Goal: Task Accomplishment & Management: Manage account settings

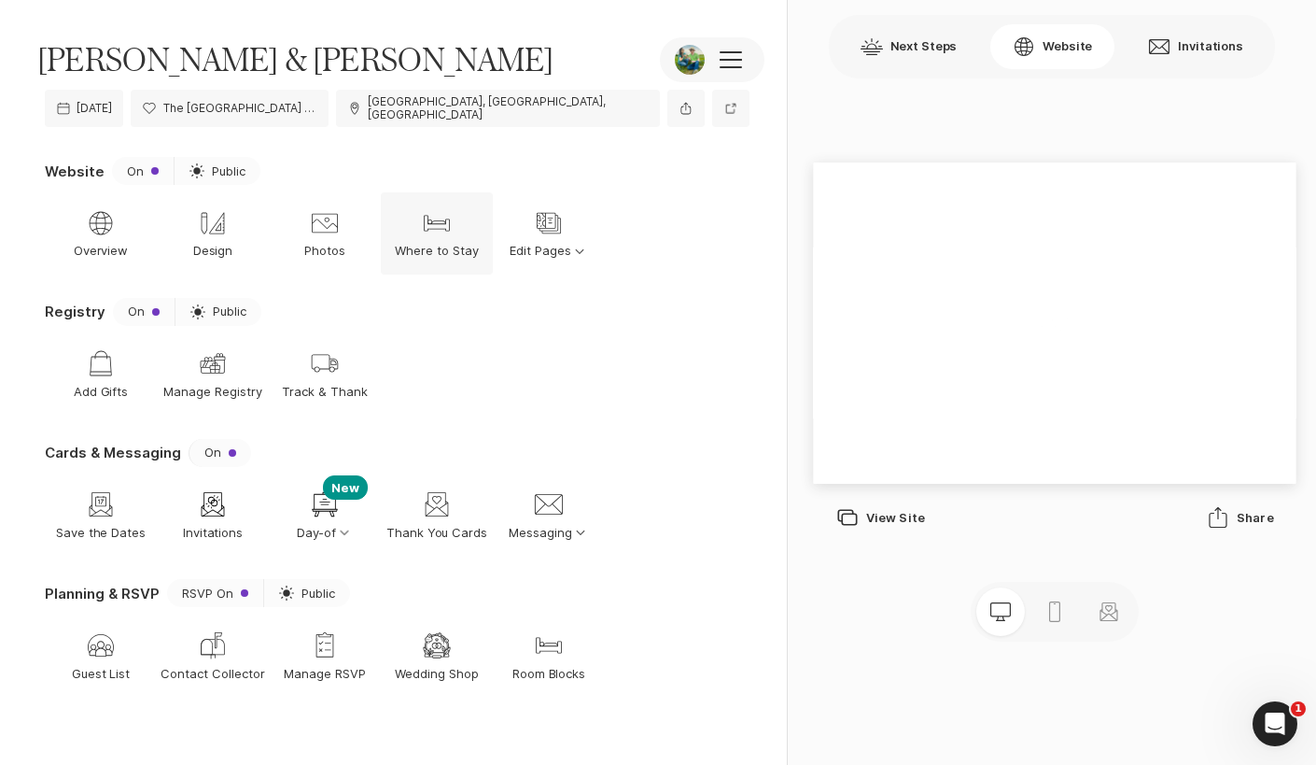
click at [438, 243] on p "Where to Stay" at bounding box center [437, 251] width 84 height 17
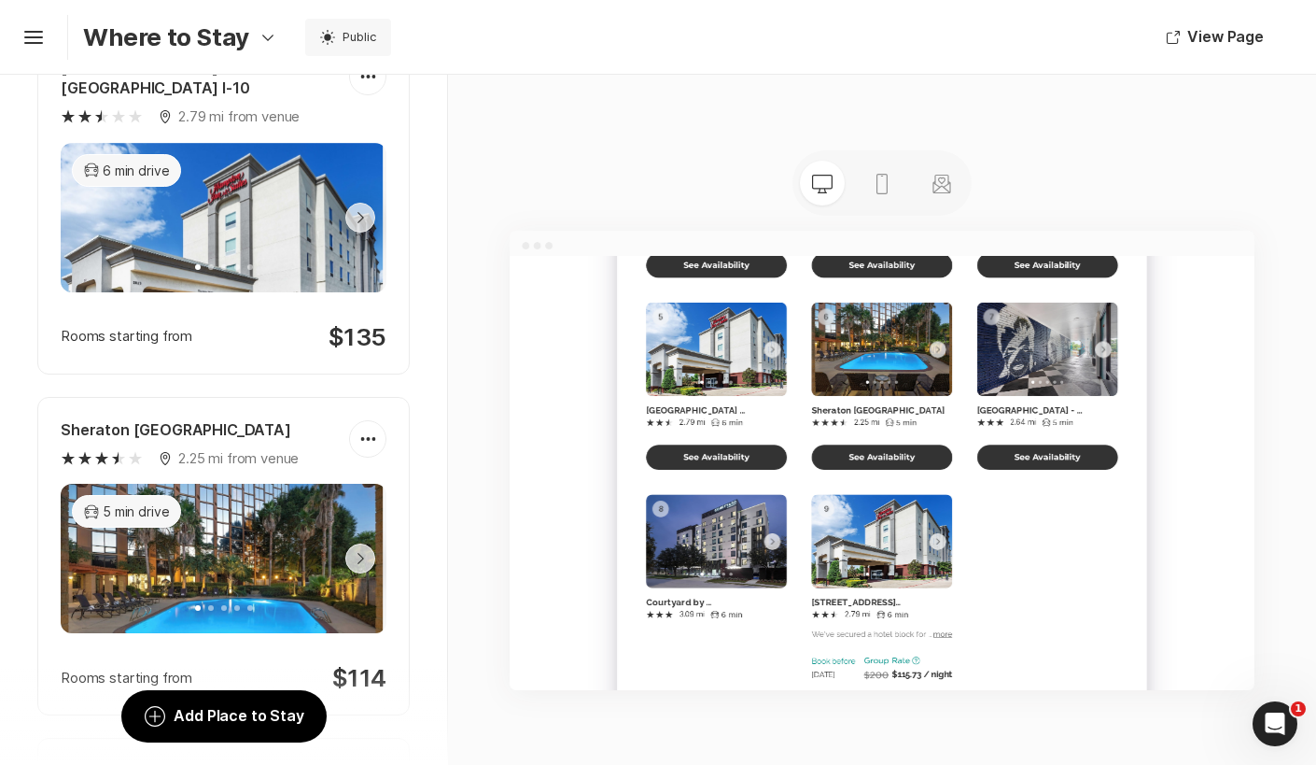
scroll to position [1662, 0]
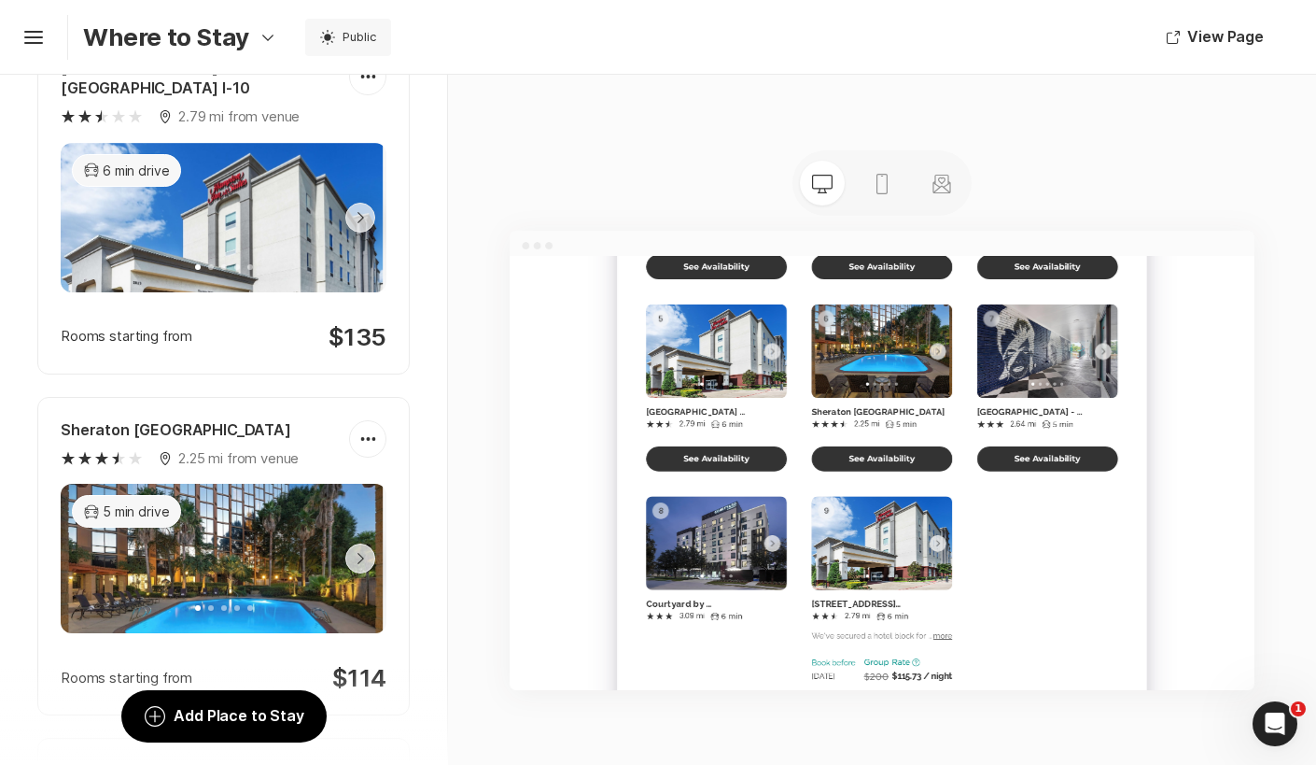
drag, startPoint x: 1188, startPoint y: 622, endPoint x: 600, endPoint y: 650, distance: 588.7
click at [600, 650] on div "[PERSON_NAME] & [PERSON_NAME] Edit Fonts Home RSVP Where to Stay Travel & Stuff…" at bounding box center [1182, 93] width 1344 height 3002
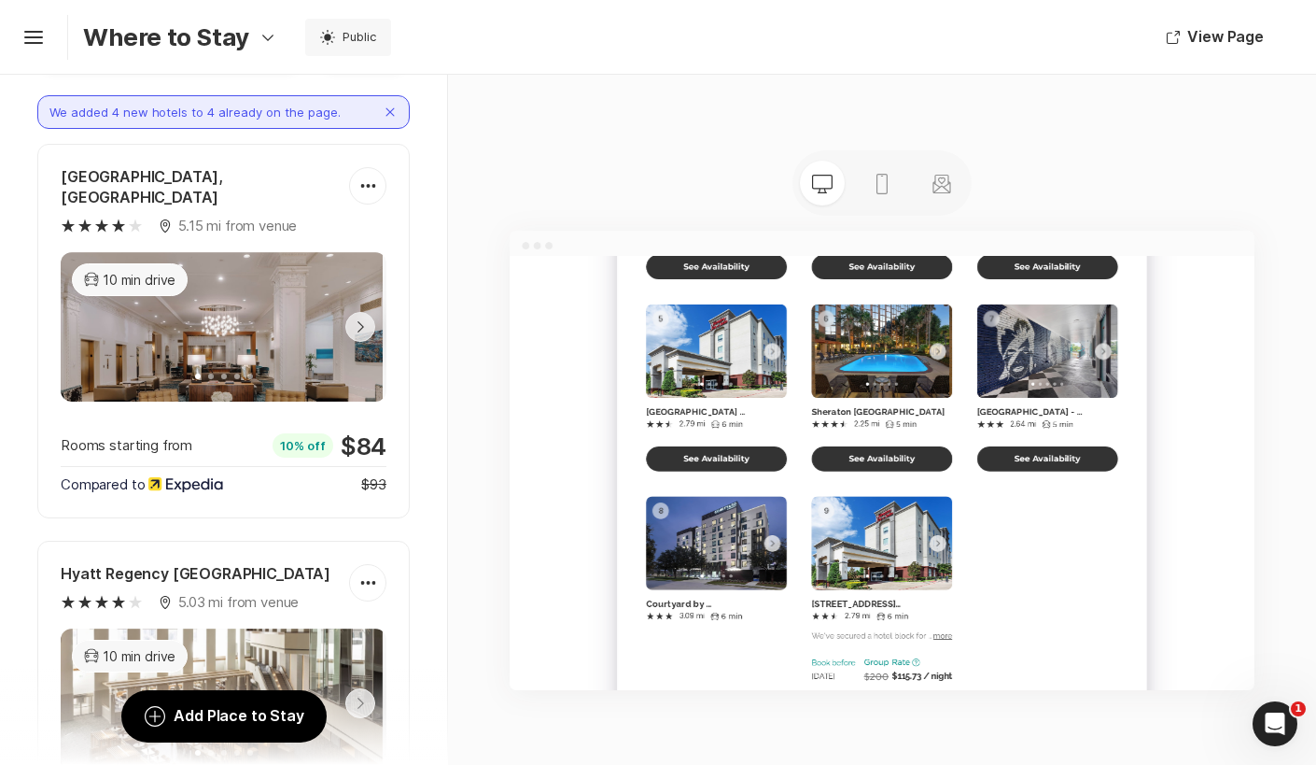
scroll to position [140, 0]
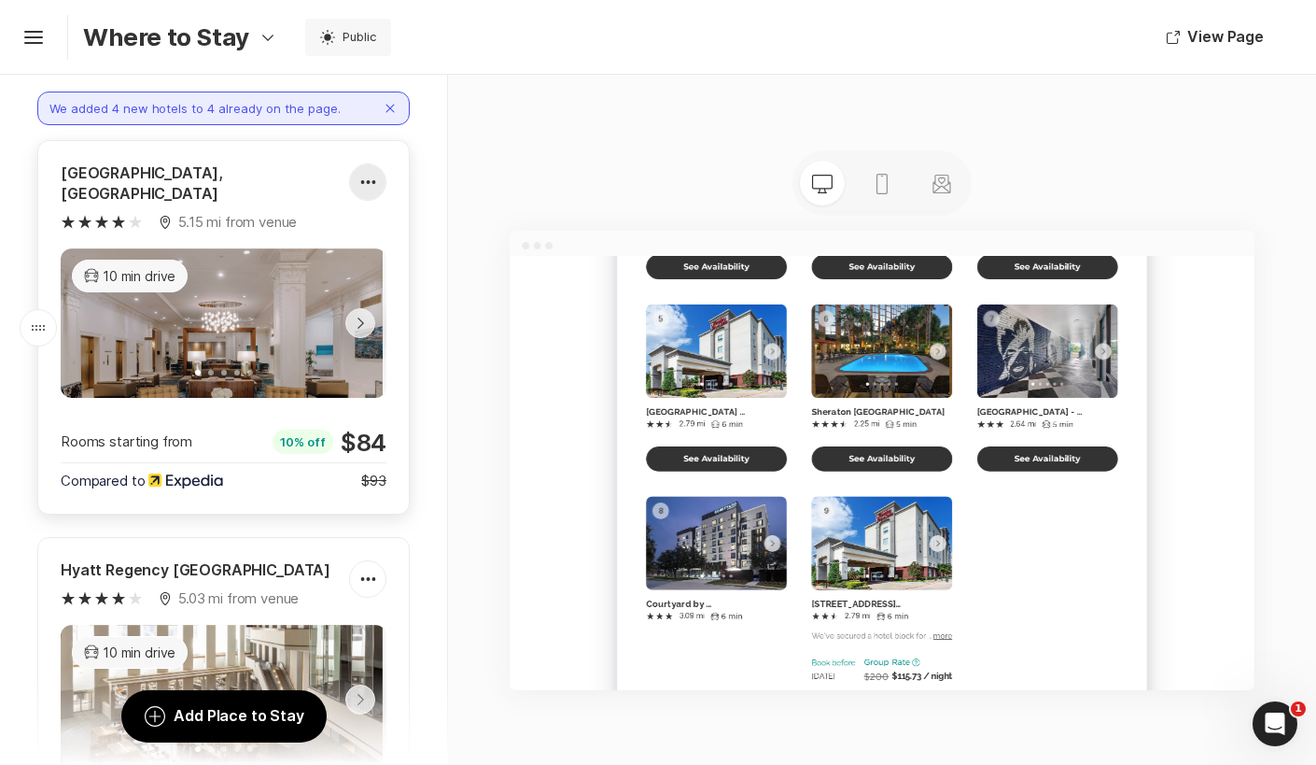
click at [365, 175] on div at bounding box center [367, 181] width 35 height 37
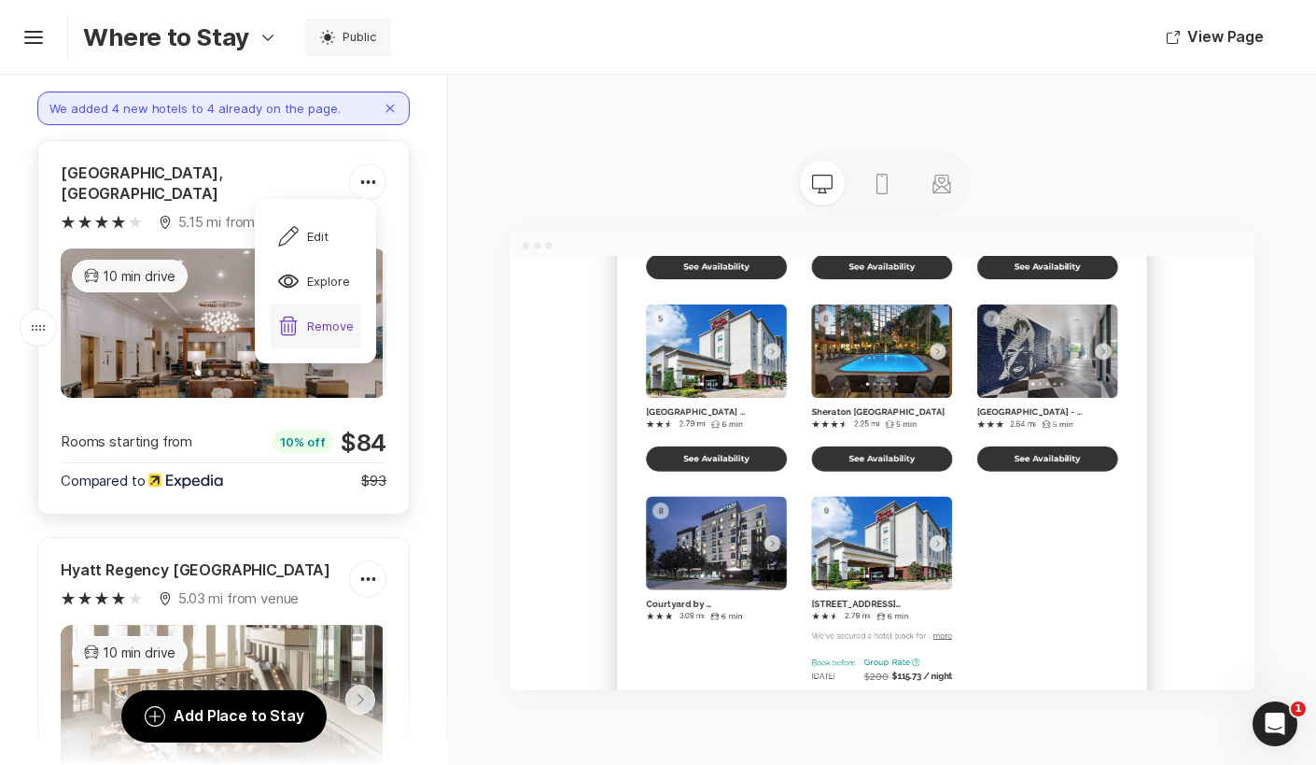
click at [335, 319] on div "Trash Remove" at bounding box center [315, 326] width 77 height 22
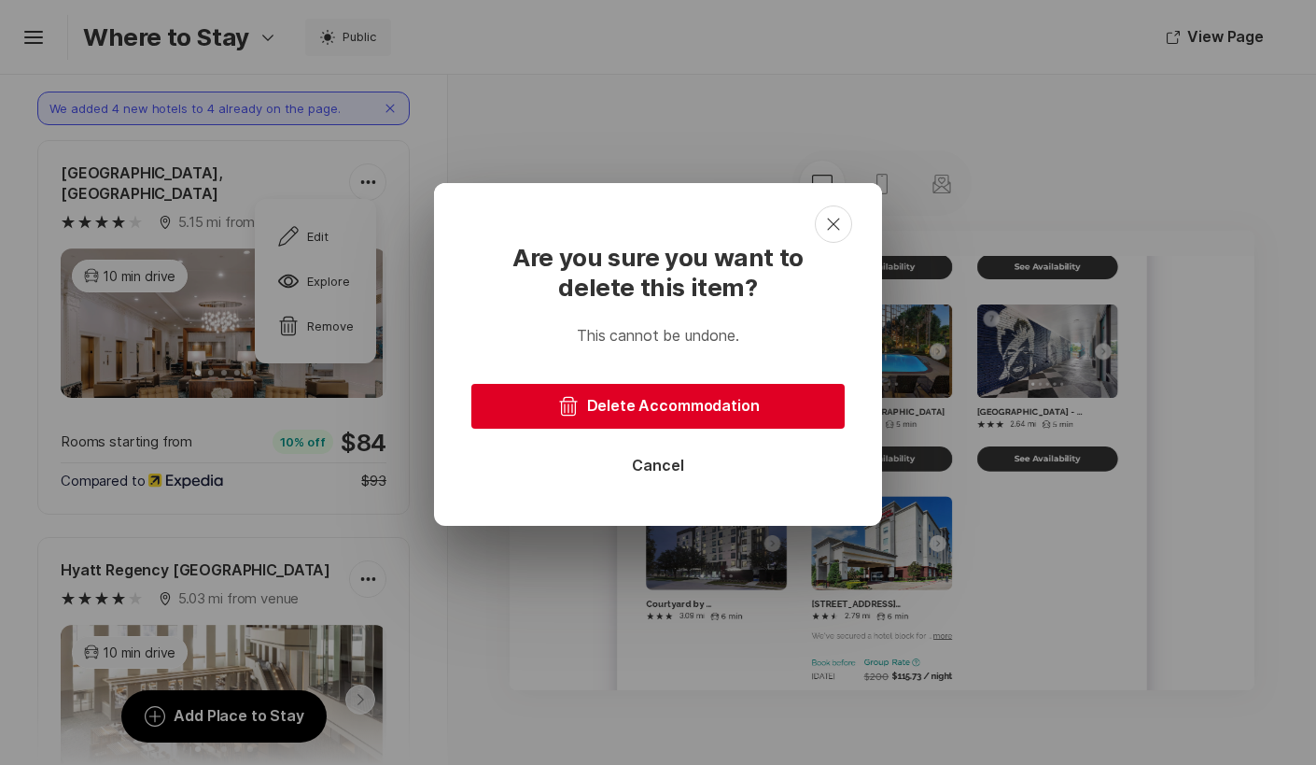
click at [684, 401] on button "Trash Delete Accommodation" at bounding box center [657, 406] width 373 height 45
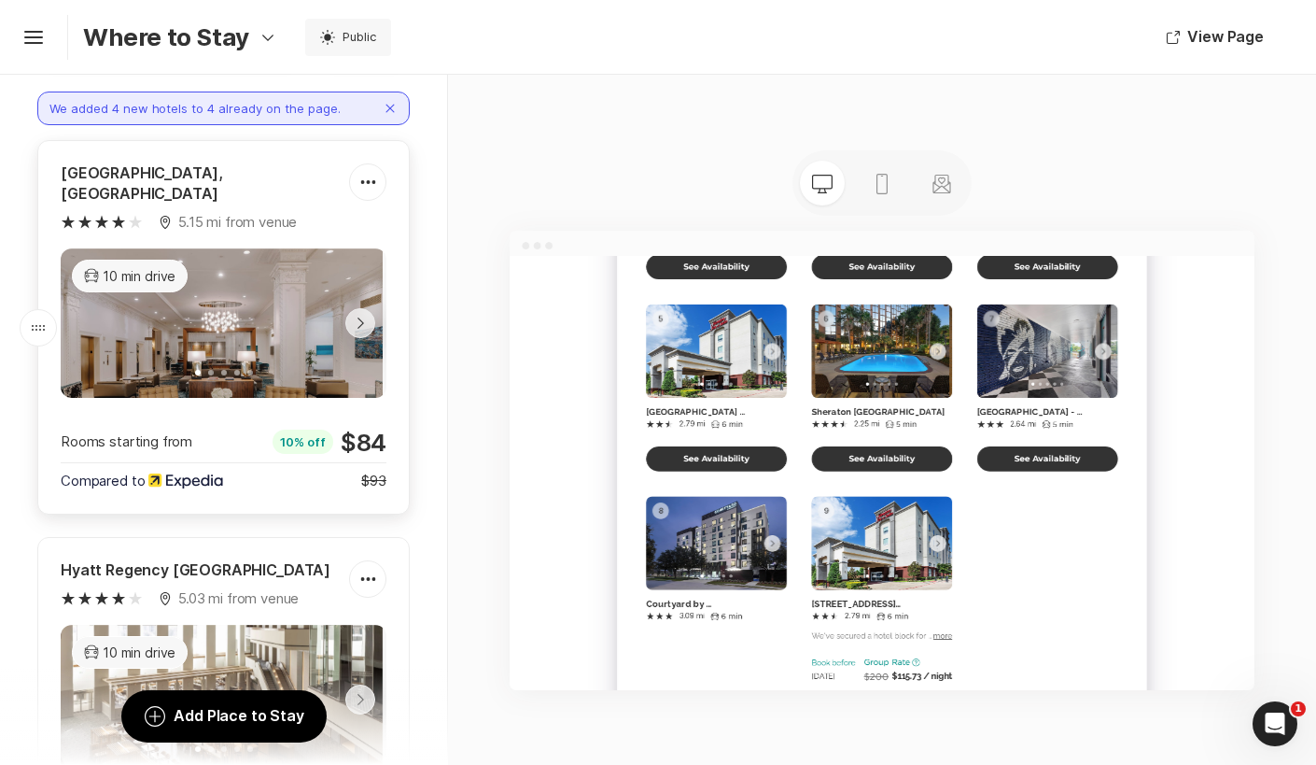
scroll to position [0, 0]
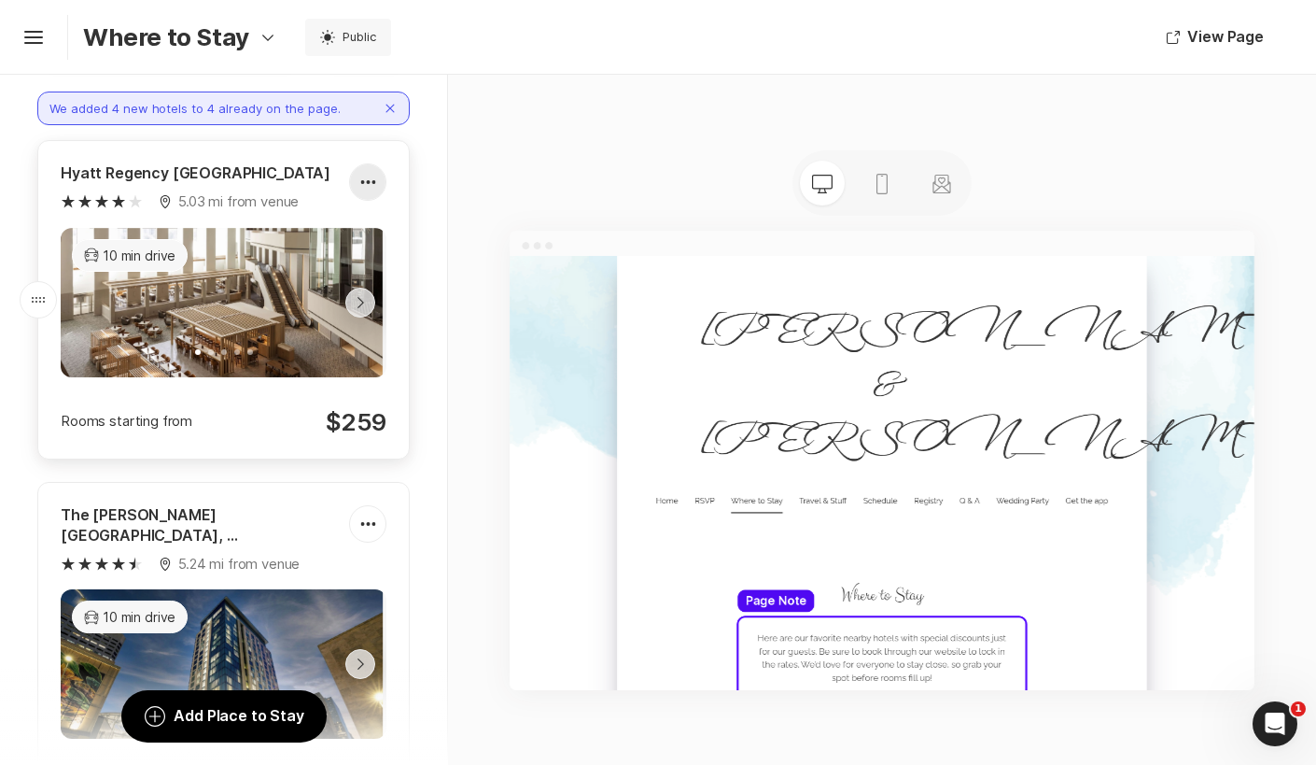
click at [365, 176] on div at bounding box center [367, 181] width 35 height 37
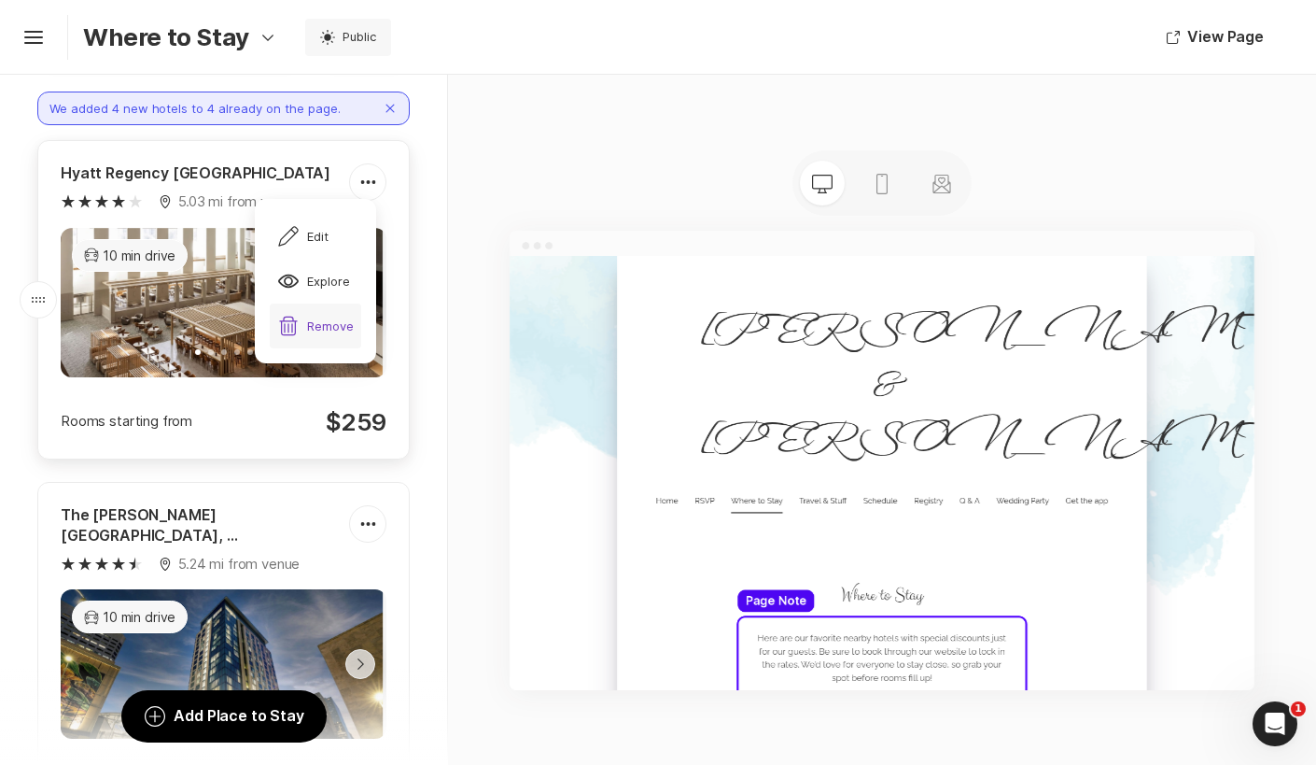
click at [333, 330] on div "Trash Remove" at bounding box center [315, 326] width 77 height 22
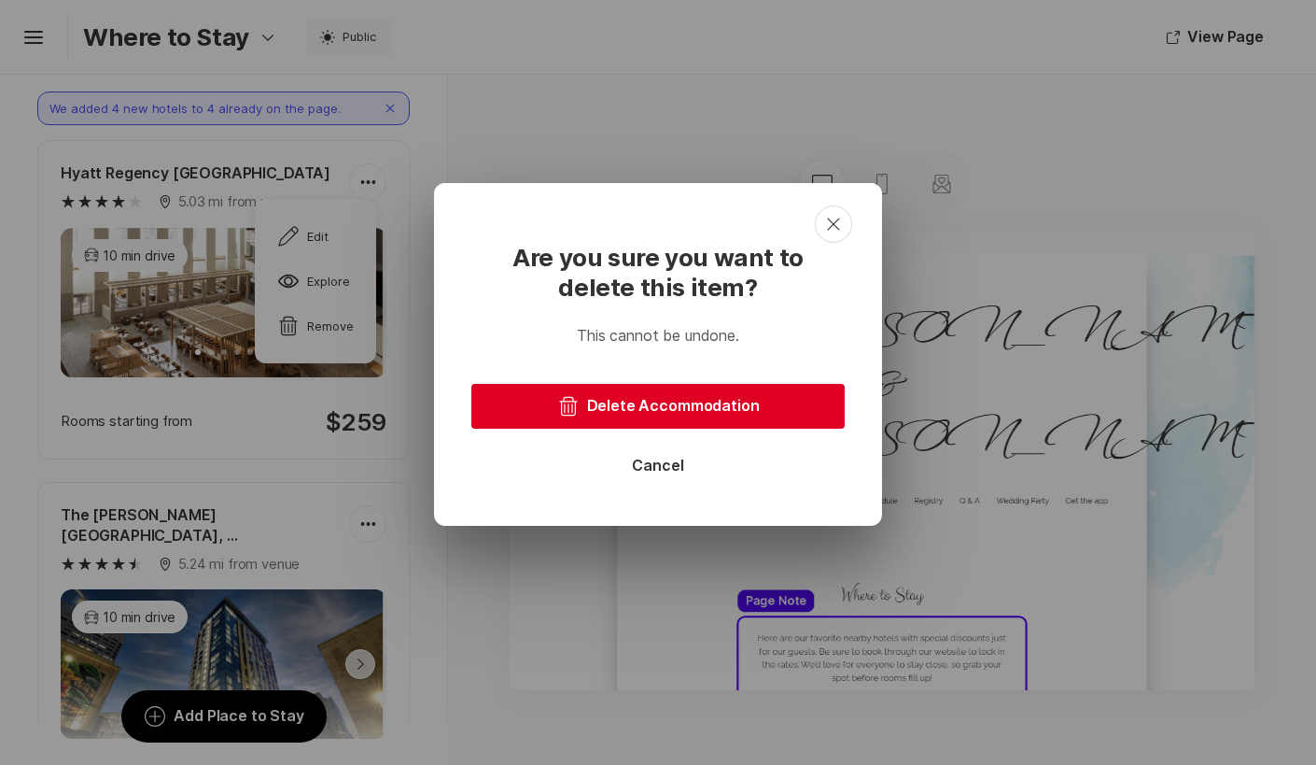
click at [634, 400] on button "Trash Delete Accommodation" at bounding box center [657, 406] width 373 height 45
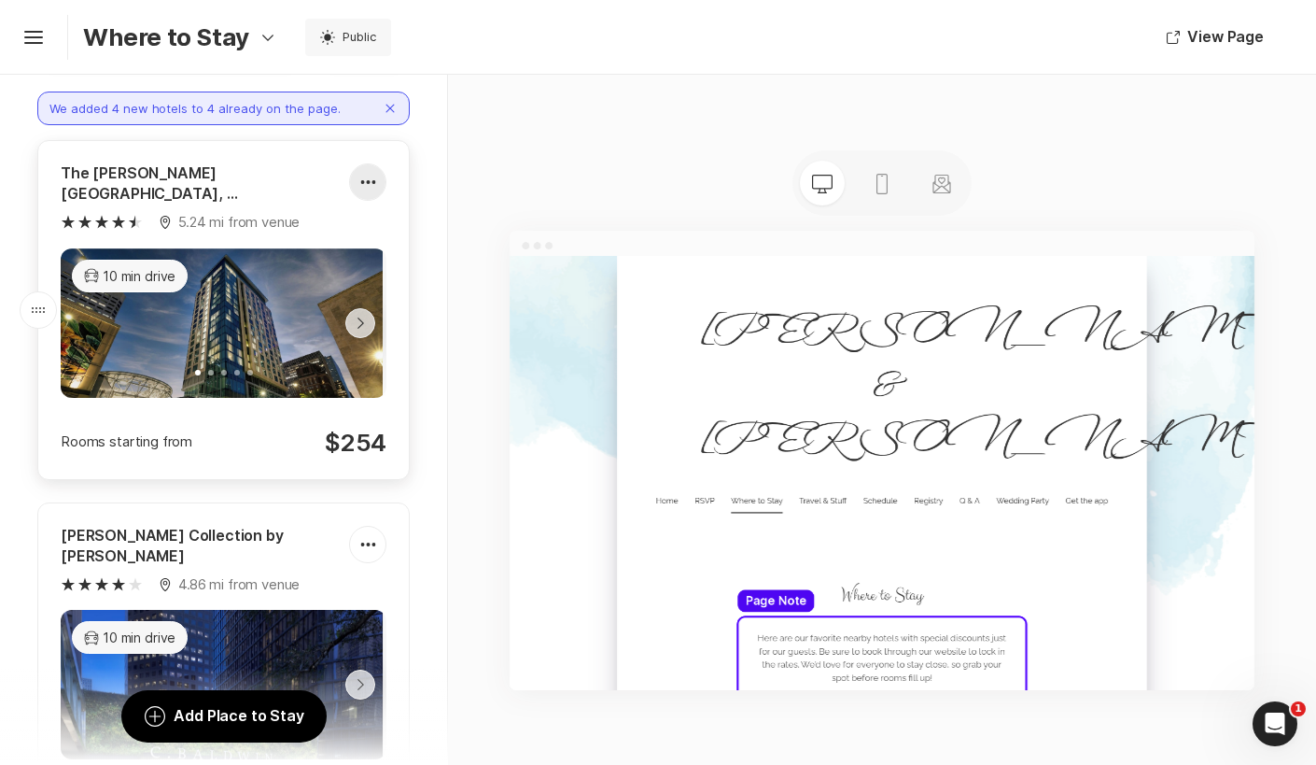
click at [363, 175] on div at bounding box center [367, 181] width 35 height 37
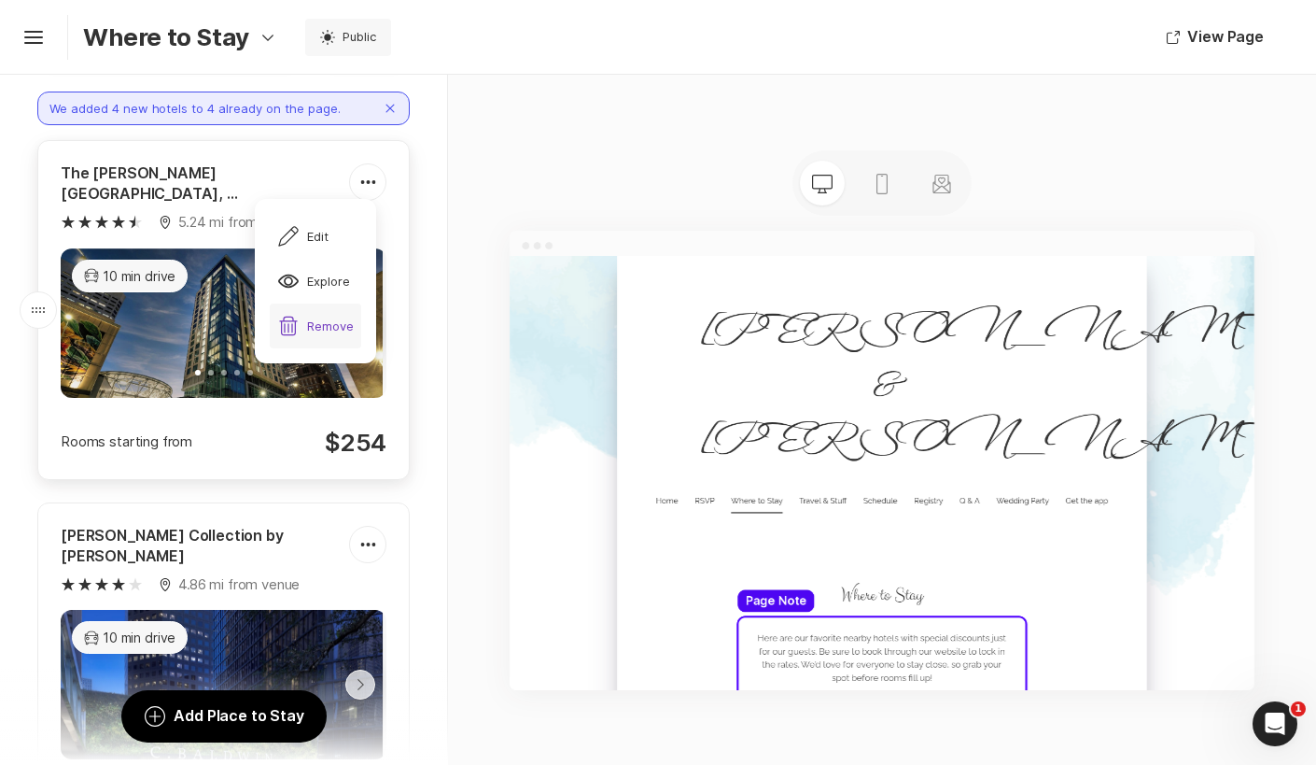
click at [332, 332] on div "Trash Remove" at bounding box center [315, 326] width 77 height 22
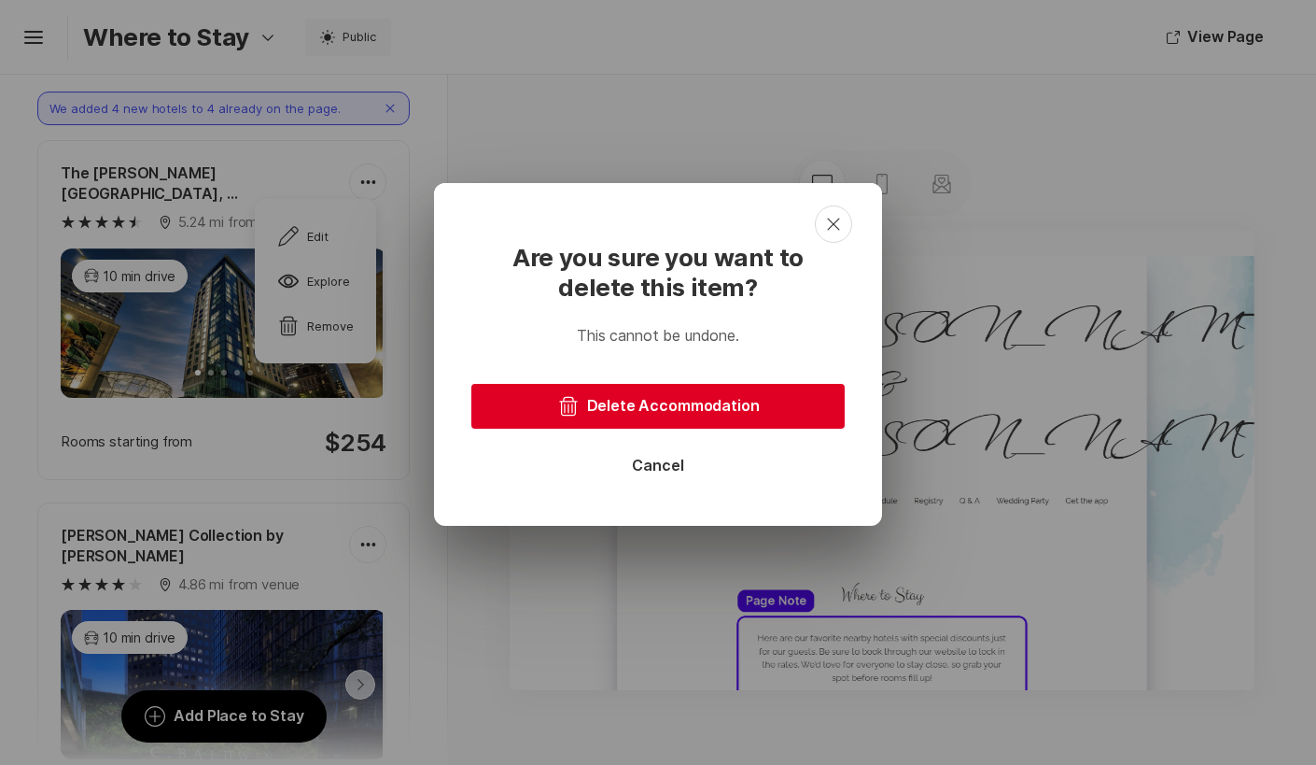
click at [666, 407] on button "Trash Delete Accommodation" at bounding box center [657, 406] width 373 height 45
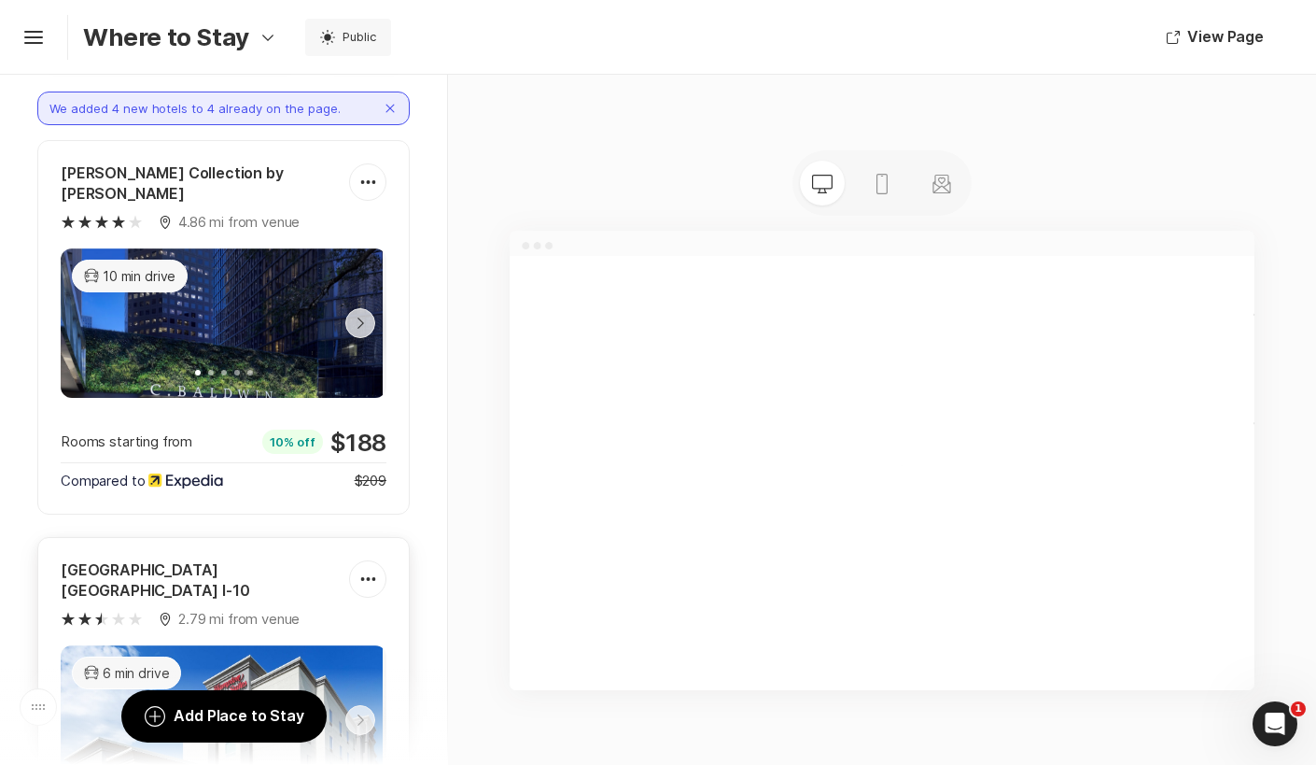
scroll to position [2540, 0]
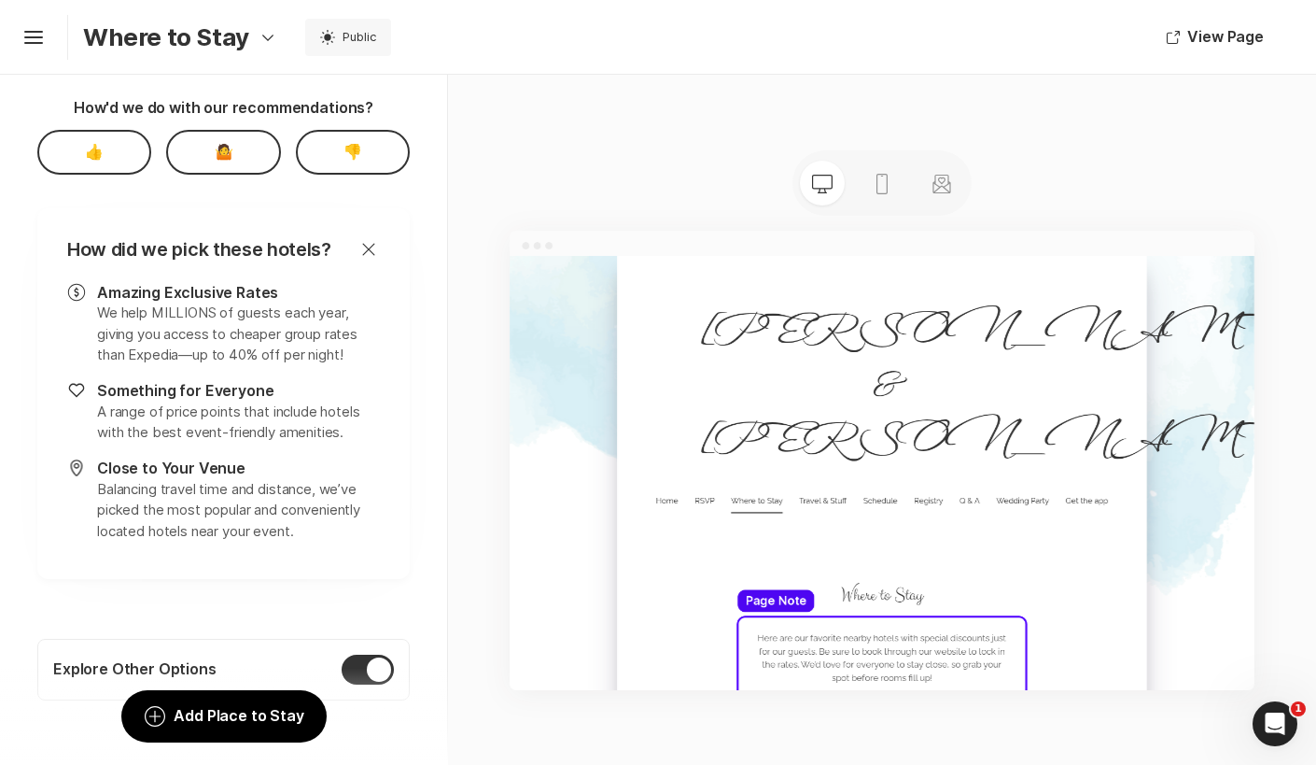
click at [362, 238] on icon "Close" at bounding box center [369, 249] width 22 height 22
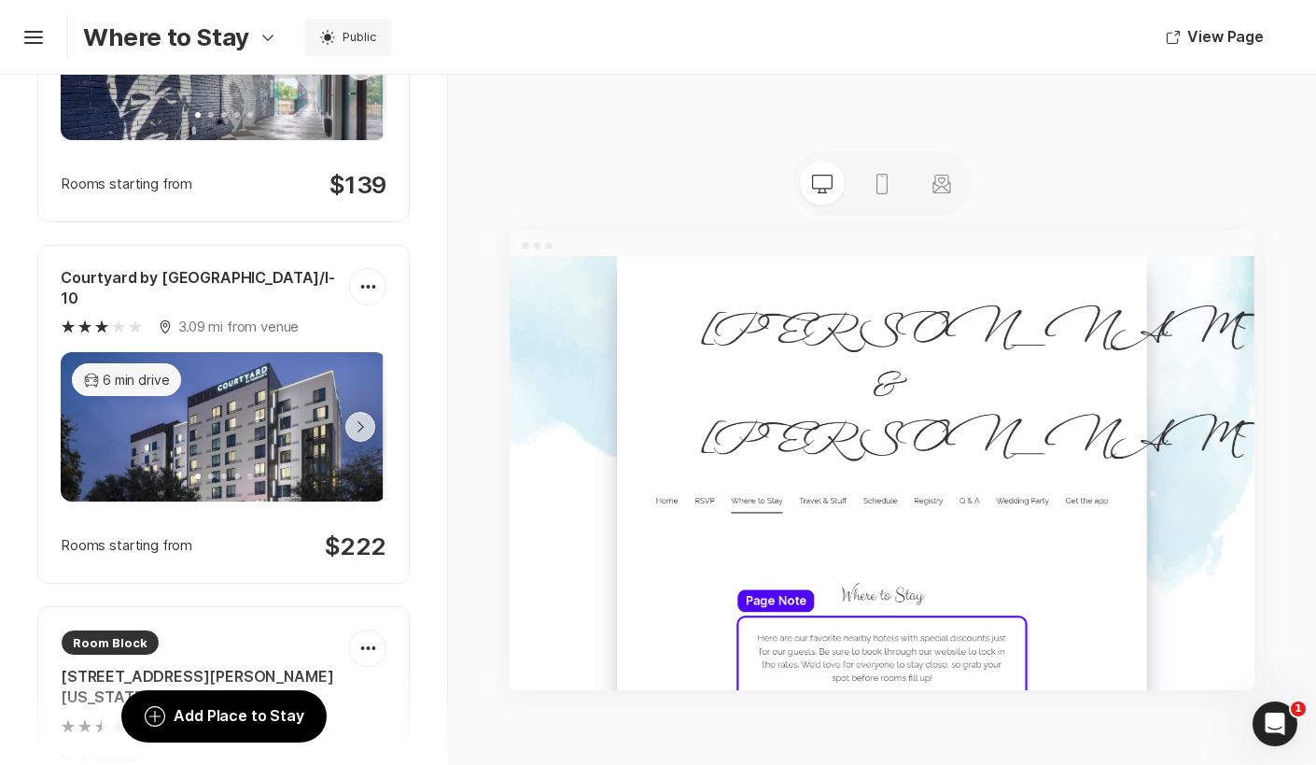
scroll to position [1487, 0]
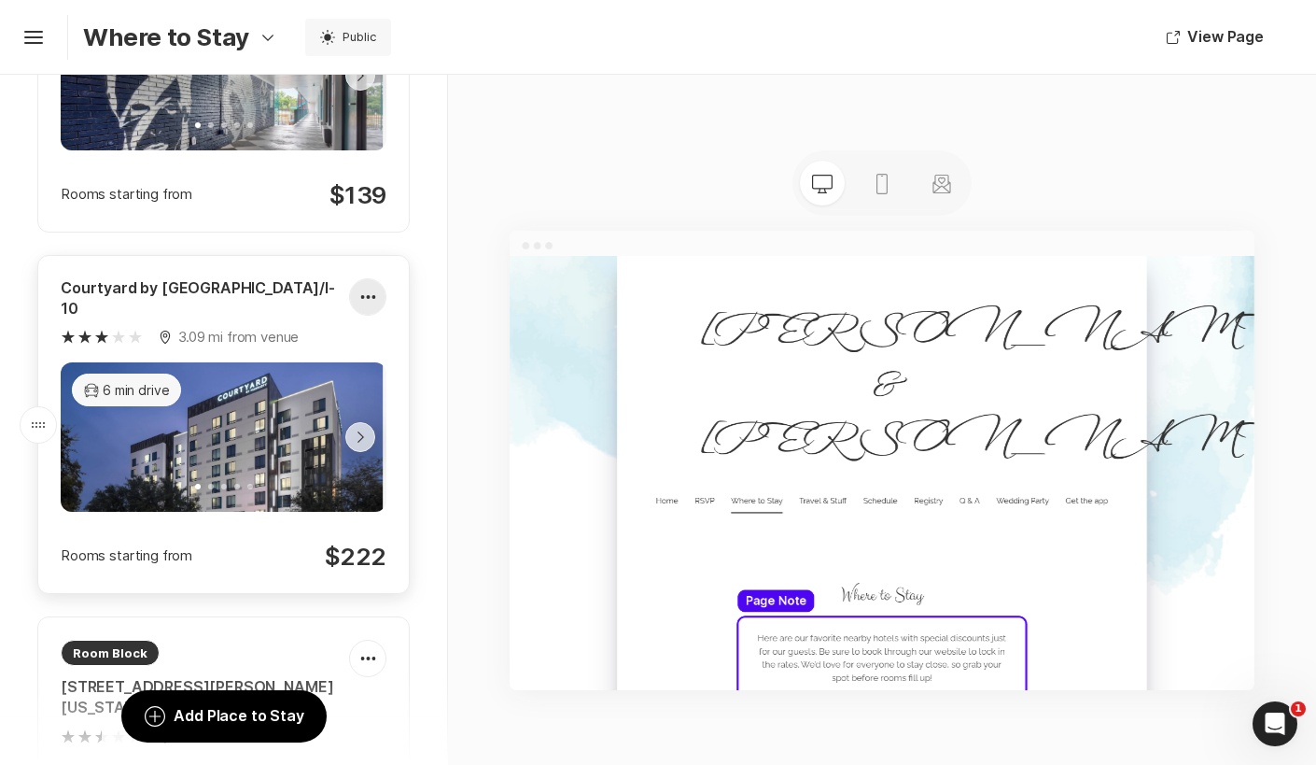
click at [360, 294] on icon at bounding box center [367, 296] width 15 height 5
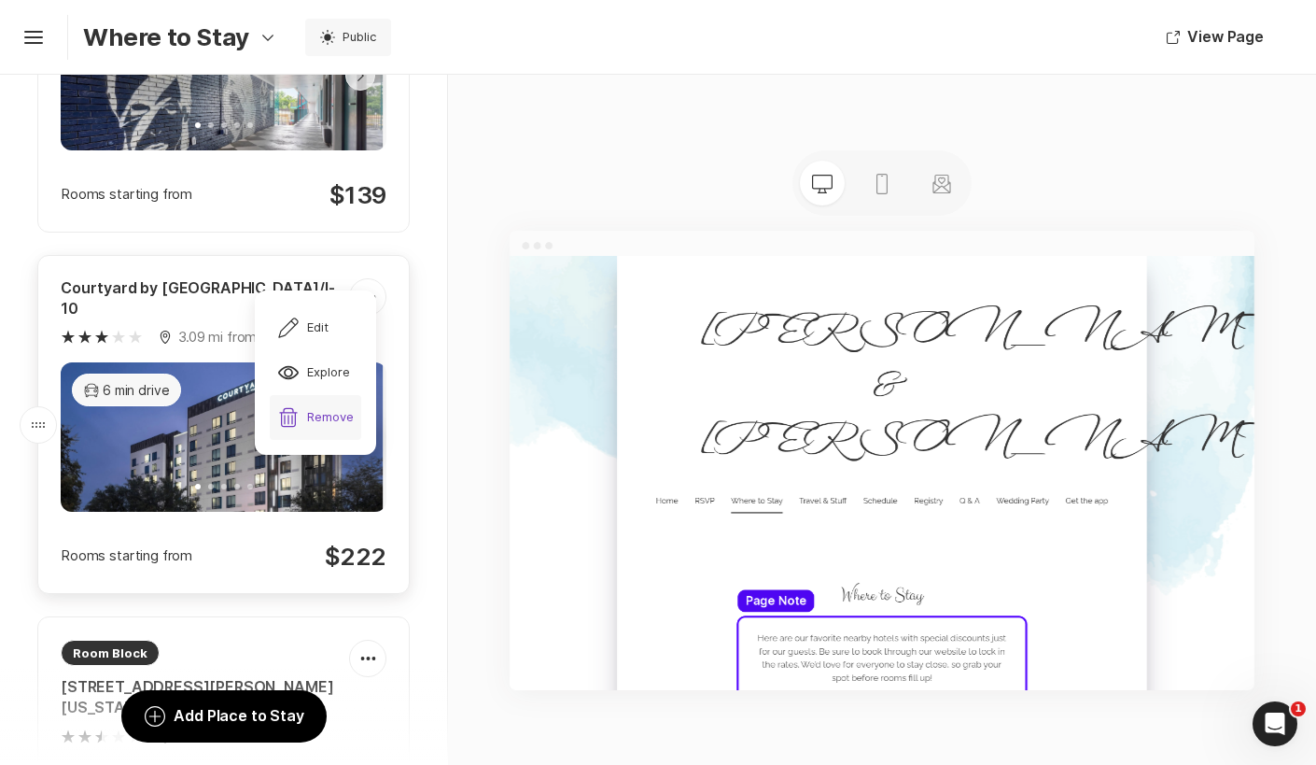
click at [330, 421] on div "Trash Remove" at bounding box center [315, 417] width 77 height 22
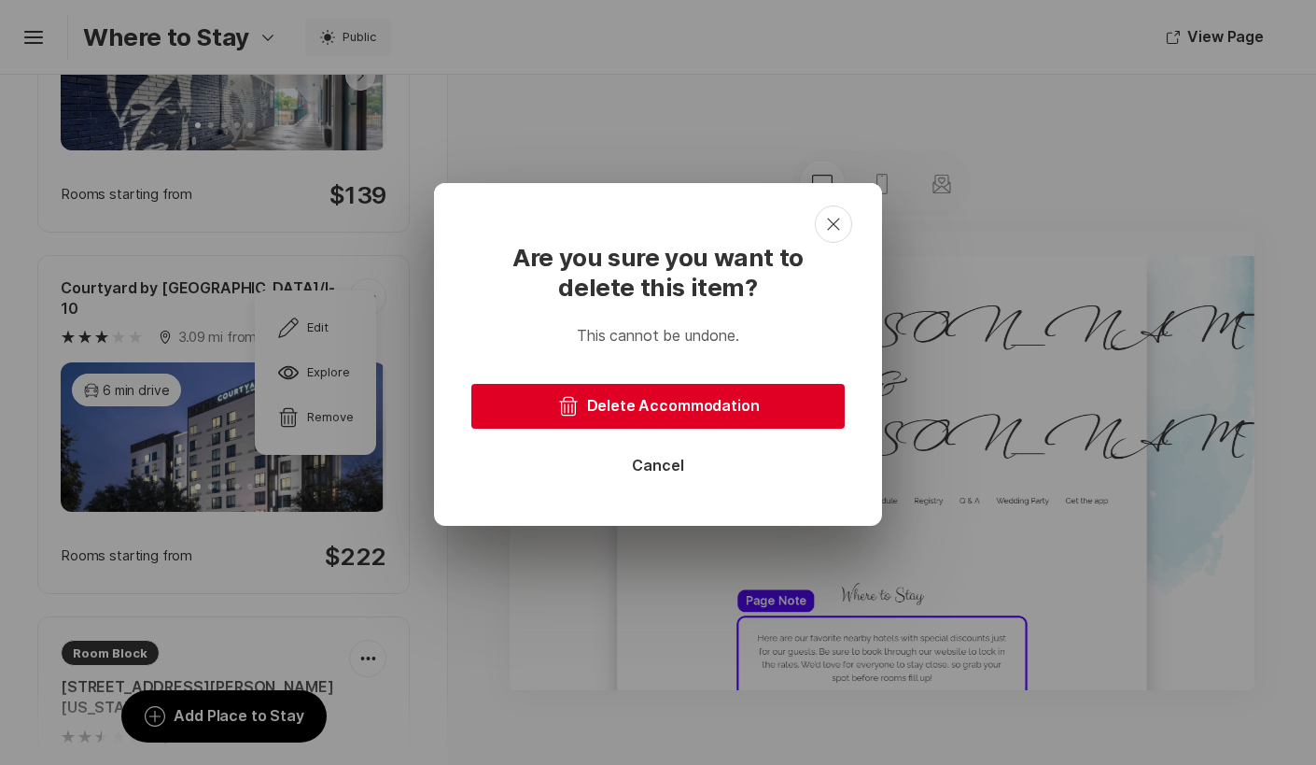
click at [605, 390] on button "Trash Delete Accommodation" at bounding box center [657, 406] width 373 height 45
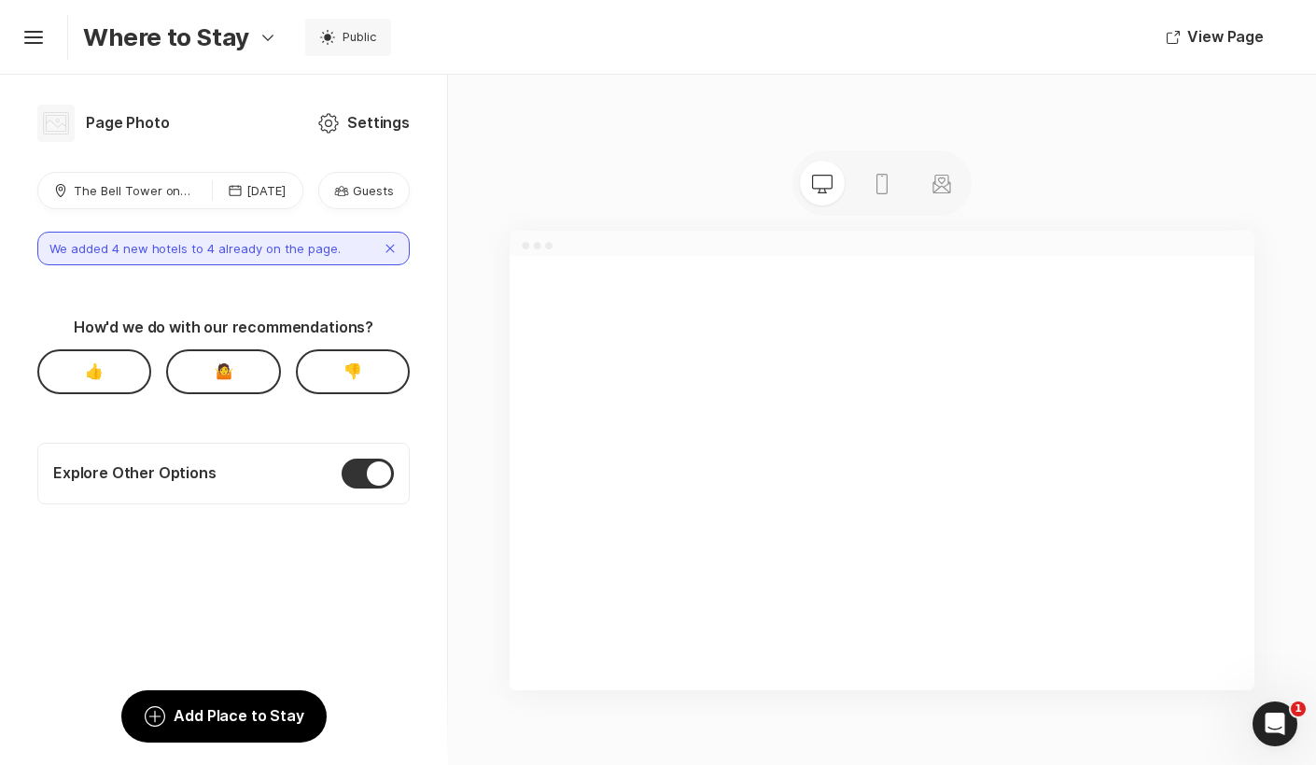
scroll to position [0, 0]
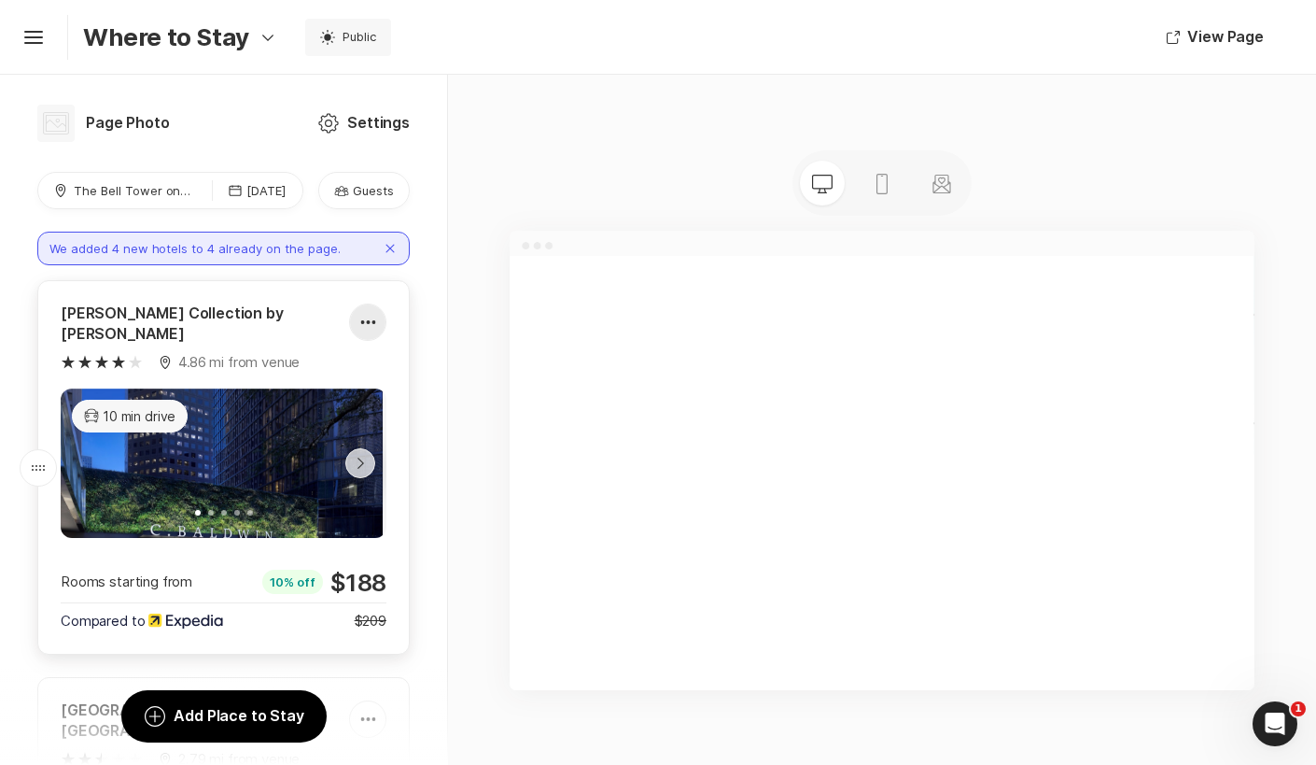
click at [361, 320] on icon at bounding box center [367, 322] width 15 height 5
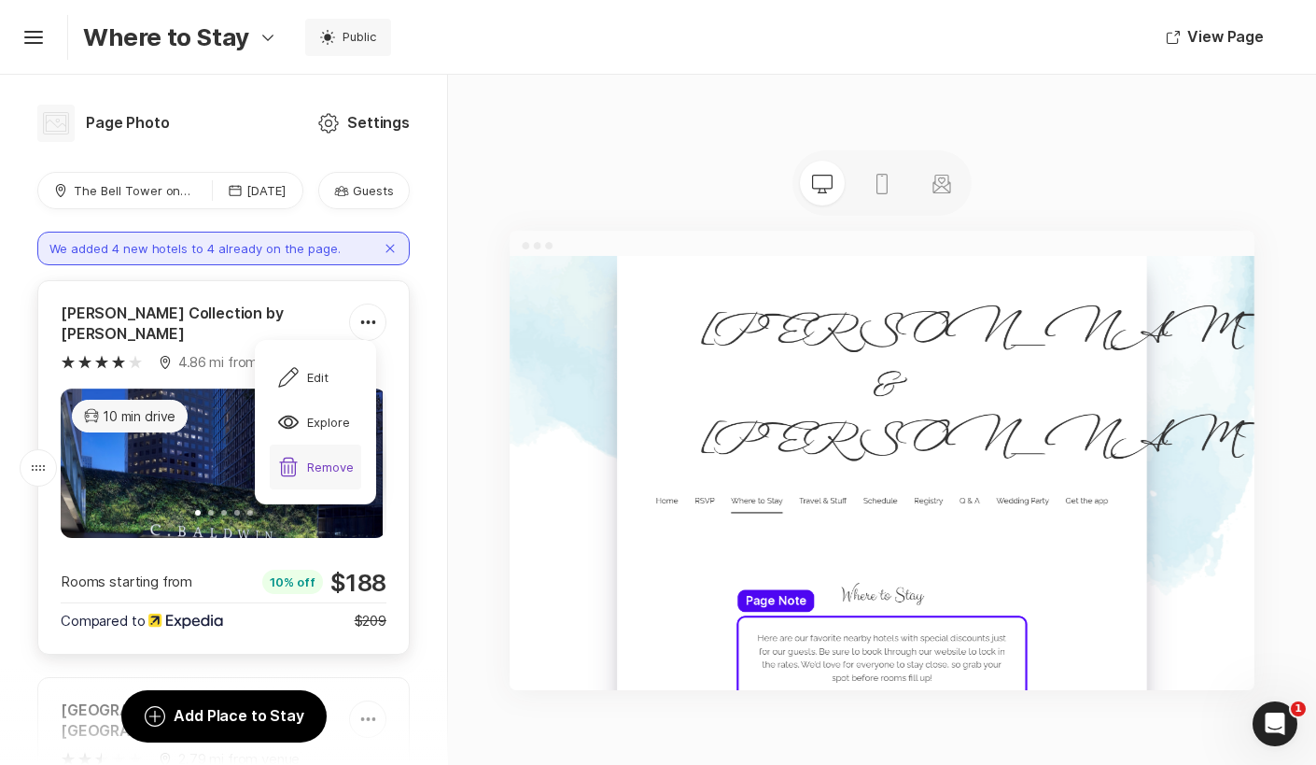
click at [330, 471] on div "Trash Remove" at bounding box center [315, 467] width 77 height 22
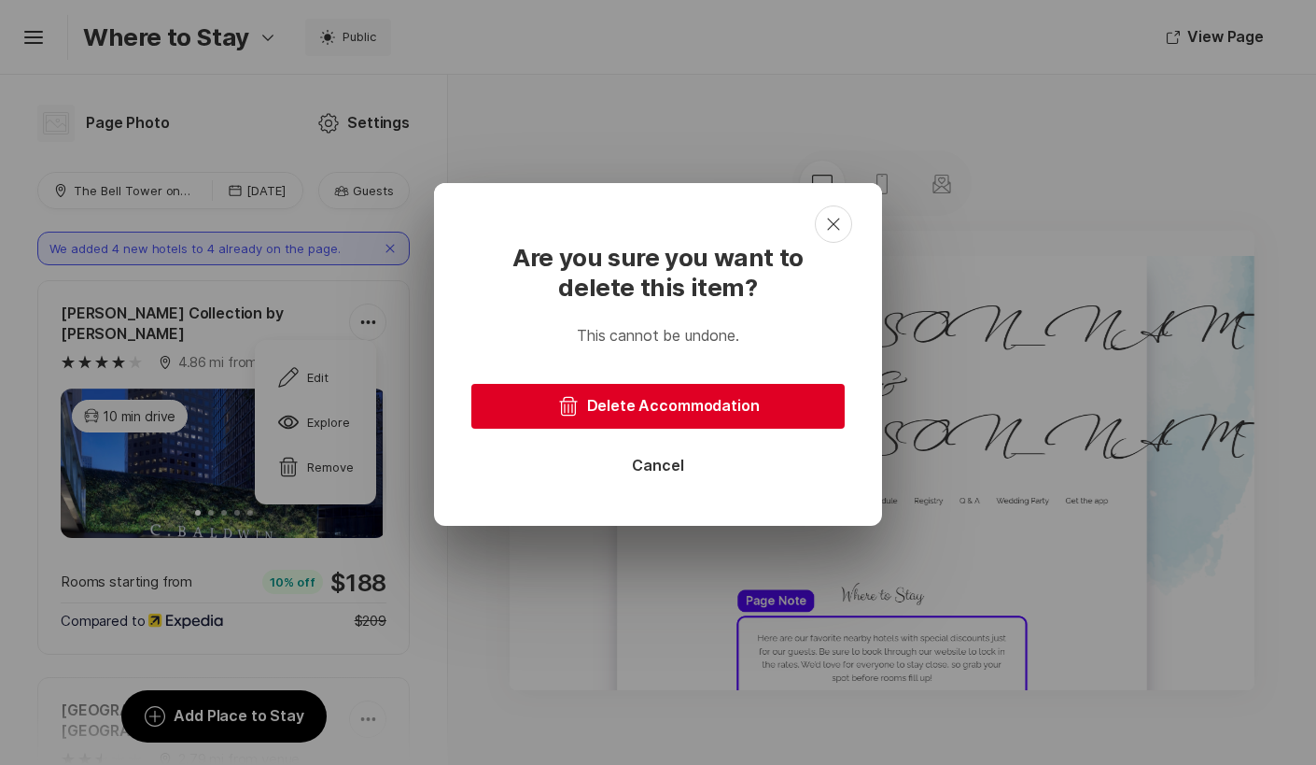
click at [623, 412] on button "Trash Delete Accommodation" at bounding box center [657, 406] width 373 height 45
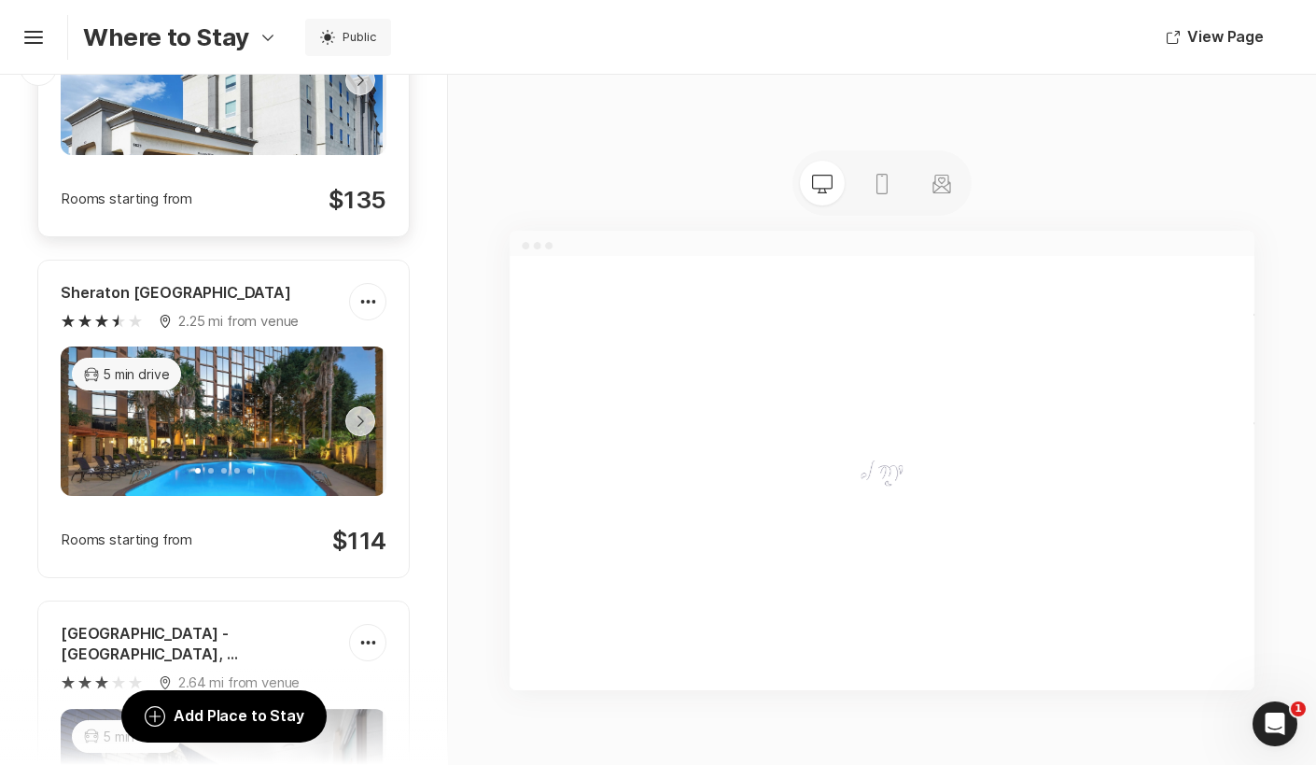
scroll to position [425, 0]
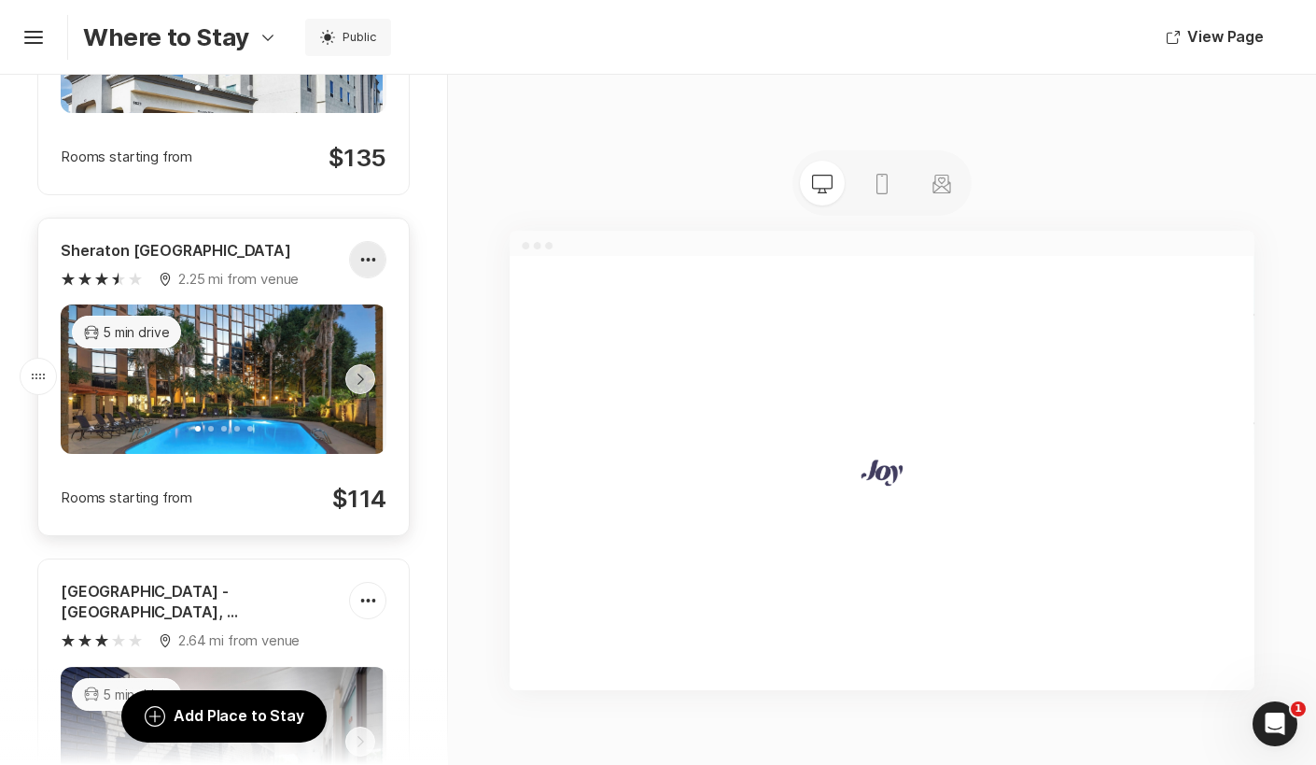
click at [360, 257] on icon at bounding box center [367, 259] width 15 height 5
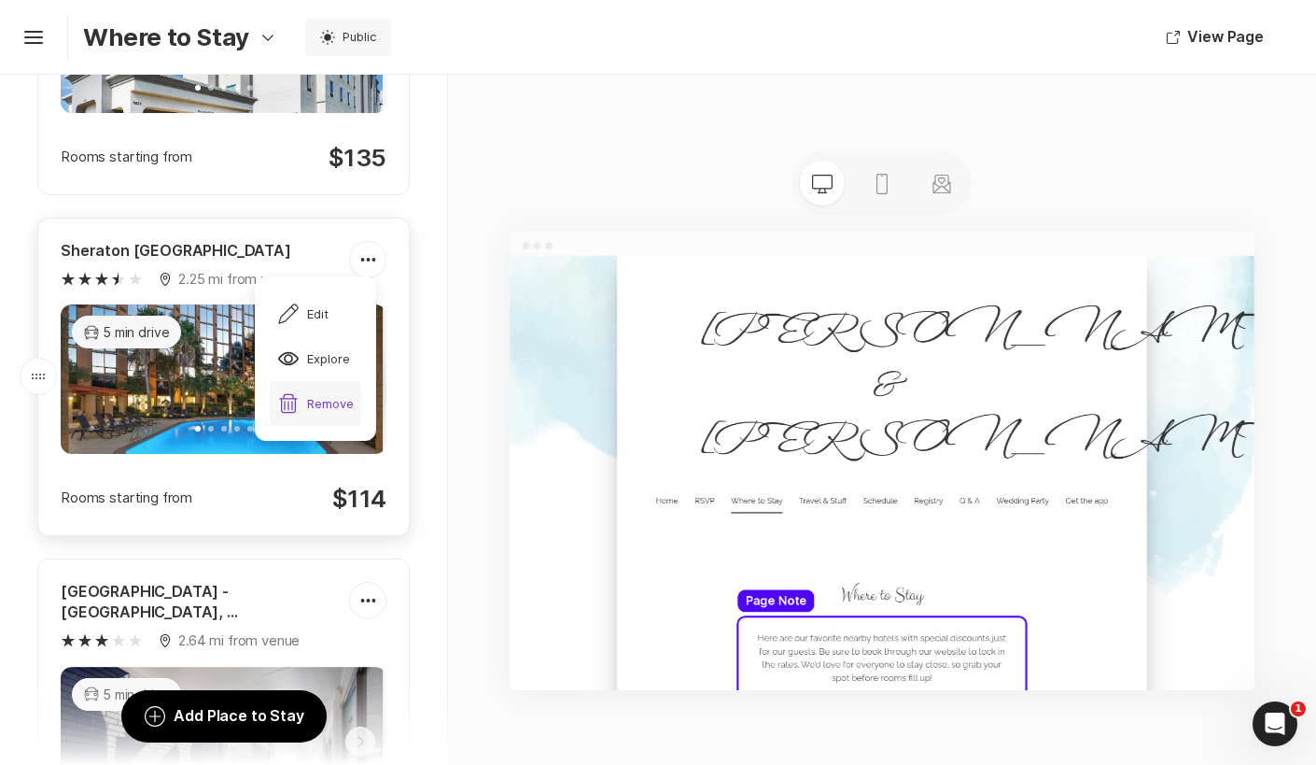
click at [328, 404] on div "Trash Remove" at bounding box center [315, 403] width 77 height 22
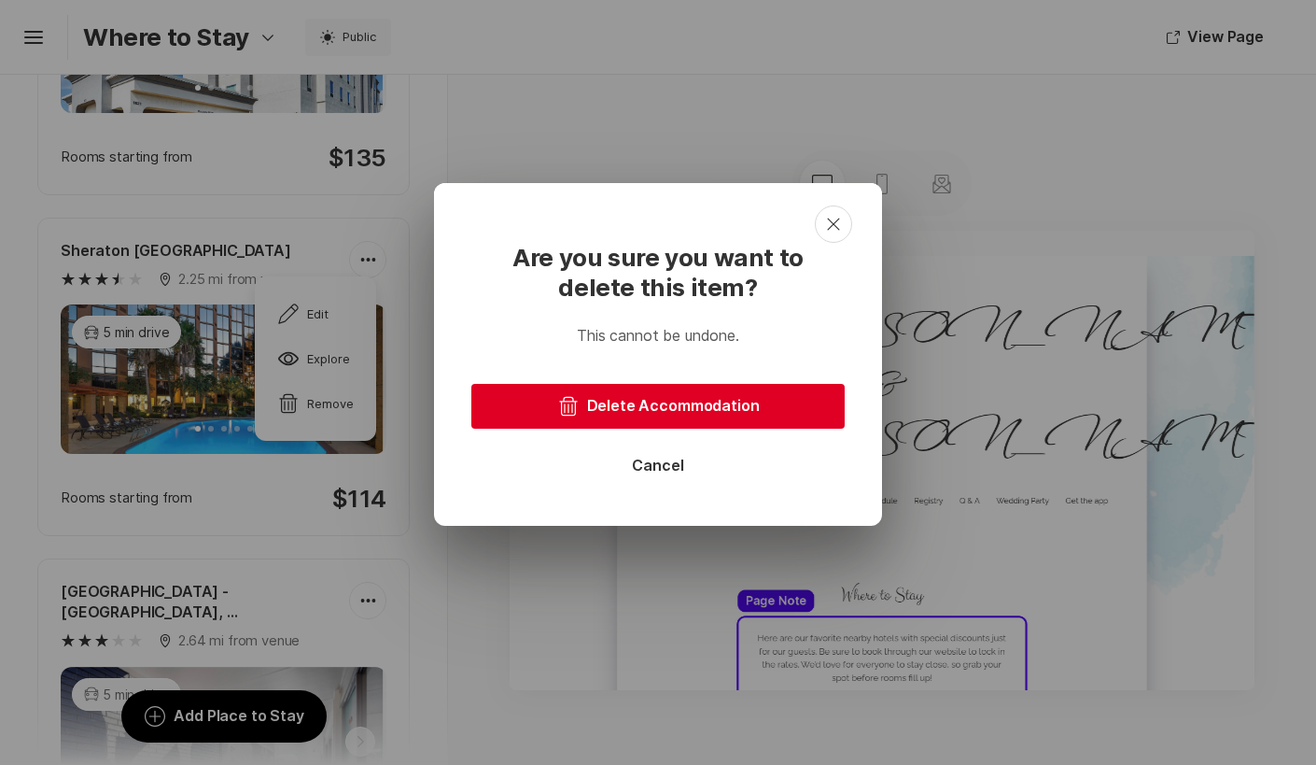
click at [638, 409] on button "Trash Delete Accommodation" at bounding box center [657, 406] width 373 height 45
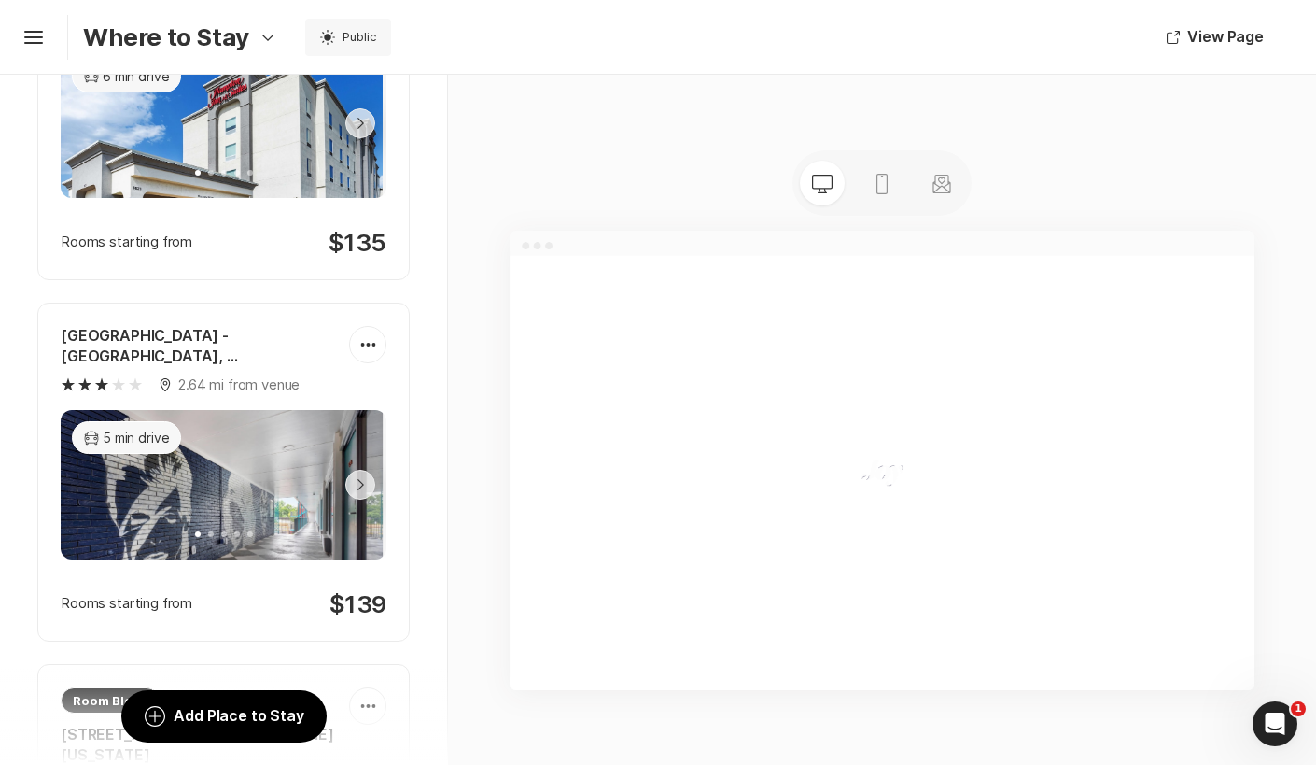
scroll to position [341, 0]
click at [369, 341] on icon at bounding box center [367, 343] width 15 height 5
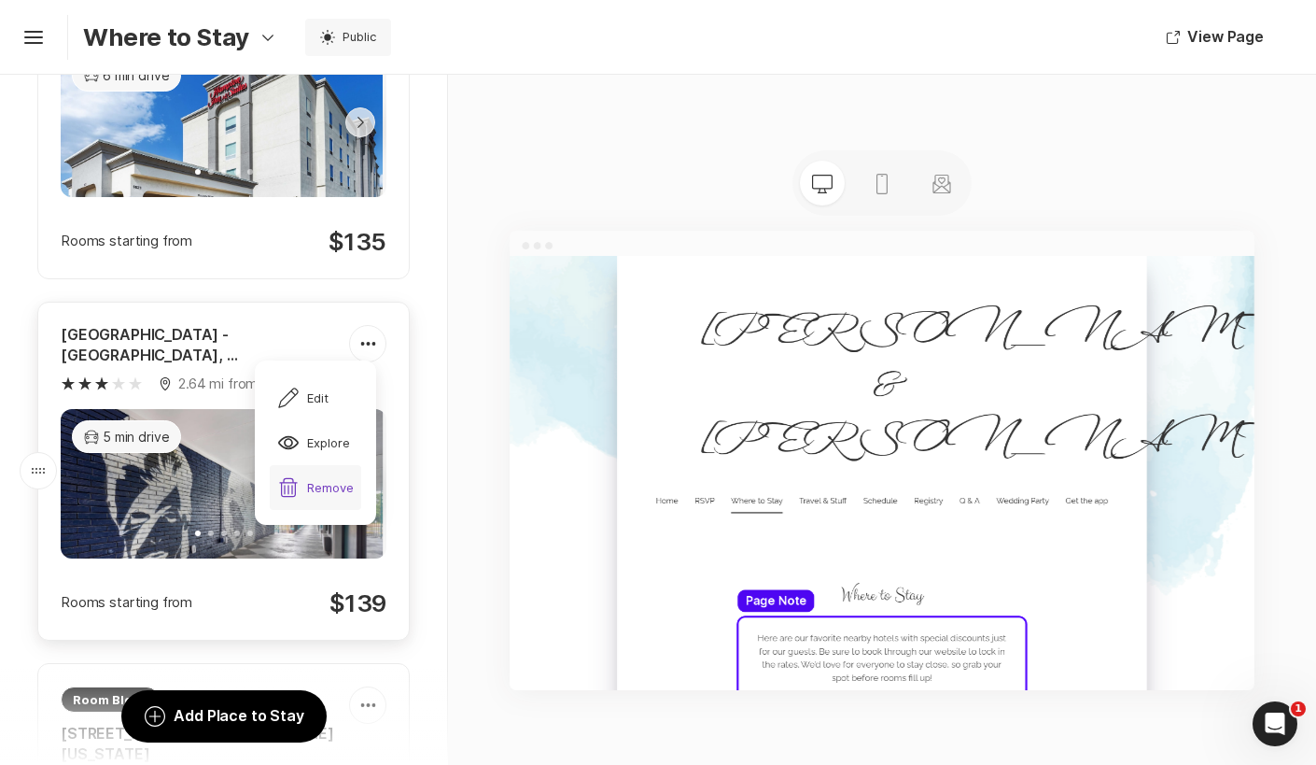
click at [338, 478] on div "Trash Remove" at bounding box center [315, 487] width 77 height 22
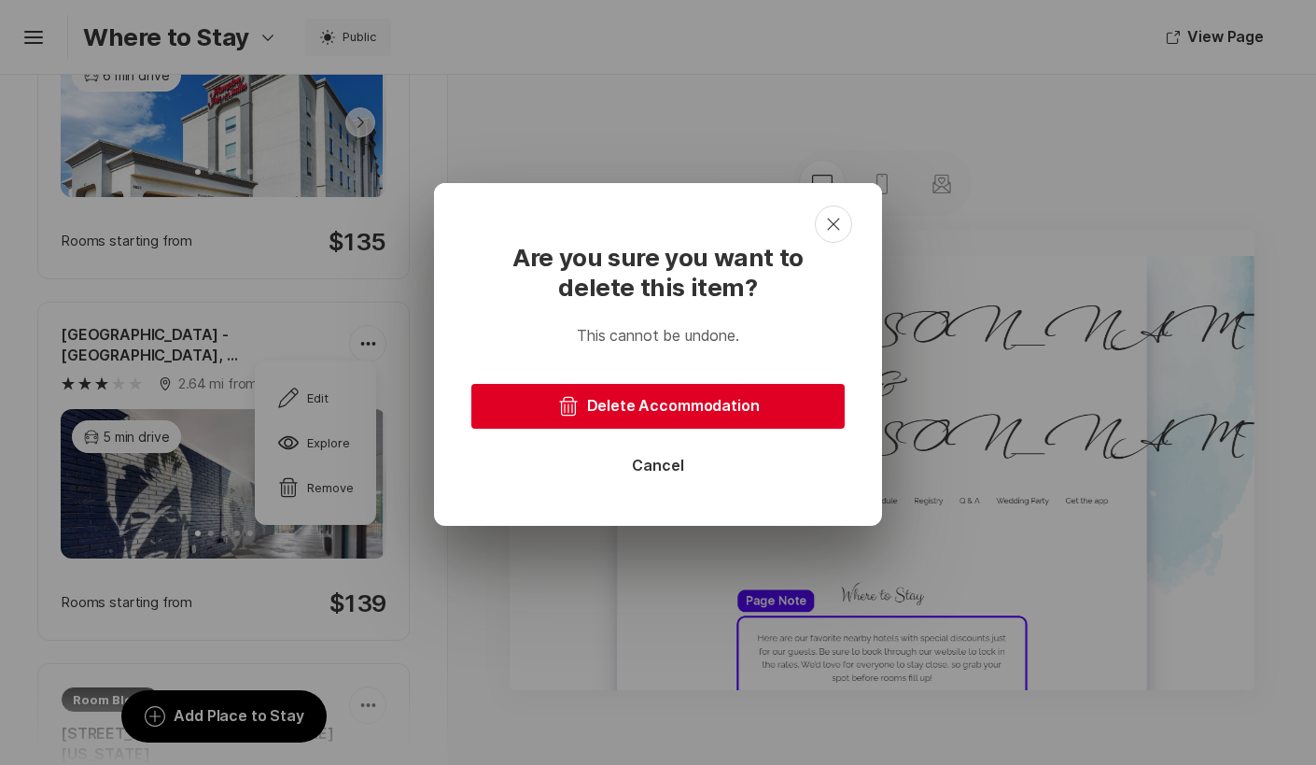
click at [643, 407] on button "Trash Delete Accommodation" at bounding box center [657, 406] width 373 height 45
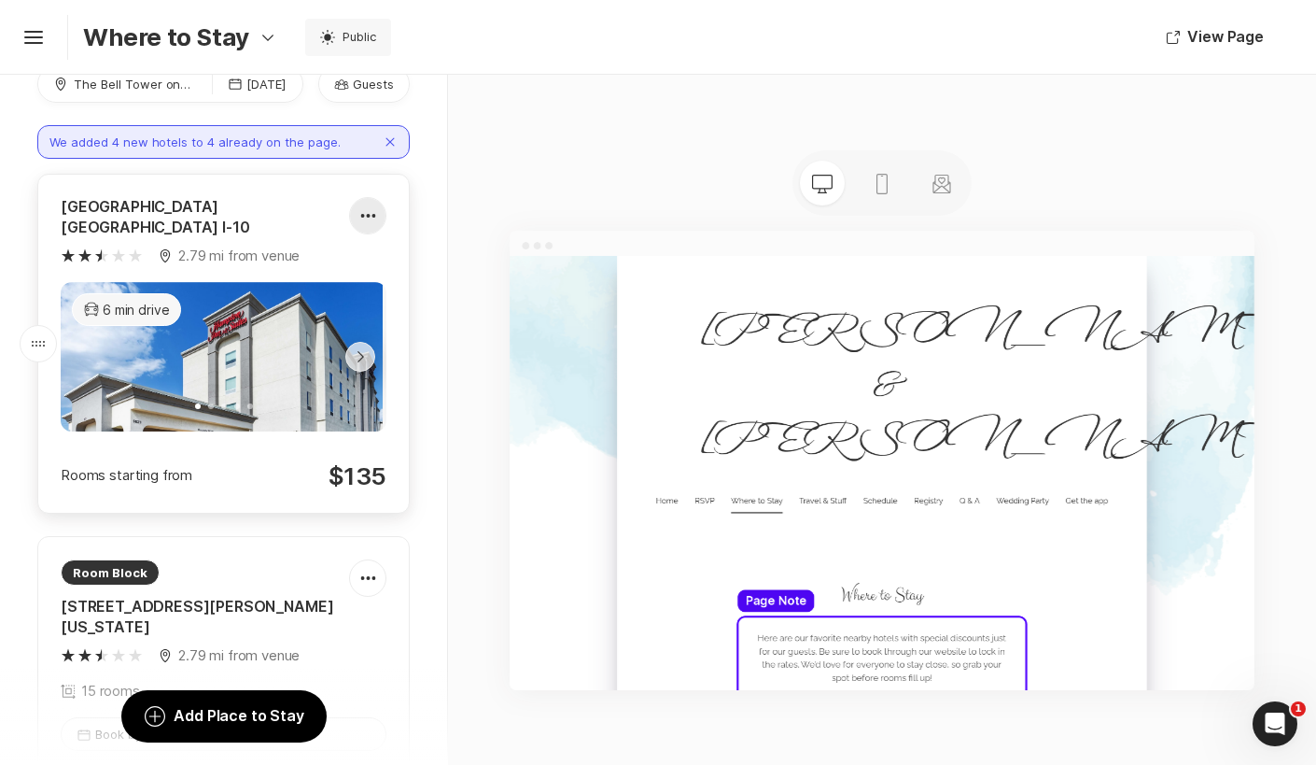
scroll to position [105, 0]
click at [372, 213] on div at bounding box center [367, 216] width 35 height 37
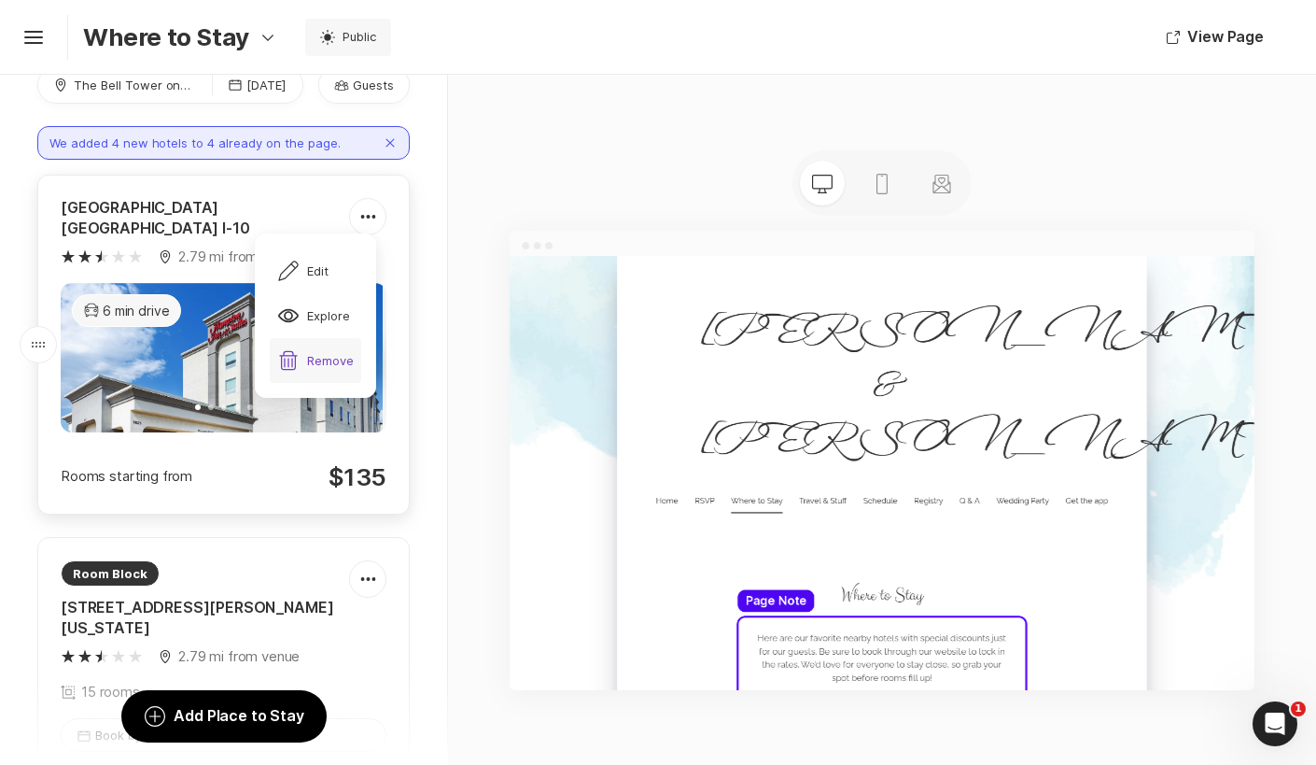
click at [326, 367] on div "Trash Remove" at bounding box center [315, 360] width 77 height 22
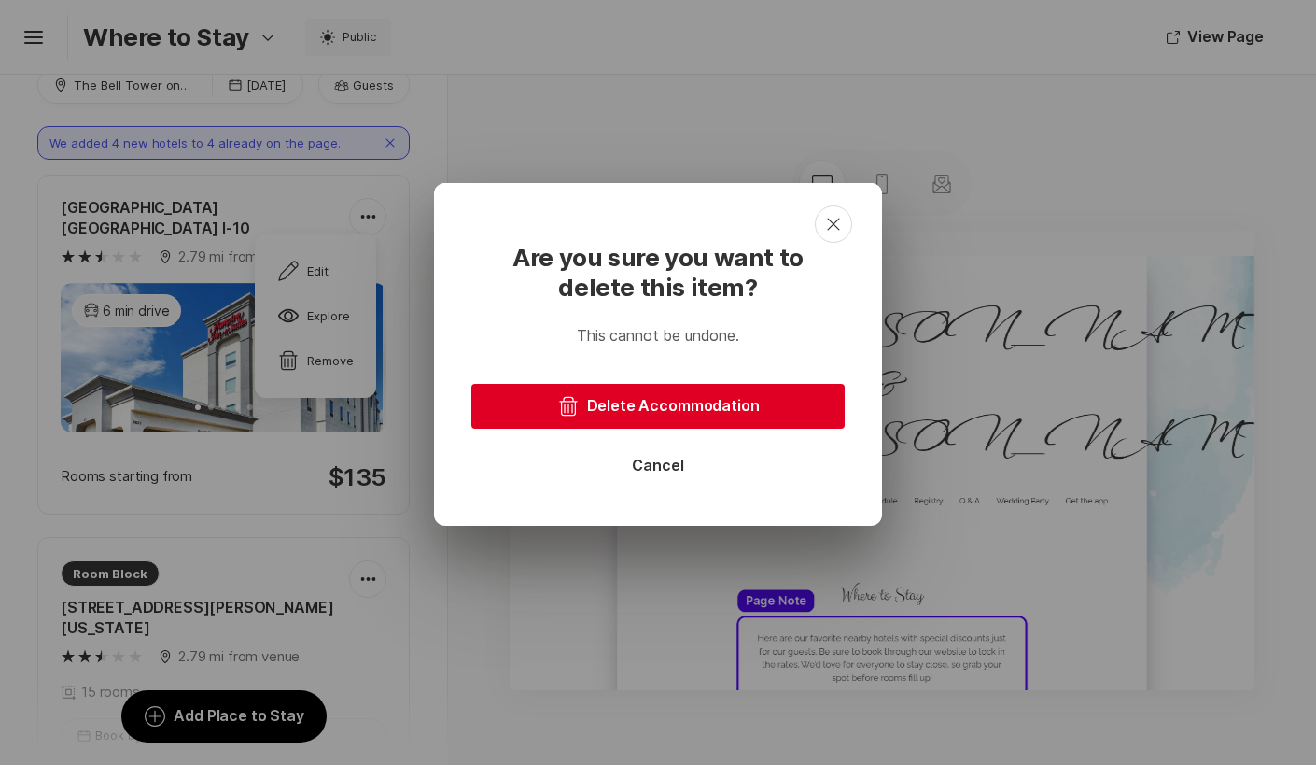
click at [603, 413] on button "Trash Delete Accommodation" at bounding box center [657, 406] width 373 height 45
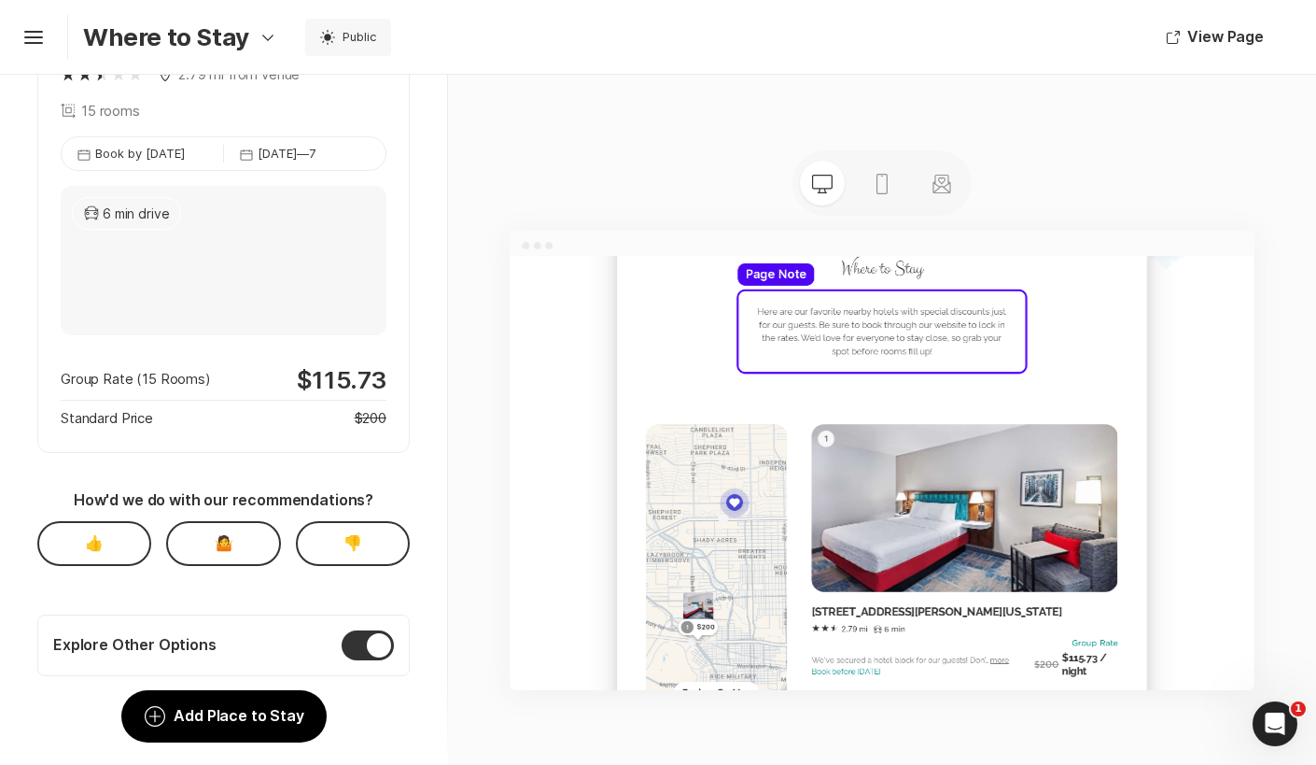
scroll to position [0, 0]
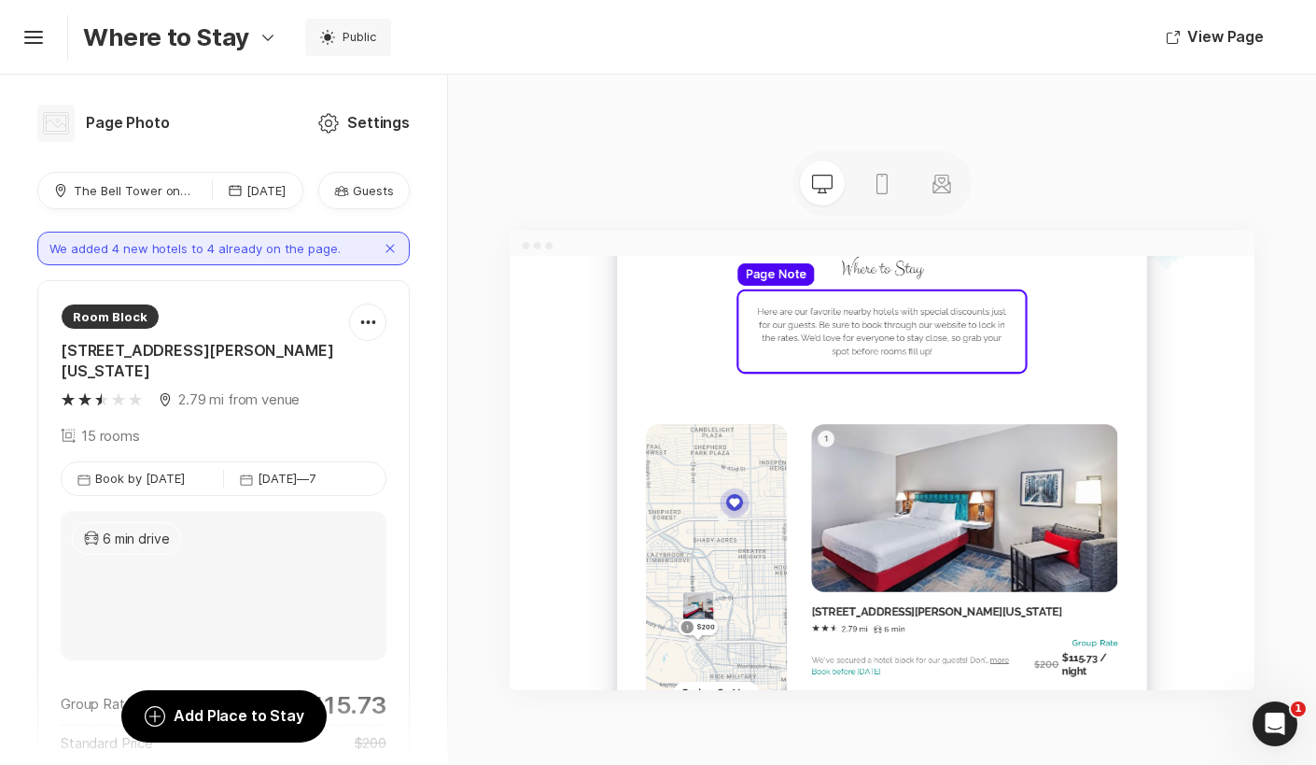
click at [384, 247] on icon "Close" at bounding box center [390, 248] width 15 height 15
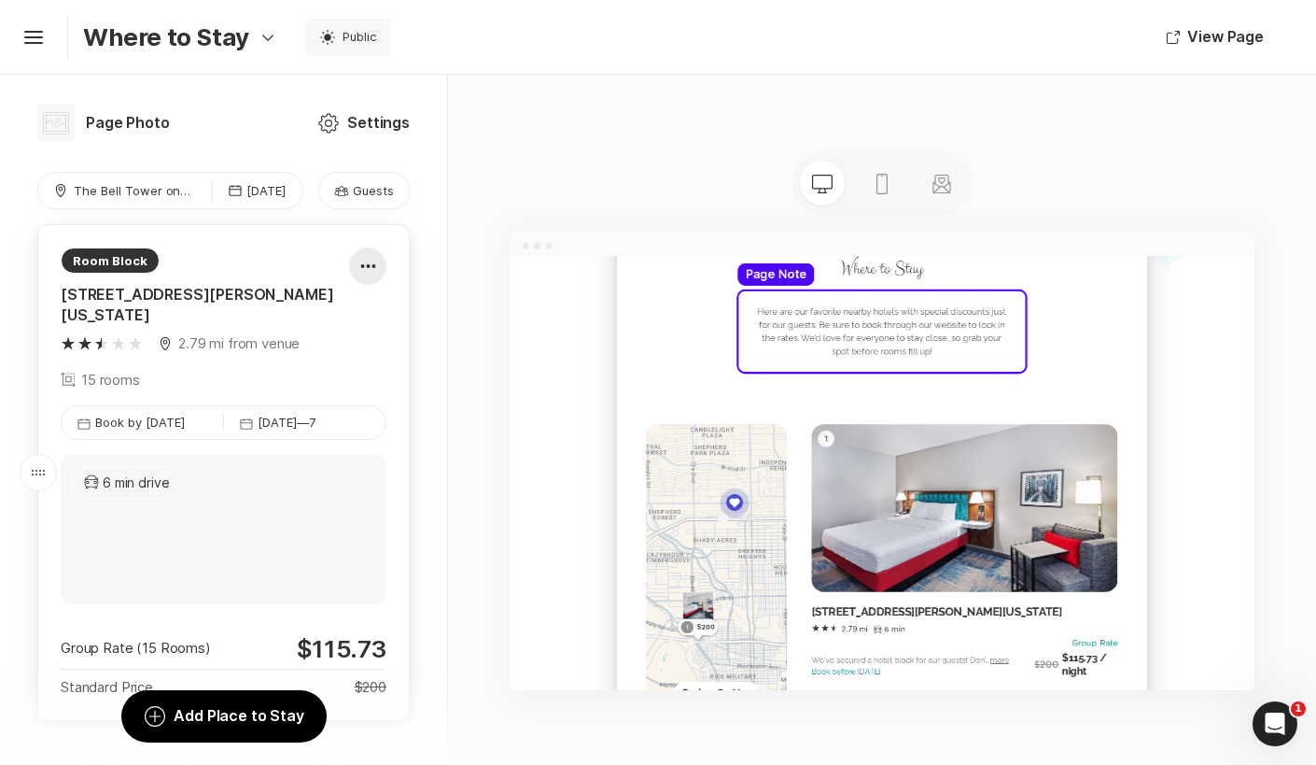
click at [360, 266] on icon at bounding box center [367, 266] width 15 height 4
click at [338, 321] on div "Pencil Edit" at bounding box center [348, 322] width 156 height 45
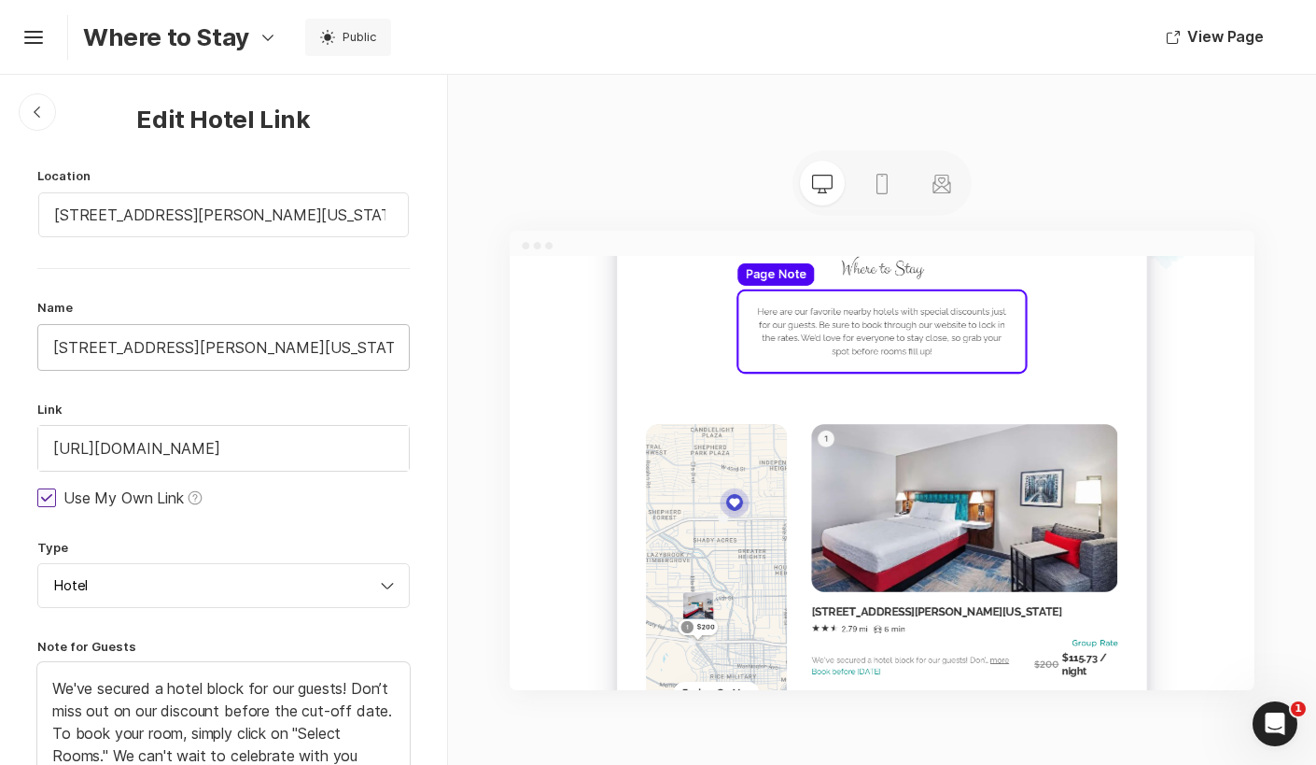
click at [195, 347] on input "[STREET_ADDRESS][PERSON_NAME][US_STATE]" at bounding box center [223, 347] width 371 height 45
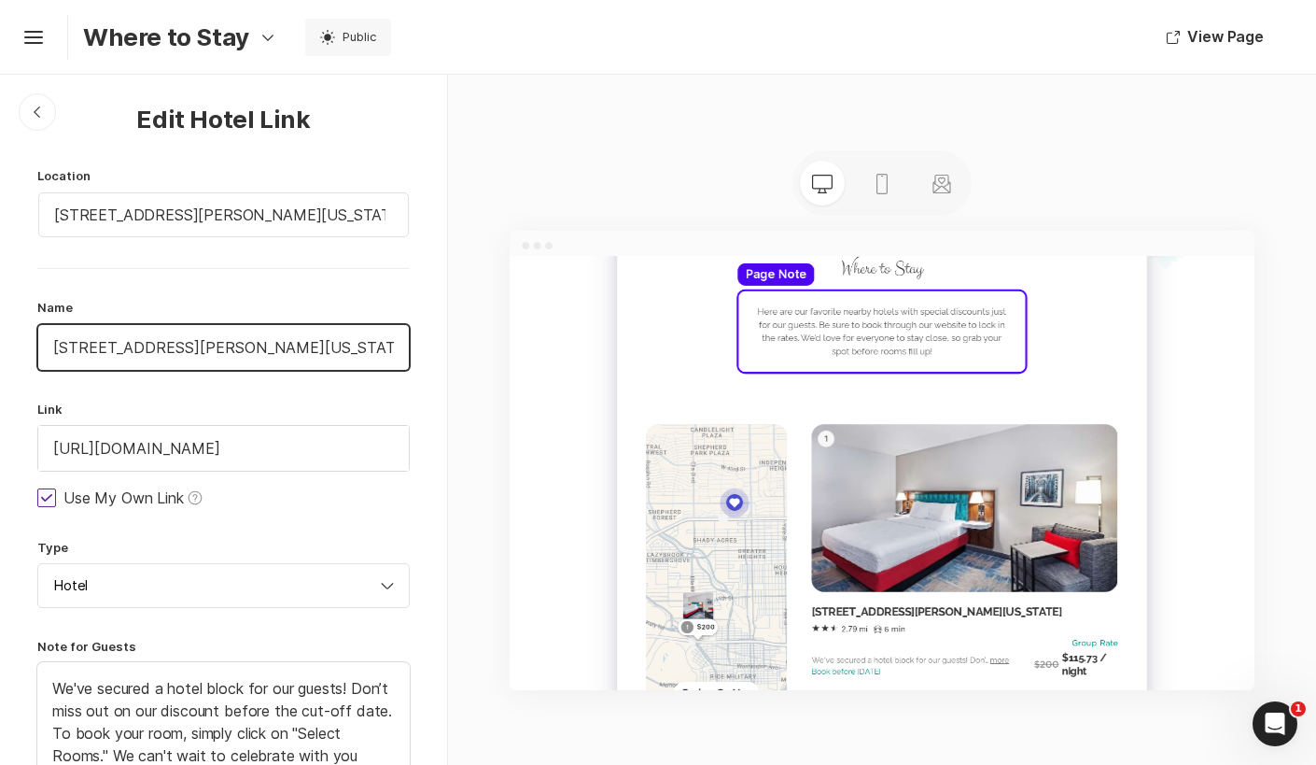
click at [195, 347] on input "[STREET_ADDRESS][PERSON_NAME][US_STATE]" at bounding box center [223, 347] width 371 height 45
paste input "[GEOGRAPHIC_DATA] [GEOGRAPHIC_DATA] I-10"
type input "[GEOGRAPHIC_DATA] [GEOGRAPHIC_DATA] I-10"
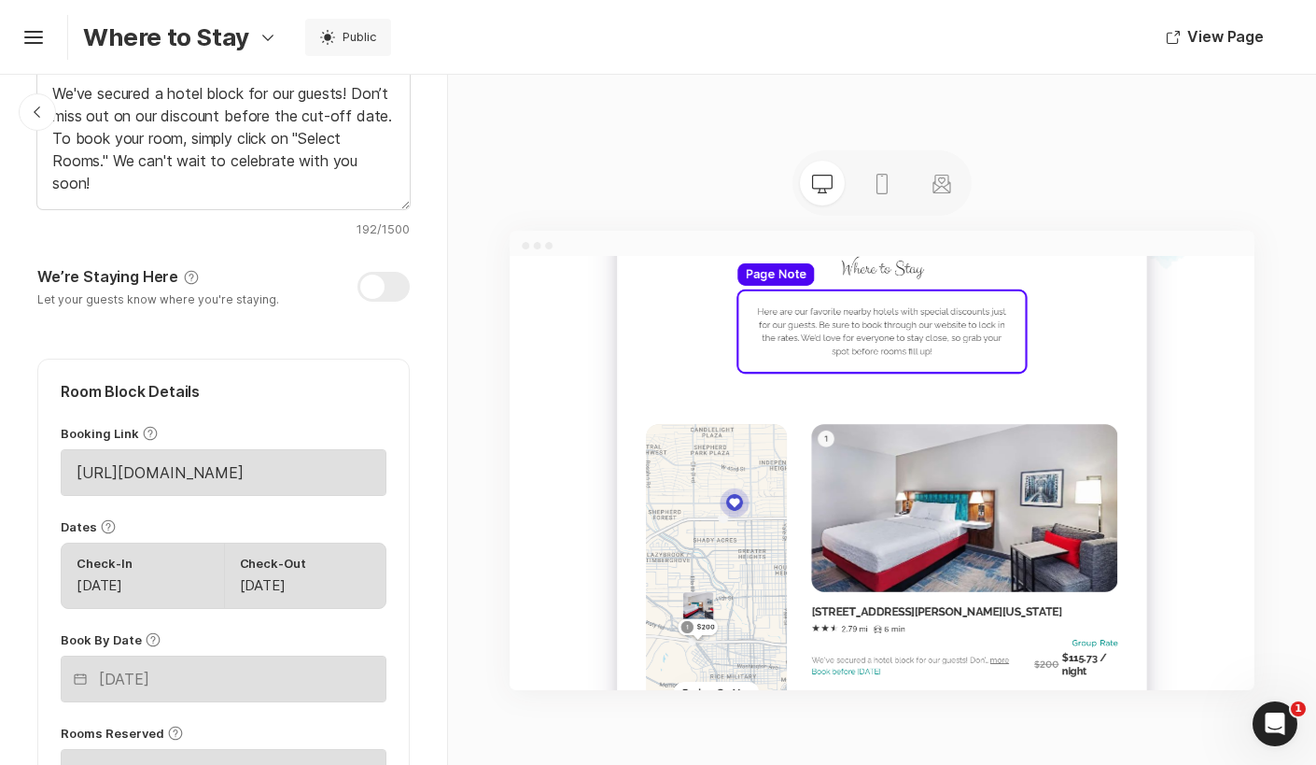
scroll to position [597, 0]
click at [378, 277] on div at bounding box center [384, 284] width 52 height 30
click at [38, 265] on input "We’re Staying Here Help Let your guests know where you're staying." at bounding box center [37, 264] width 1 height 1
checkbox input "true"
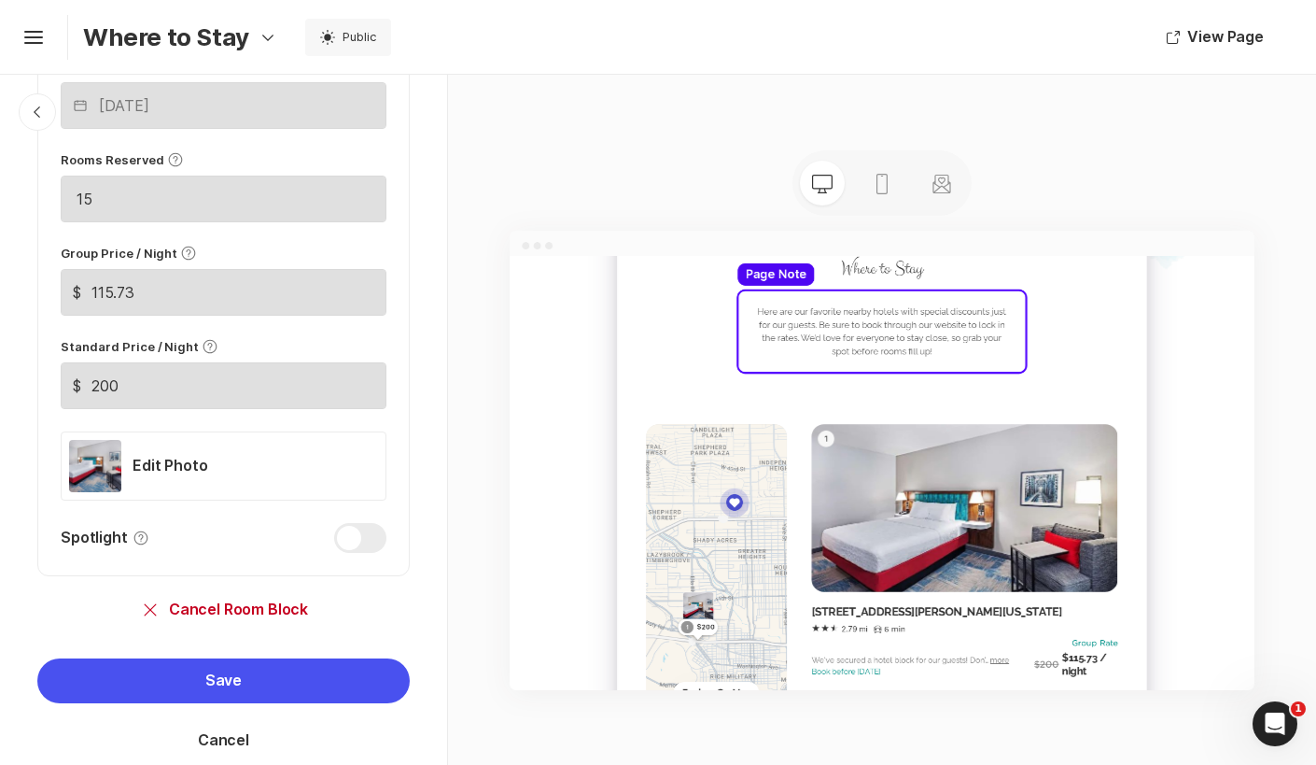
scroll to position [1188, 0]
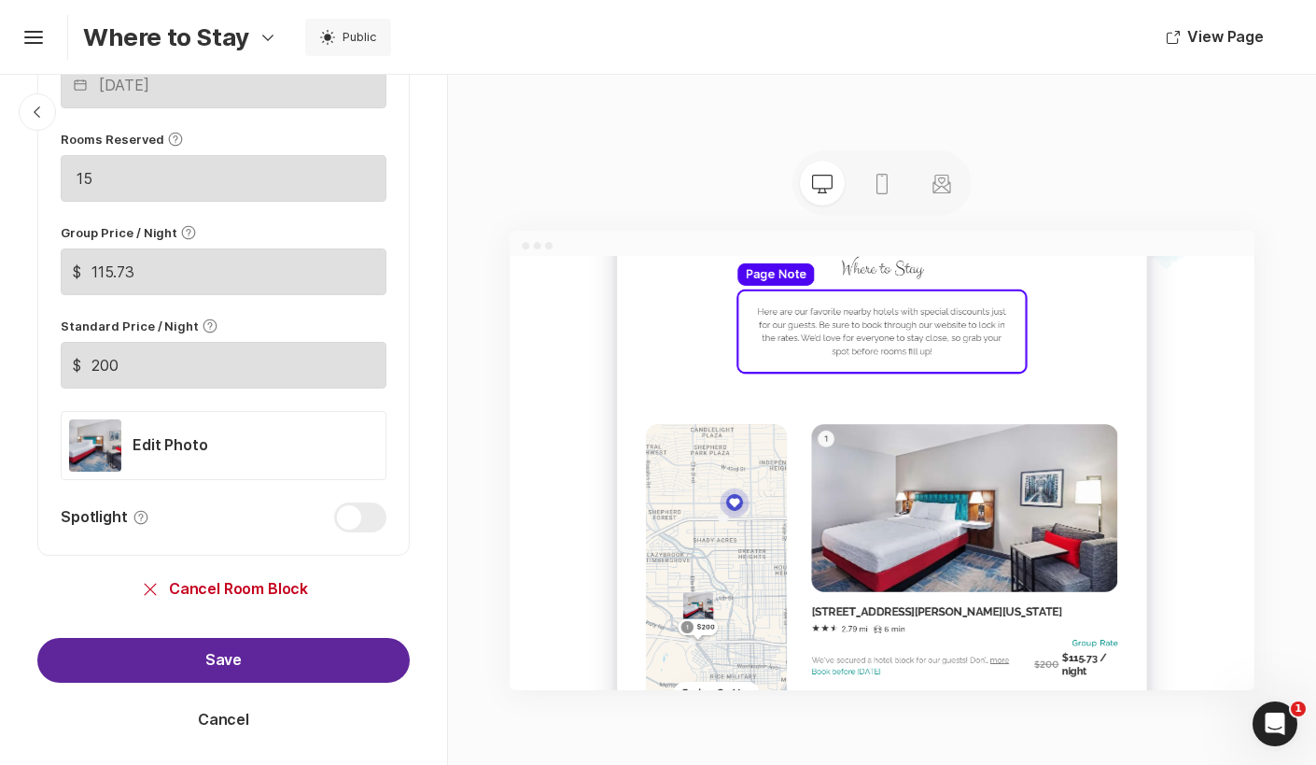
click at [240, 655] on button "Save" at bounding box center [223, 660] width 372 height 45
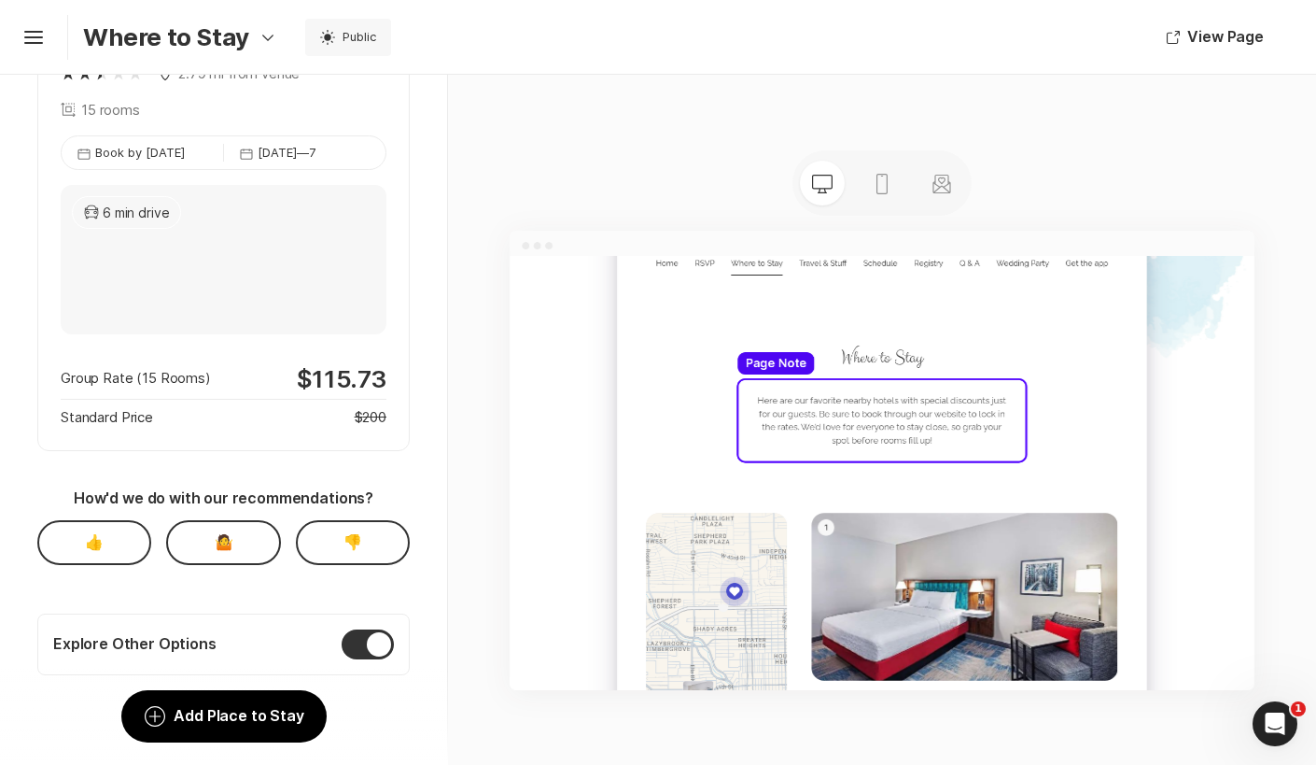
scroll to position [0, 0]
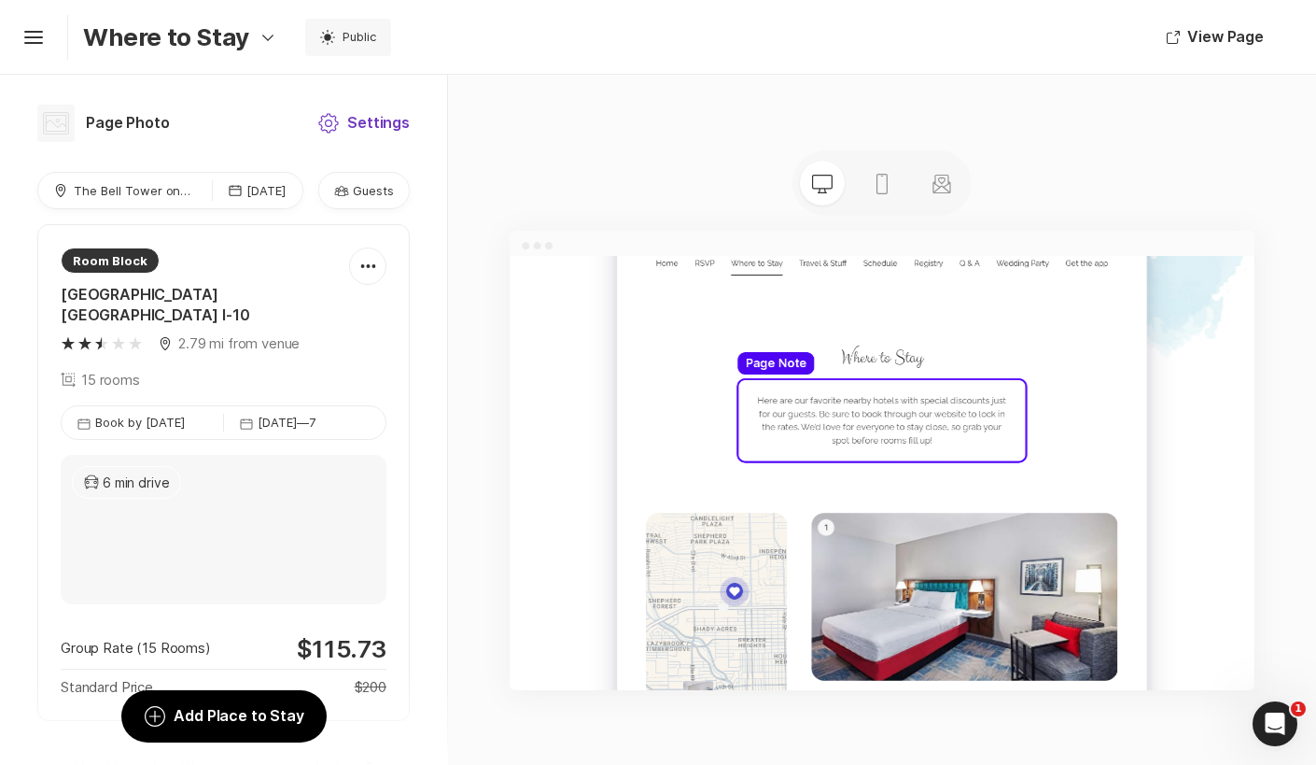
click at [337, 124] on icon "Settings" at bounding box center [328, 123] width 22 height 22
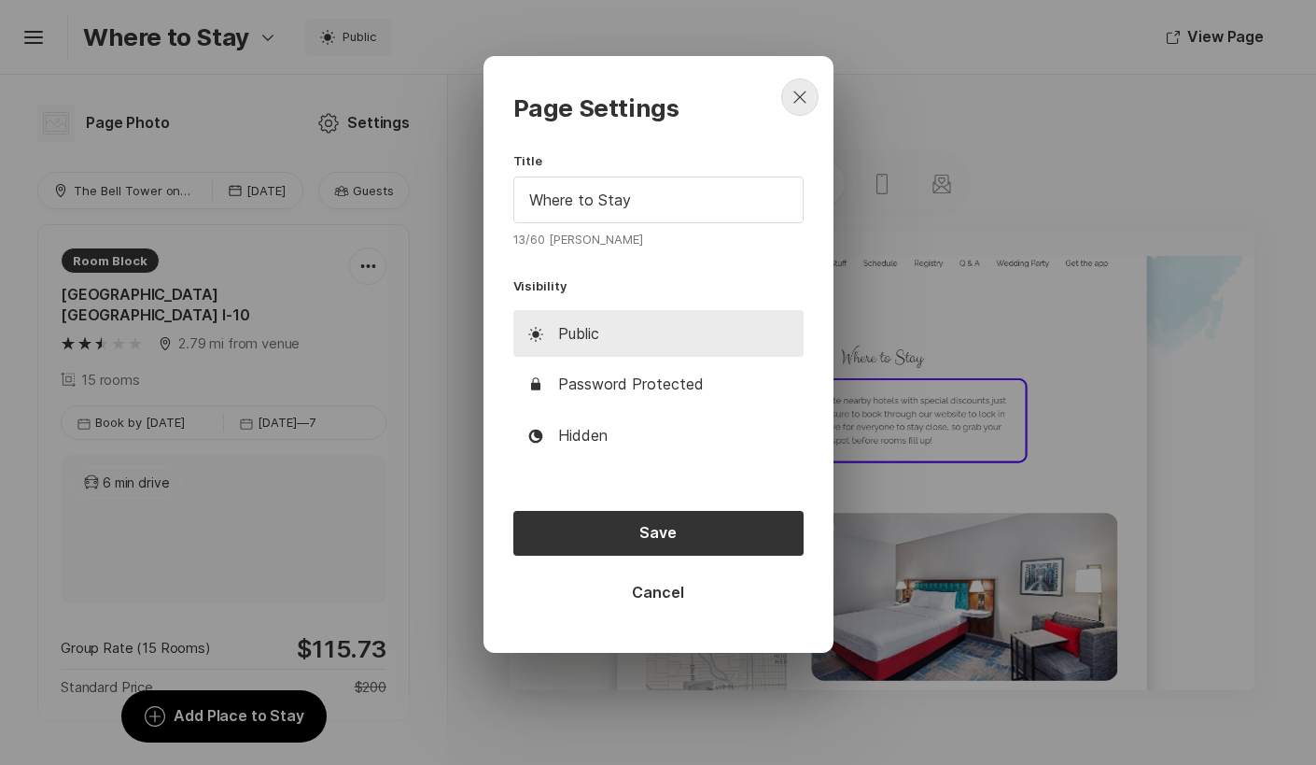
click at [807, 94] on icon "Close" at bounding box center [800, 97] width 22 height 22
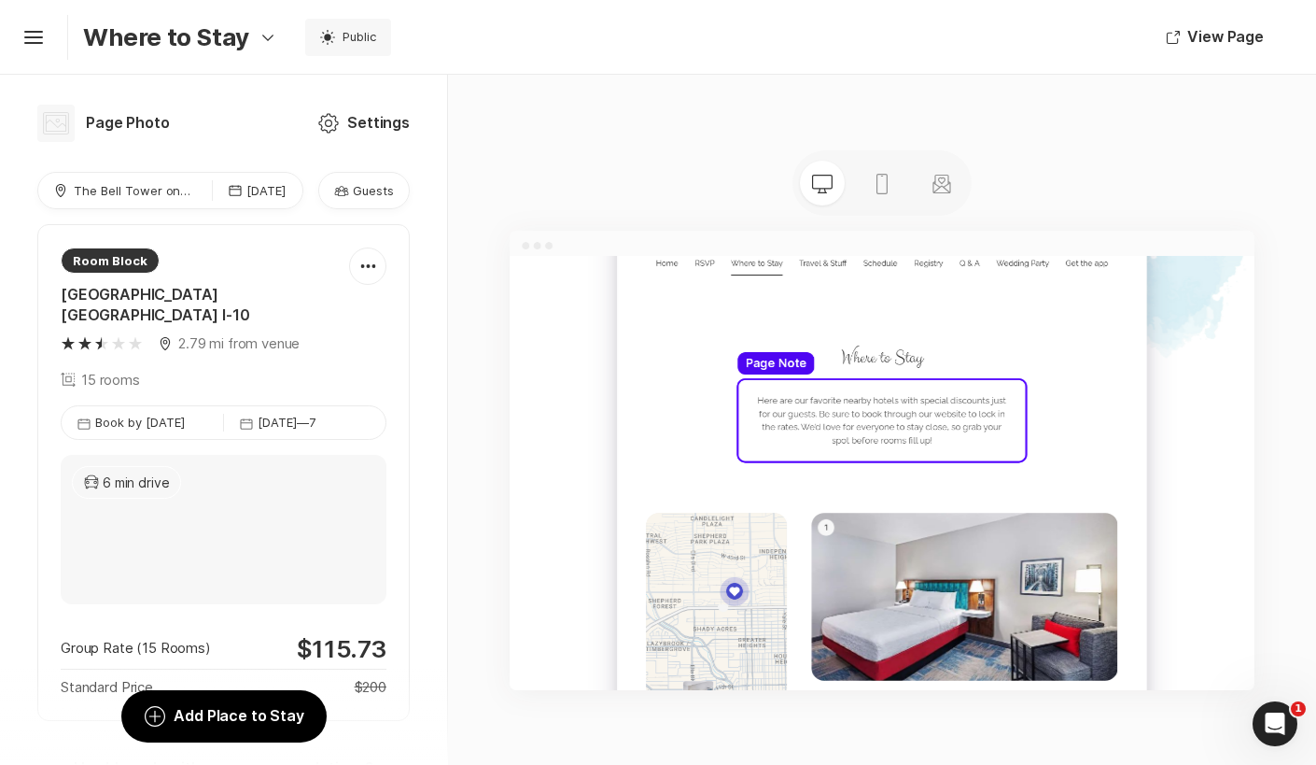
click at [1043, 478] on use at bounding box center [1181, 552] width 521 height 149
click at [1043, 326] on div "Edit" at bounding box center [1182, 302] width 1344 height 94
click at [1172, 319] on div "Edit" at bounding box center [1181, 301] width 67 height 67
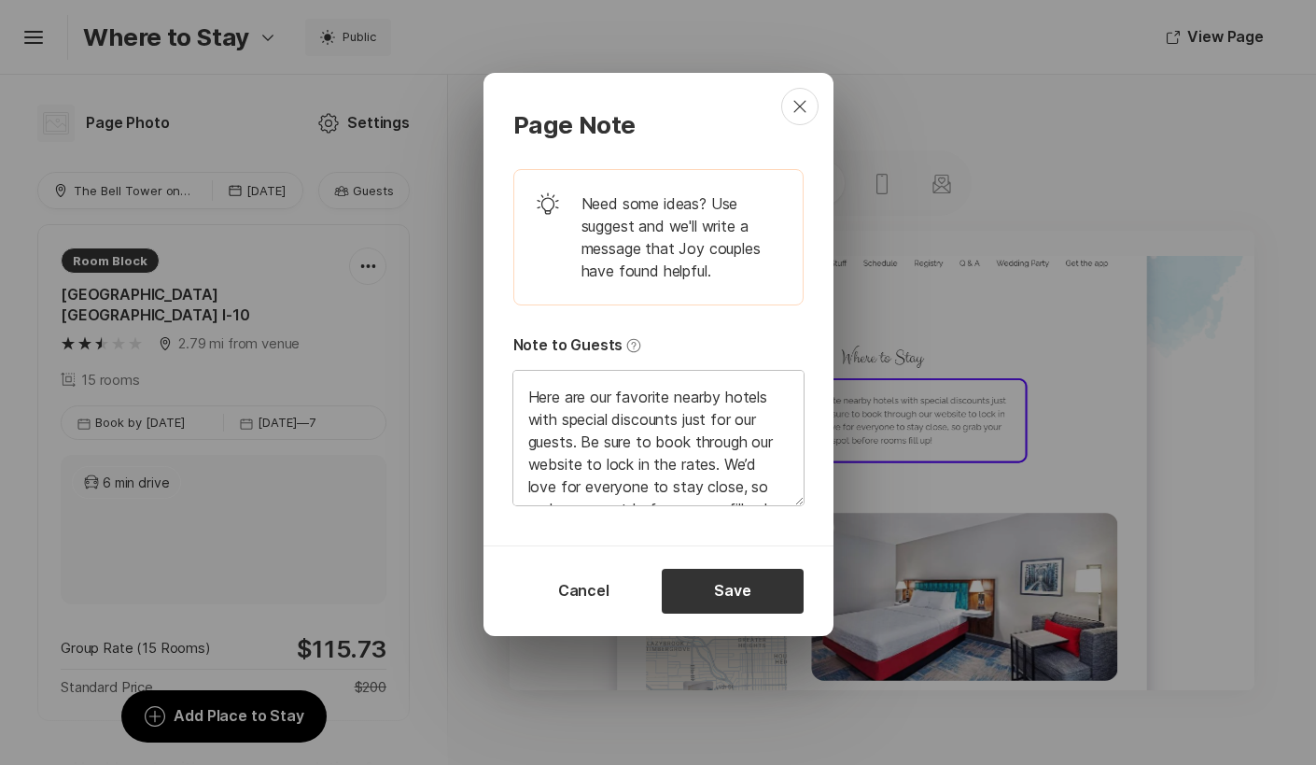
scroll to position [30, 0]
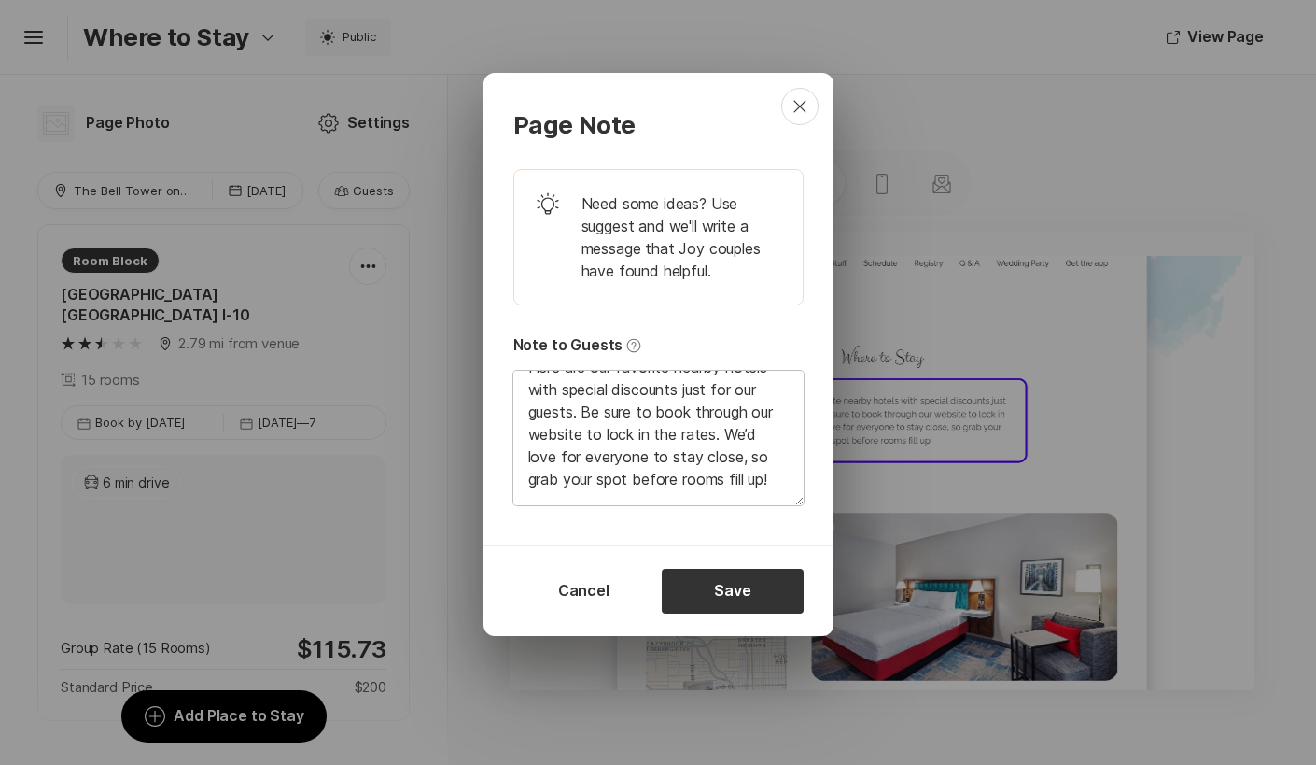
drag, startPoint x: 532, startPoint y: 393, endPoint x: 608, endPoint y: 424, distance: 81.6
click at [608, 424] on textarea "Here are our favorite nearby hotels with special discounts just for our guests.…" at bounding box center [658, 438] width 290 height 134
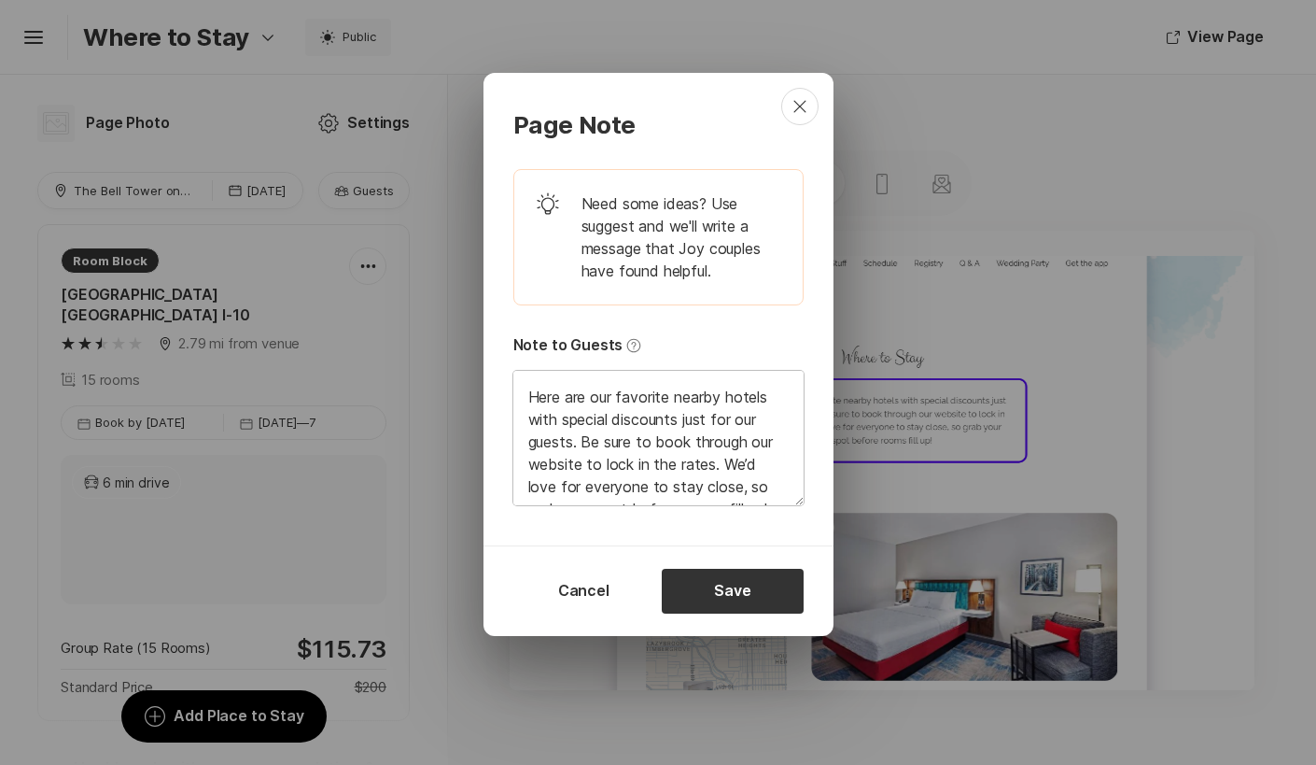
drag, startPoint x: 532, startPoint y: 391, endPoint x: 769, endPoint y: 394, distance: 237.1
click at [769, 394] on textarea "Here are our favorite nearby hotels with special discounts just for our guests.…" at bounding box center [658, 438] width 290 height 134
type textarea "x"
type textarea "W with special discounts just for our guests. Be sure to book through our websi…"
type textarea "x"
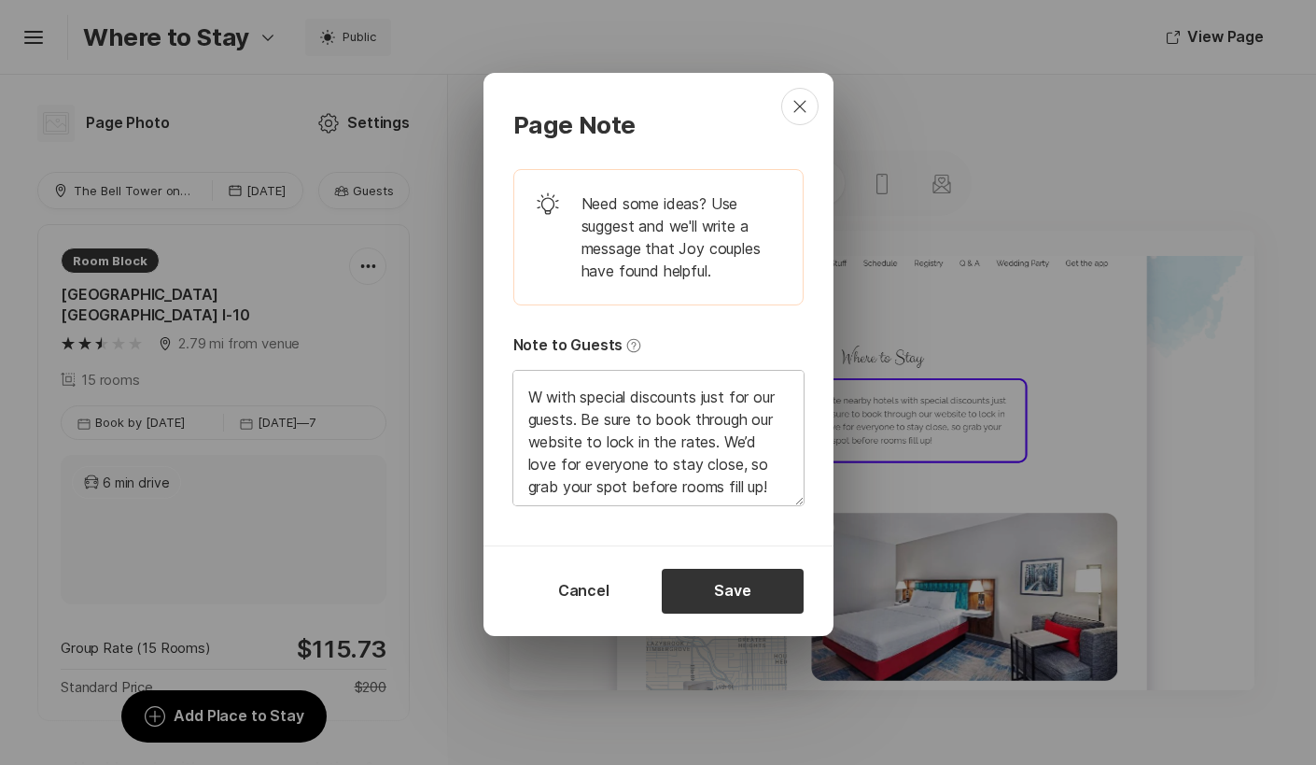
type textarea "We with special discounts just for our guests. Be sure to book through our webs…"
type textarea "x"
type textarea "We' with special discounts just for our guests. Be sure to book through our web…"
type textarea "x"
type textarea "We'v with special discounts just for our guests. Be sure to book through our we…"
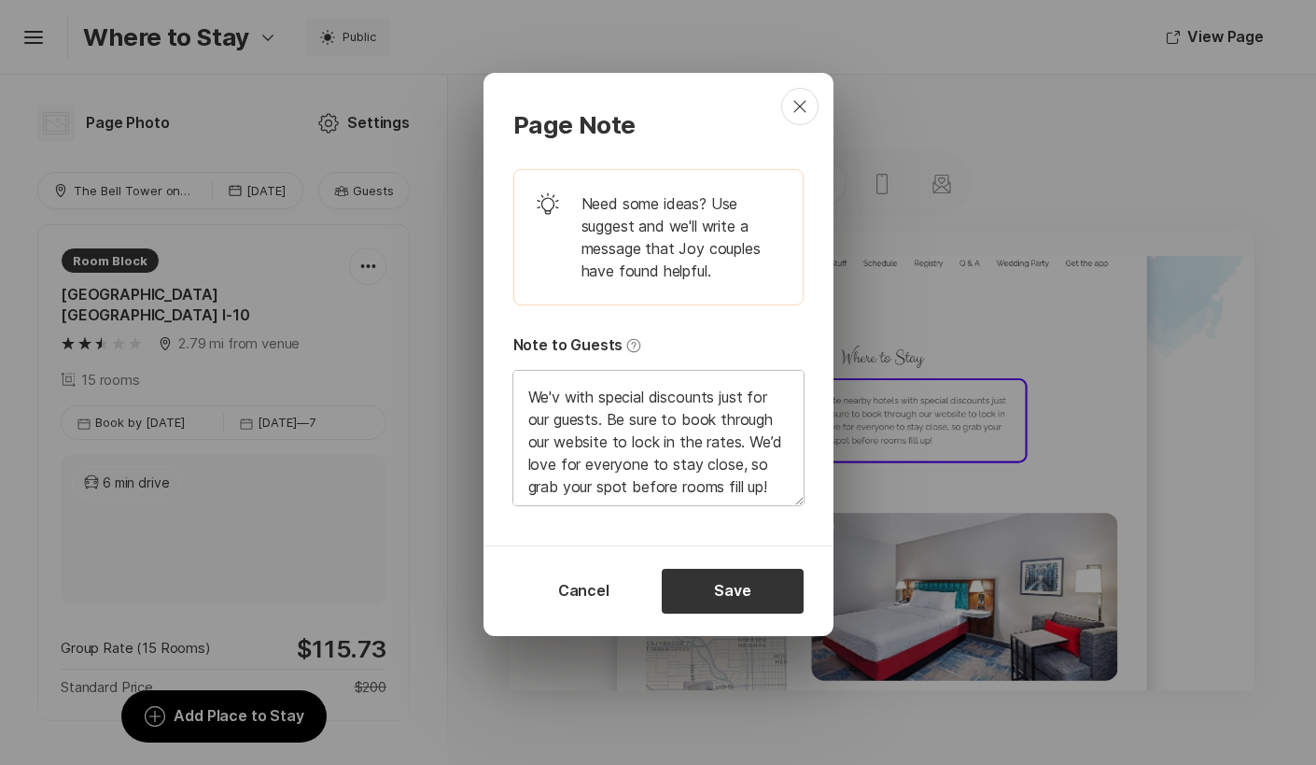
type textarea "x"
type textarea "We've with special discounts just for our guests. Be sure to book through our w…"
type textarea "x"
type textarea "We've with special discounts just for our guests. Be sure to book through our w…"
type textarea "x"
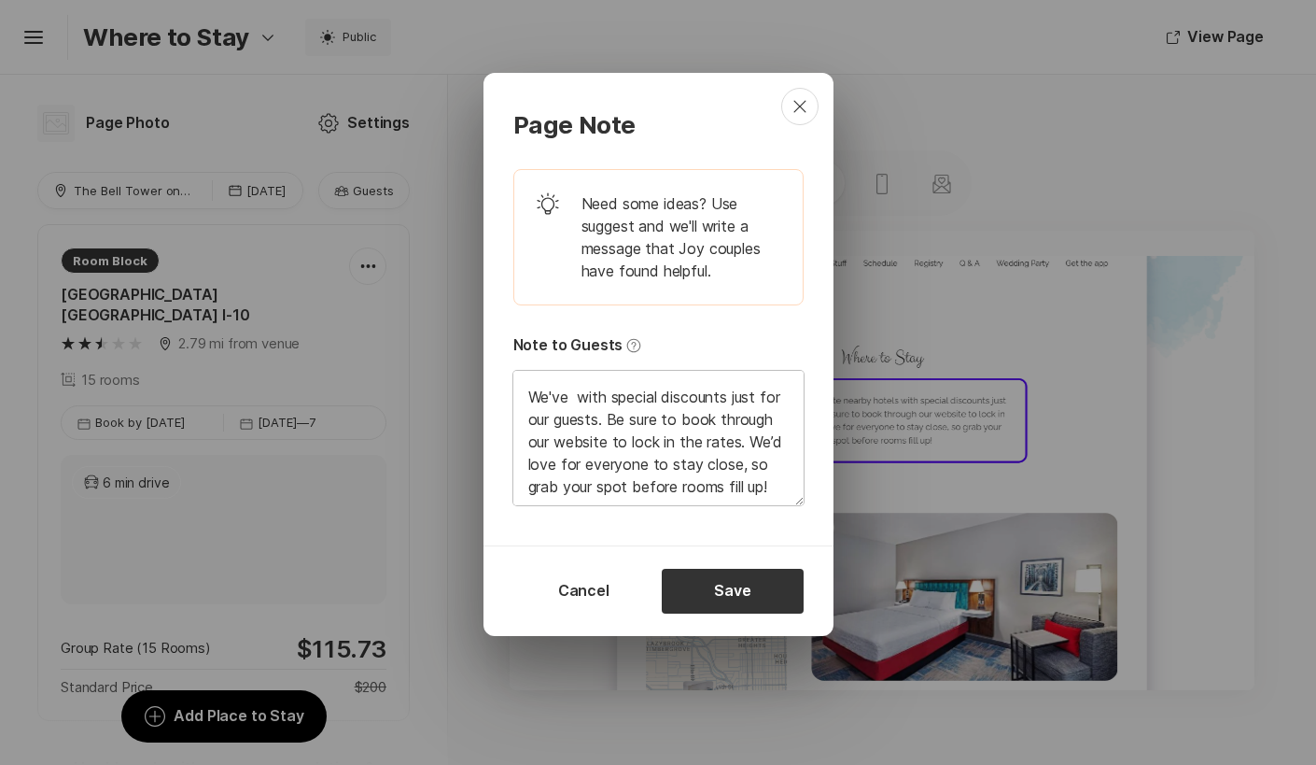
type textarea "We've b with special discounts just for our guests. Be sure to book through our…"
type textarea "x"
type textarea "We've bl with special discounts just for our guests. Be sure to book through ou…"
type textarea "x"
type textarea "We've blo with special discounts just for our guests. Be sure to book through o…"
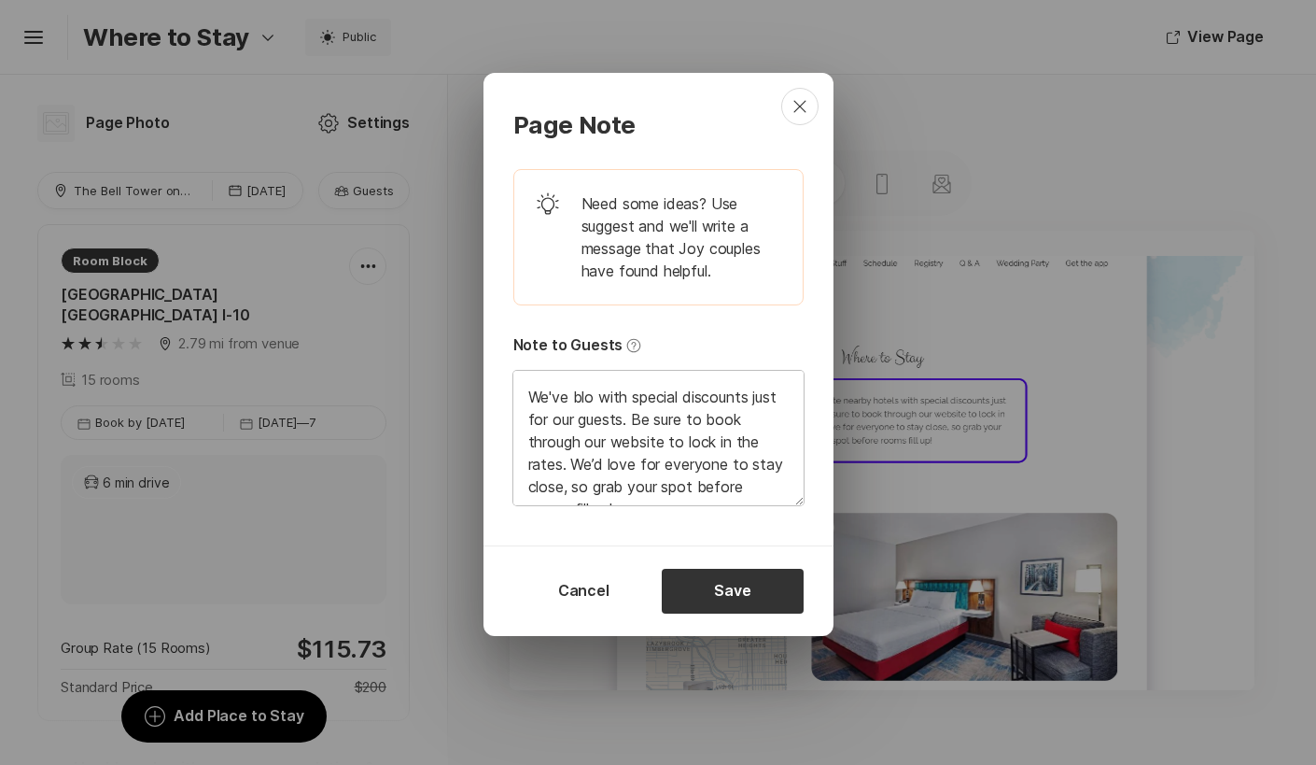
type textarea "x"
type textarea "We've bloc with special discounts just for our guests. Be sure to book through …"
type textarea "x"
type textarea "We've block with special discounts just for our guests. Be sure to book through…"
type textarea "x"
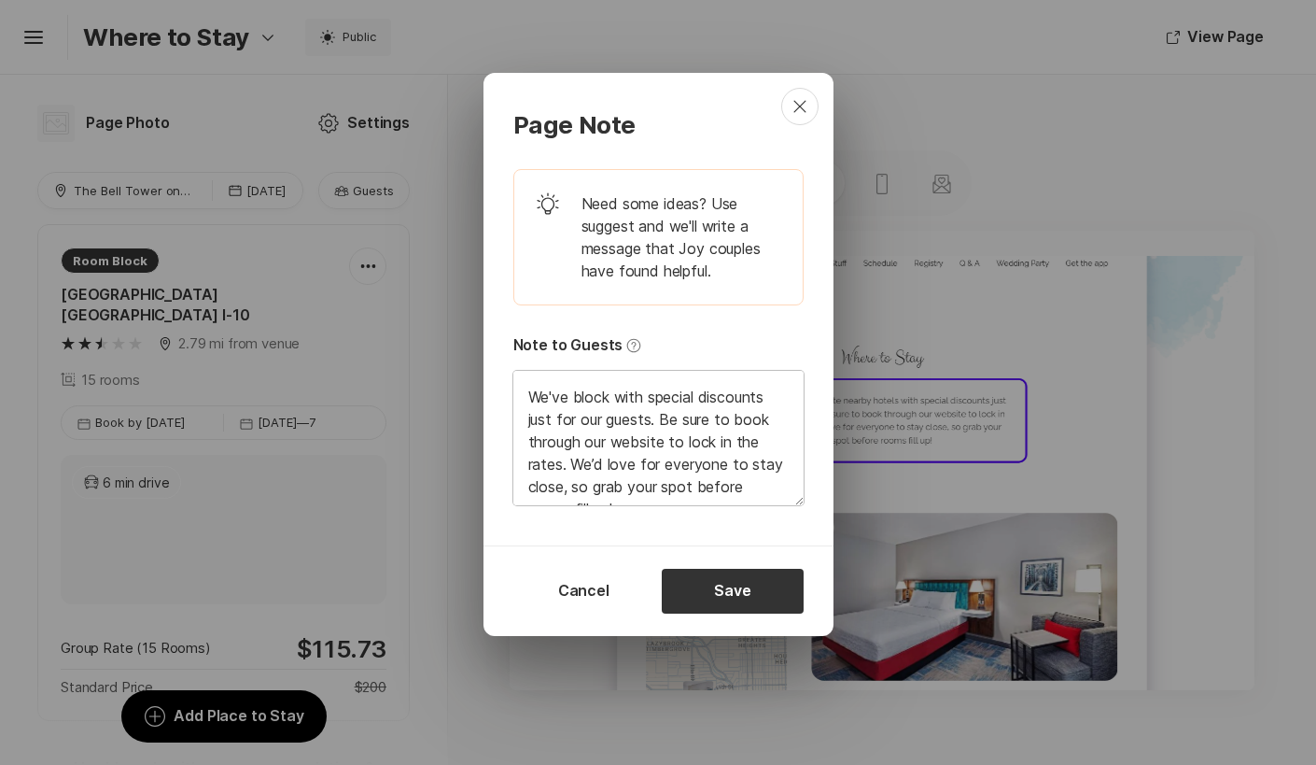
type textarea "We've blocke with special discounts just for our guests. Be sure to book throug…"
type textarea "x"
type textarea "We've blocked with special discounts just for our guests. Be sure to book throu…"
type textarea "x"
type textarea "We've blocked with special discounts just for our guests. Be sure to book throu…"
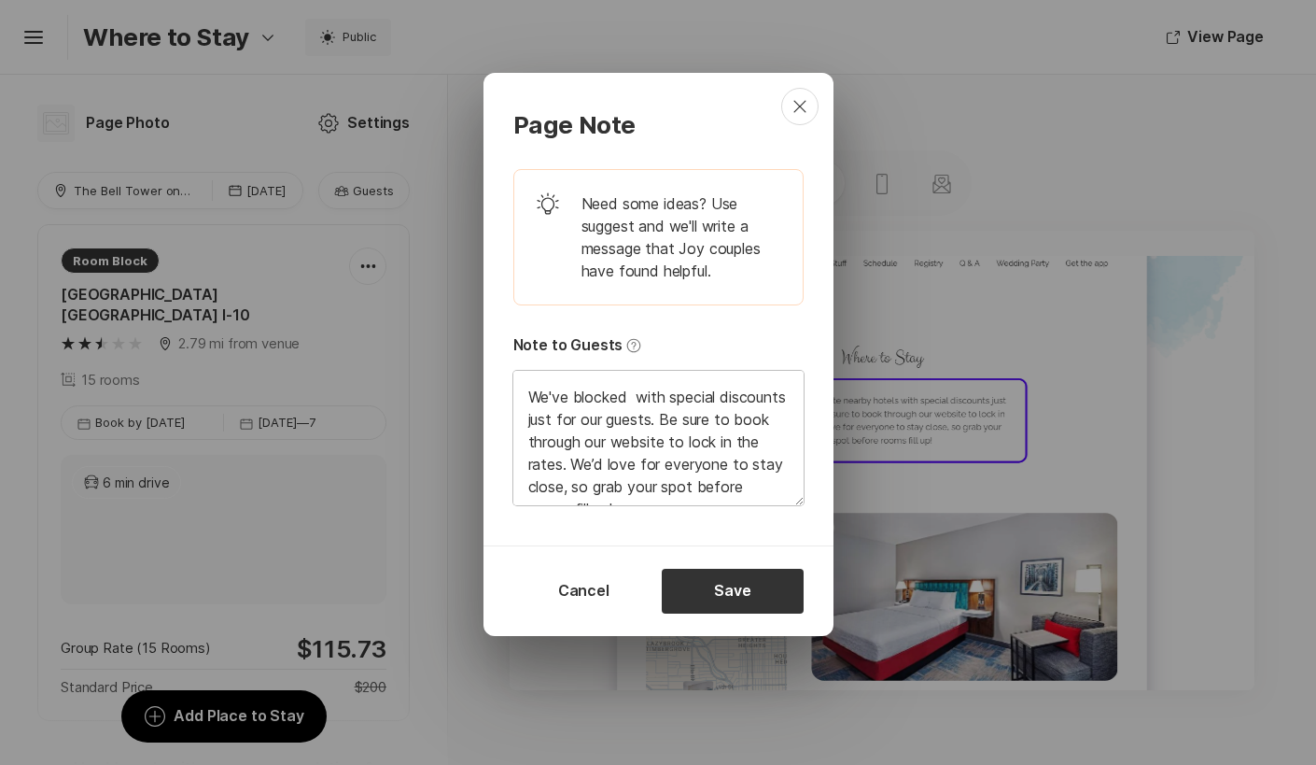
type textarea "x"
type textarea "We've blocked s with special discounts just for our guests. Be sure to book thr…"
type textarea "x"
type textarea "We've blocked so with special discounts just for our guests. Be sure to book th…"
type textarea "x"
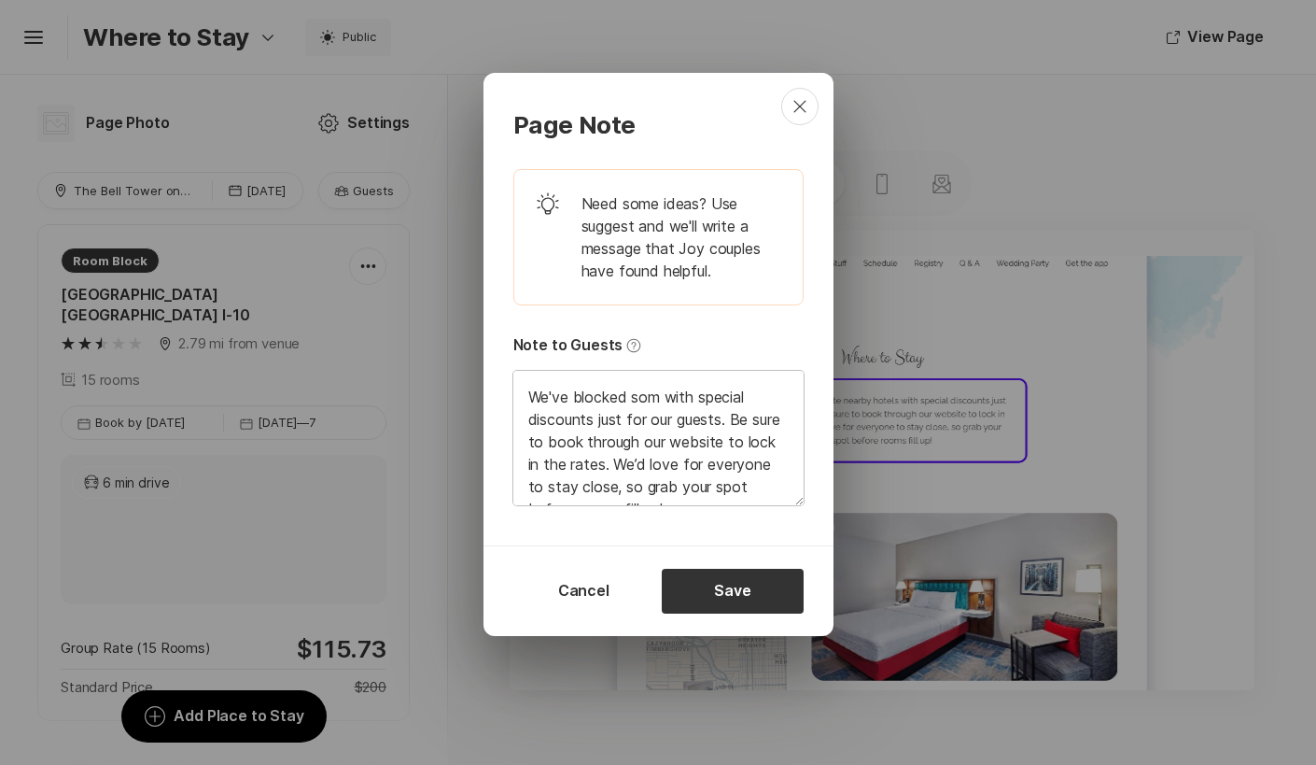
type textarea "We've blocked some with special discounts just for our guests. Be sure to book …"
type textarea "x"
type textarea "We've blocked some with special discounts just for our guests. Be sure to book …"
type textarea "x"
type textarea "We've blocked some r with special discounts just for our guests. Be sure to boo…"
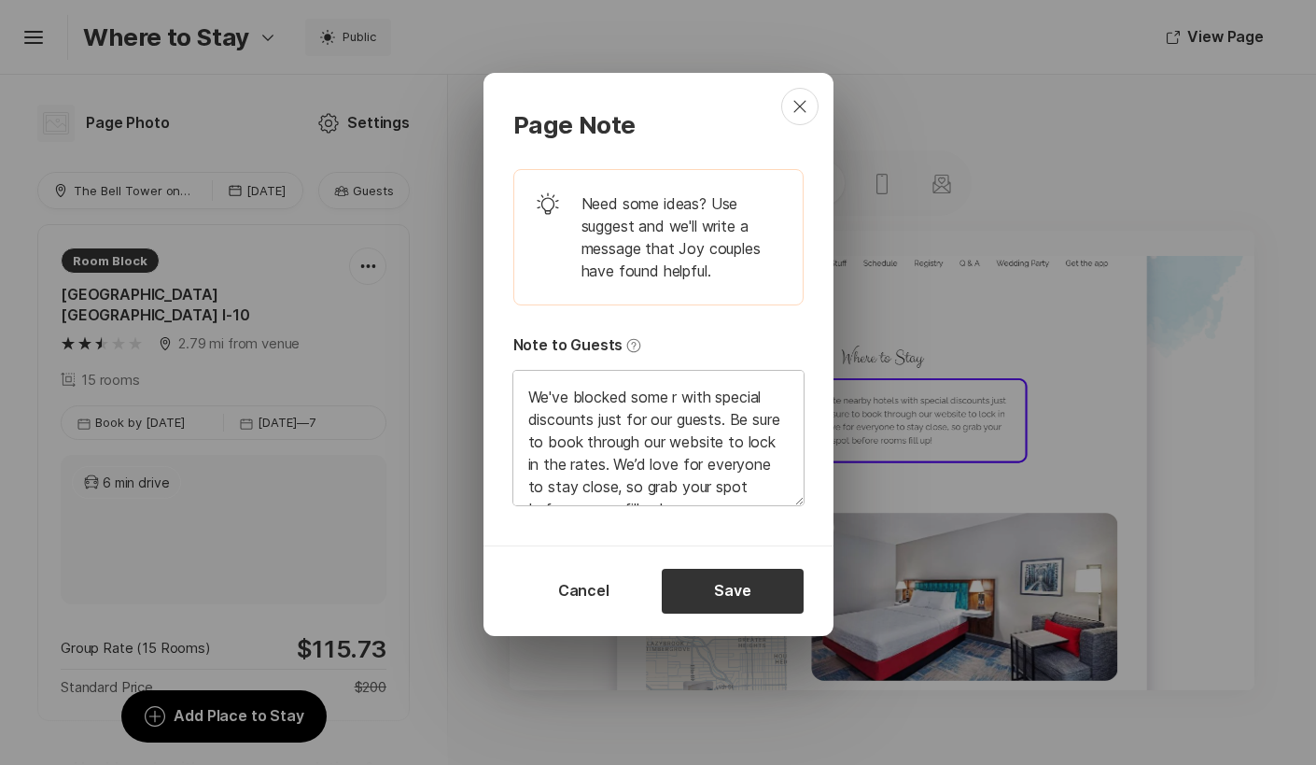
type textarea "x"
type textarea "We've blocked some ro with special discounts just for our guests. Be sure to bo…"
type textarea "x"
type textarea "We've blocked some roo with special discounts just for our guests. Be sure to b…"
type textarea "x"
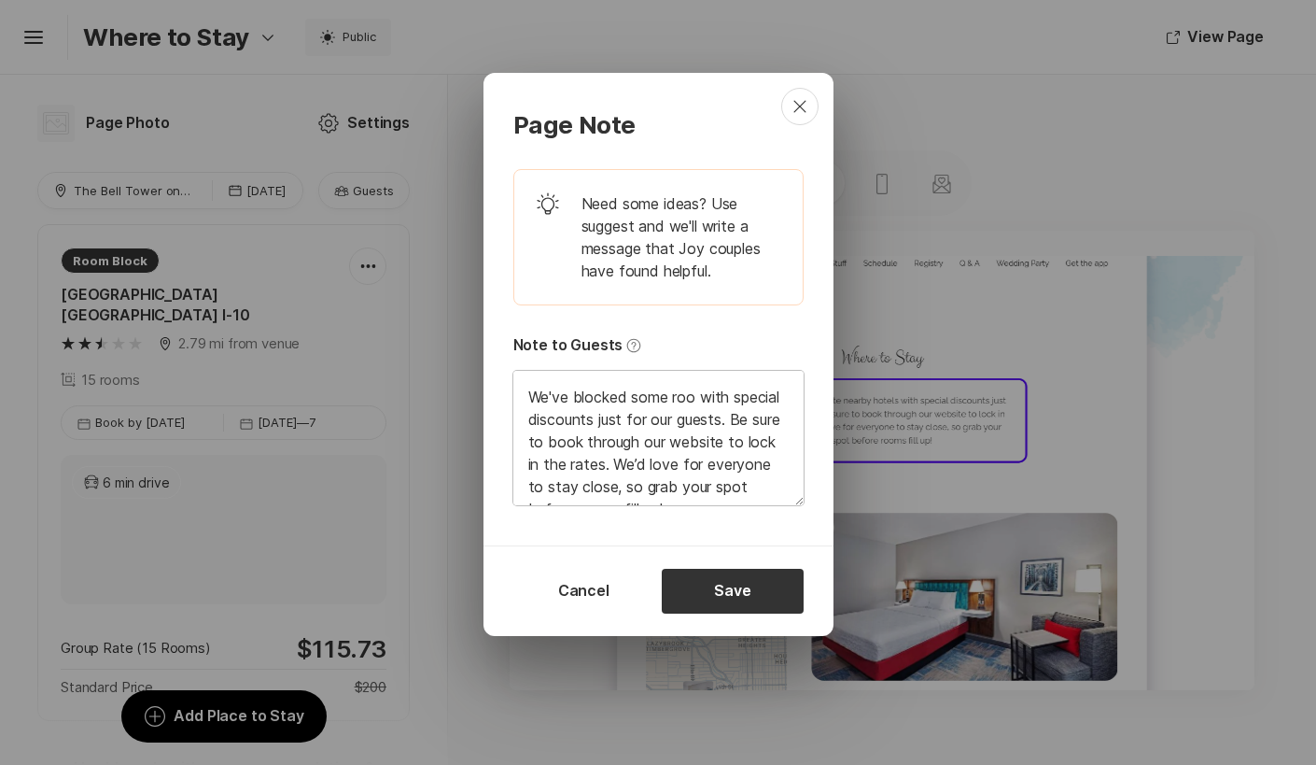
type textarea "We've blocked some room with special discounts just for our guests. Be sure to …"
type textarea "x"
type textarea "We've blocked some rooms with special discounts just for our guests. Be sure to…"
type textarea "x"
type textarea "We've blocked some rooms with special discounts just for our guests. Be sure to…"
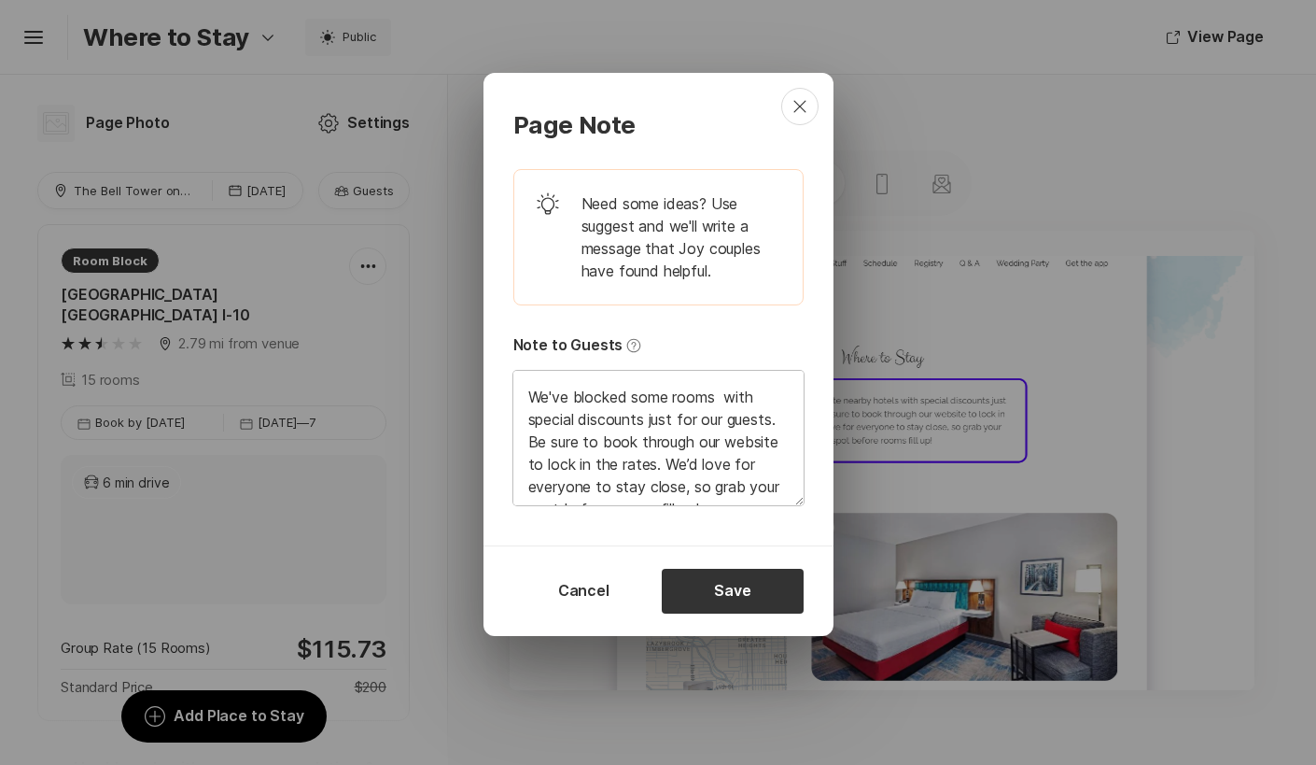
type textarea "x"
type textarea "We've blocked some rooms a with special discounts just for our guests. Be sure …"
type textarea "x"
type textarea "We've blocked some rooms at with special discounts just for our guests. Be sure…"
type textarea "x"
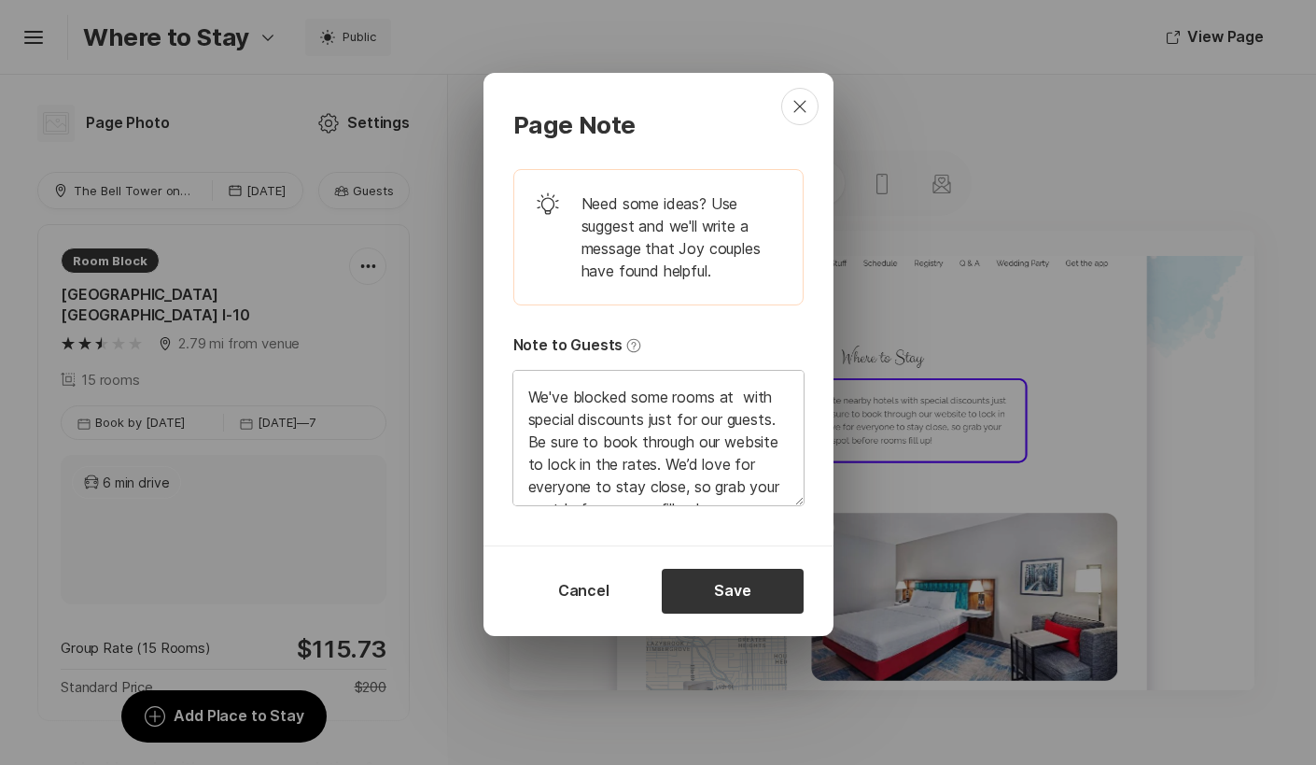
type textarea "We've blocked some rooms at a with special discounts just for our guests. Be su…"
type textarea "x"
type textarea "We've blocked some rooms at a with special discounts just for our guests. Be su…"
type textarea "x"
type textarea "We've blocked some rooms at a n with special discounts just for our guests. Be …"
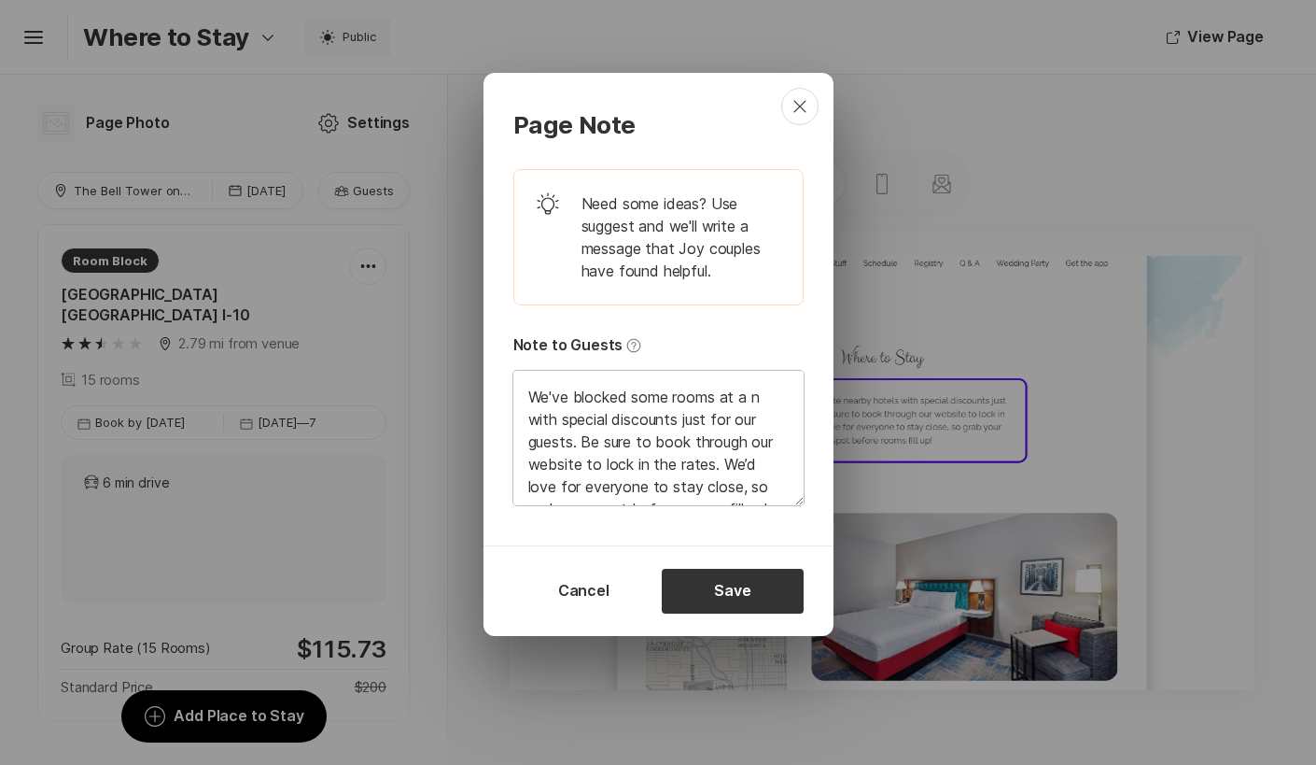
type textarea "x"
type textarea "We've blocked some rooms at a ne with special discounts just for our guests. Be…"
type textarea "x"
type textarea "We've blocked some rooms at a nea with special discounts just for our guests. B…"
type textarea "x"
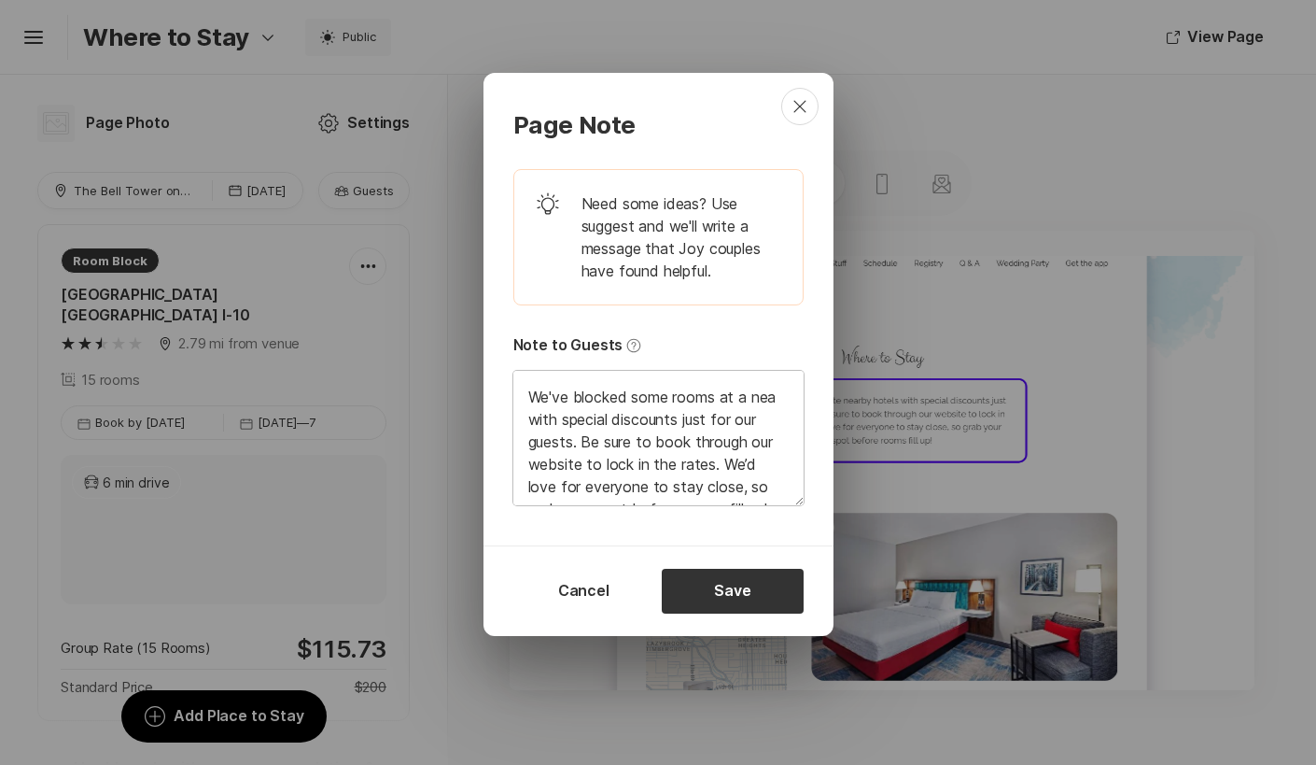
type textarea "We've blocked some rooms at a near with special discounts just for our guests. …"
type textarea "x"
type textarea "We've blocked some rooms at a nearb with special discounts just for our guests.…"
type textarea "x"
type textarea "We've blocked some rooms at a nearby with special discounts just for our guests…"
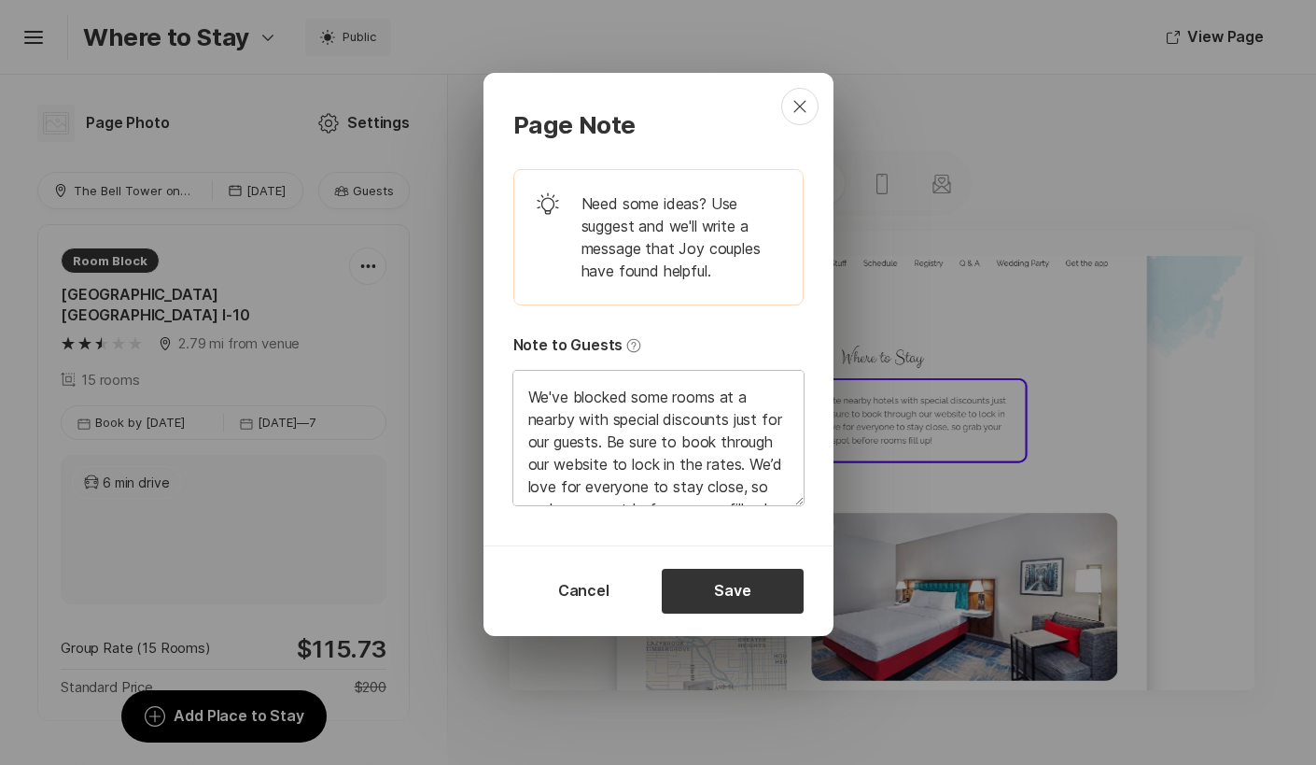
type textarea "x"
type textarea "We've blocked some rooms at a nearby with special discounts just for our guests…"
type textarea "x"
type textarea "We've blocked some rooms at a nearby h with special discounts just for our gues…"
type textarea "x"
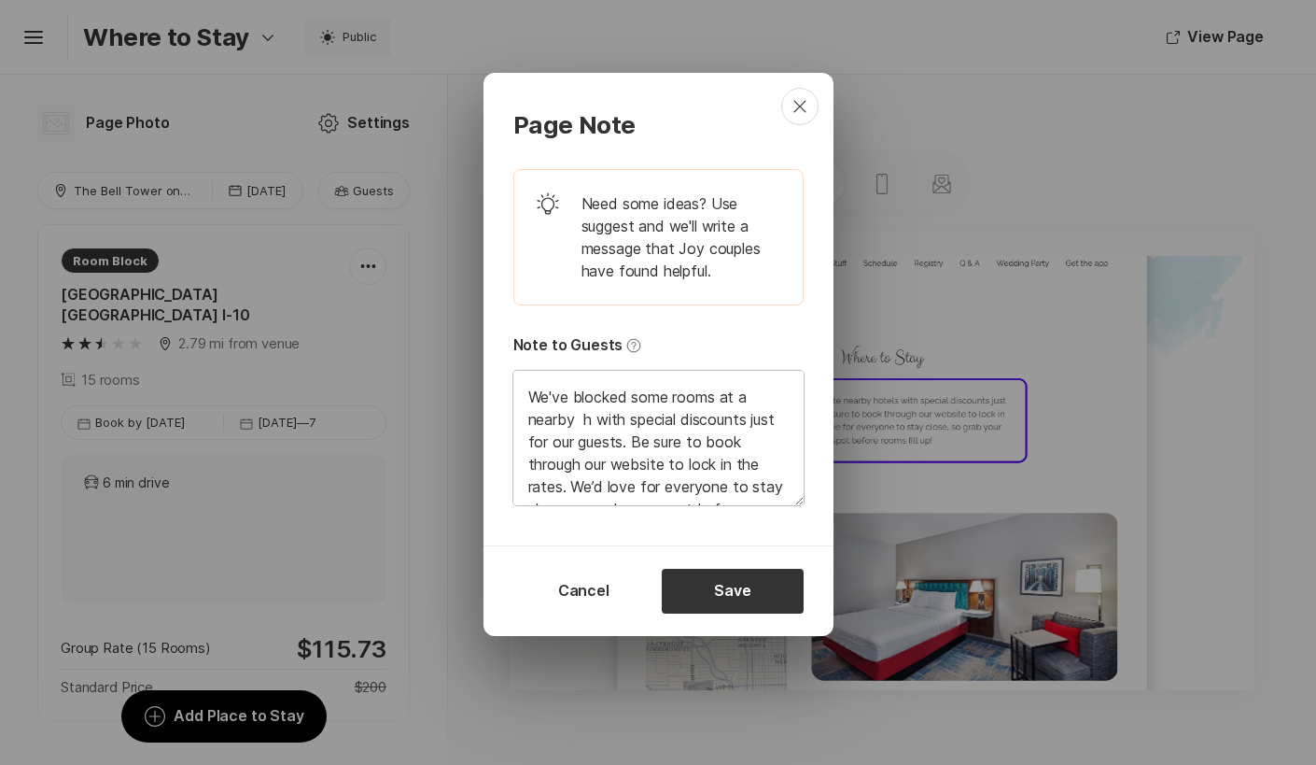
type textarea "We've blocked some rooms at a nearby ho with special discounts just for our gue…"
type textarea "x"
type textarea "We've blocked some rooms at a nearby hot with special discounts just for our gu…"
type textarea "x"
type textarea "We've blocked some rooms at a nearby hote with special discounts just for our g…"
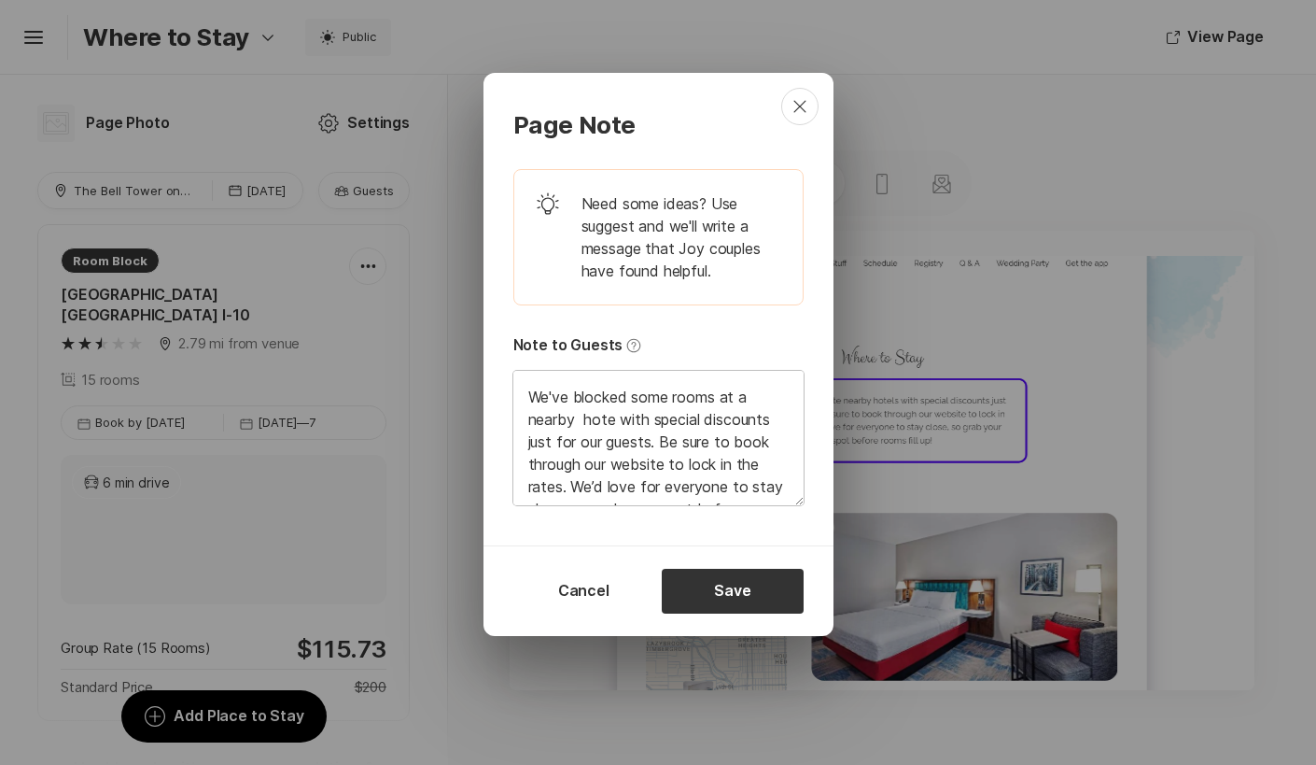
type textarea "x"
type textarea "We've blocked some rooms at a nearby hotel with special discounts just for our …"
type textarea "x"
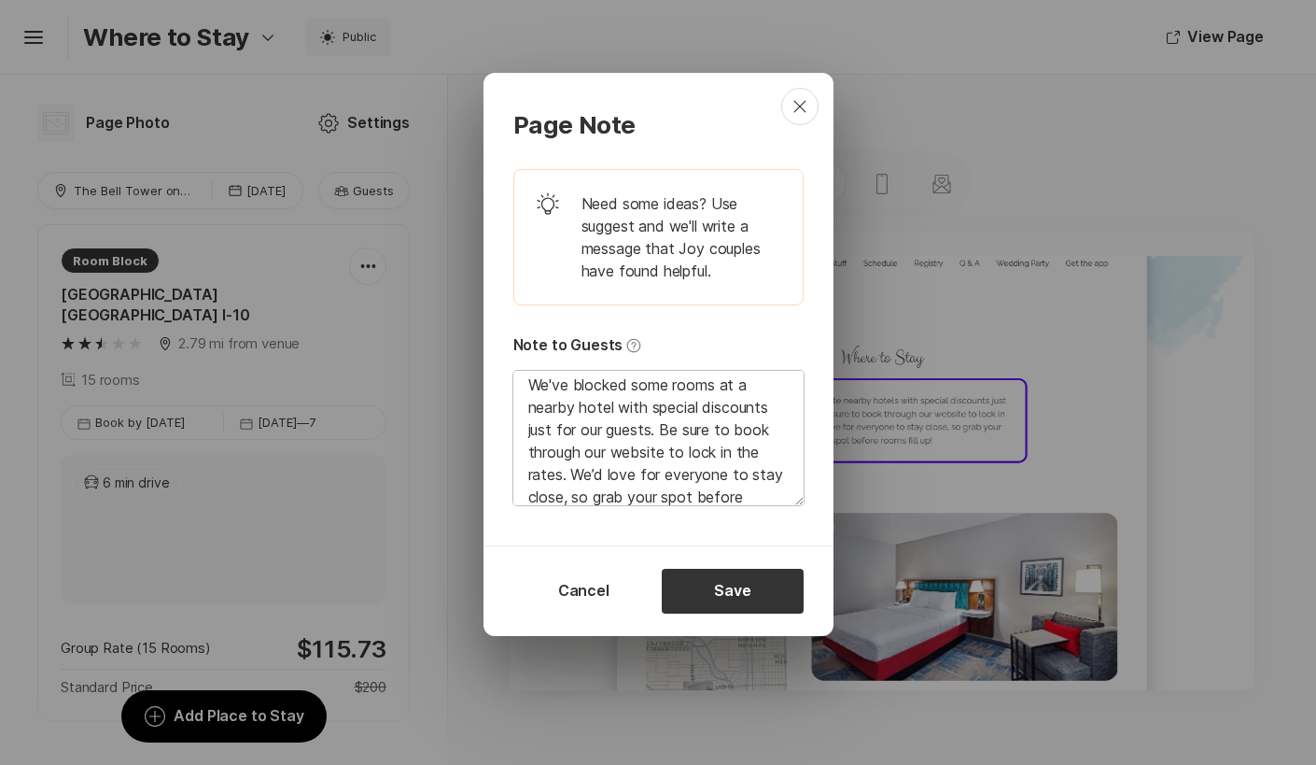
scroll to position [35, 0]
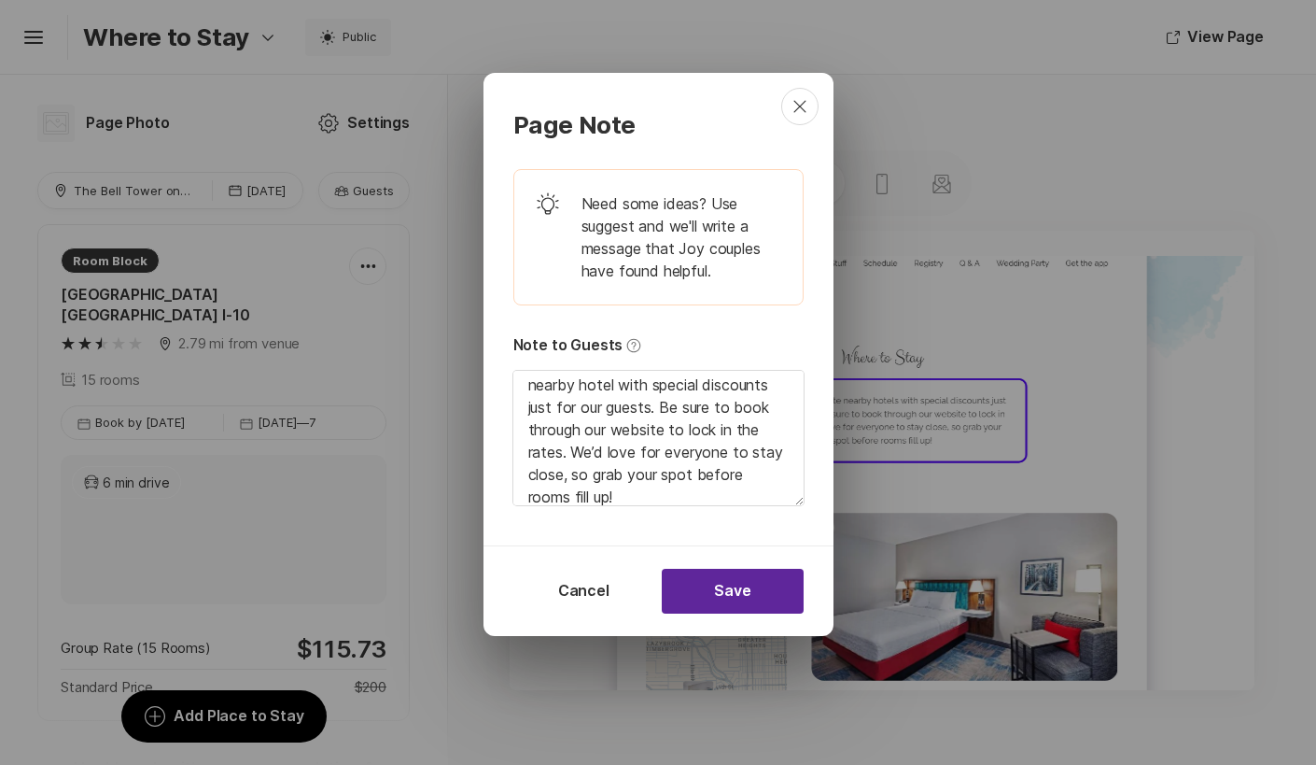
type textarea "We've blocked some rooms at a nearby hotel with special discounts just for our …"
click at [729, 582] on button "Save" at bounding box center [733, 590] width 142 height 45
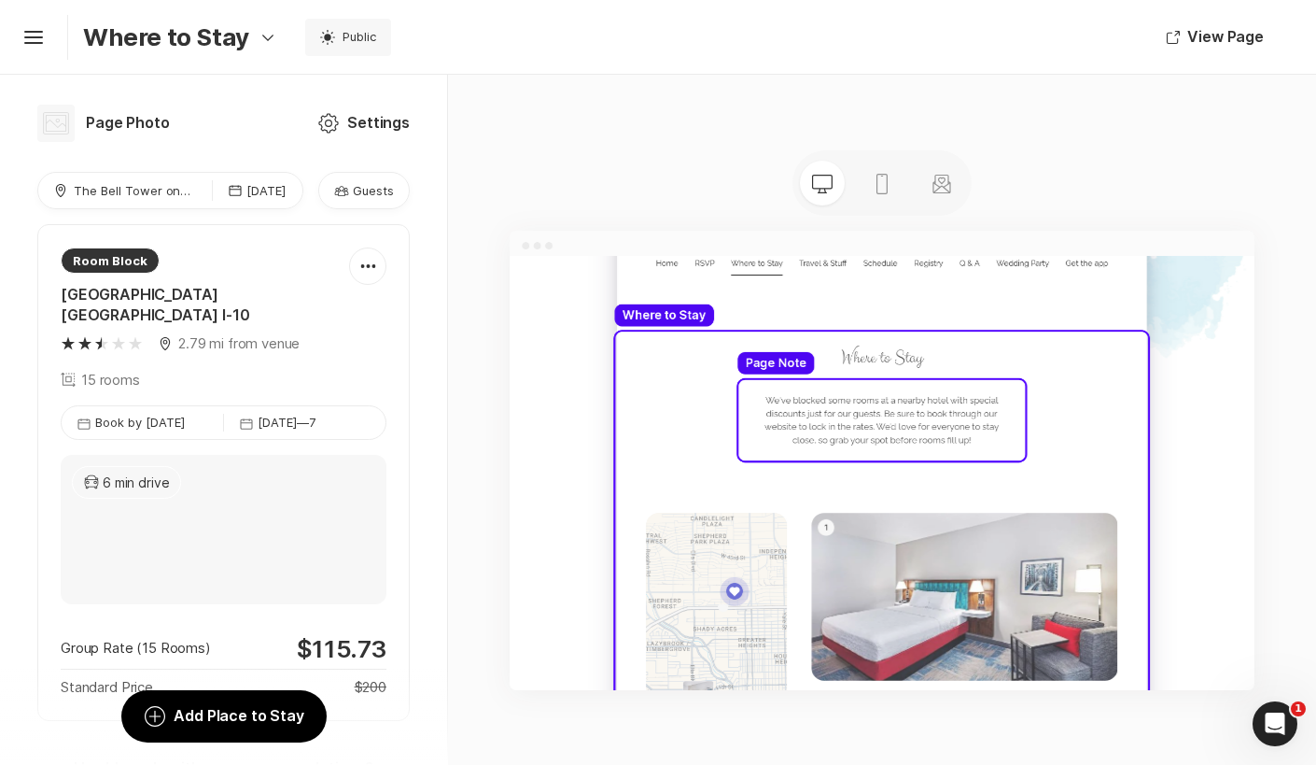
scroll to position [0, 0]
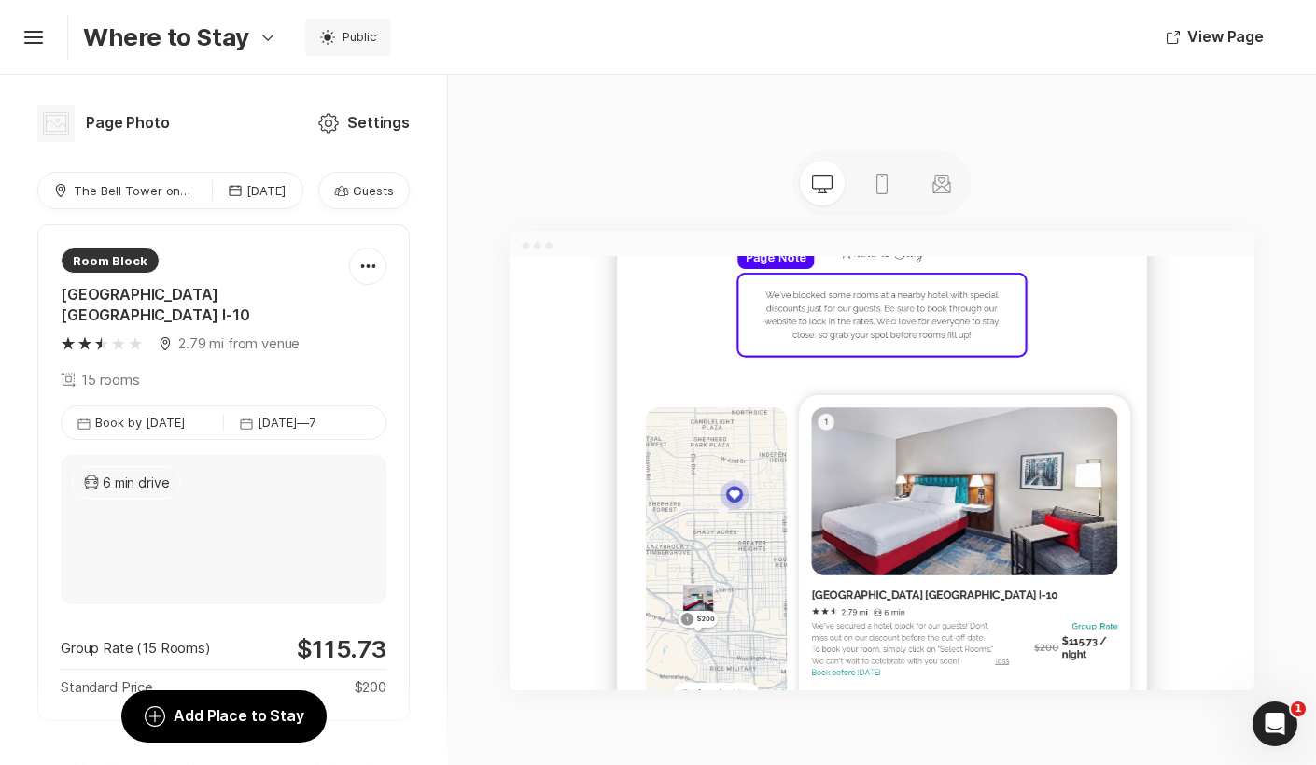
scroll to position [620, 0]
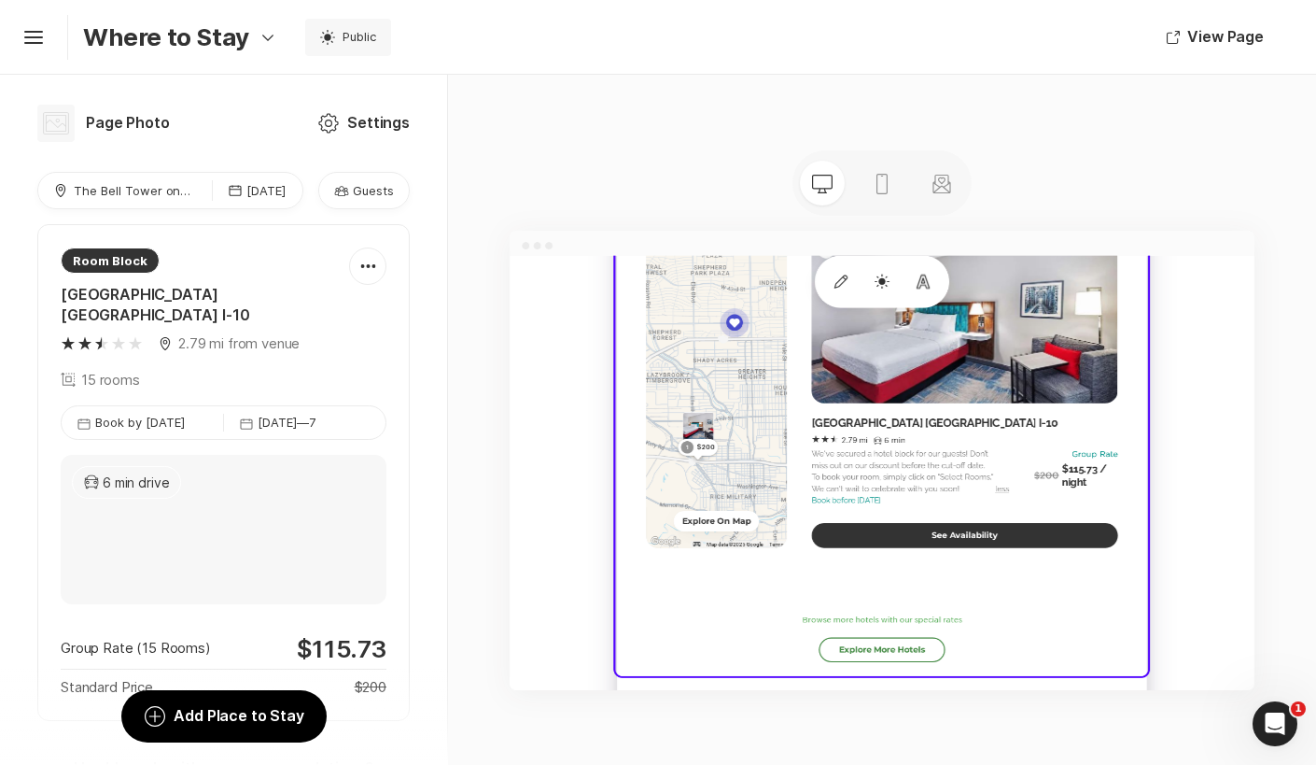
scroll to position [270, 0]
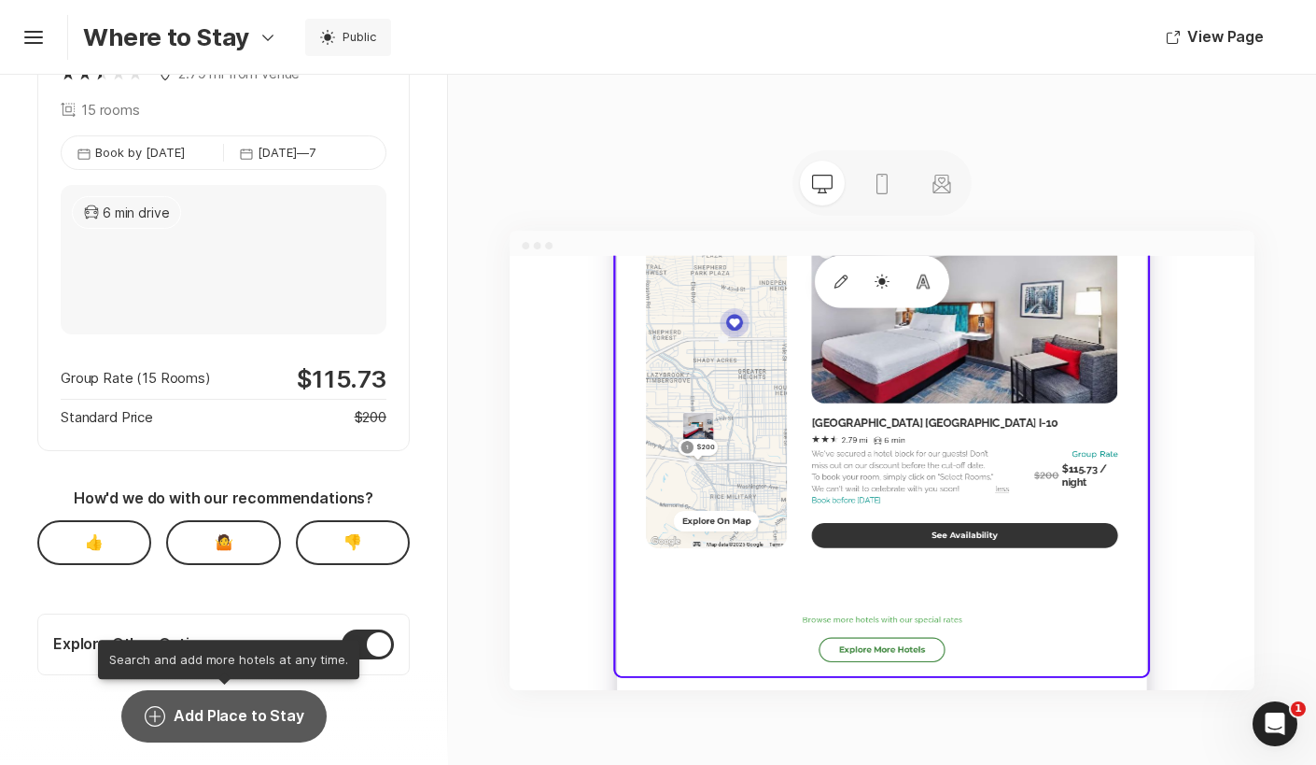
click at [219, 724] on button "Add Circle Add Place to Stay" at bounding box center [223, 716] width 204 height 52
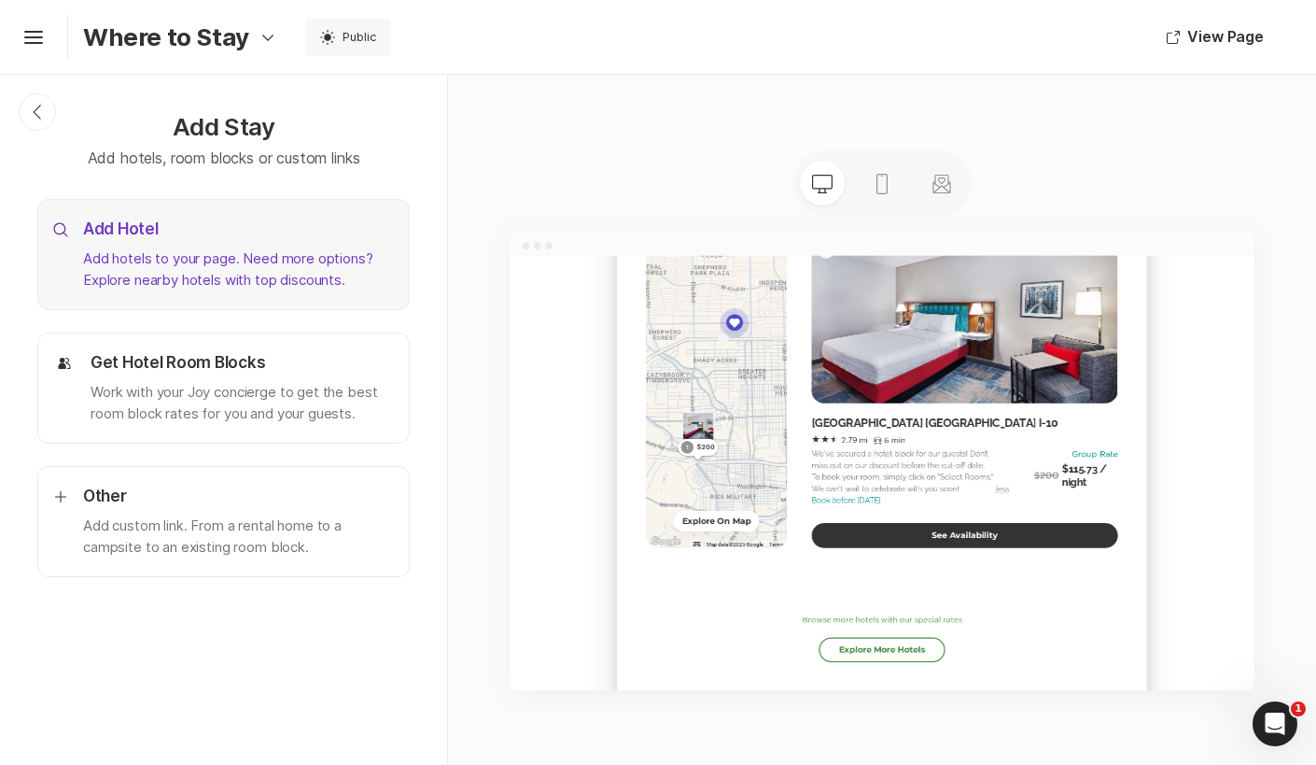
click at [232, 265] on p "Add hotels to your page. Need more options? Explore nearby hotels with top disc…" at bounding box center [238, 269] width 311 height 42
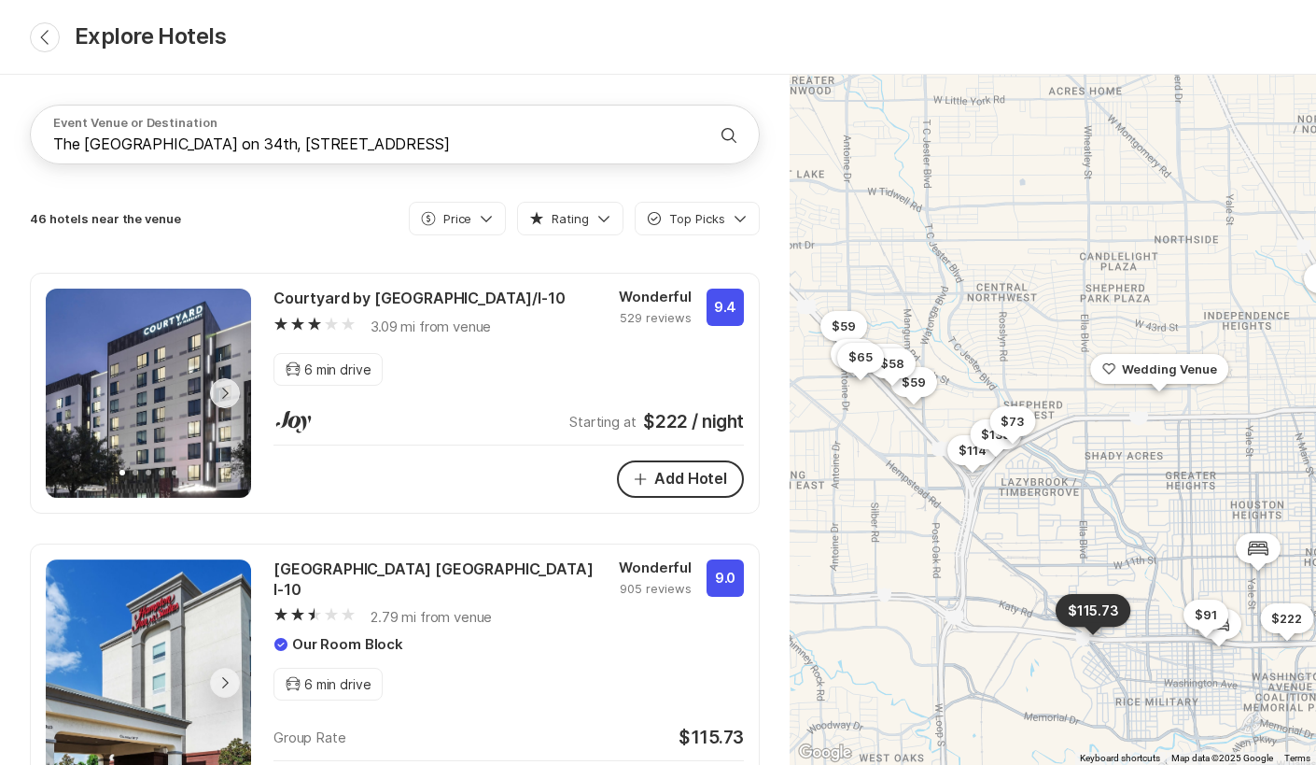
drag, startPoint x: 828, startPoint y: 445, endPoint x: 947, endPoint y: 418, distance: 121.6
click at [947, 418] on div "Heart Stroke Wedding Venue Previous Next Chevron Right Square Close Courtyard b…" at bounding box center [1053, 420] width 526 height 690
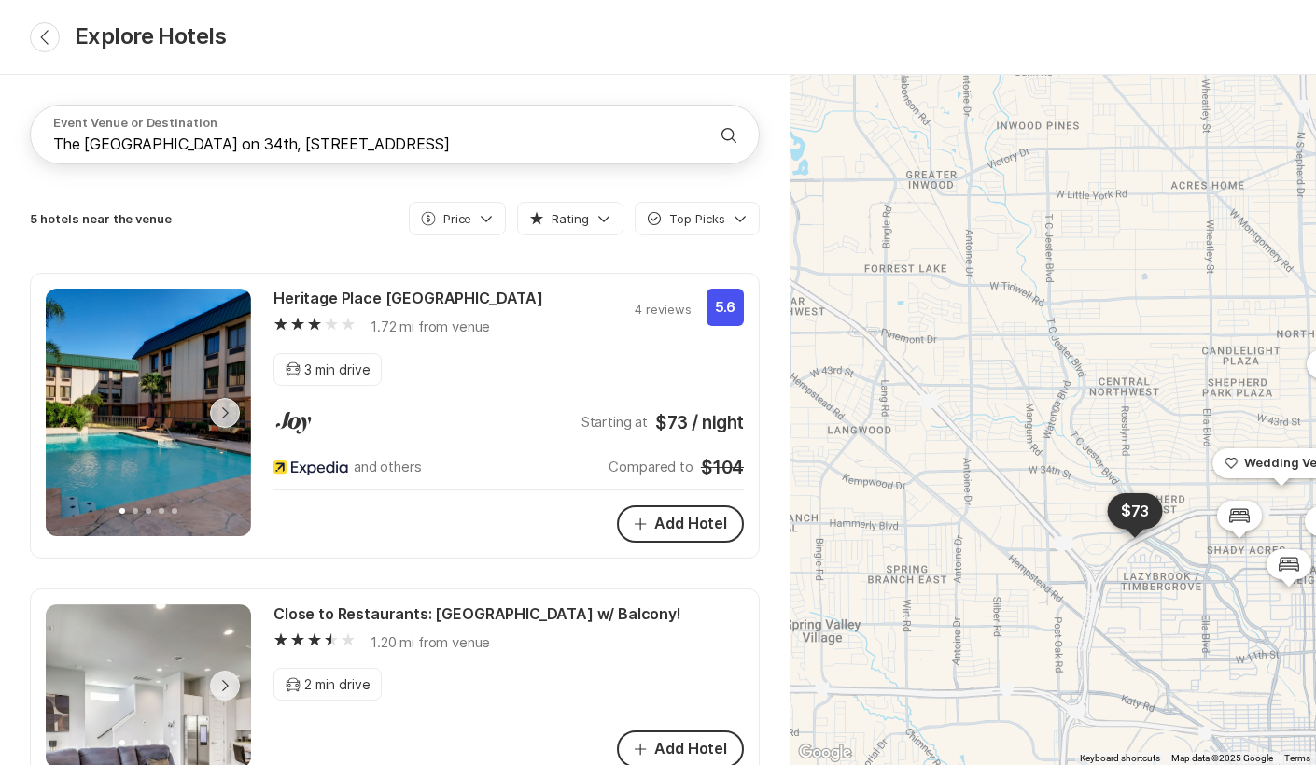
scroll to position [908, 0]
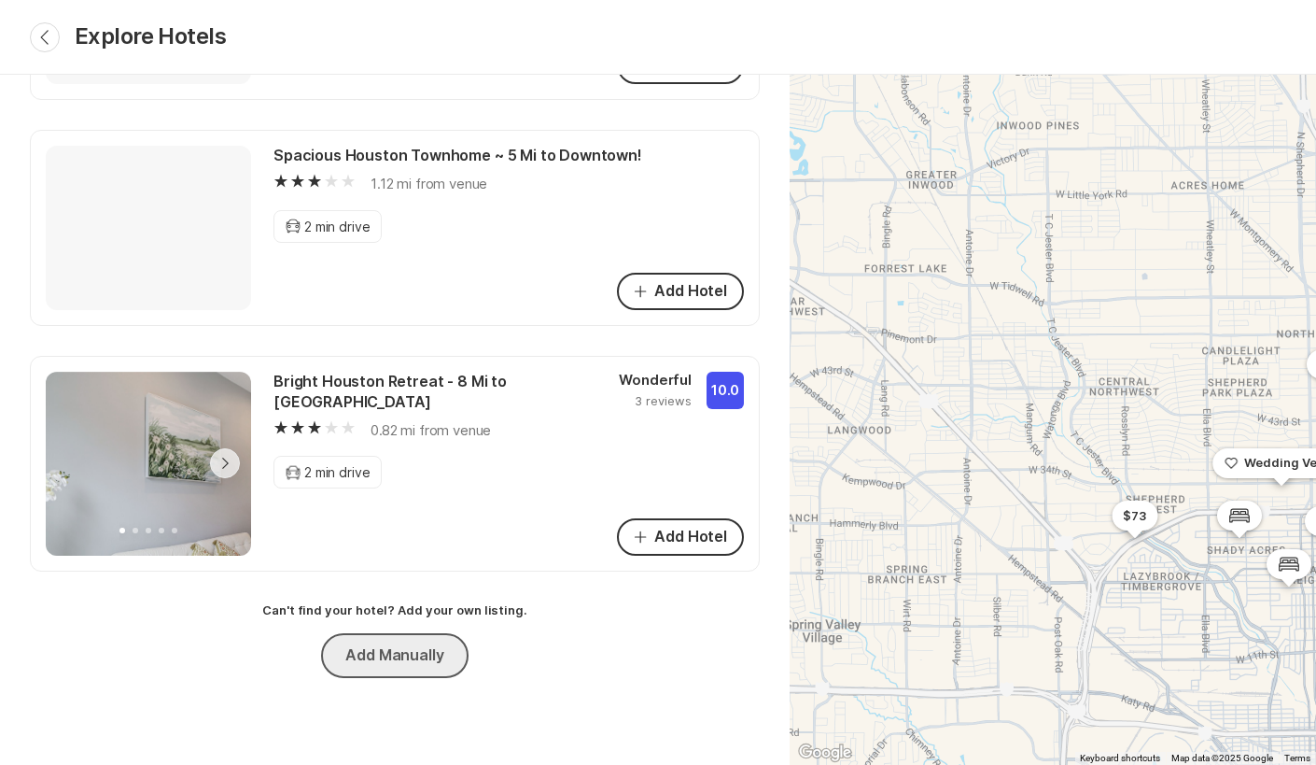
click at [399, 647] on button "Add Manually" at bounding box center [394, 655] width 147 height 45
type textarea "x"
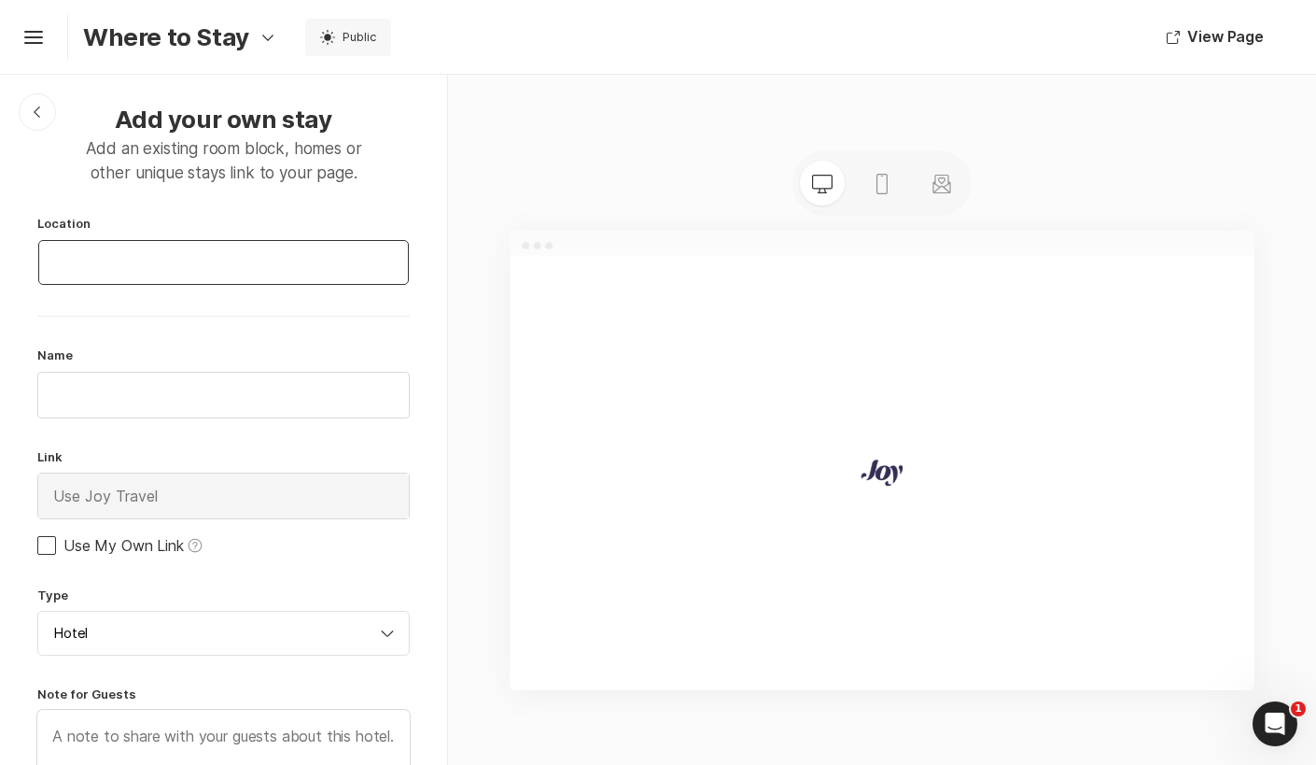
click at [181, 244] on input at bounding box center [223, 262] width 371 height 45
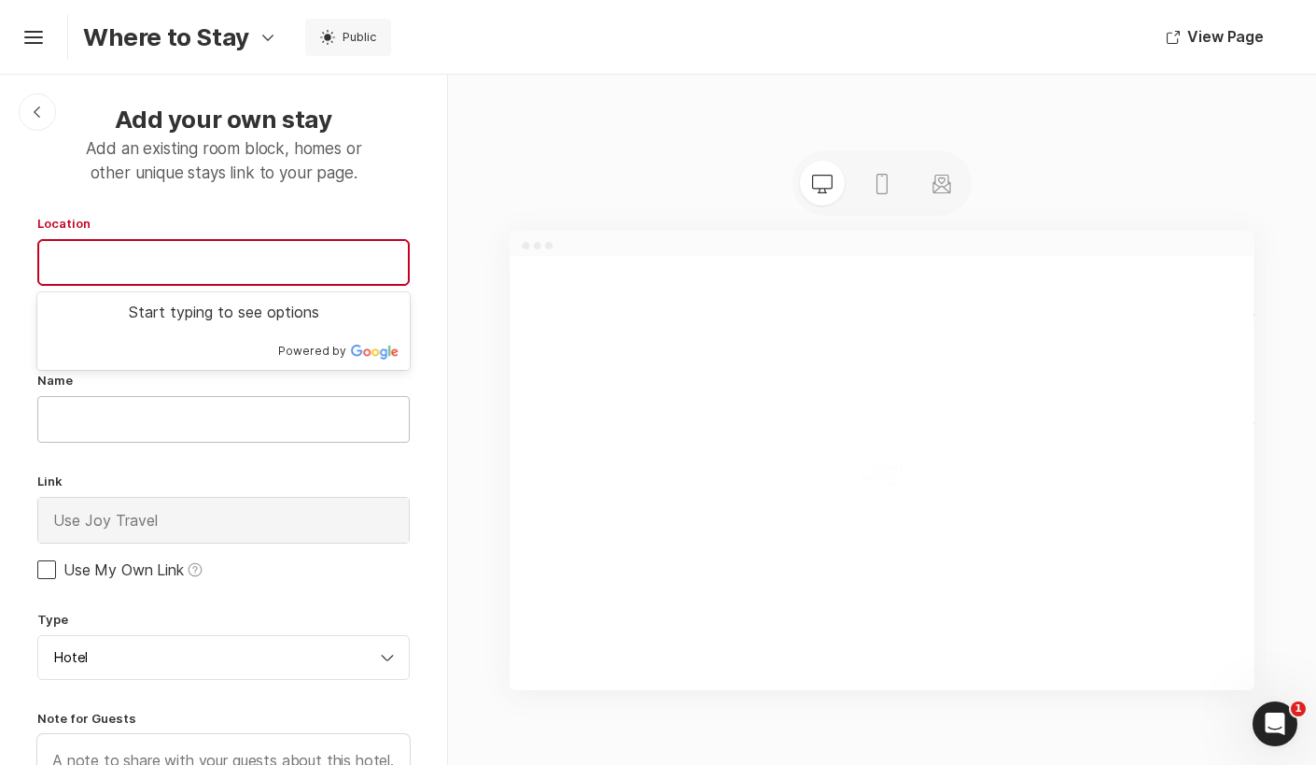
click at [156, 404] on input "text" at bounding box center [223, 419] width 371 height 45
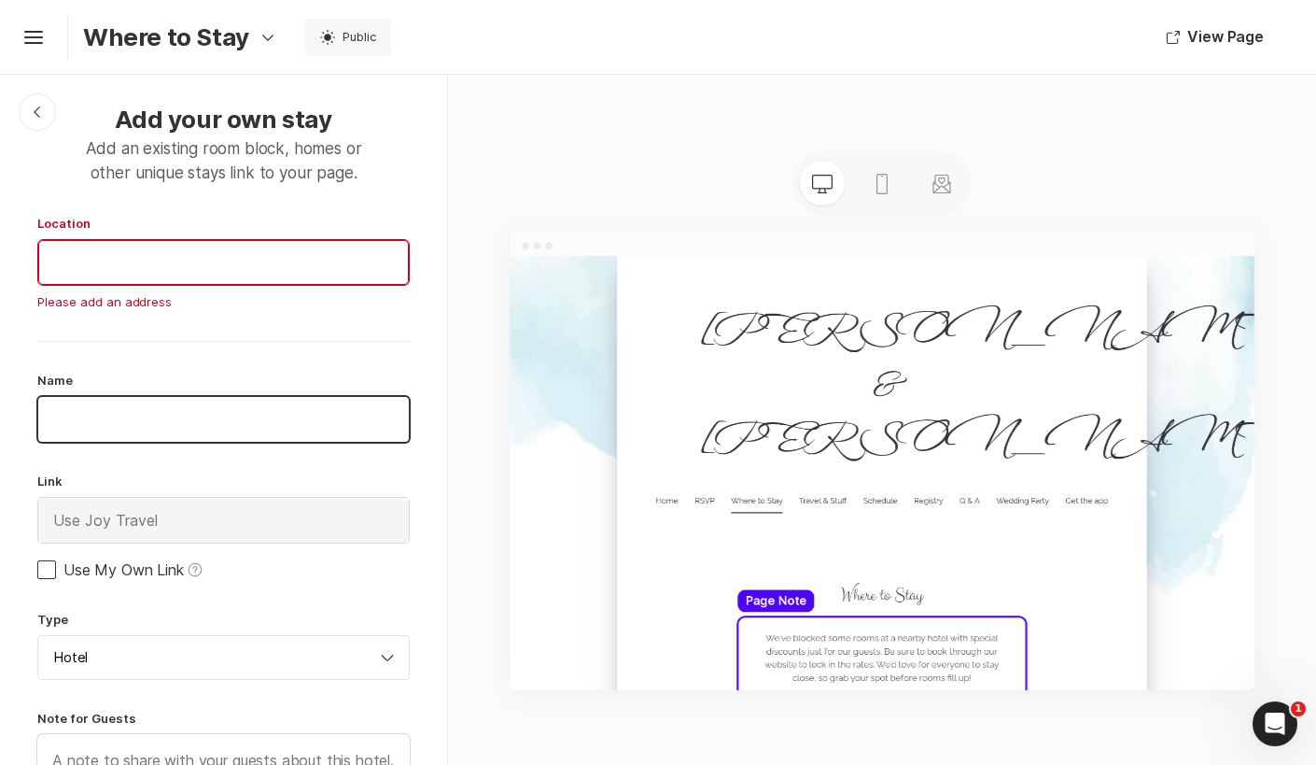
paste input "La Quinta Inn & Suites by Wyndham Houston NW Brookhollow"
type input "La Quinta Inn & Suites by Wyndham Houston NW Brookhollow"
click at [160, 272] on input at bounding box center [223, 262] width 371 height 45
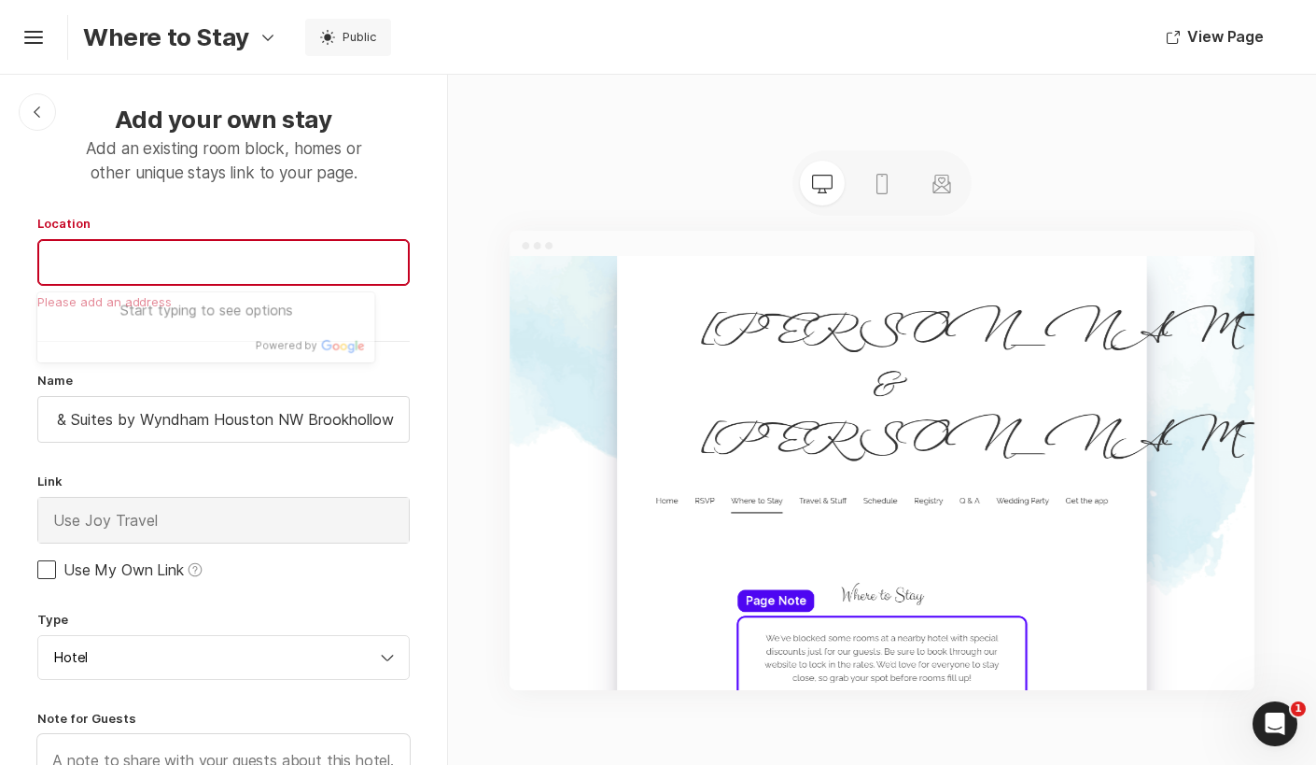
scroll to position [0, 0]
click at [203, 260] on input at bounding box center [223, 262] width 371 height 45
paste input "Northwest"
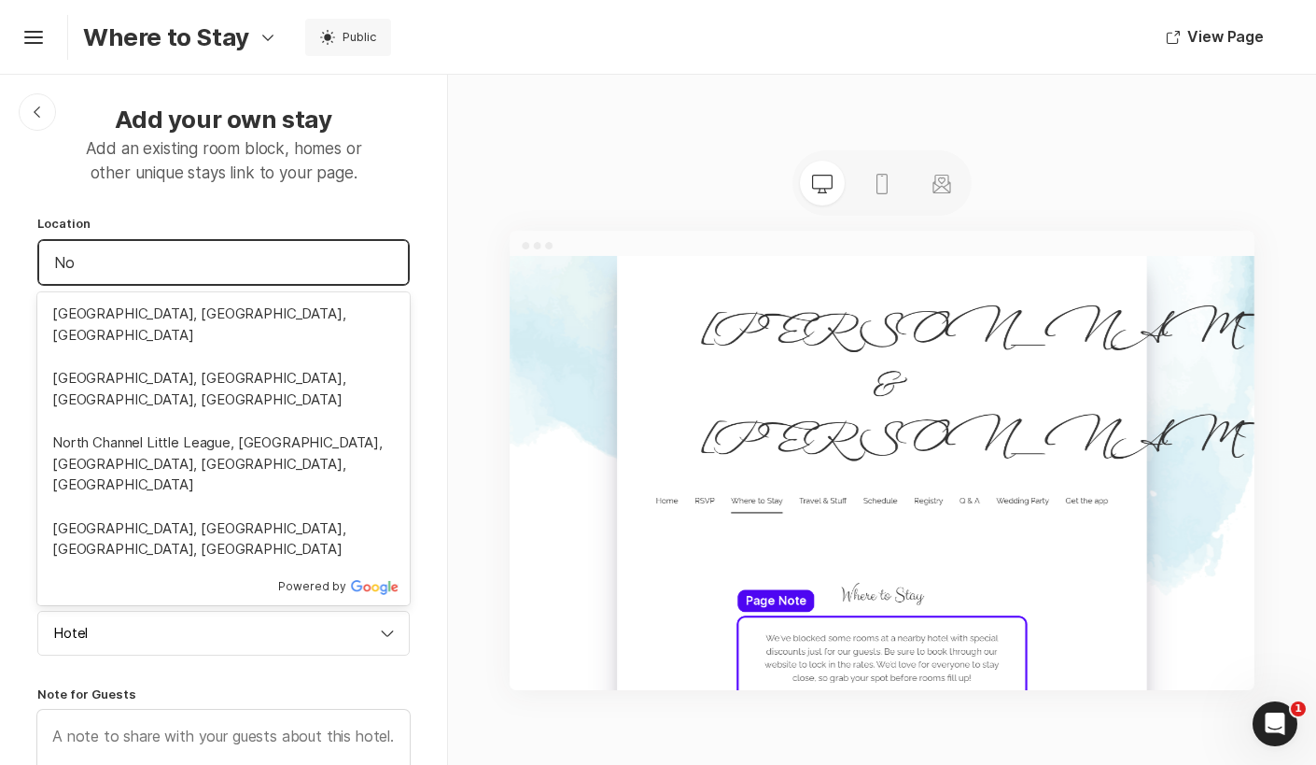
type input "N"
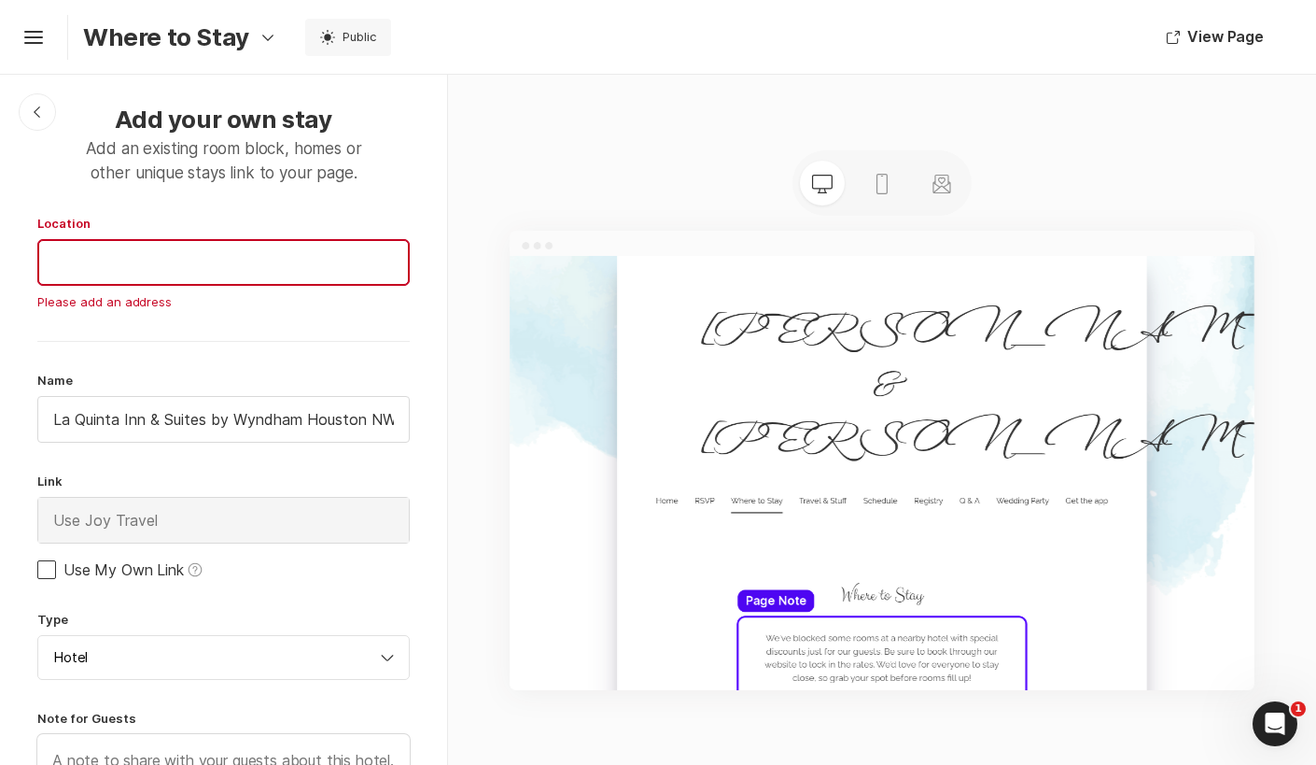
paste input "[STREET_ADDRESS]"
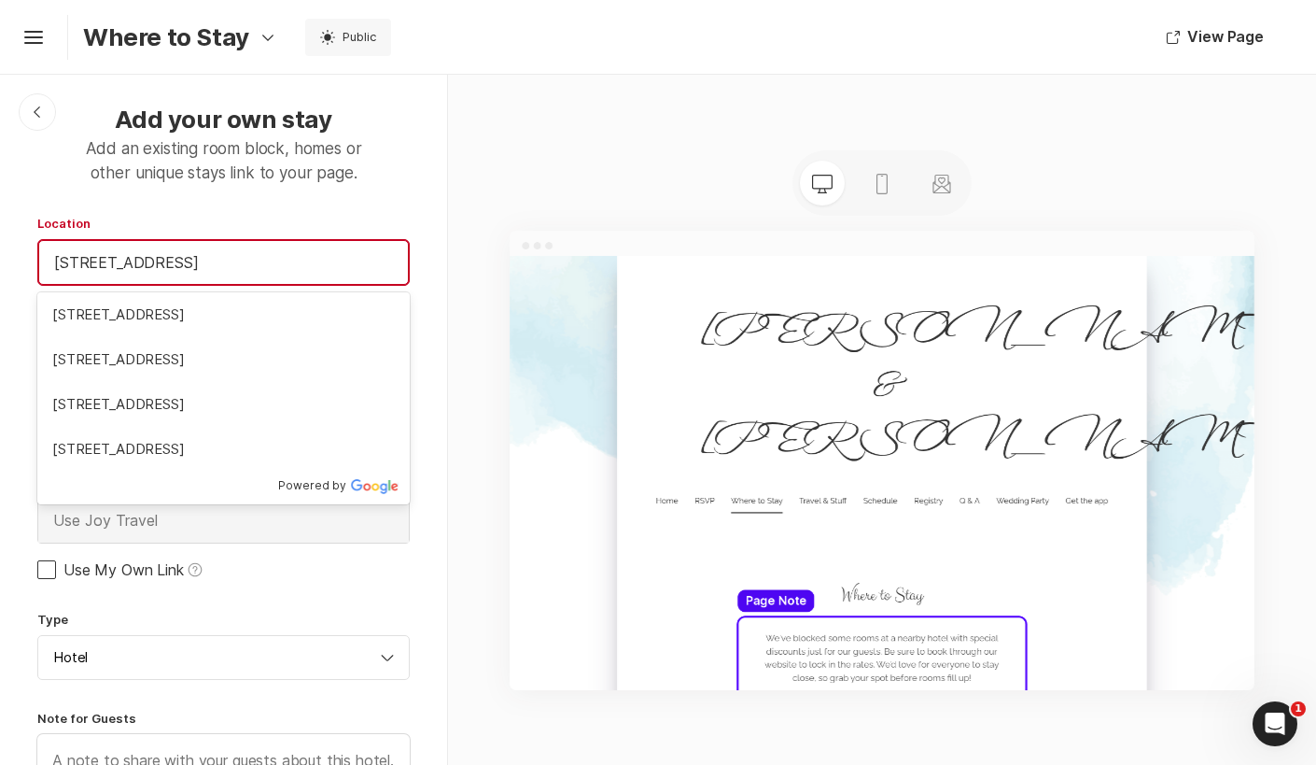
click at [215, 274] on input "[STREET_ADDRESS]" at bounding box center [223, 262] width 371 height 45
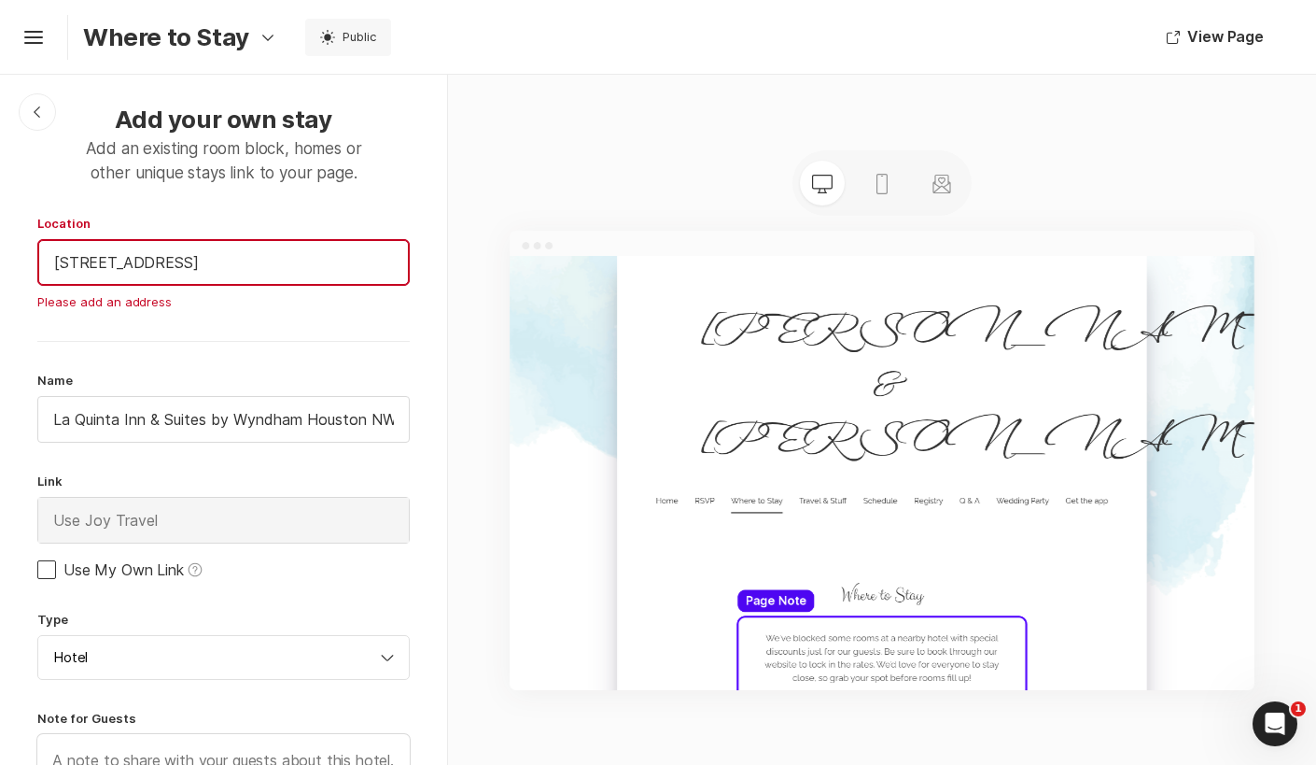
click at [351, 275] on input "[STREET_ADDRESS]" at bounding box center [223, 262] width 371 height 45
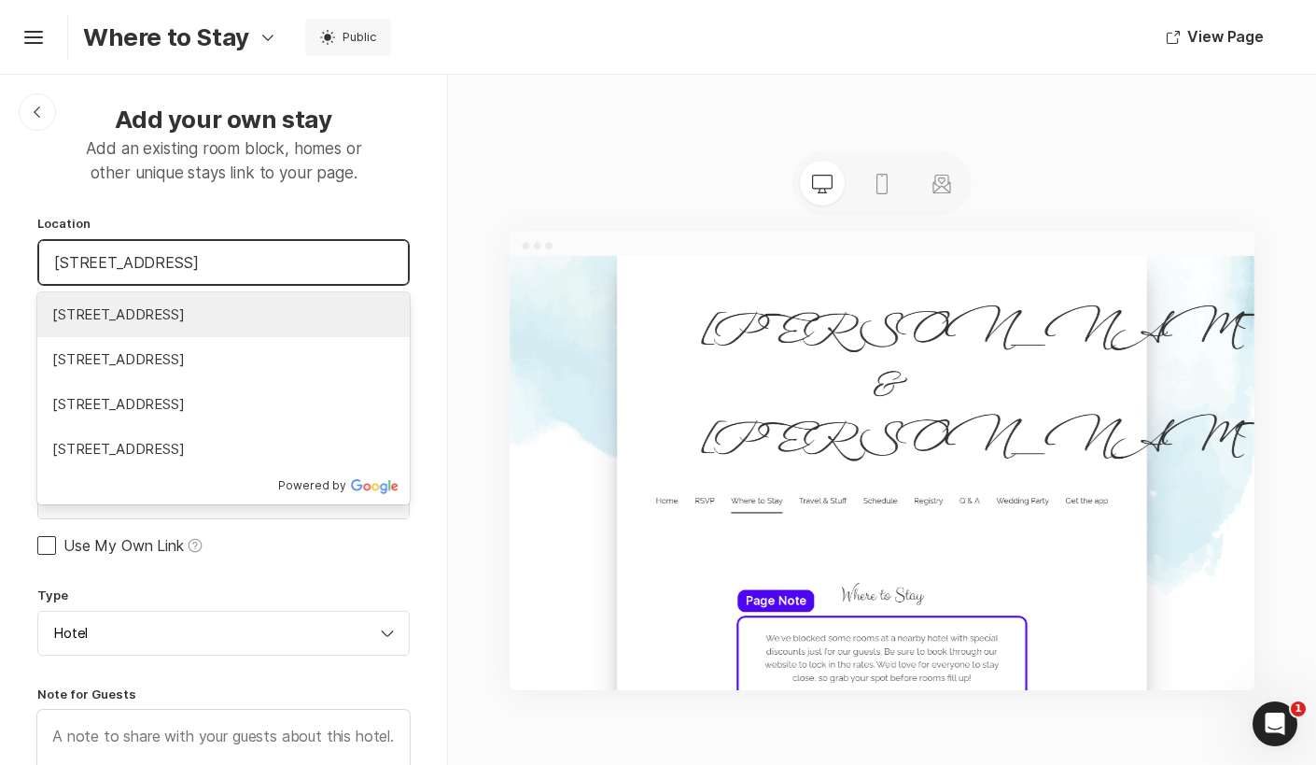
click at [179, 313] on span "[STREET_ADDRESS]" at bounding box center [223, 314] width 343 height 21
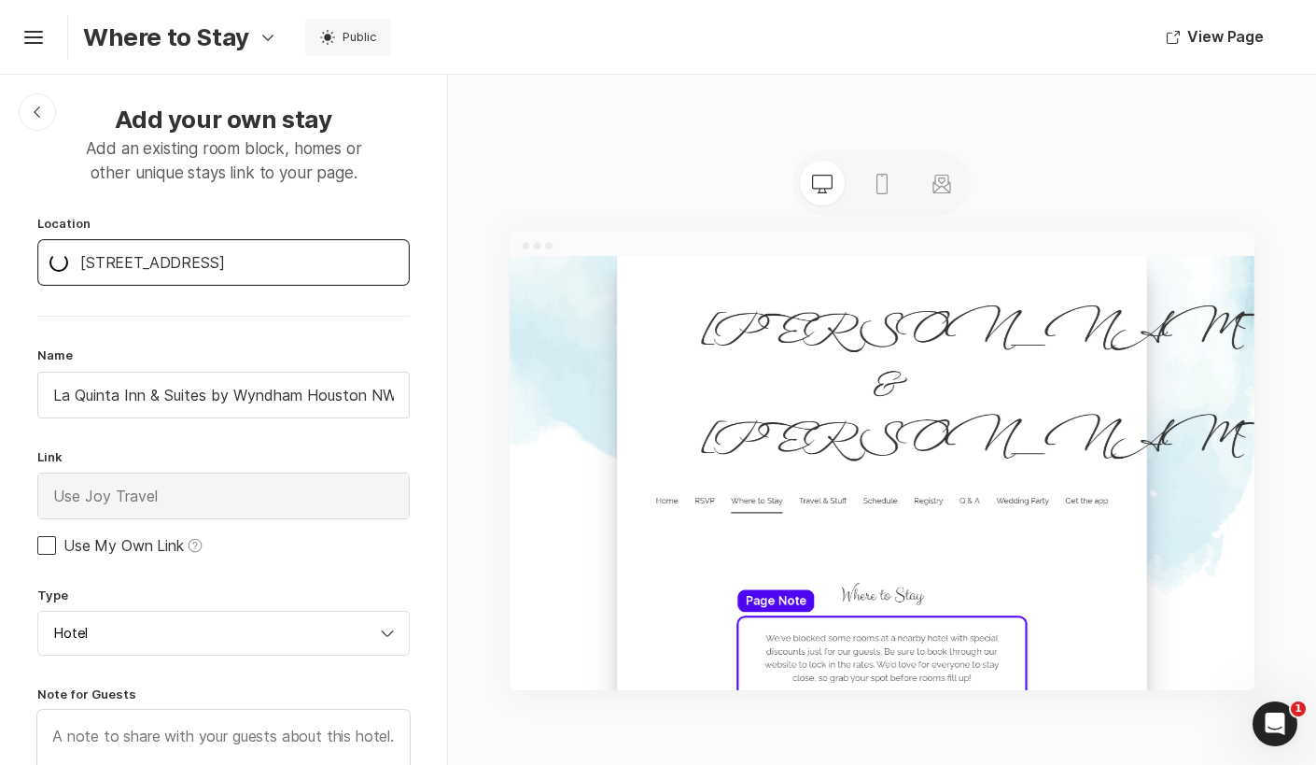
type input "[STREET_ADDRESS]"
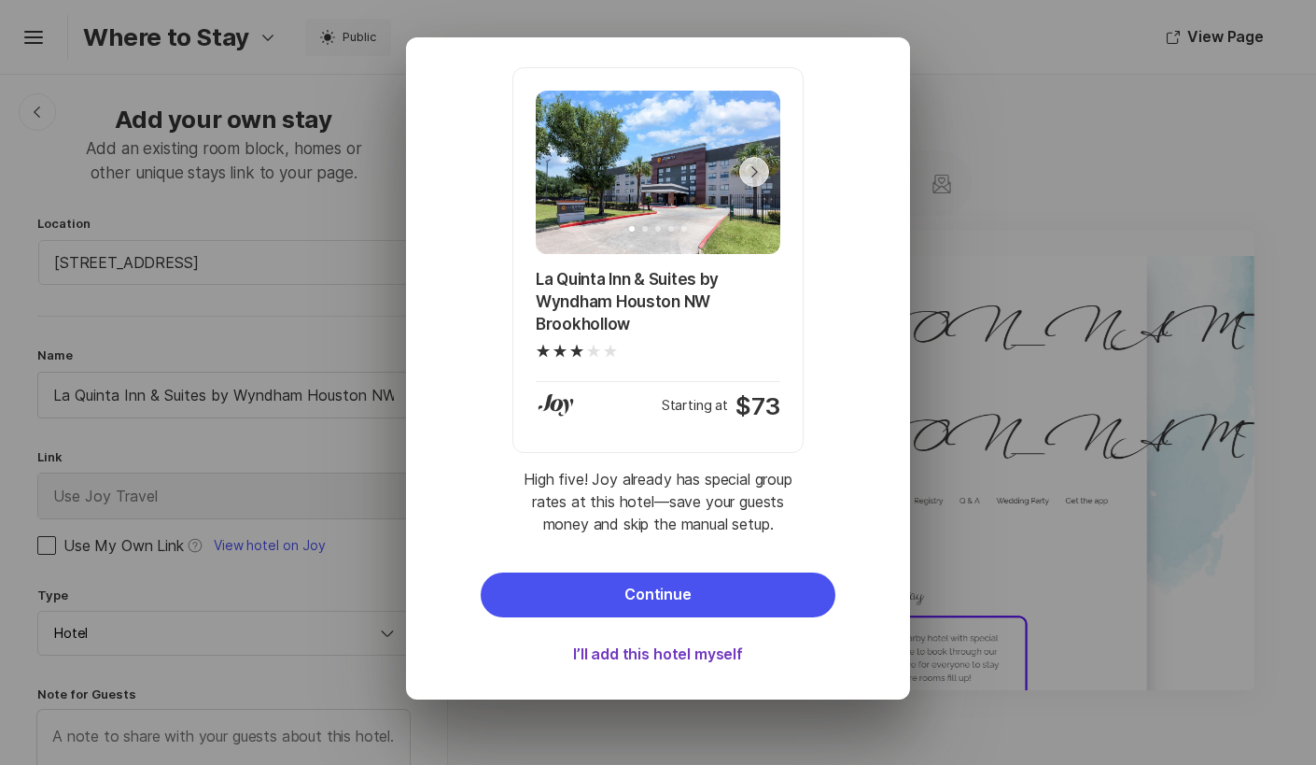
click at [656, 656] on button "I’ll add this hotel myself" at bounding box center [658, 654] width 355 height 45
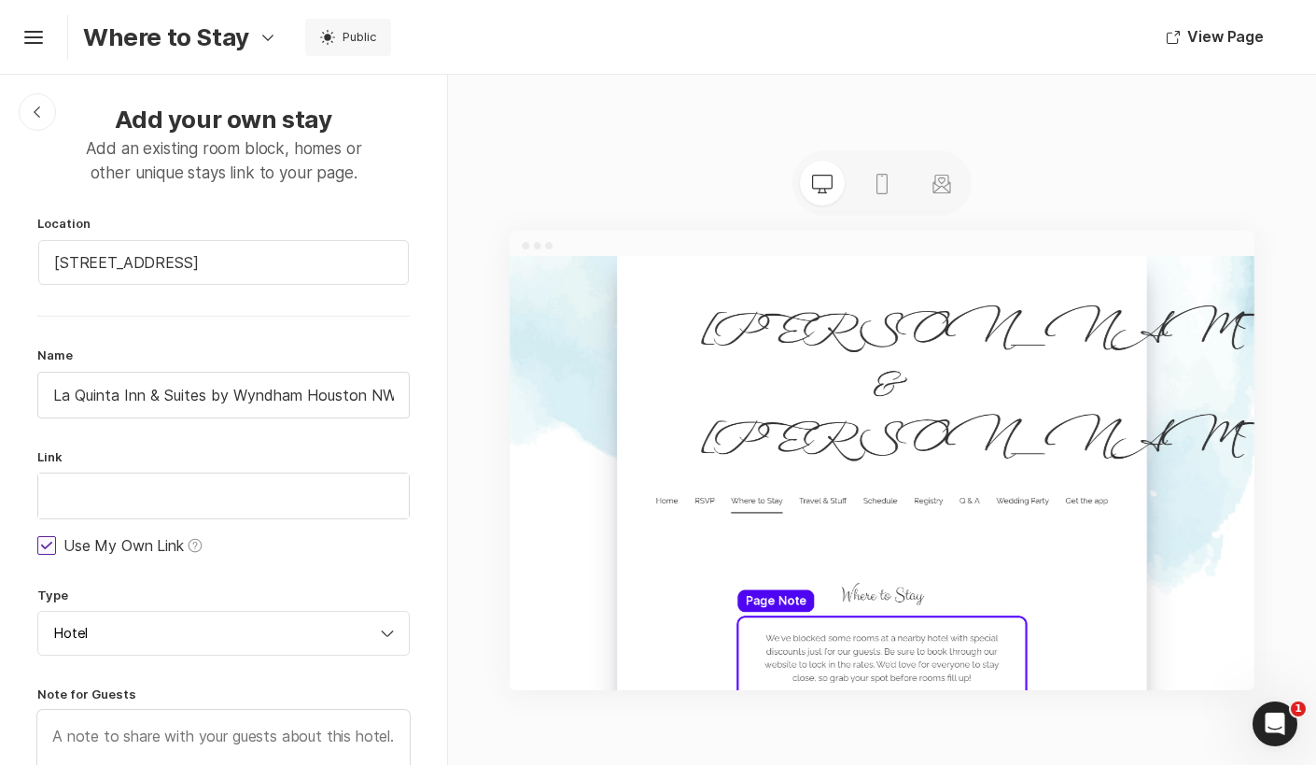
click at [45, 544] on icon at bounding box center [46, 544] width 11 height 7
click at [37, 544] on input "Use My Own Link Help" at bounding box center [36, 544] width 1 height 1
checkbox input "false"
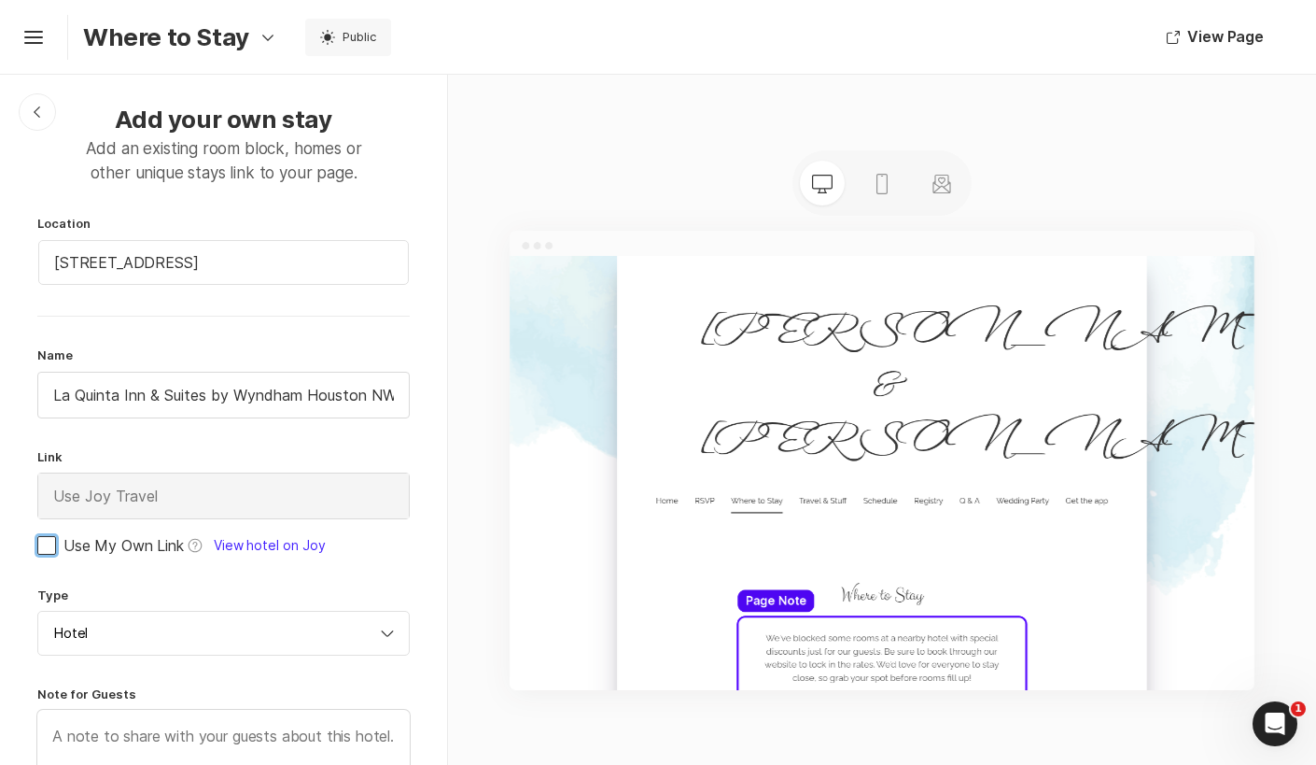
click at [252, 544] on link "View hotel on Joy" at bounding box center [265, 545] width 119 height 19
click at [196, 386] on input "La Quinta Inn & Suites by Wyndham Houston NW Brookhollow" at bounding box center [223, 394] width 371 height 45
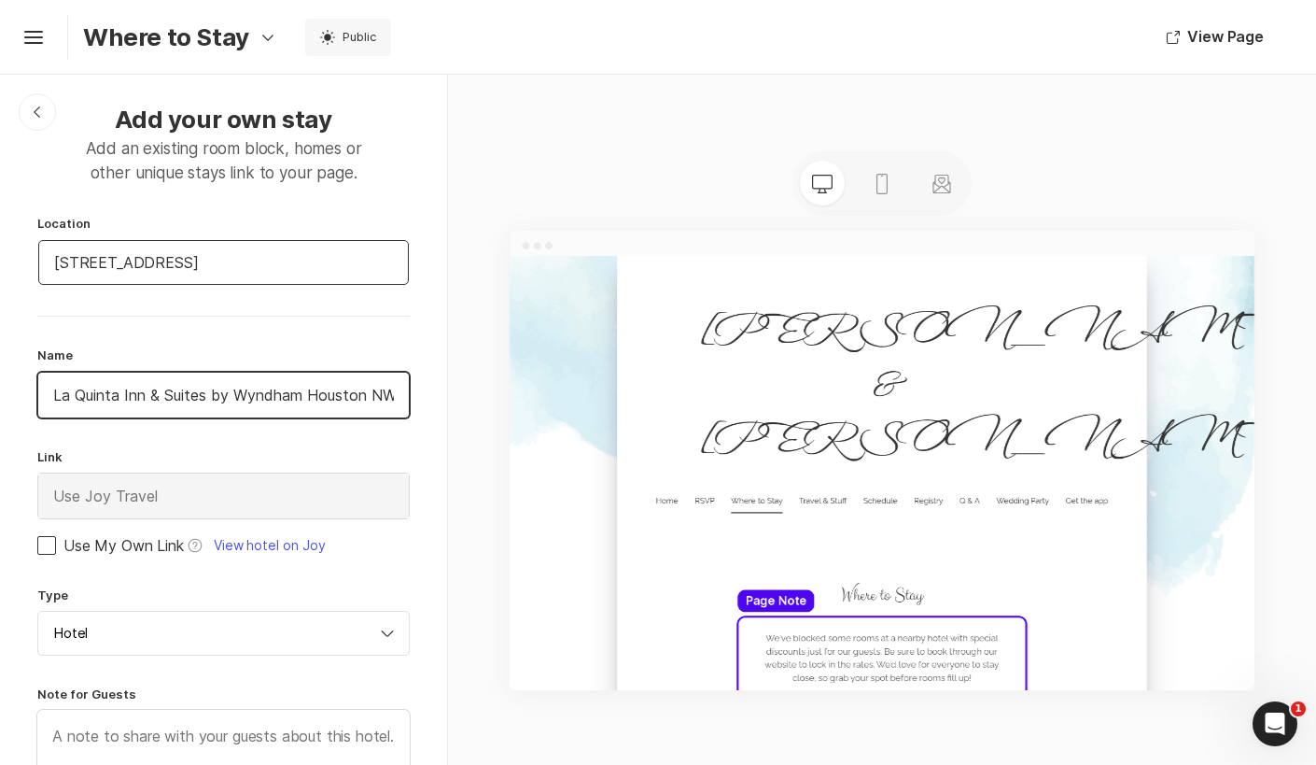
click at [218, 246] on input "[STREET_ADDRESS]" at bounding box center [223, 262] width 371 height 45
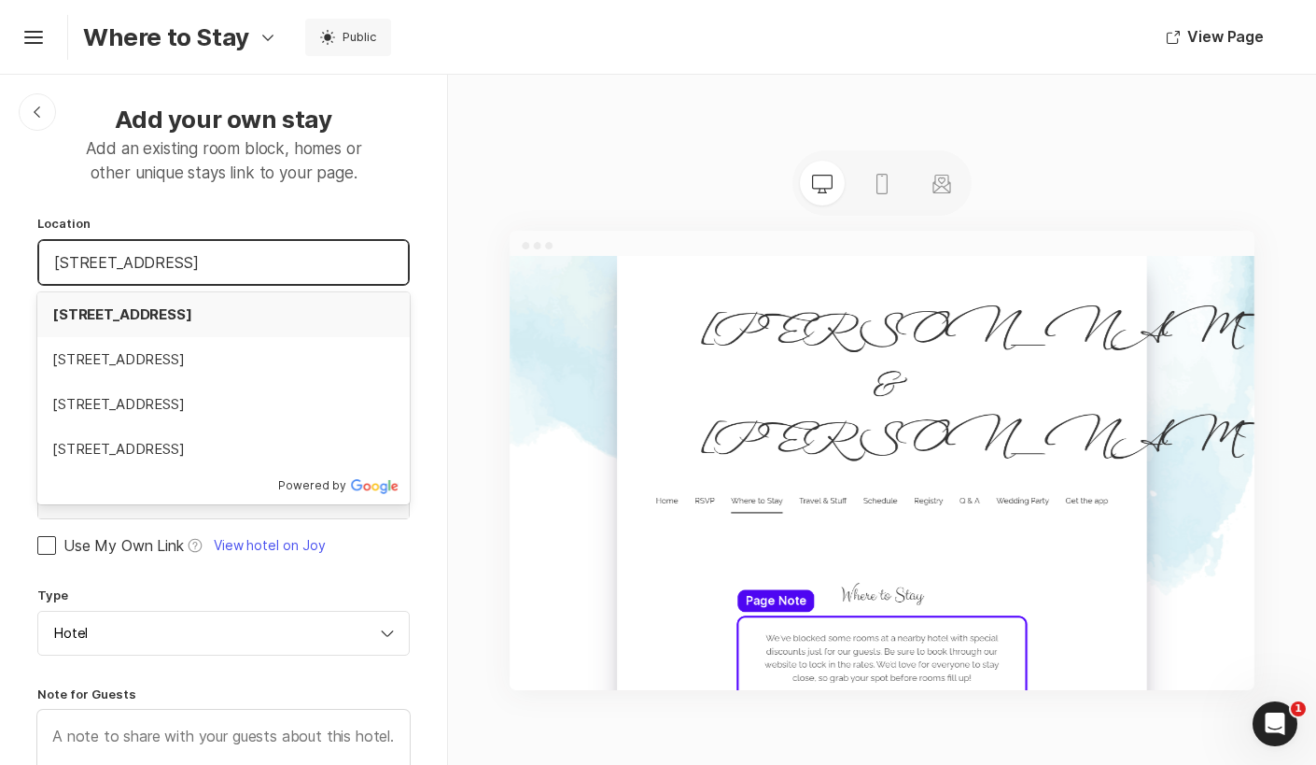
click at [224, 315] on span "[STREET_ADDRESS]" at bounding box center [223, 314] width 343 height 21
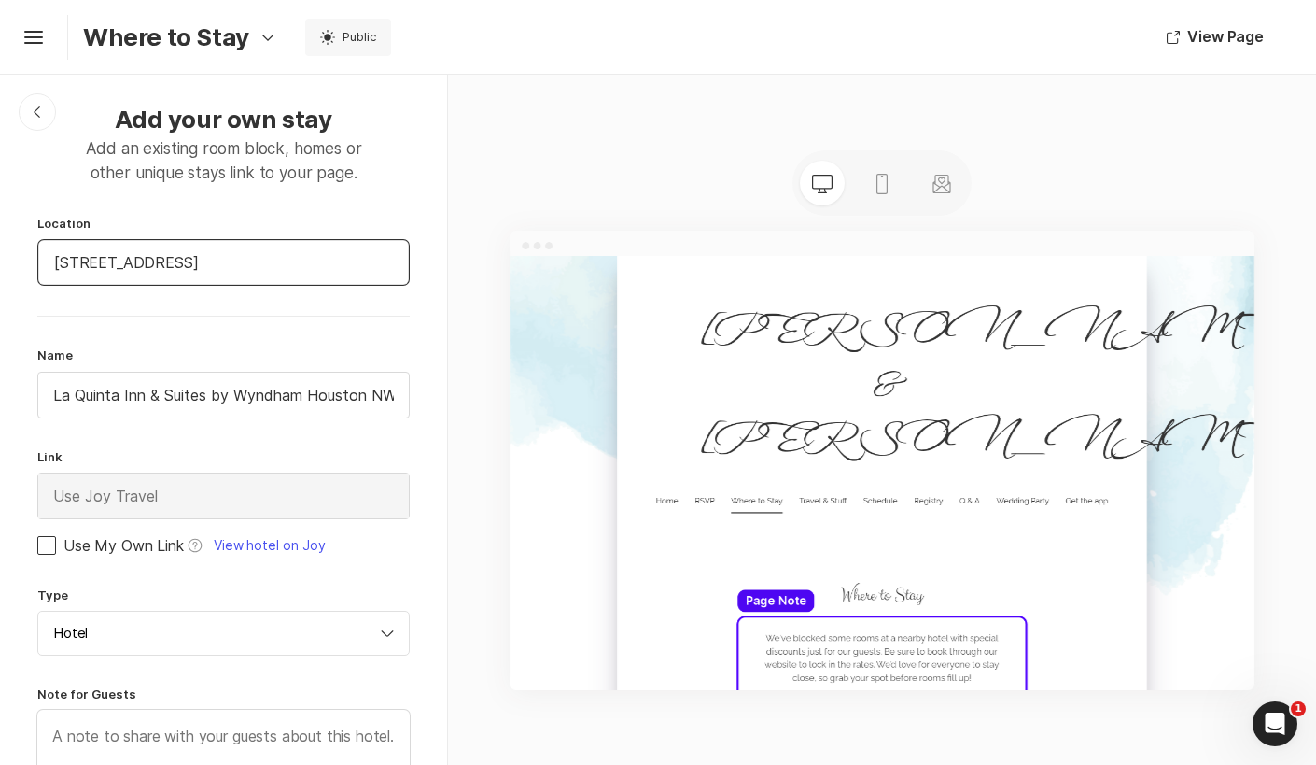
type input "[STREET_ADDRESS]"
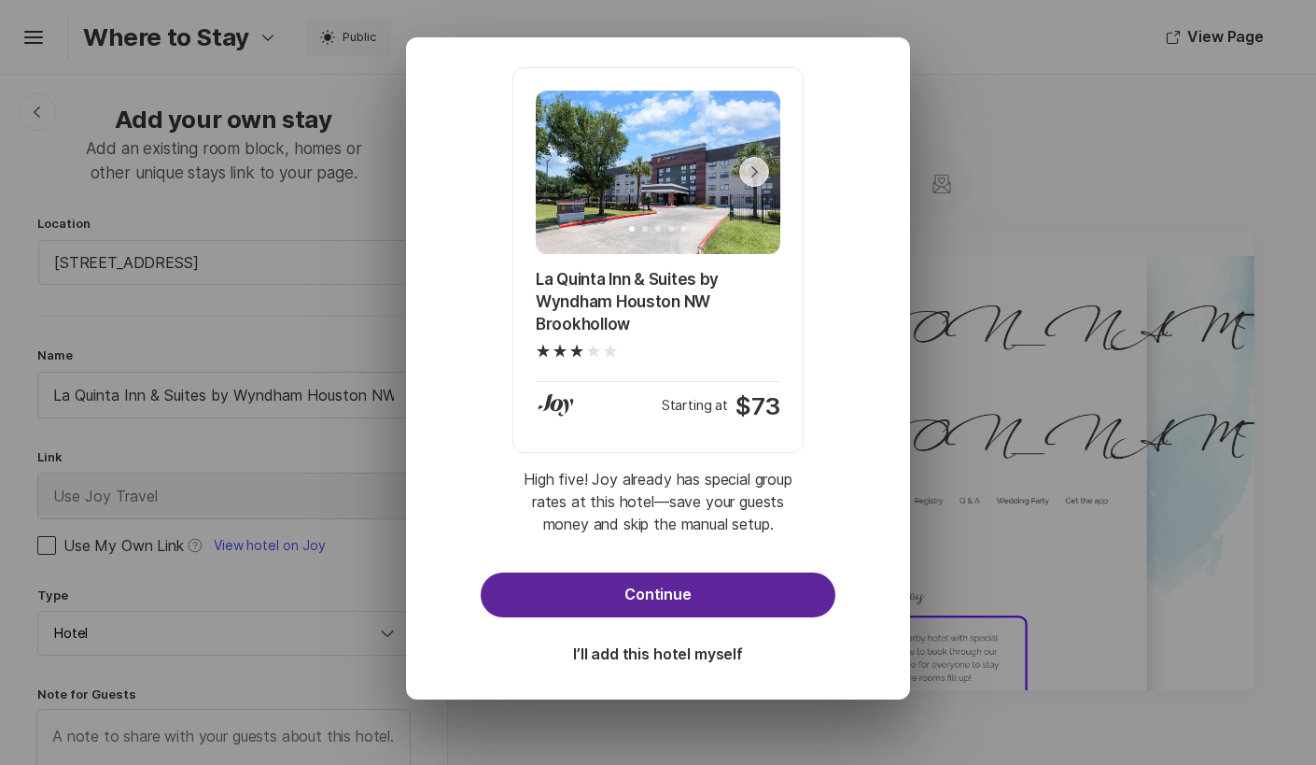
click at [635, 576] on button "Continue" at bounding box center [658, 594] width 355 height 45
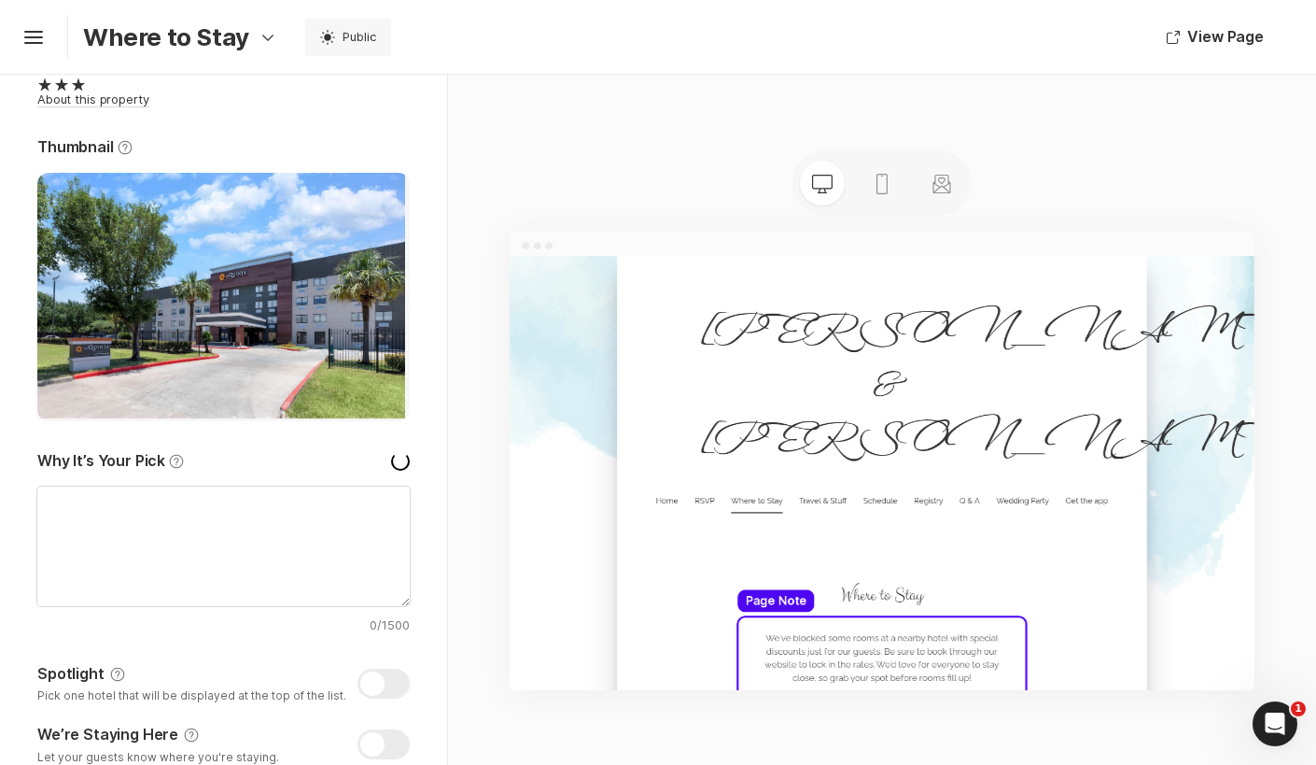
type textarea "x"
type textarea "Hey everyone, if you're planning on coming to our wedding in [GEOGRAPHIC_DATA],…"
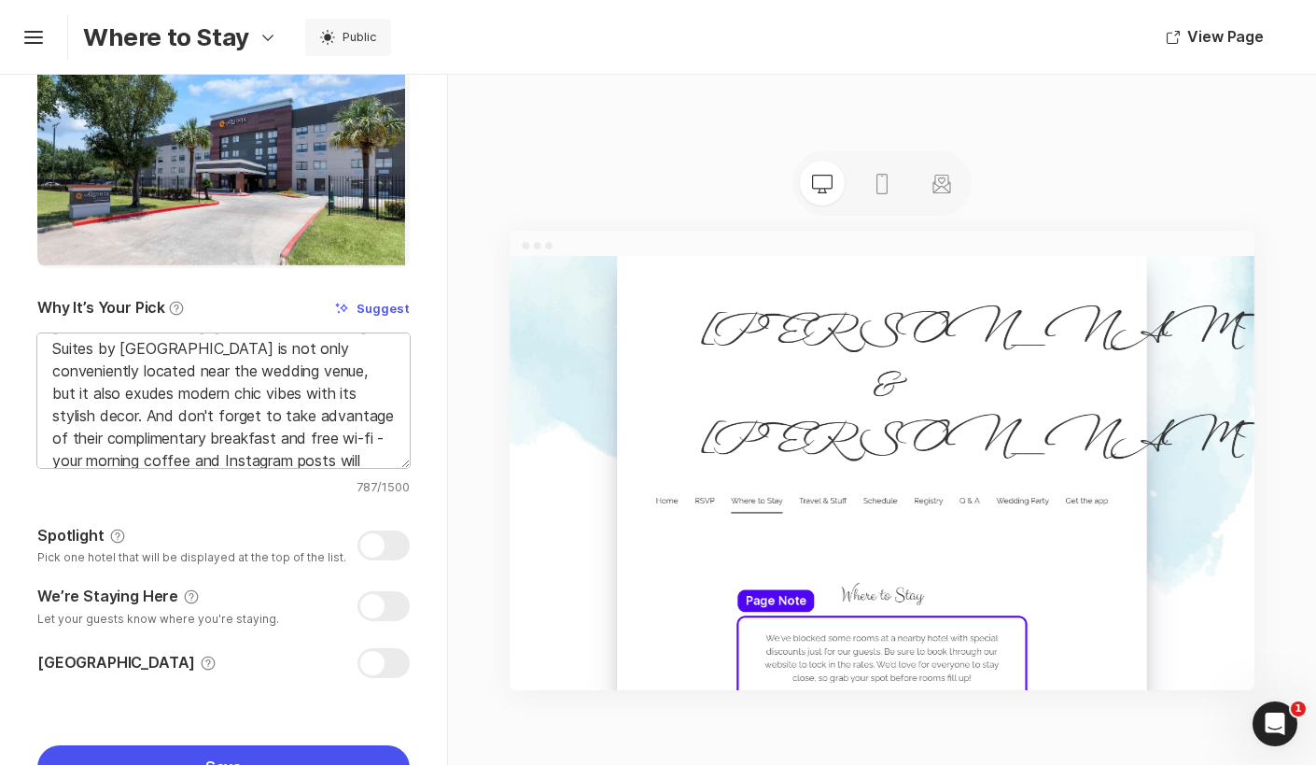
scroll to position [320, 0]
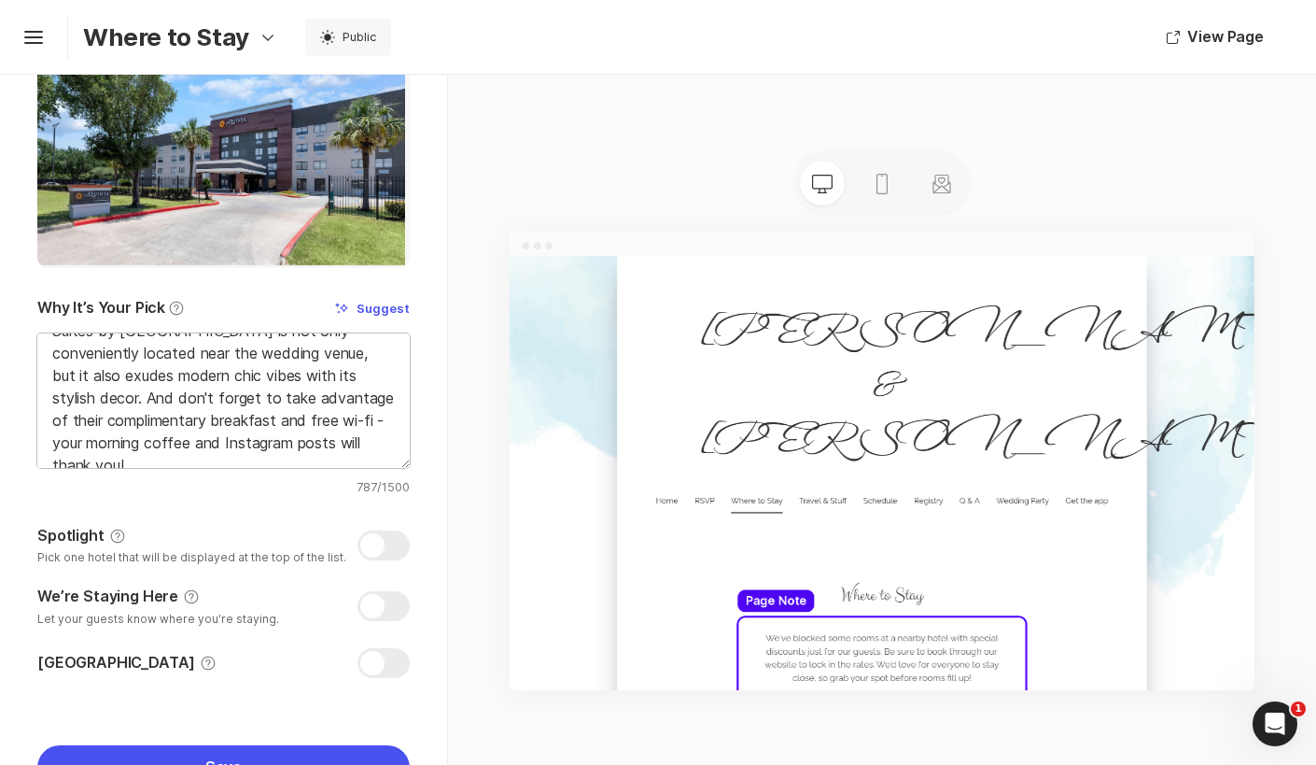
type textarea "x"
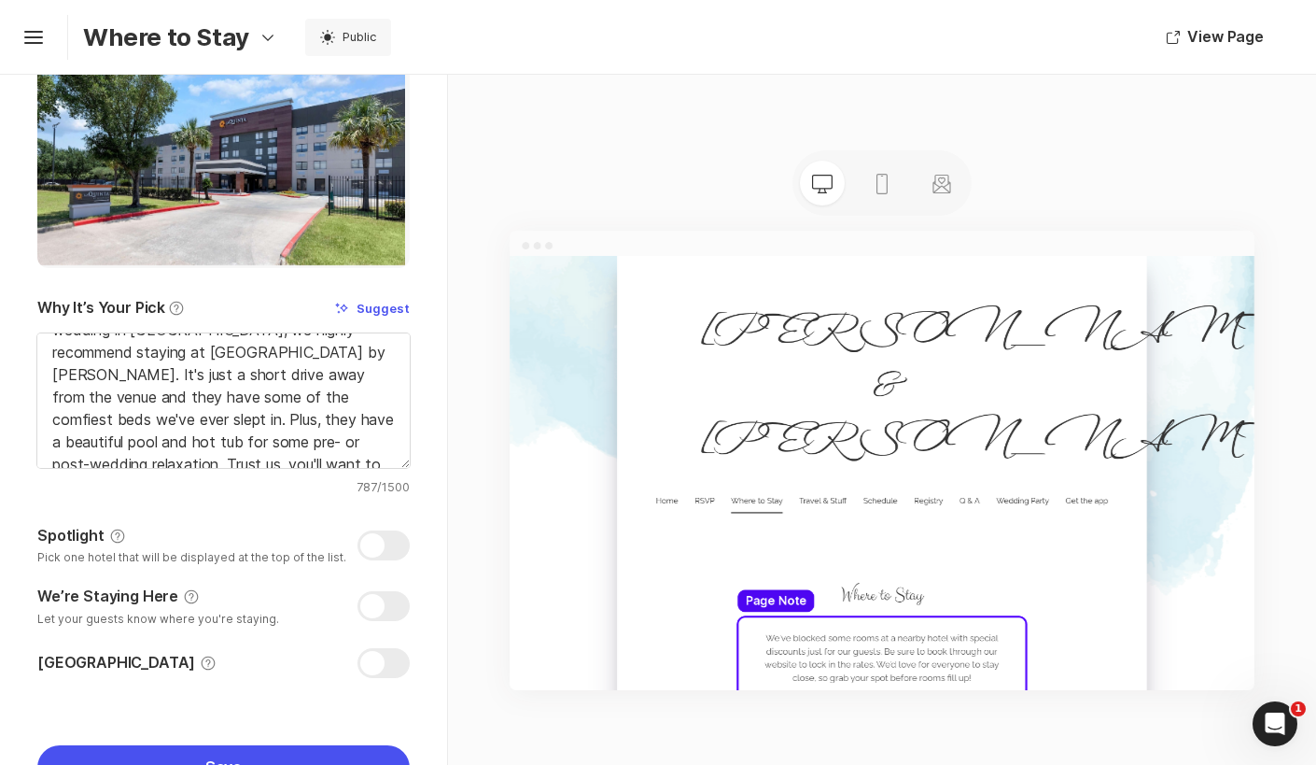
scroll to position [0, 0]
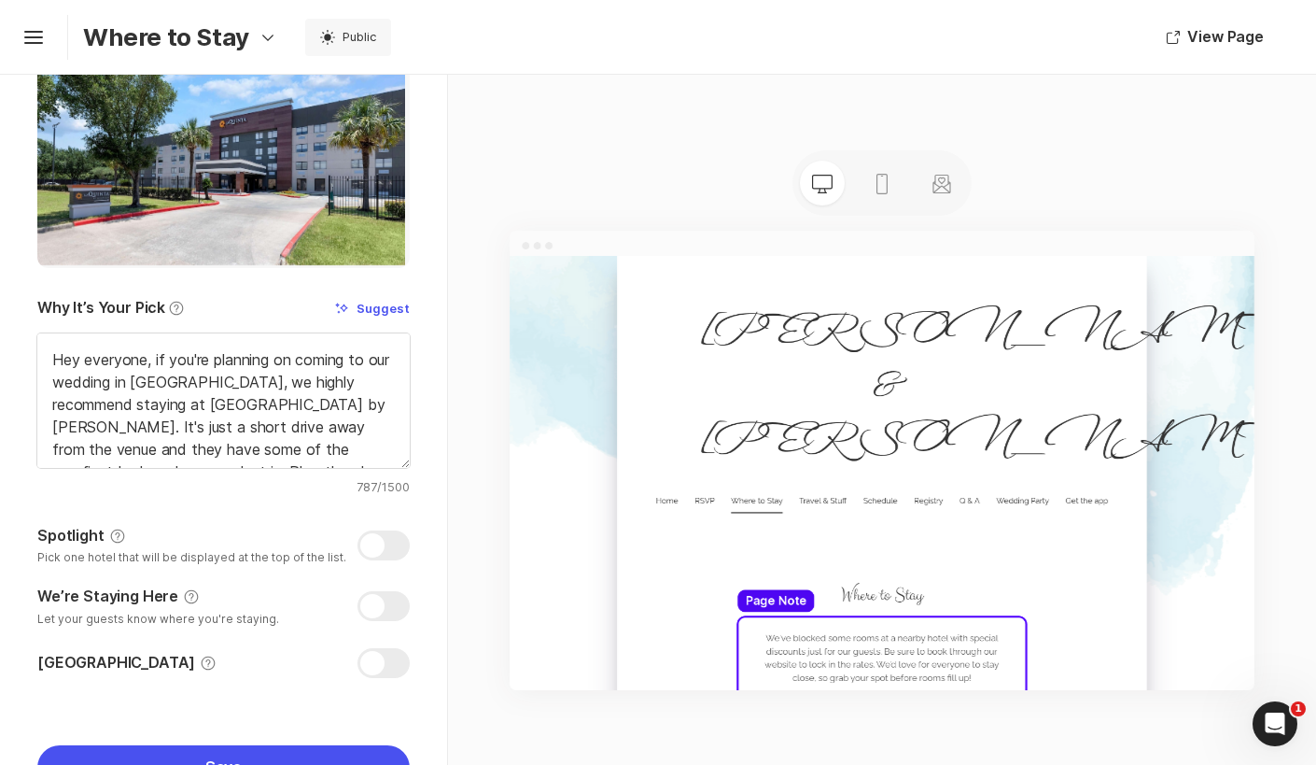
drag, startPoint x: 203, startPoint y: 434, endPoint x: 33, endPoint y: 353, distance: 188.3
click at [33, 353] on div "[GEOGRAPHIC_DATA] Help Add Hotel [GEOGRAPHIC_DATA] & Suites by [GEOGRAPHIC_DATA…" at bounding box center [223, 300] width 447 height 1157
type textarea "F"
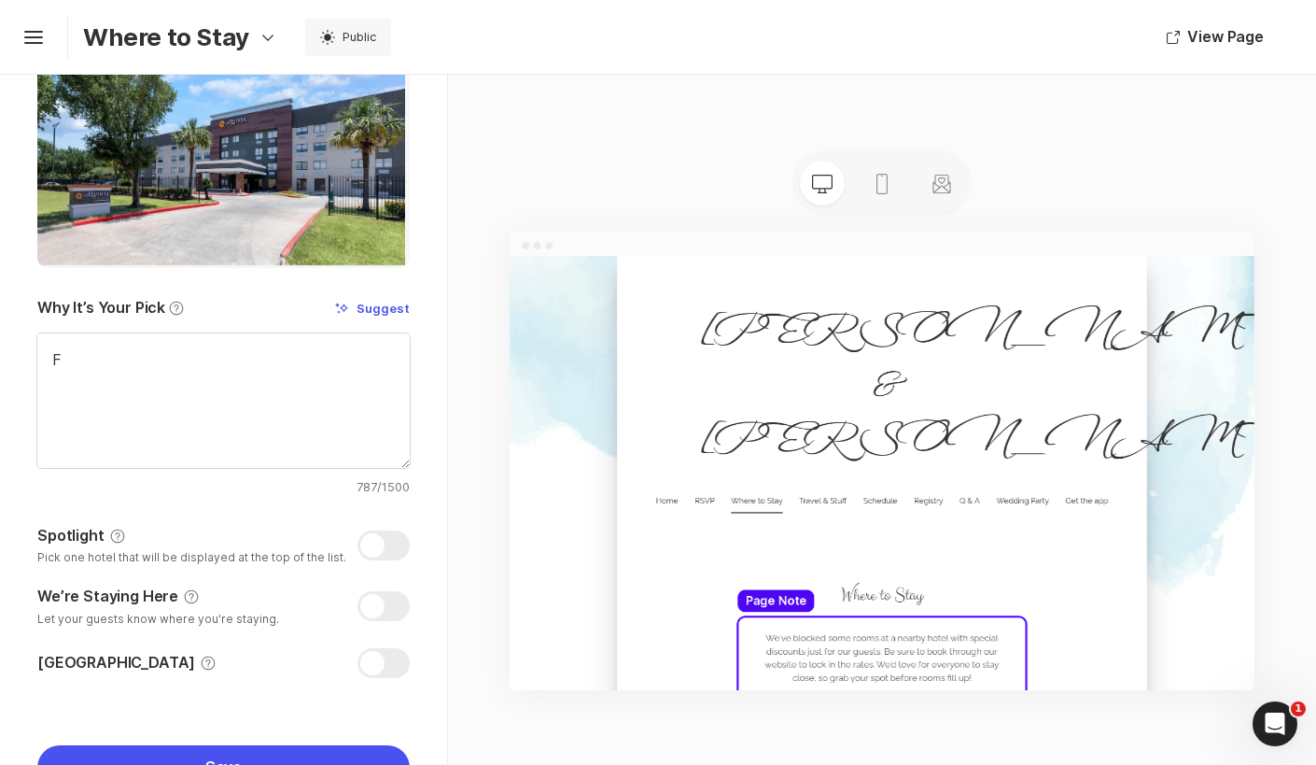
type textarea "x"
type textarea "For"
type textarea "x"
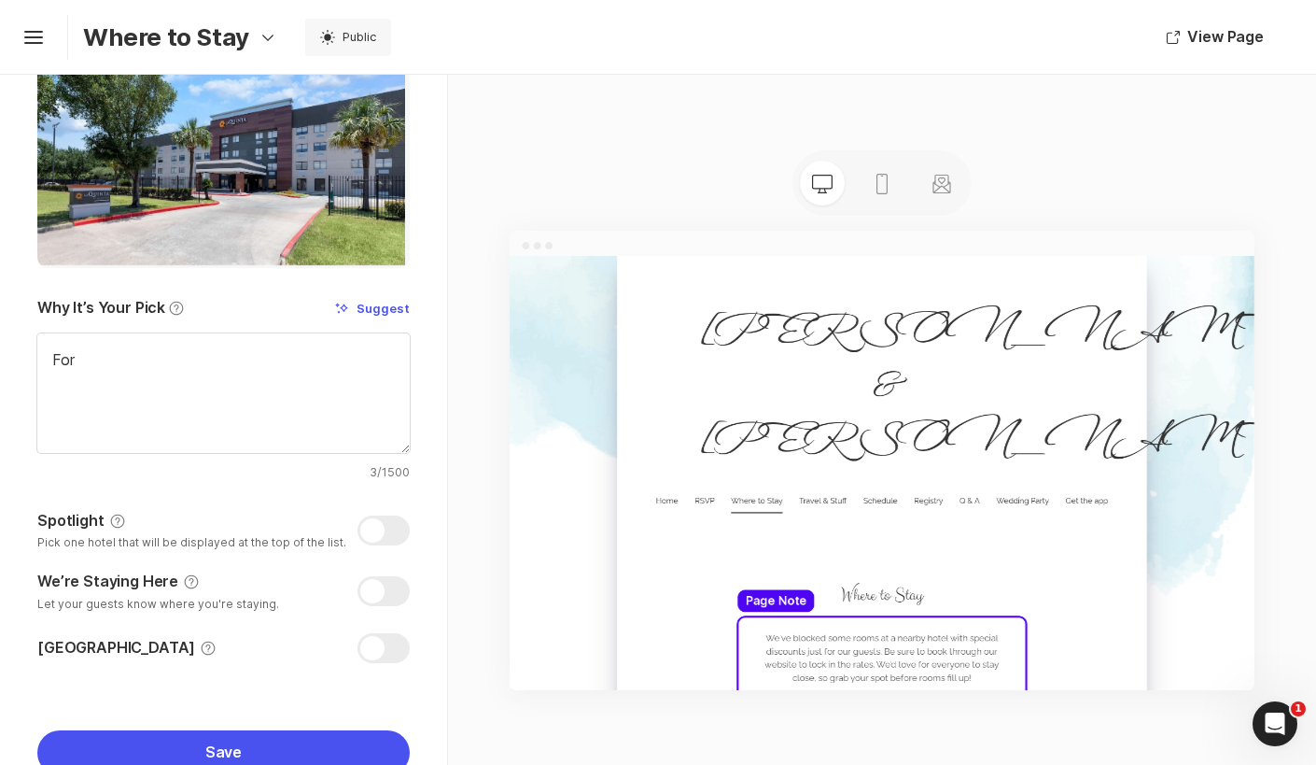
type textarea "For"
type textarea "x"
type textarea "For r"
type textarea "x"
type textarea "For th"
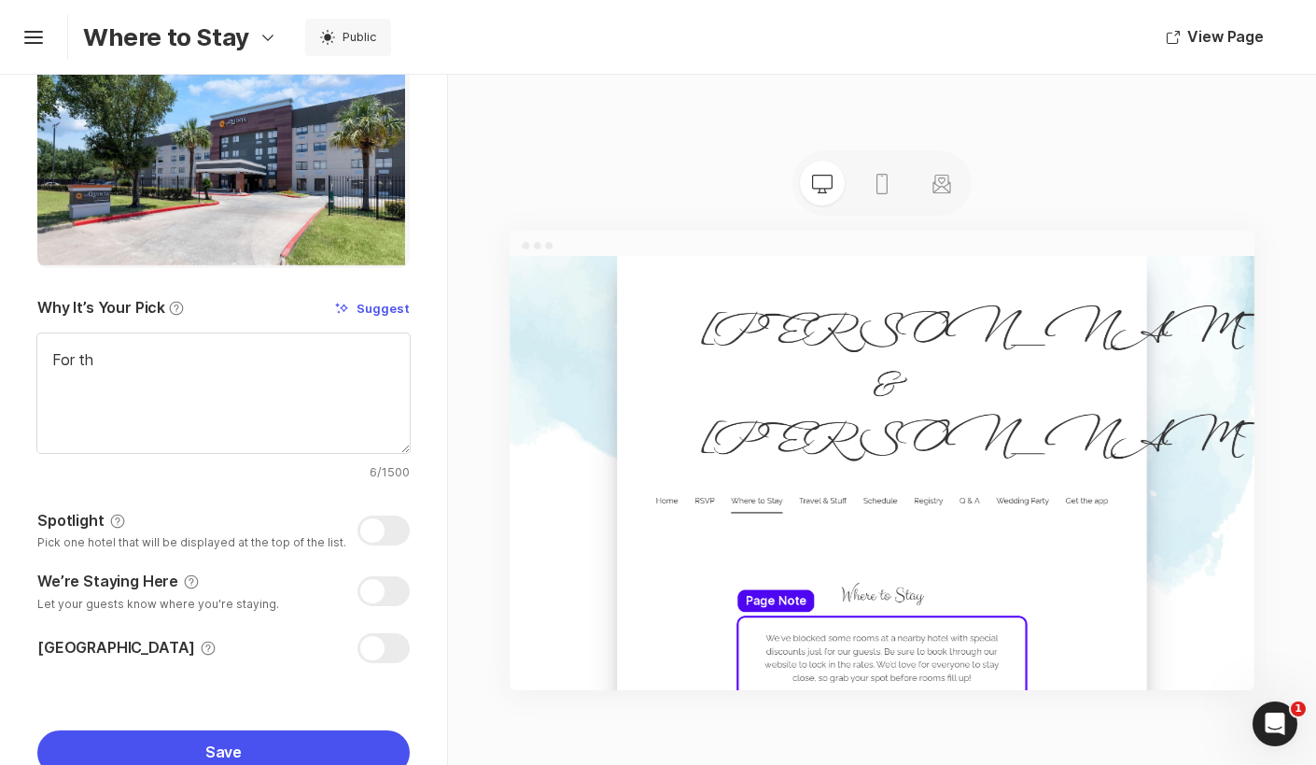
type textarea "x"
type textarea "For tho"
type textarea "x"
type textarea "For [PERSON_NAME]"
type textarea "x"
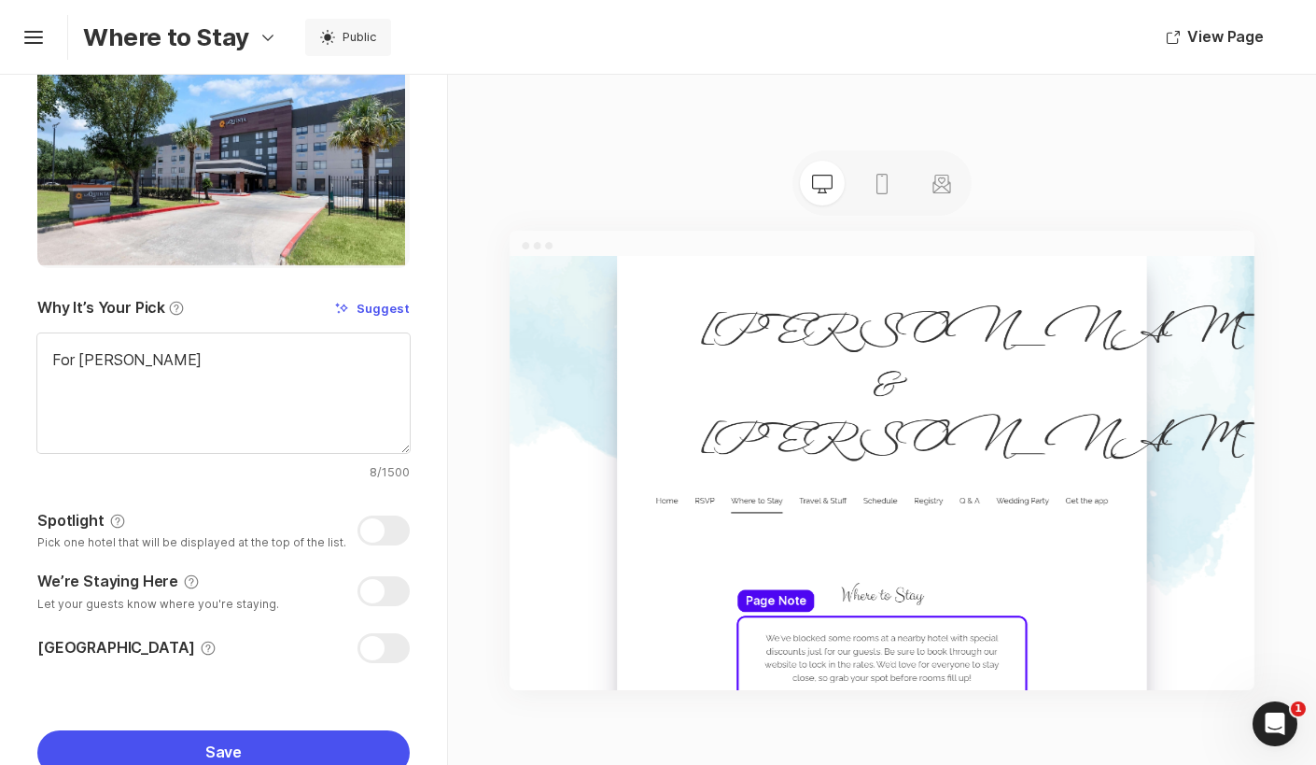
type textarea "For those"
type textarea "x"
type textarea "For those l"
type textarea "x"
type textarea "For those lo"
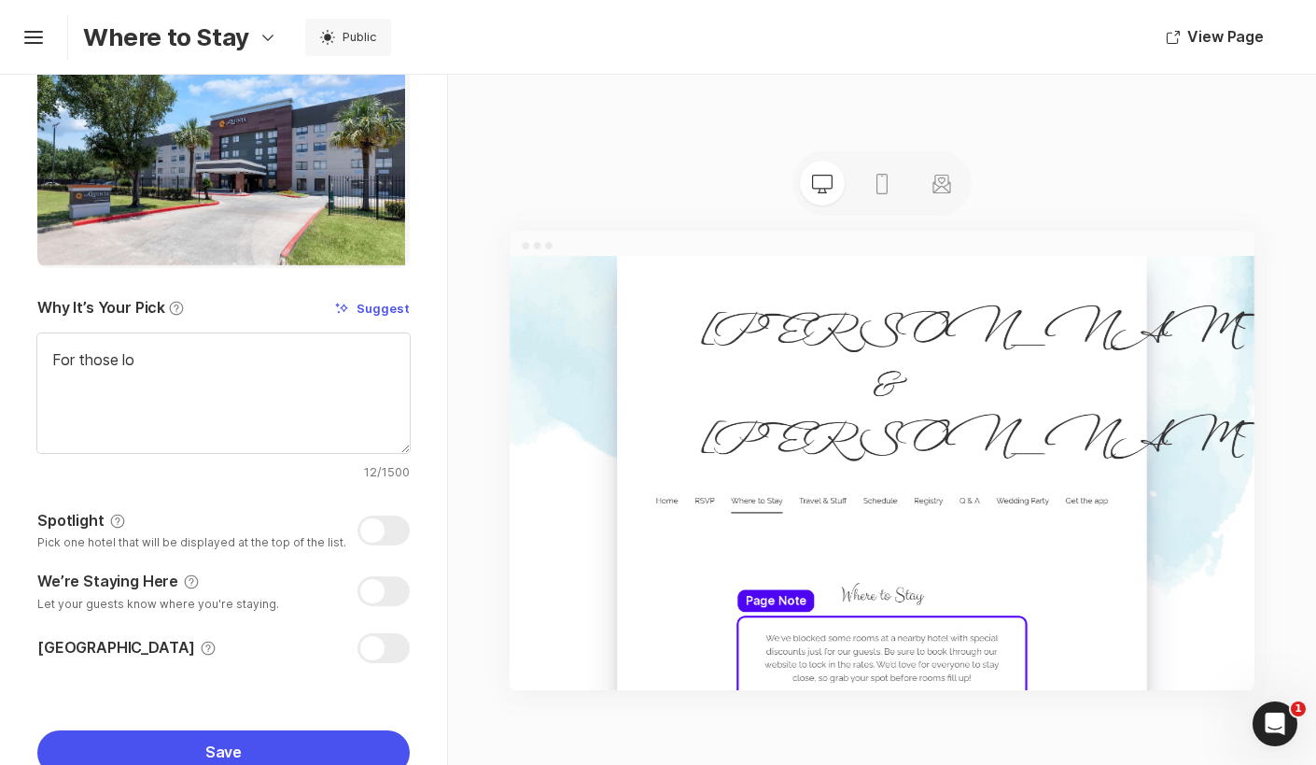
type textarea "x"
type textarea "For those loo"
type textarea "x"
type textarea "For those look"
type textarea "x"
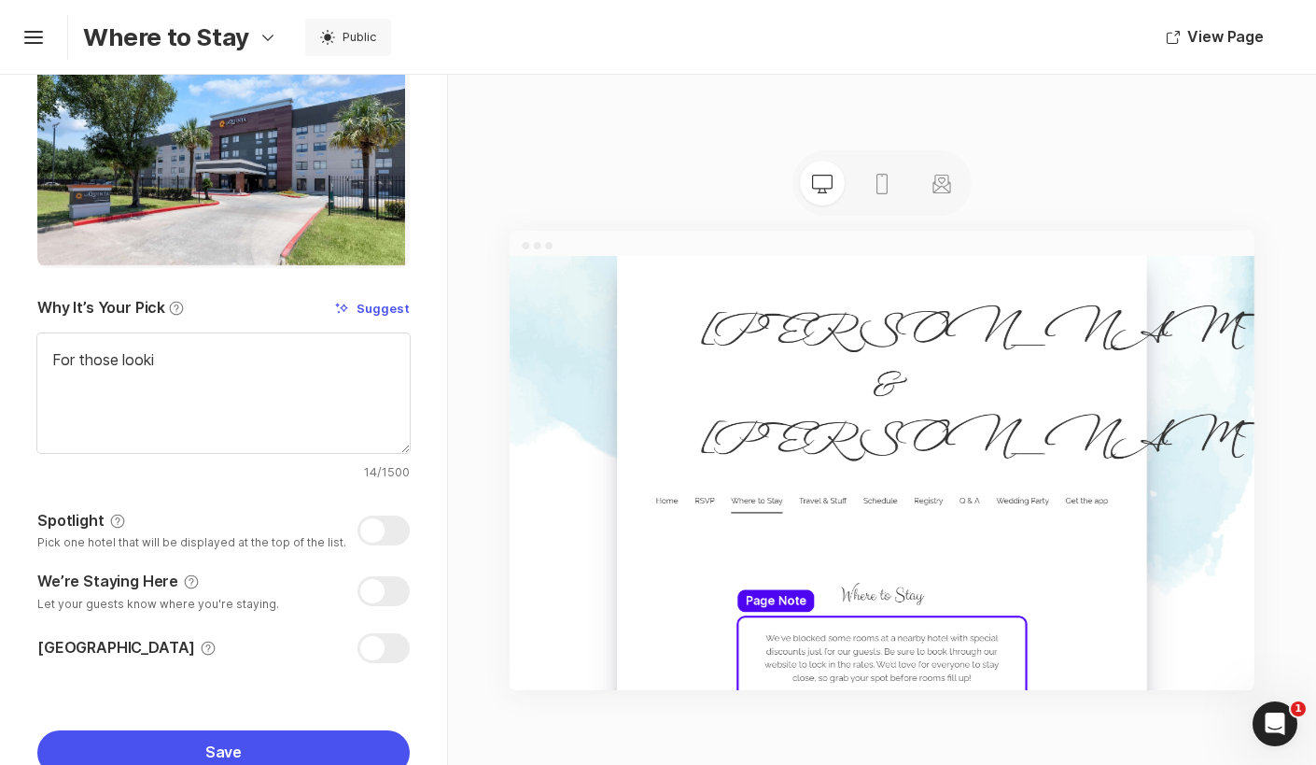
type textarea "For those lookin"
type textarea "x"
type textarea "For those looking"
type textarea "x"
type textarea "For those looking t"
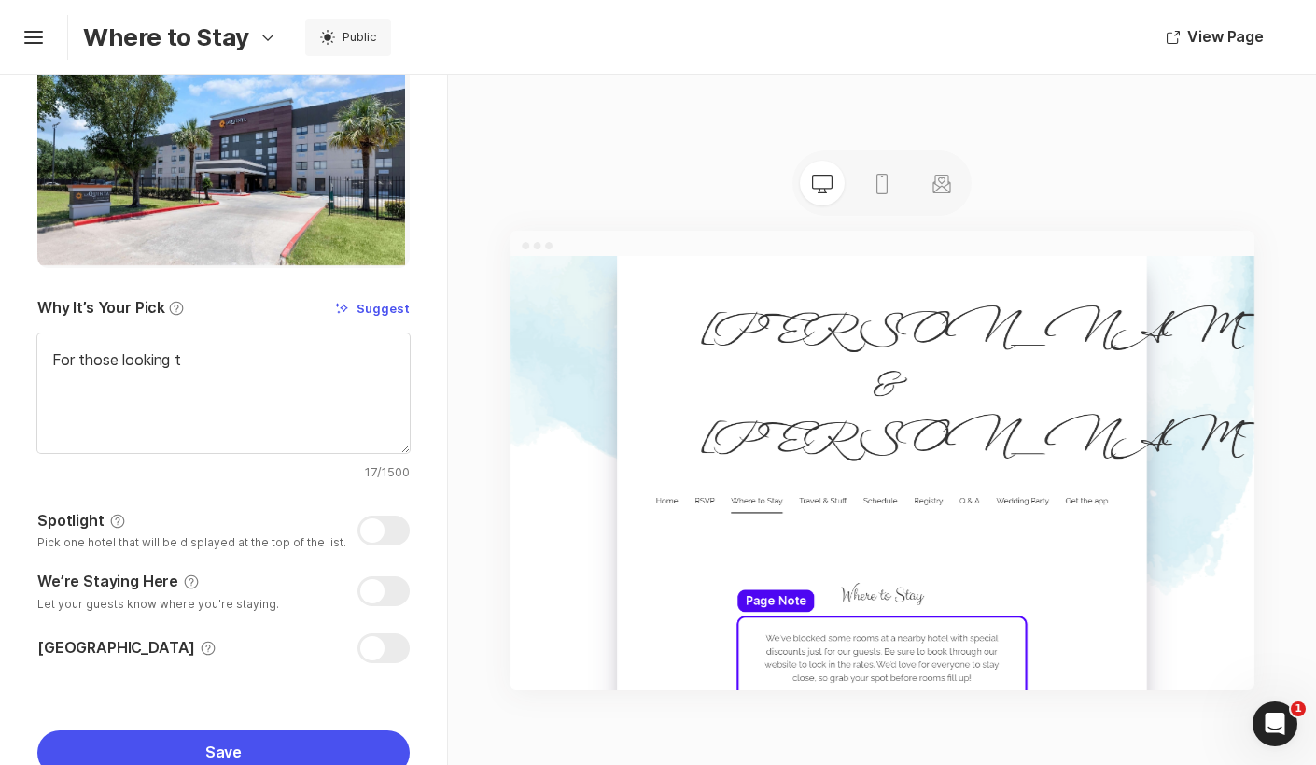
type textarea "x"
type textarea "For those looking to"
type textarea "x"
type textarea "For those looking to"
type textarea "x"
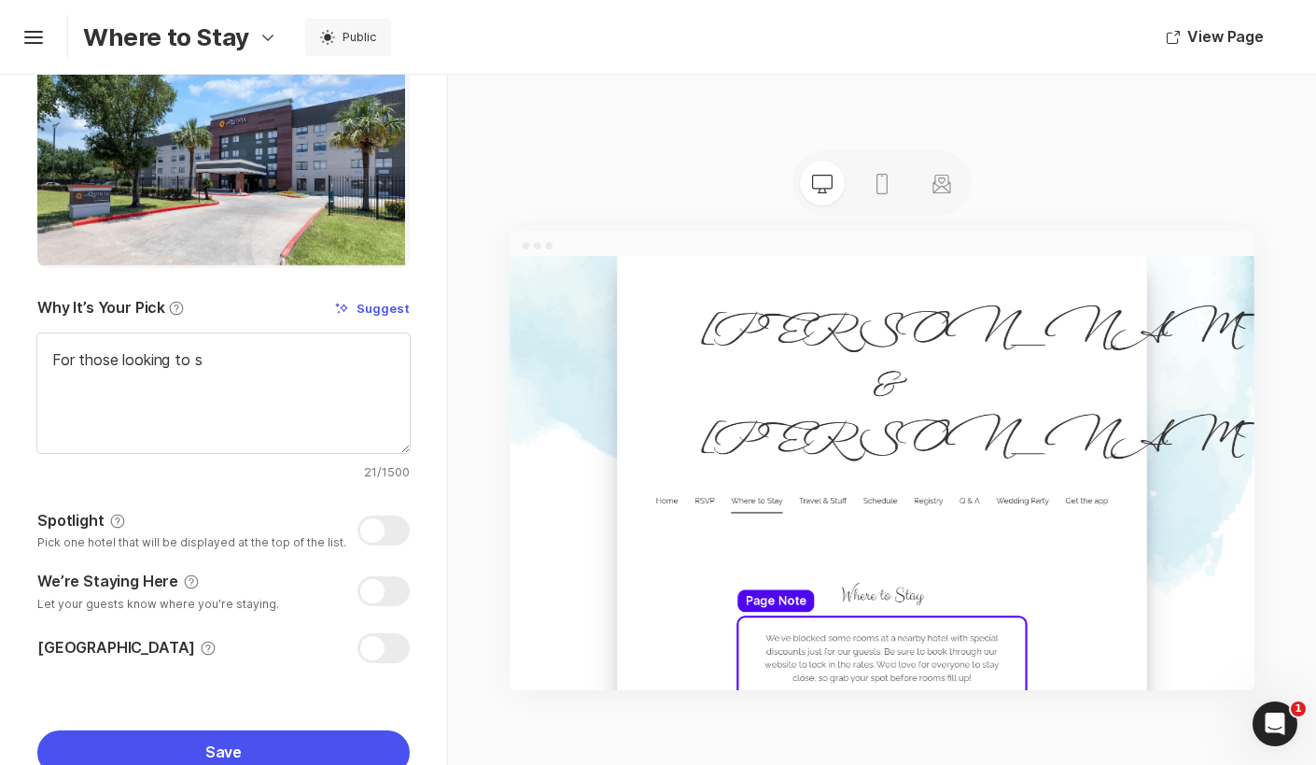
type textarea "For those looking to st"
type textarea "x"
type textarea "For those looking to sta"
type textarea "x"
type textarea "For those looking to stay a"
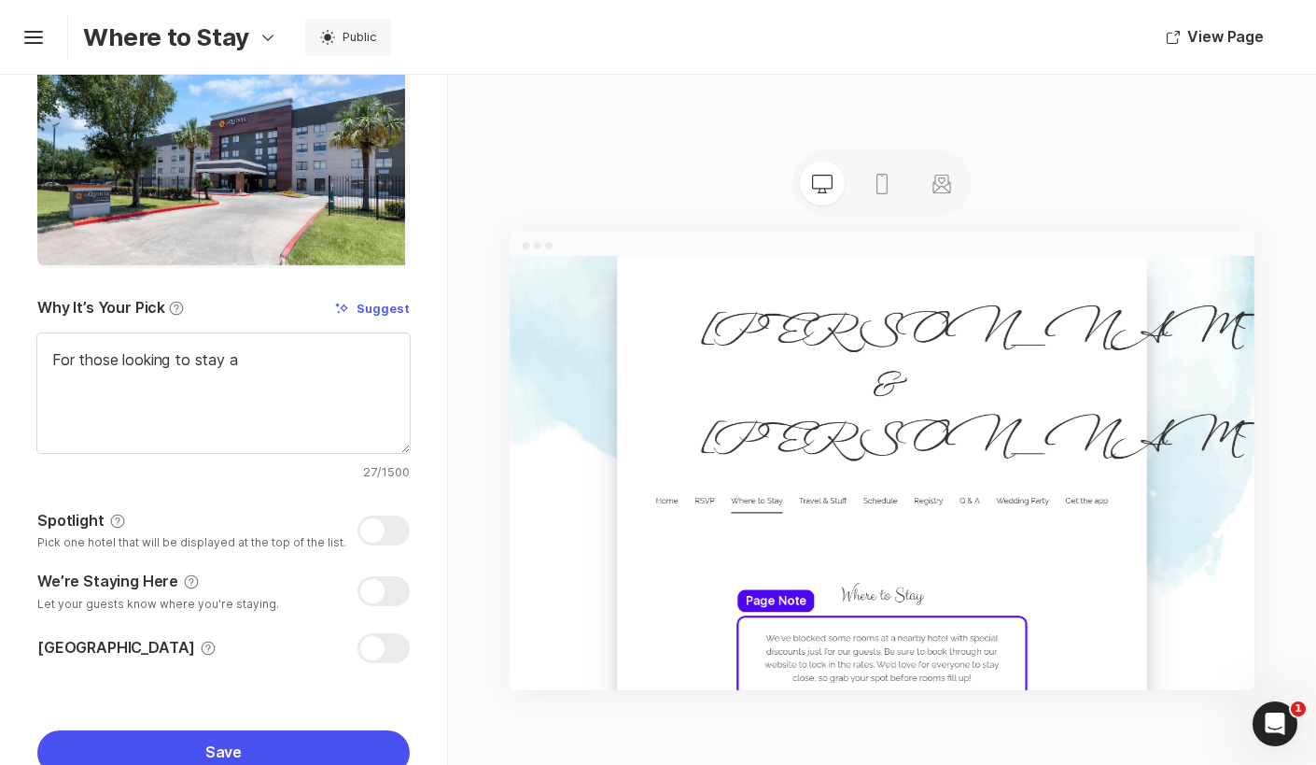
type textarea "x"
type textarea "For those looking to stay a"
type textarea "x"
type textarea "For those looking to stay a li"
type textarea "x"
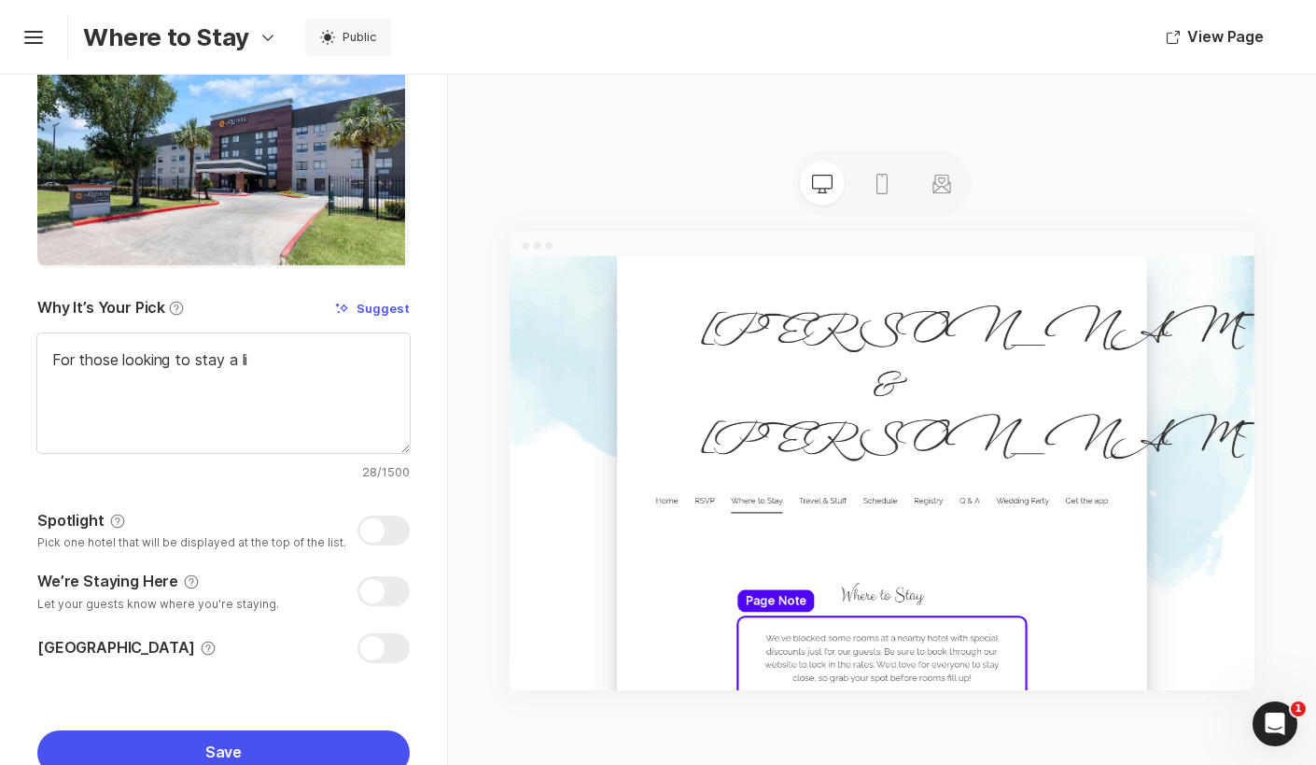
type textarea "For those looking to stay a lit"
type textarea "x"
type textarea "For those looking to stay a litt"
type textarea "x"
type textarea "For those looking to stay a little"
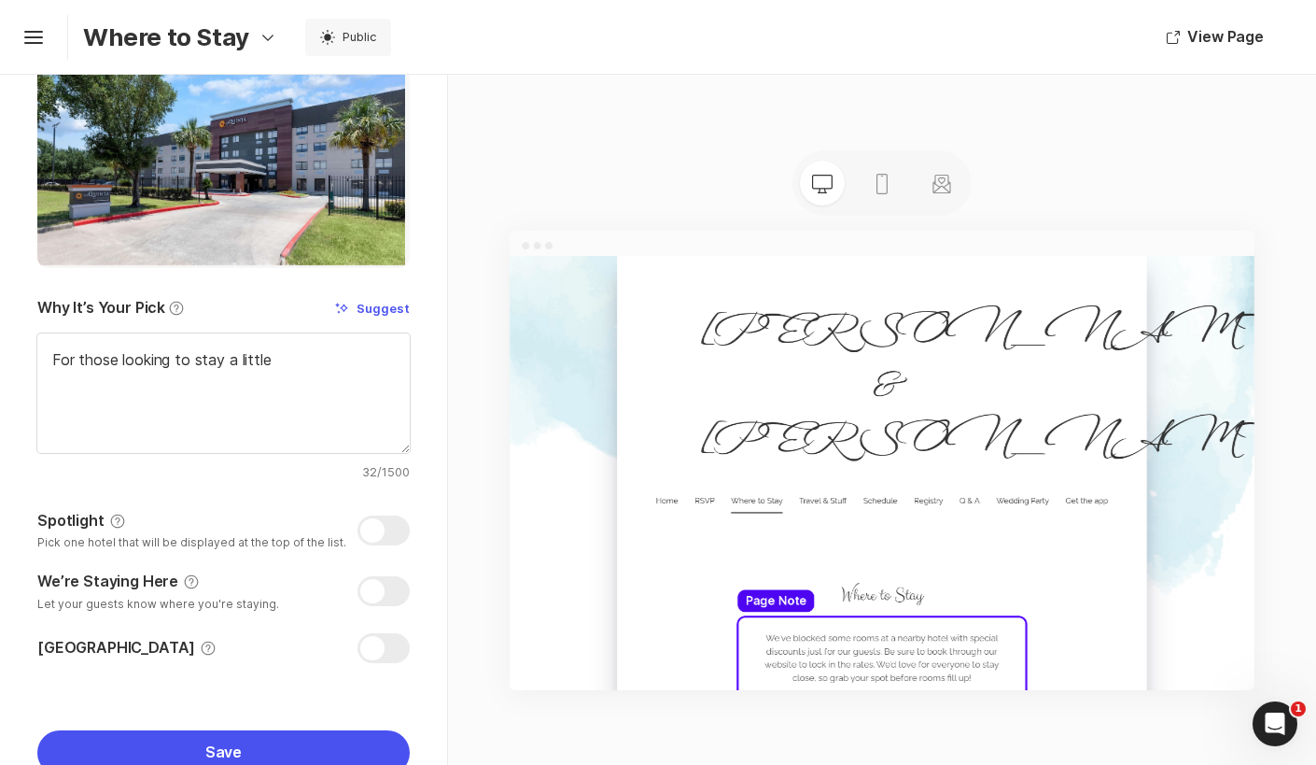
type textarea "x"
type textarea "For those looking to stay a little"
type textarea "x"
type textarea "For those looking to stay a little c"
type textarea "x"
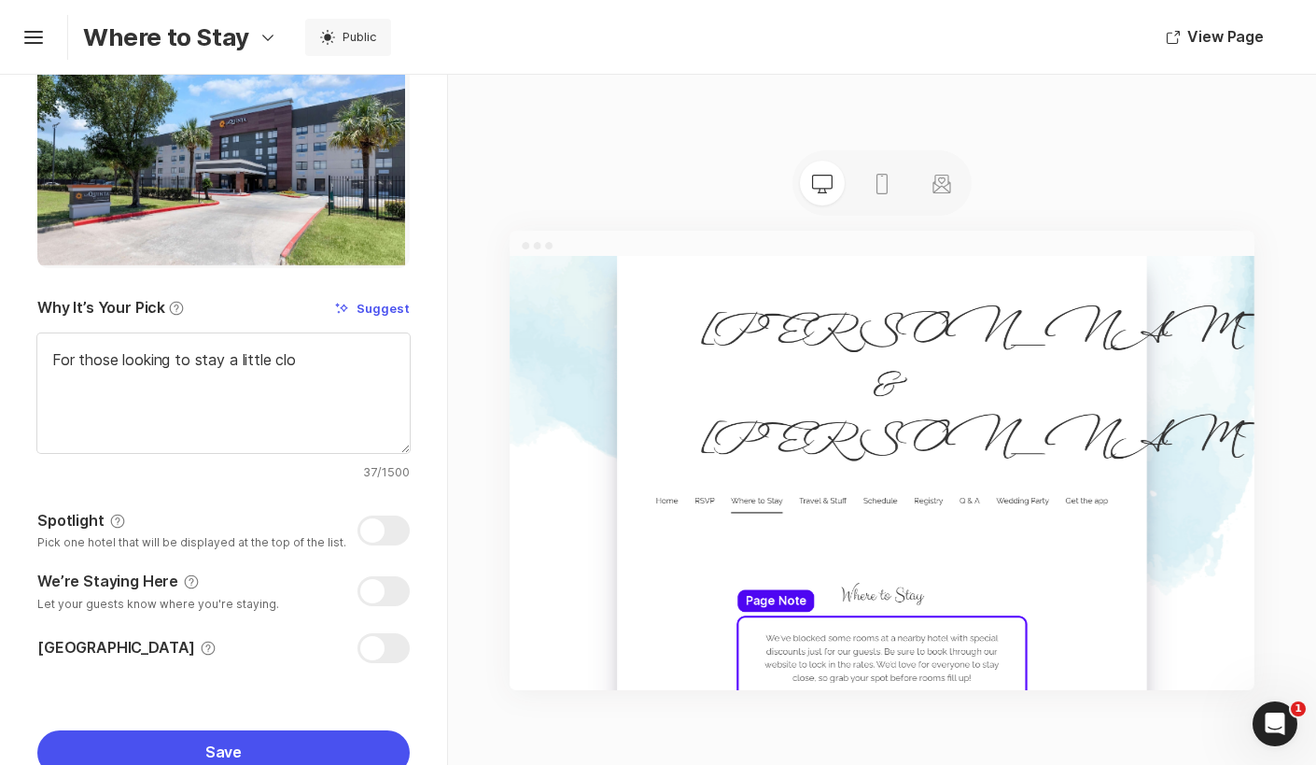
type textarea "For those looking to stay a little clos"
type textarea "x"
type textarea "For those looking to stay a little closer"
type textarea "x"
type textarea "For those looking to stay a little closer t"
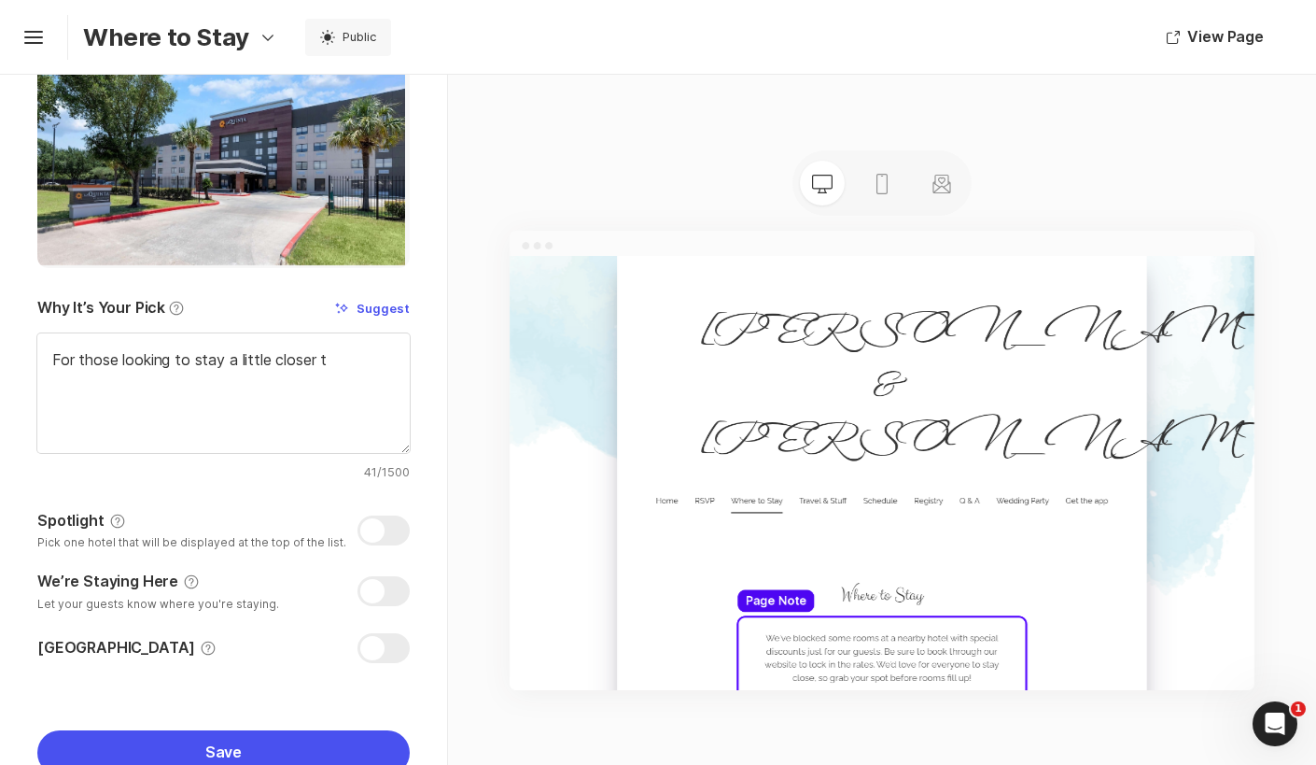
type textarea "x"
type textarea "For those looking to stay a little closer to"
type textarea "x"
type textarea "For those looking to stay a little closer to"
type textarea "x"
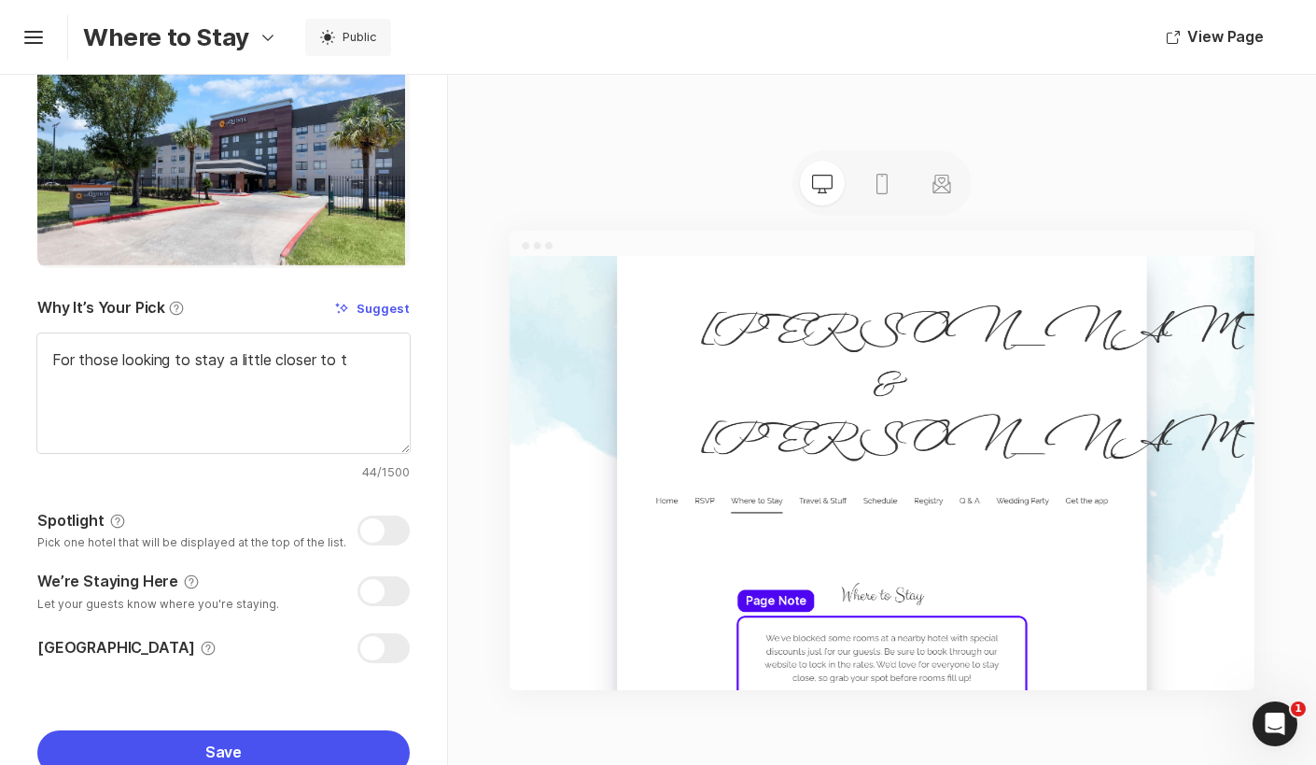
type textarea "For those looking to stay a little closer to th"
type textarea "x"
type textarea "For those looking to stay a little closer to the"
type textarea "x"
type textarea "For those looking to stay a little closer to the vb"
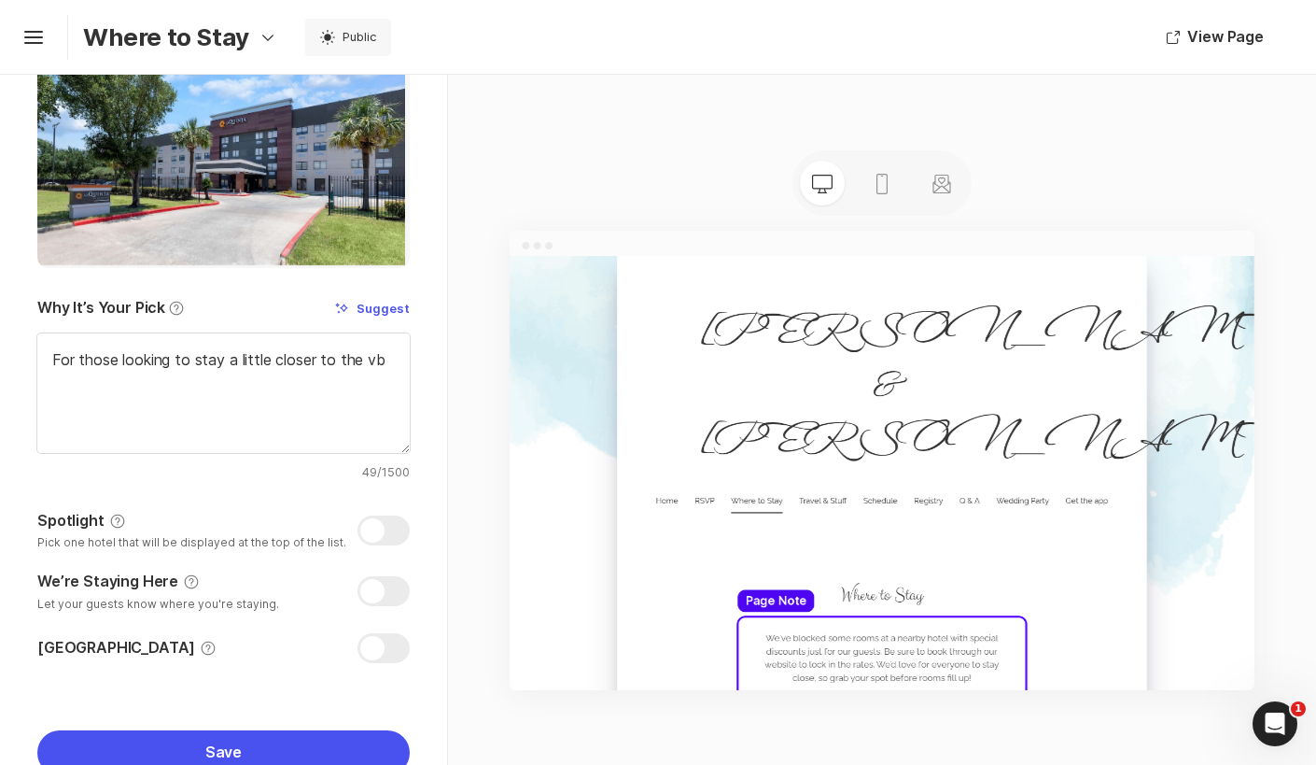
type textarea "x"
type textarea "For those looking to stay a little closer to the vbe"
type textarea "x"
type textarea "For those looking to stay a little closer to the vben"
type textarea "x"
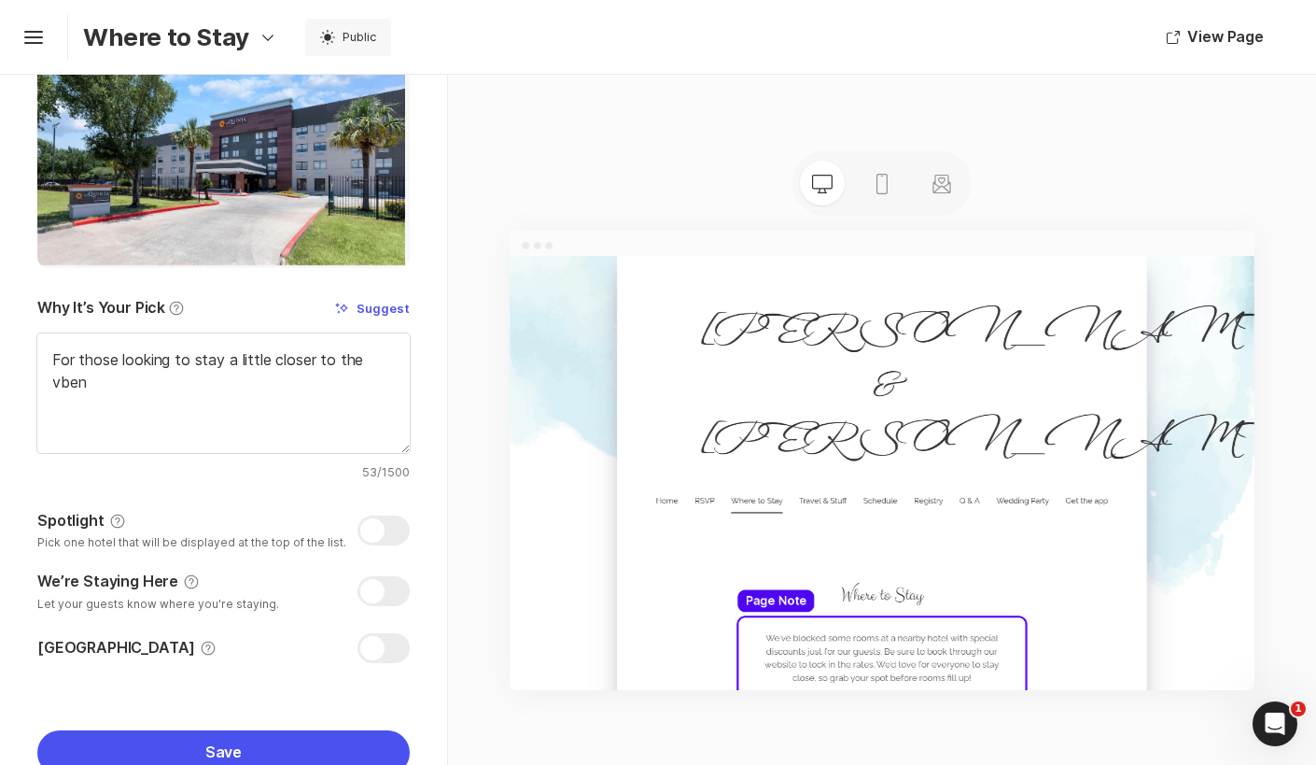
type textarea "For those looking to stay a little closer to the vbenu"
type textarea "x"
type textarea "For those looking to stay a little closer to the vbenue"
type textarea "x"
type textarea "For those looking to stay a little closer to the vbenu"
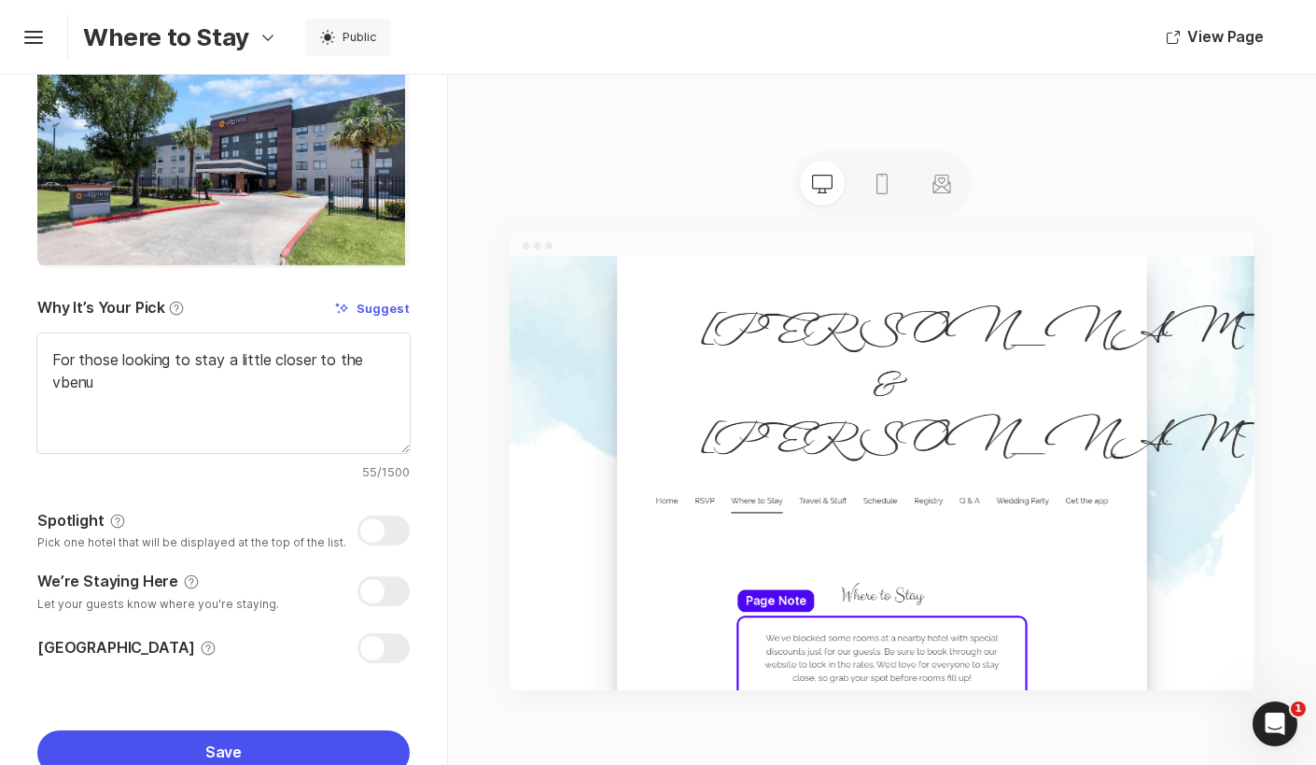
type textarea "x"
type textarea "For those looking to stay a little closer to the vben"
type textarea "x"
type textarea "For those looking to stay a little closer to the vbe"
type textarea "x"
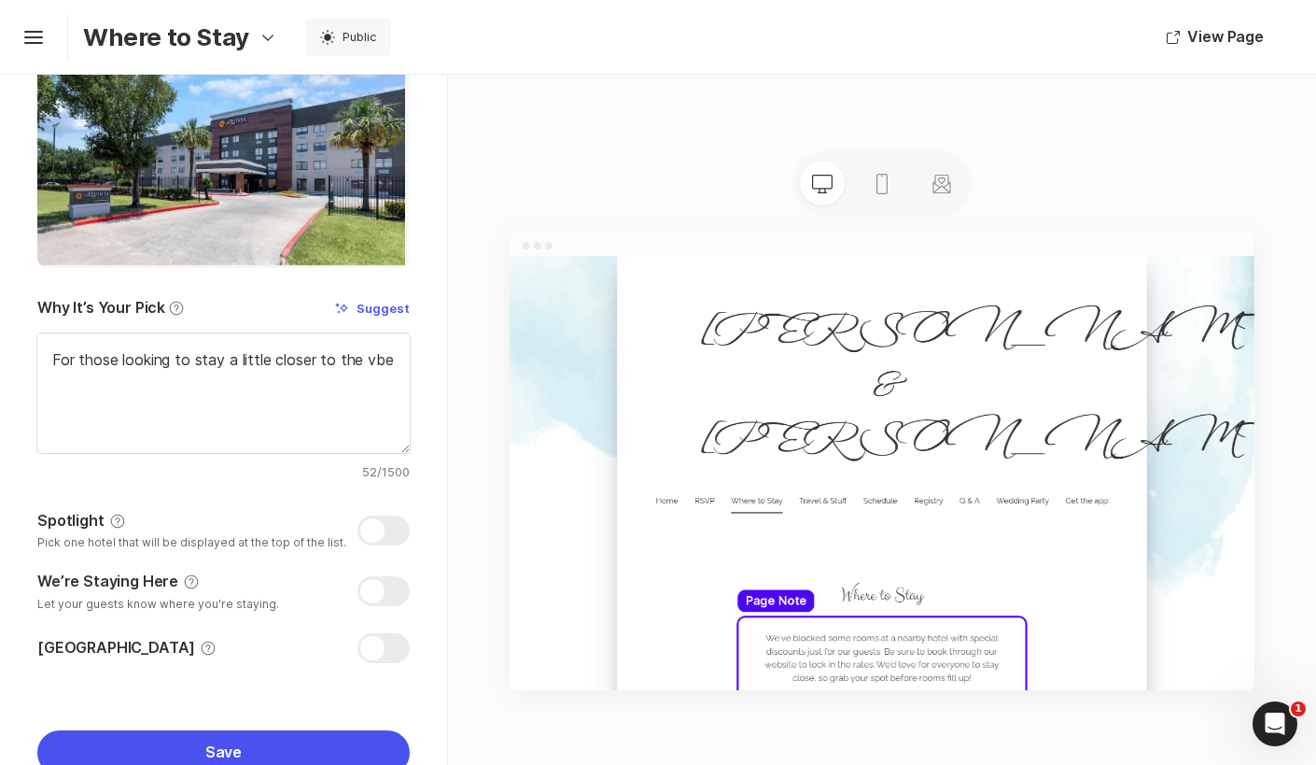
type textarea "For those looking to stay a little closer to the vb"
type textarea "x"
type textarea "For those looking to stay a little closer to the v"
type textarea "x"
type textarea "For those looking to stay a little closer to the ve"
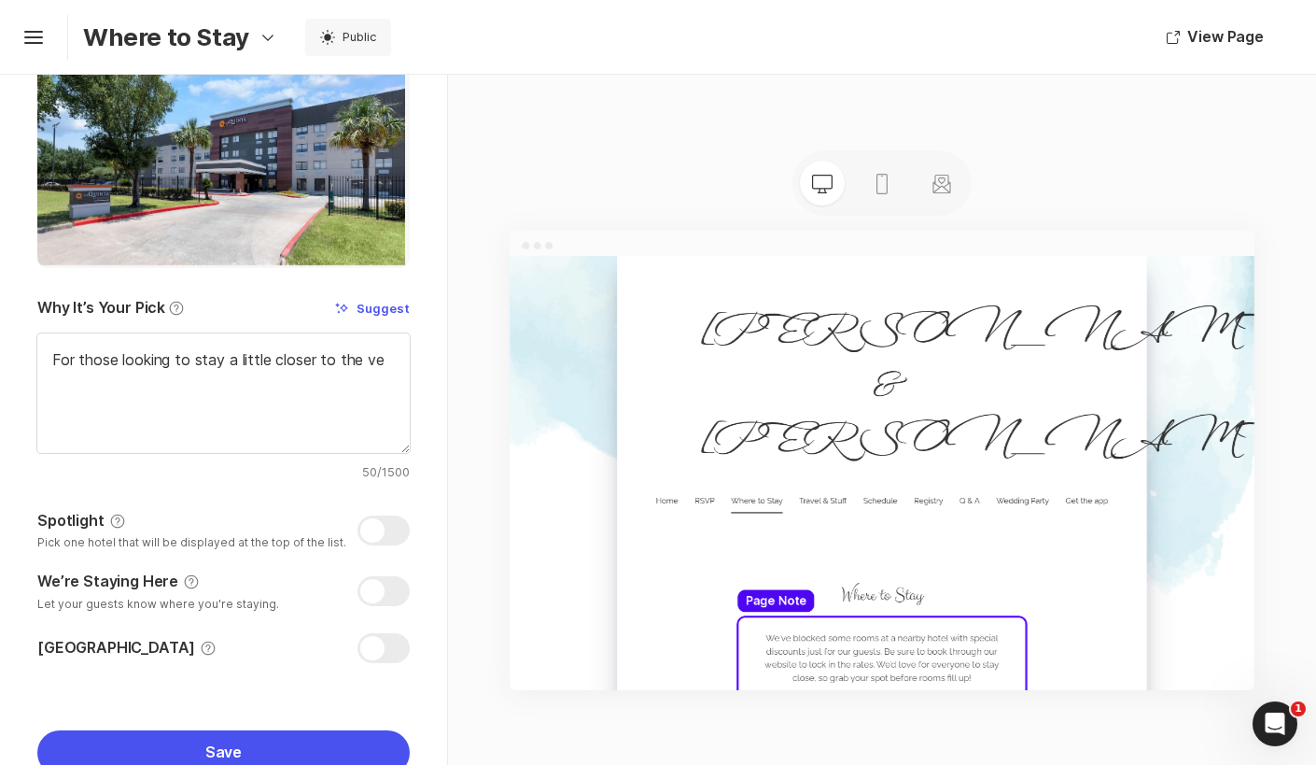
type textarea "x"
type textarea "For those looking to stay a little closer to the ven"
type textarea "x"
type textarea "For those looking to stay a little closer to the venu"
type textarea "x"
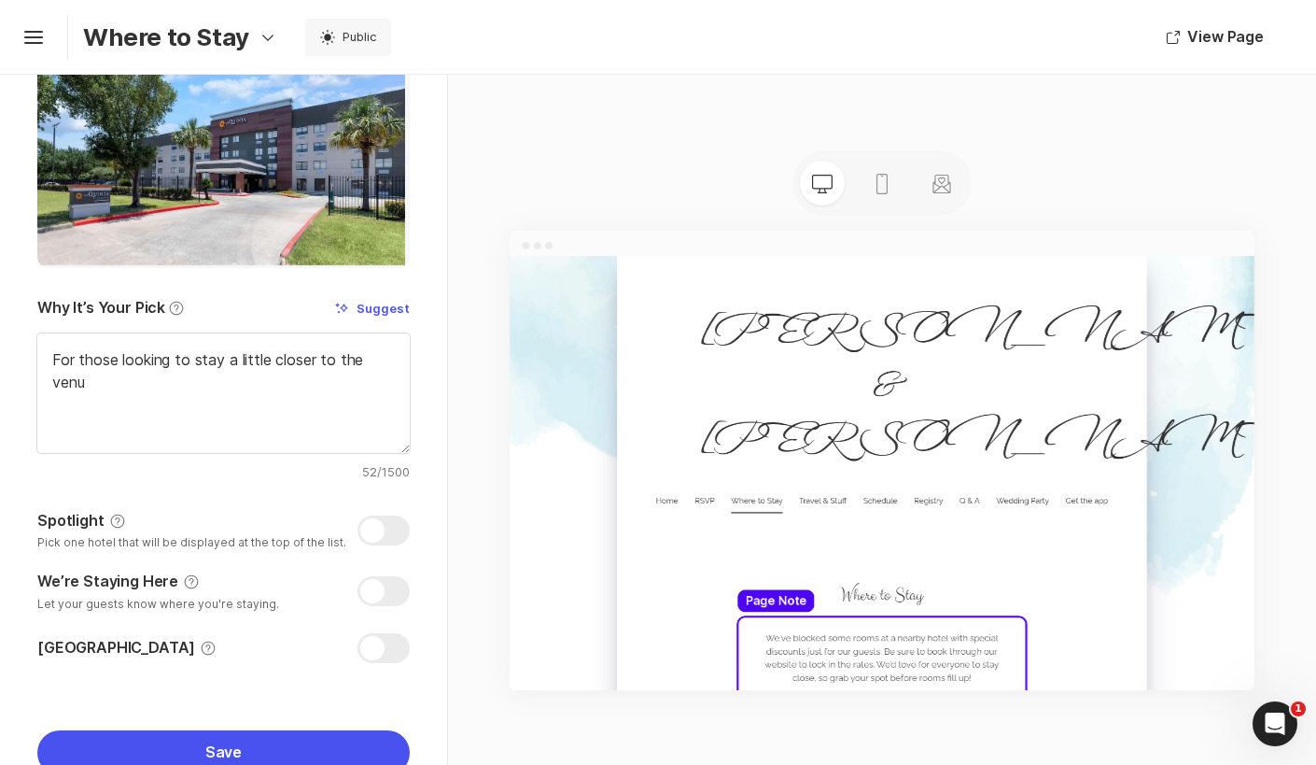
type textarea "For those looking to stay a little closer to the venue"
type textarea "x"
type textarea "For those looking to stay a little closer to the venue,"
type textarea "x"
type textarea "For those looking to stay a little closer to the venue,"
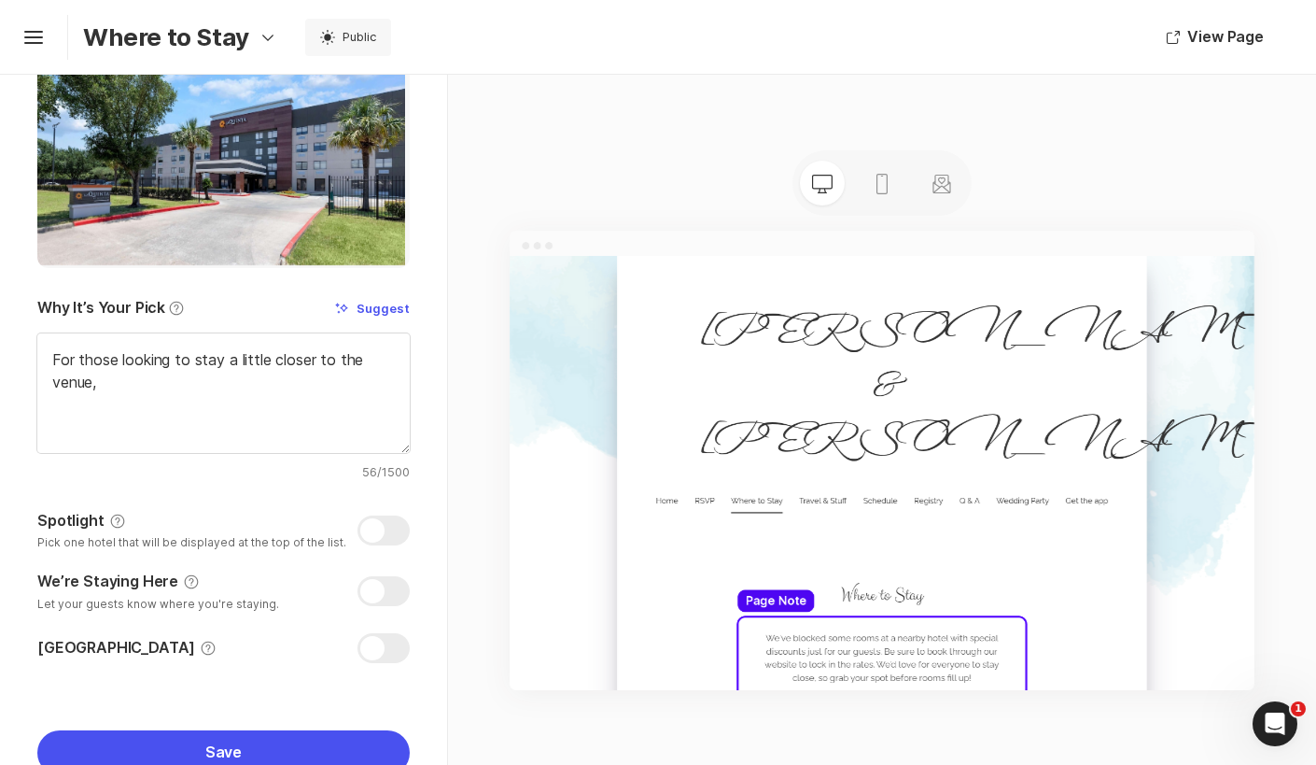
type textarea "x"
type textarea "For those looking to stay a little closer to the venue, t"
type textarea "x"
type textarea "For those looking to stay a little closer to the venue, thi"
type textarea "x"
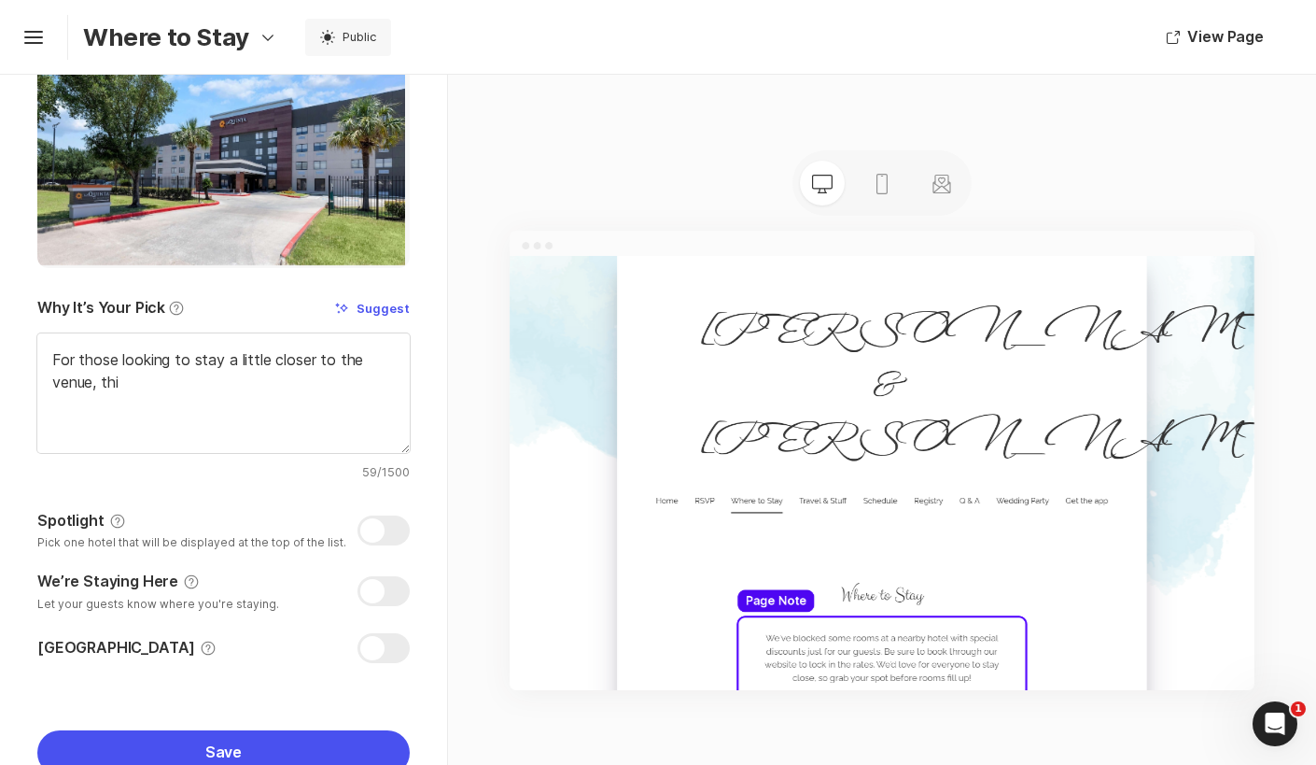
type textarea "For those looking to stay a little closer to the venue, this"
type textarea "x"
type textarea "For those looking to stay a little closer to the venue, this i"
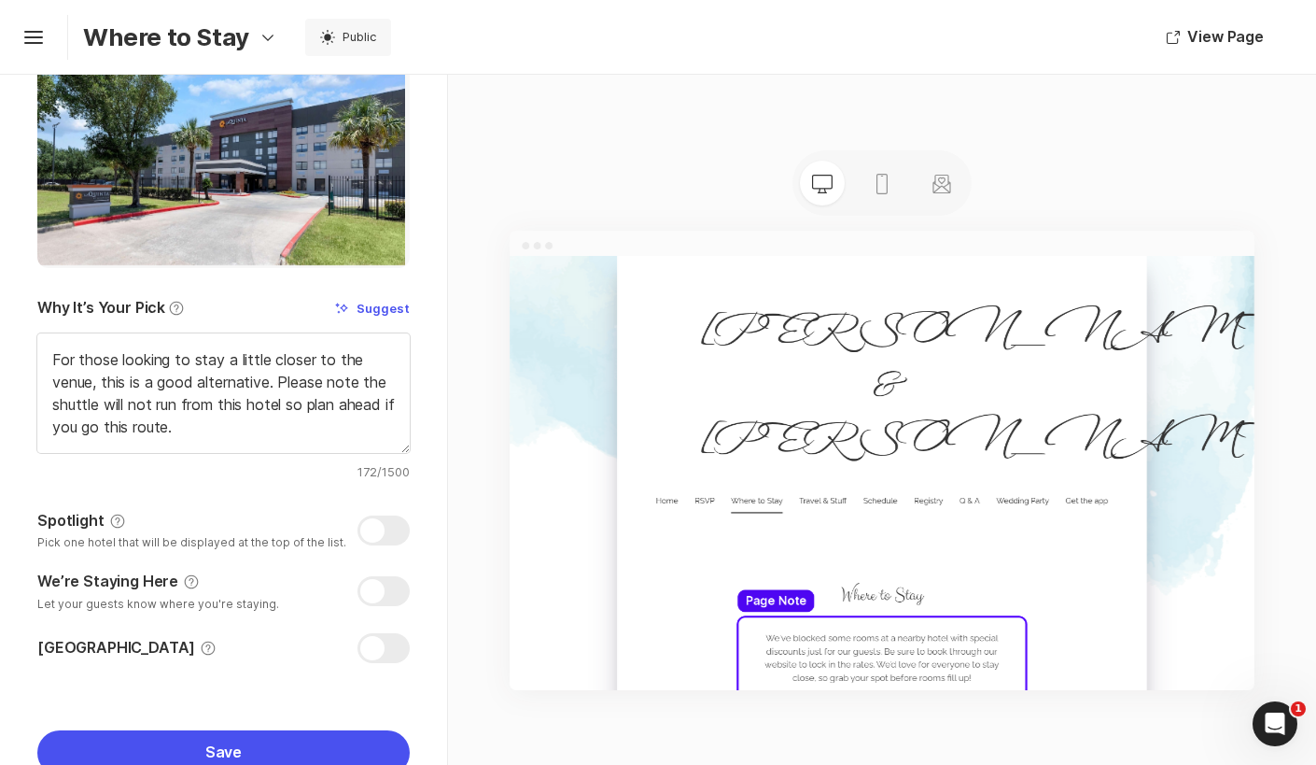
scroll to position [449, 0]
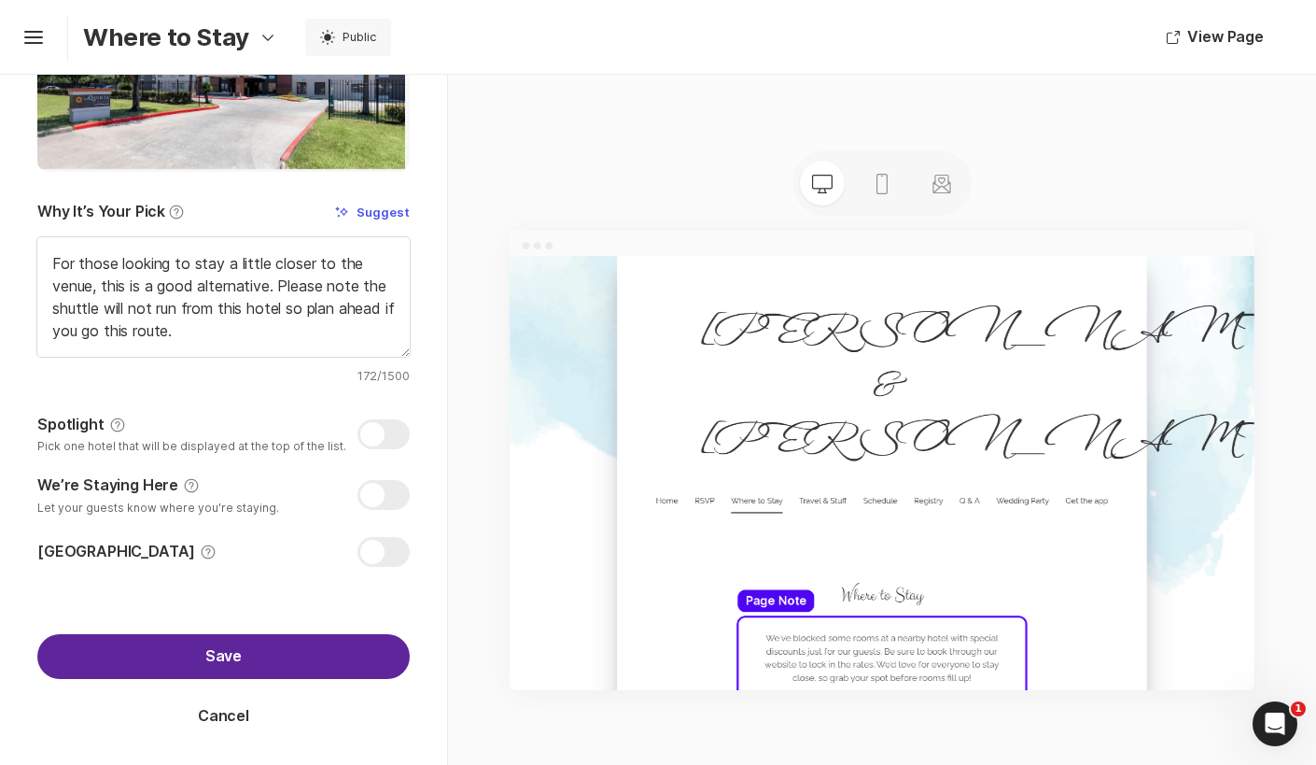
click at [281, 658] on button "Save" at bounding box center [223, 656] width 372 height 45
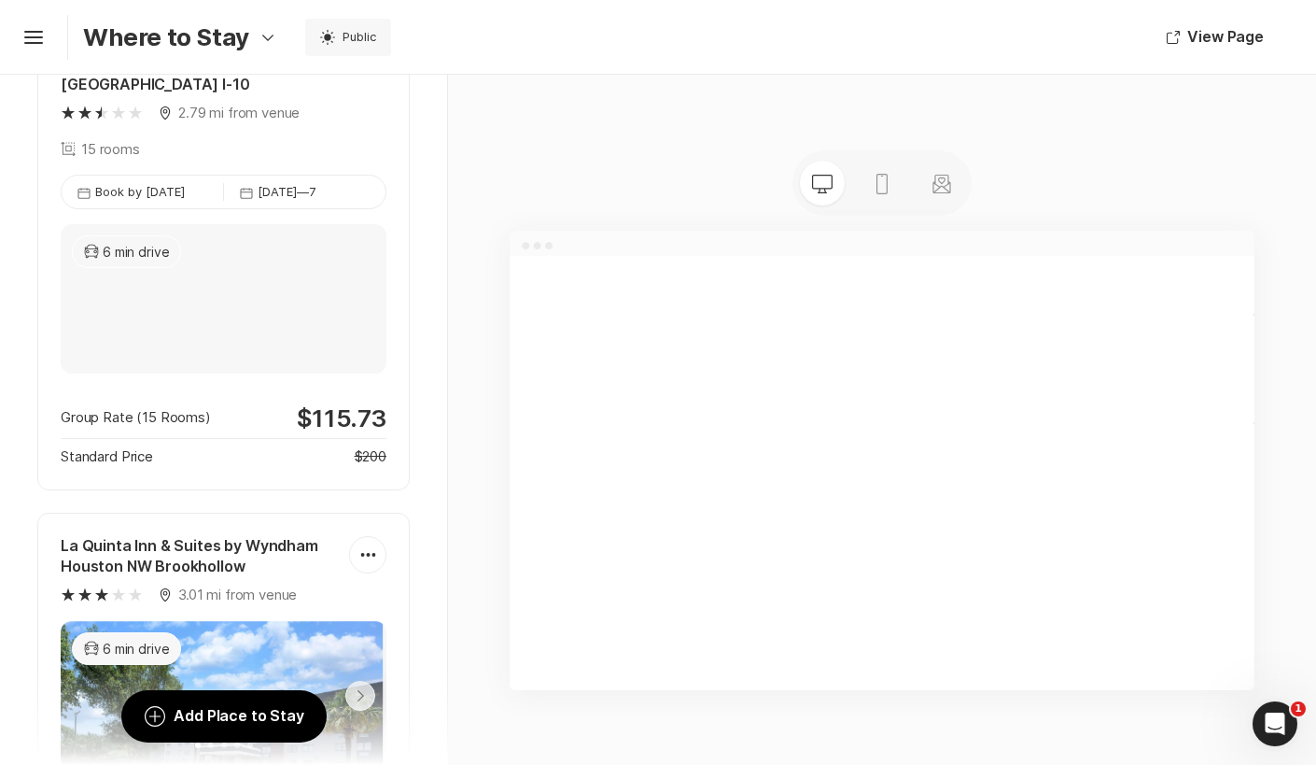
scroll to position [189, 0]
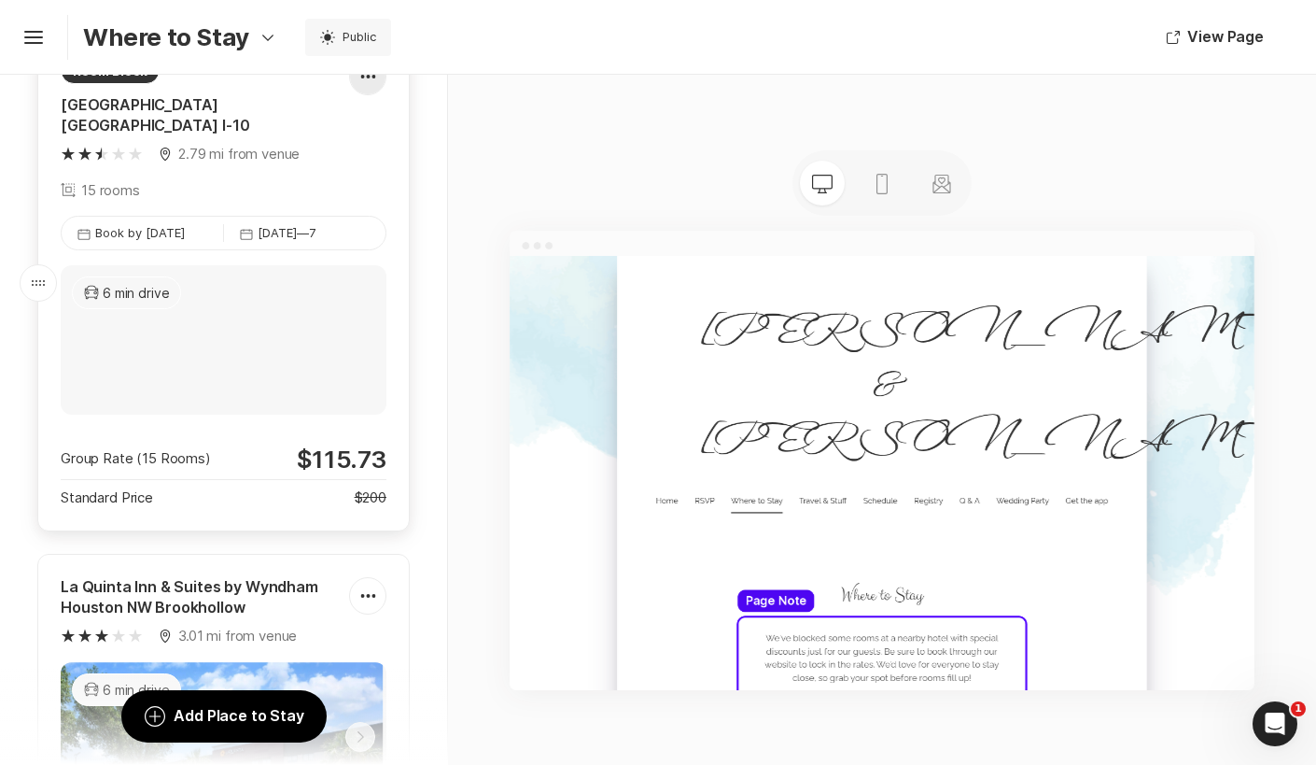
click at [364, 89] on div at bounding box center [367, 76] width 35 height 37
click at [329, 133] on div "Pencil Edit" at bounding box center [348, 131] width 156 height 45
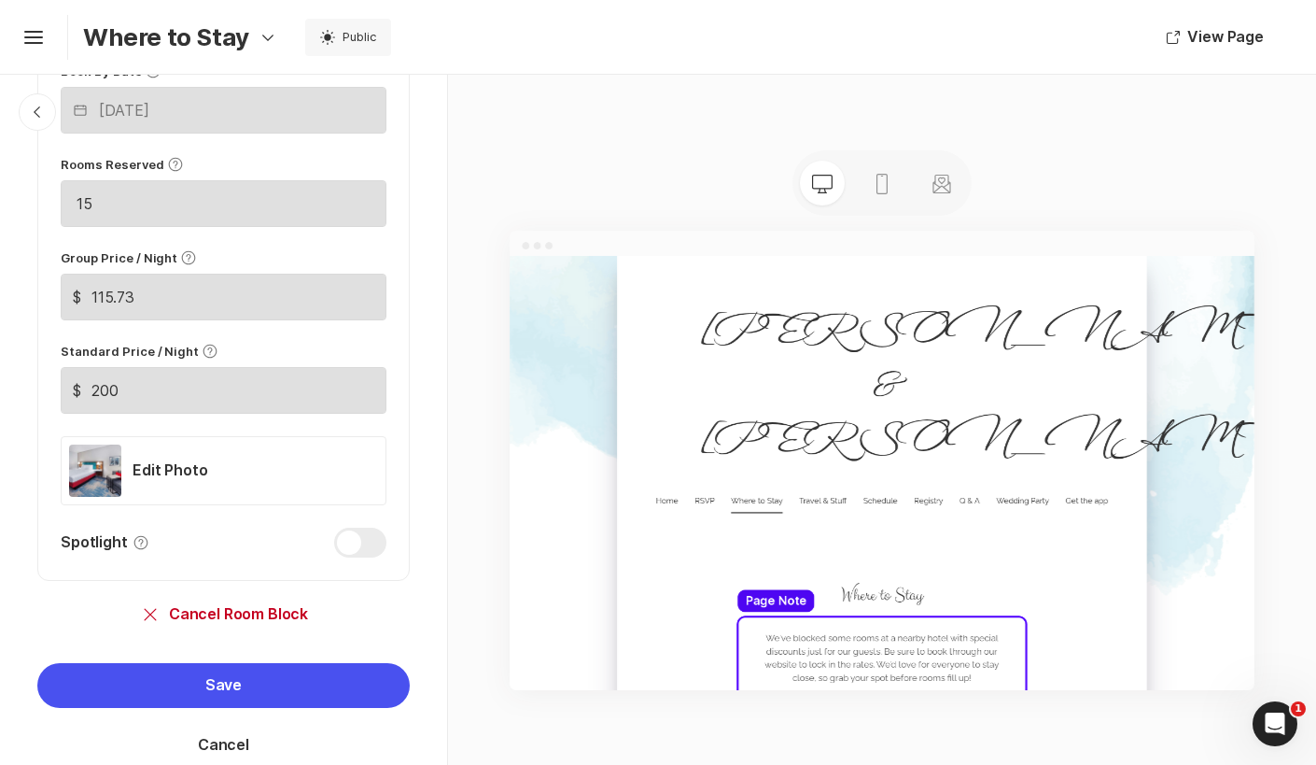
scroll to position [1188, 0]
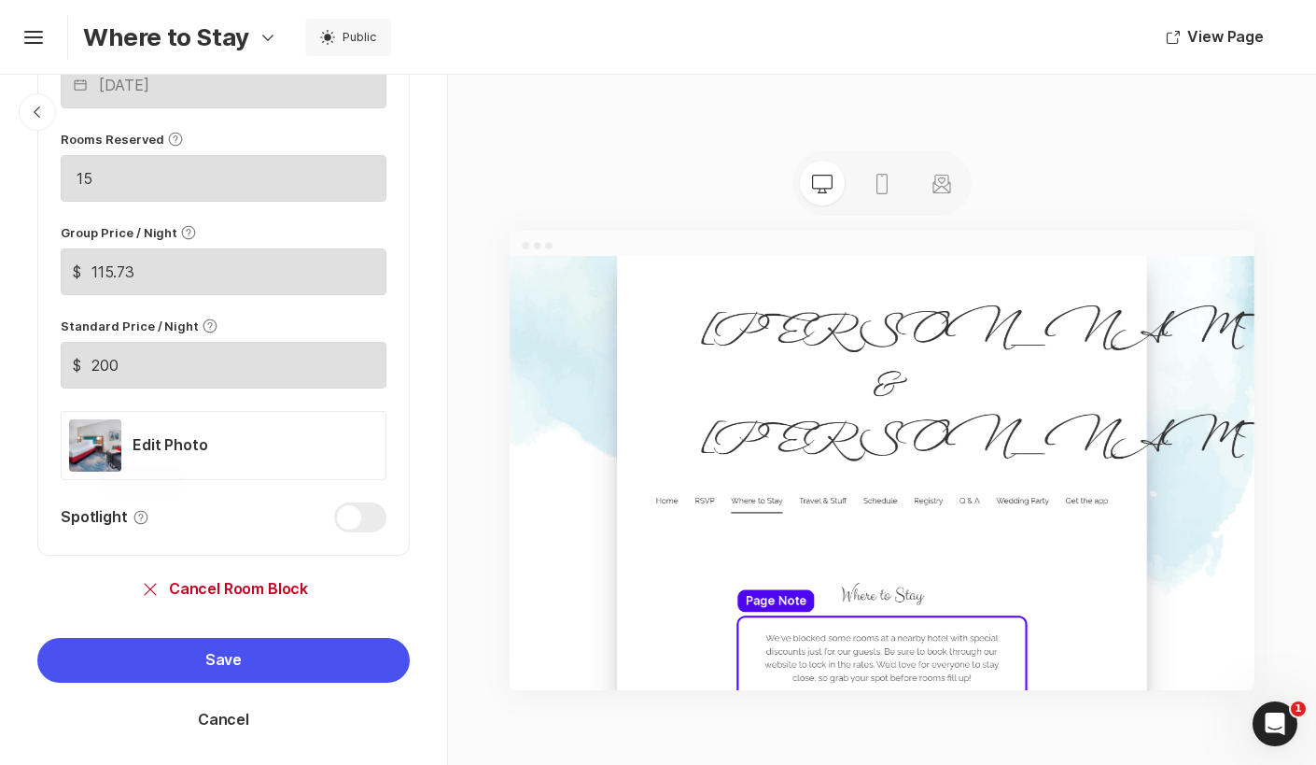
click at [360, 514] on div at bounding box center [360, 517] width 52 height 30
click at [62, 503] on input "Spotlight Help [PERSON_NAME] as Spotlight Marking a hotel as a favorite lets gu…" at bounding box center [61, 502] width 1 height 1
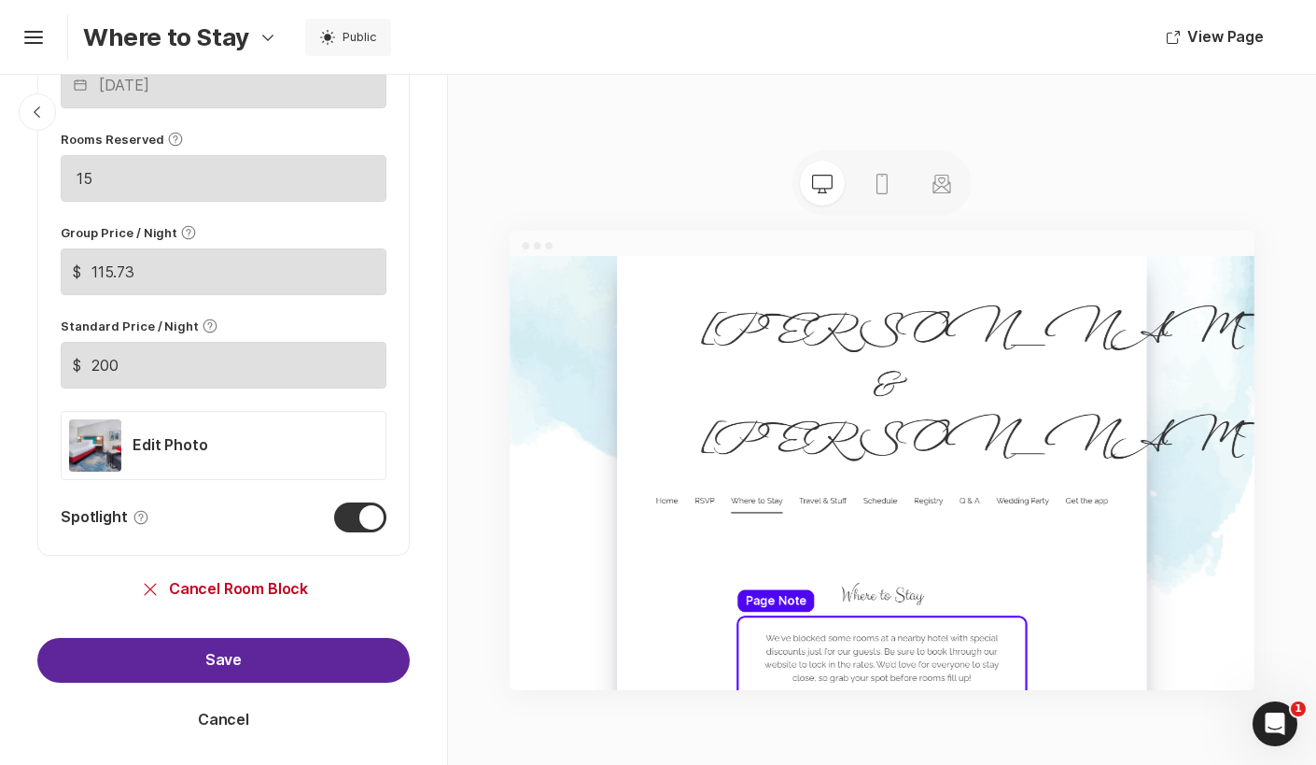
click at [265, 651] on button "Save" at bounding box center [223, 660] width 372 height 45
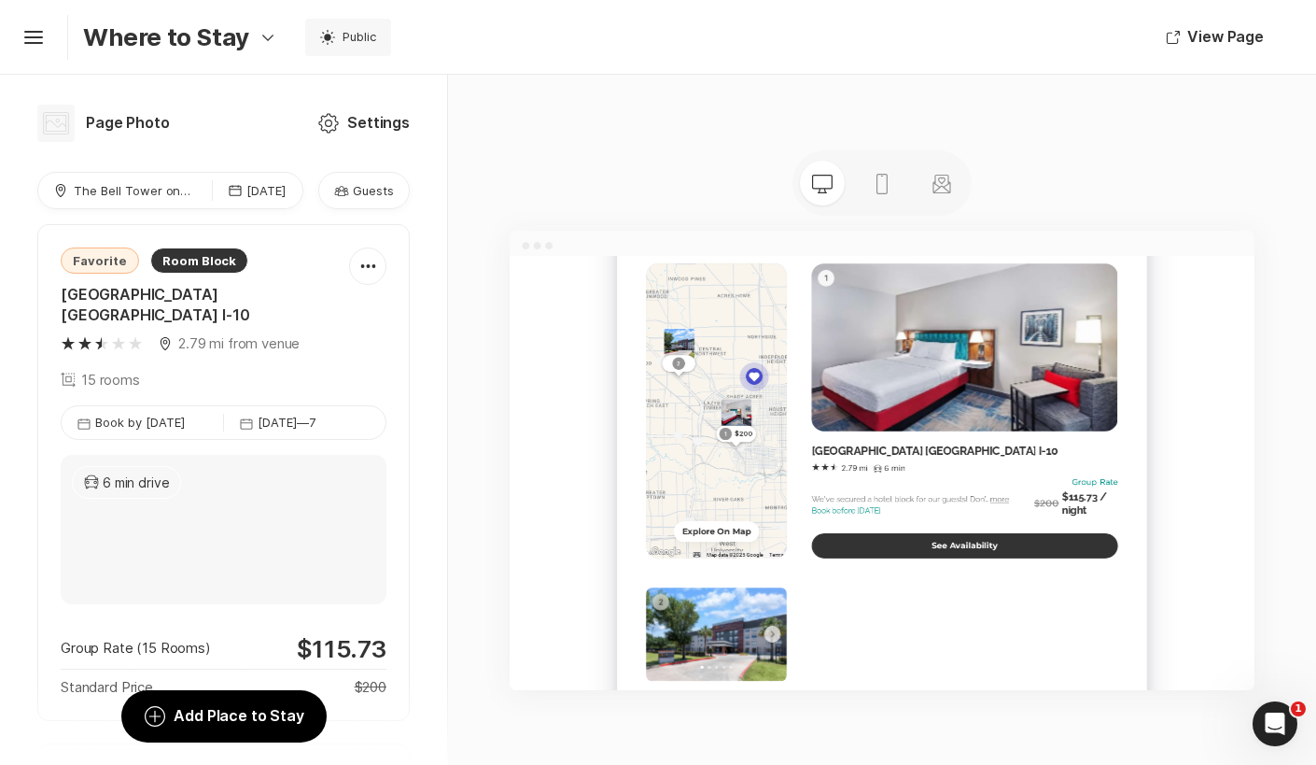
scroll to position [880, 0]
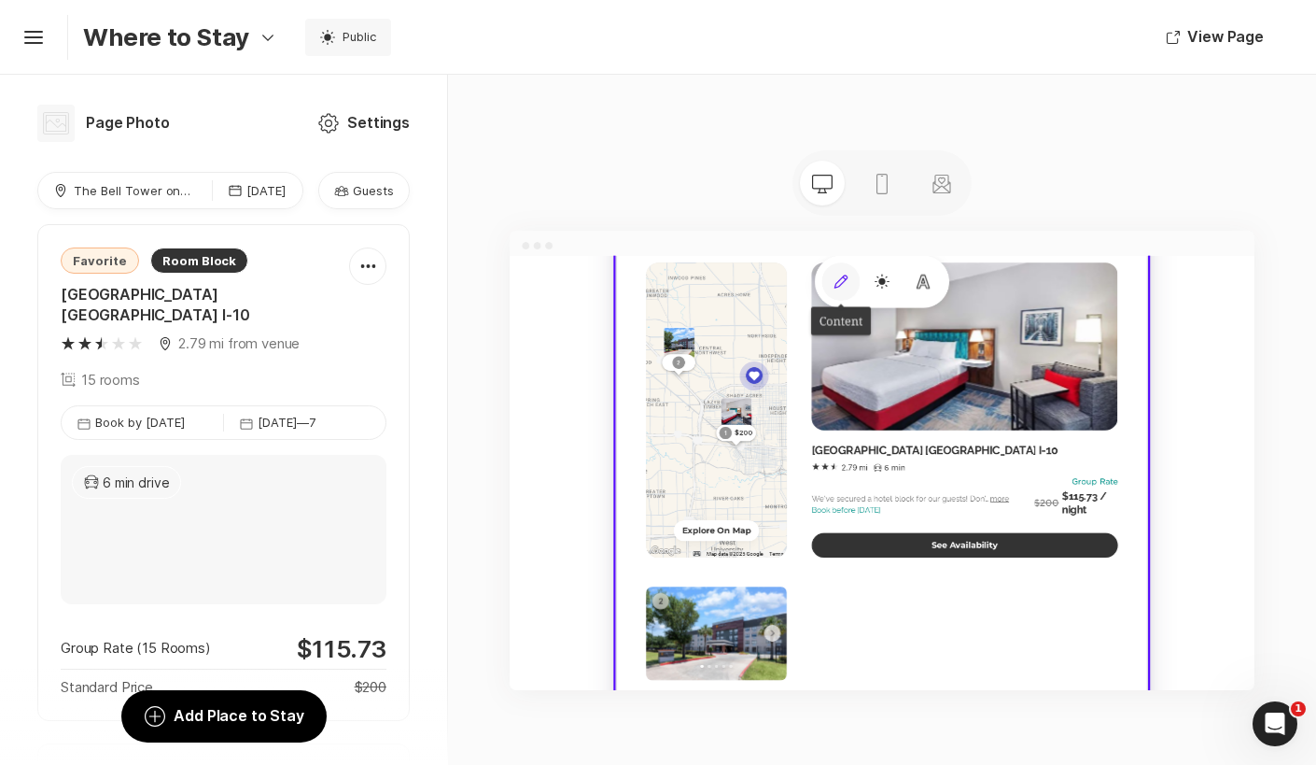
click at [1110, 324] on div "Edit" at bounding box center [1106, 301] width 67 height 67
click at [1112, 339] on div "Edit Content Sun Fonts" at bounding box center [1181, 302] width 243 height 94
click at [1111, 306] on icon "Edit" at bounding box center [1107, 301] width 27 height 27
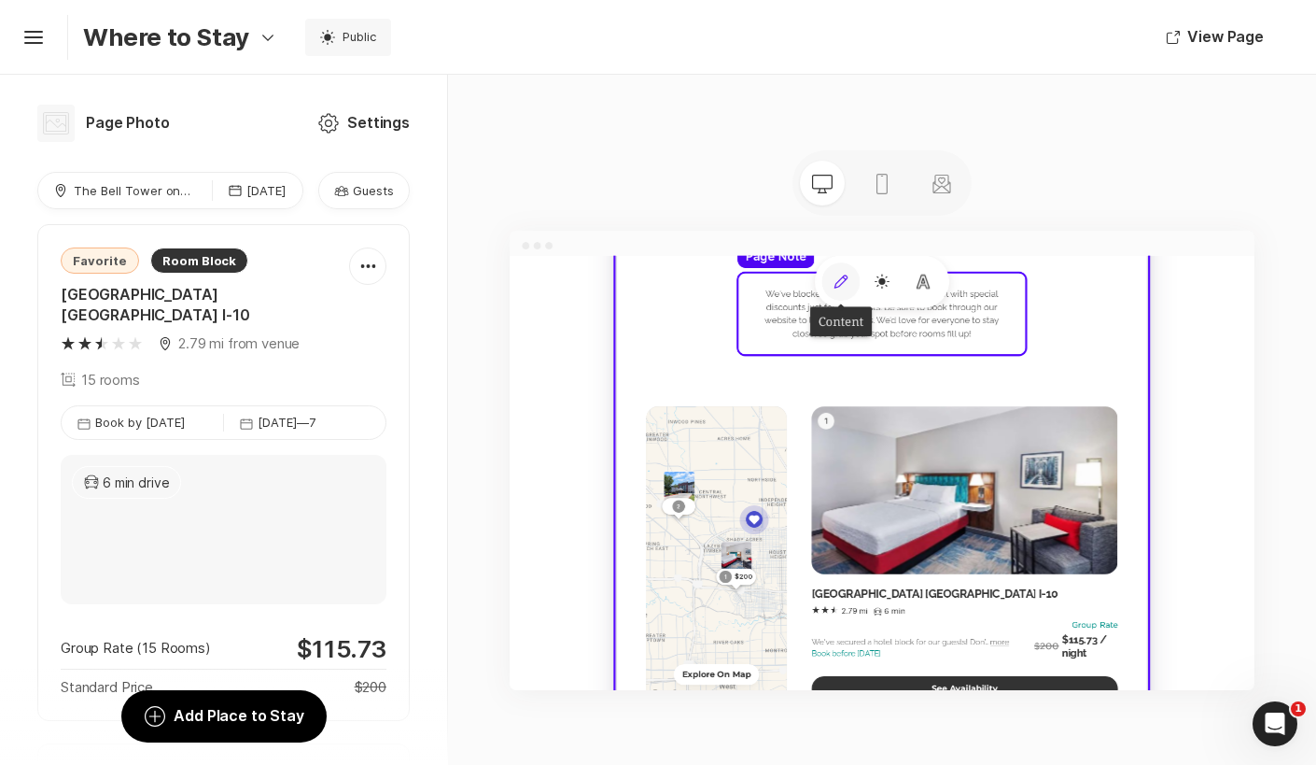
scroll to position [607, 0]
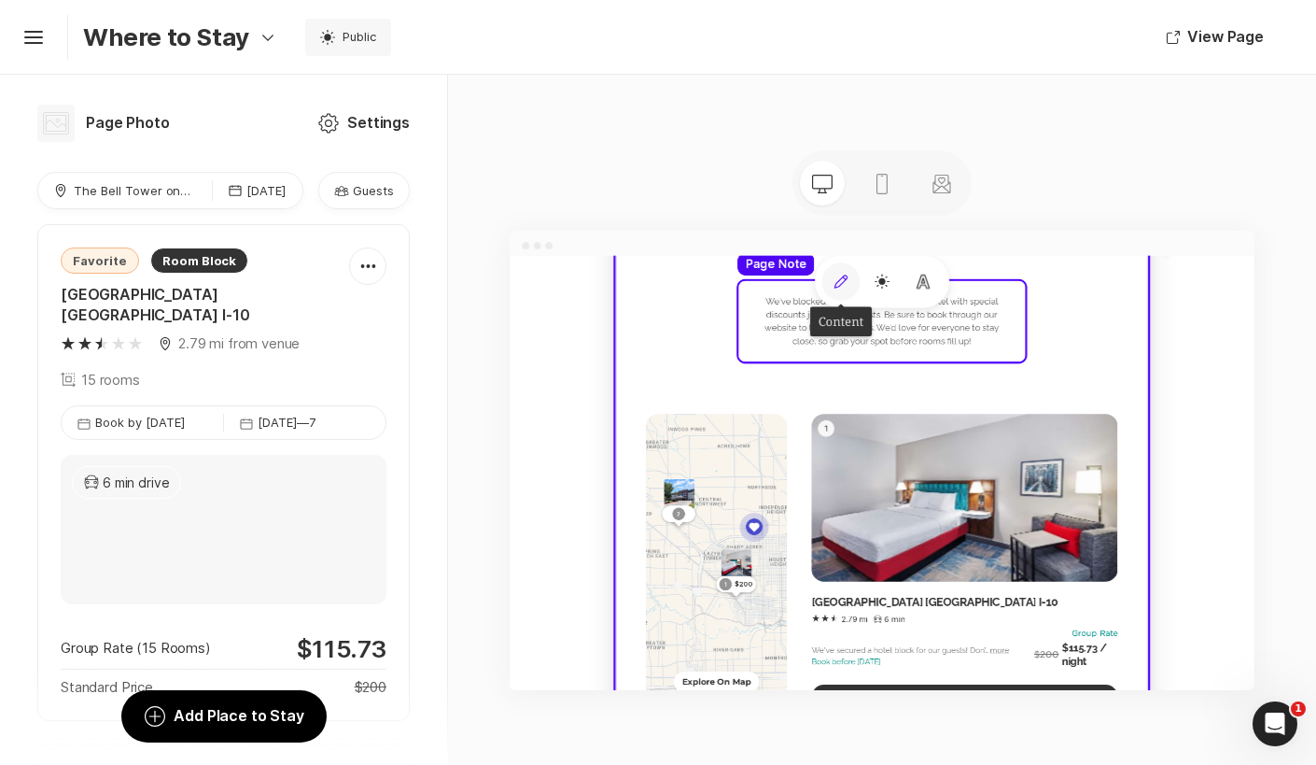
click at [1111, 306] on icon "Edit" at bounding box center [1107, 301] width 27 height 27
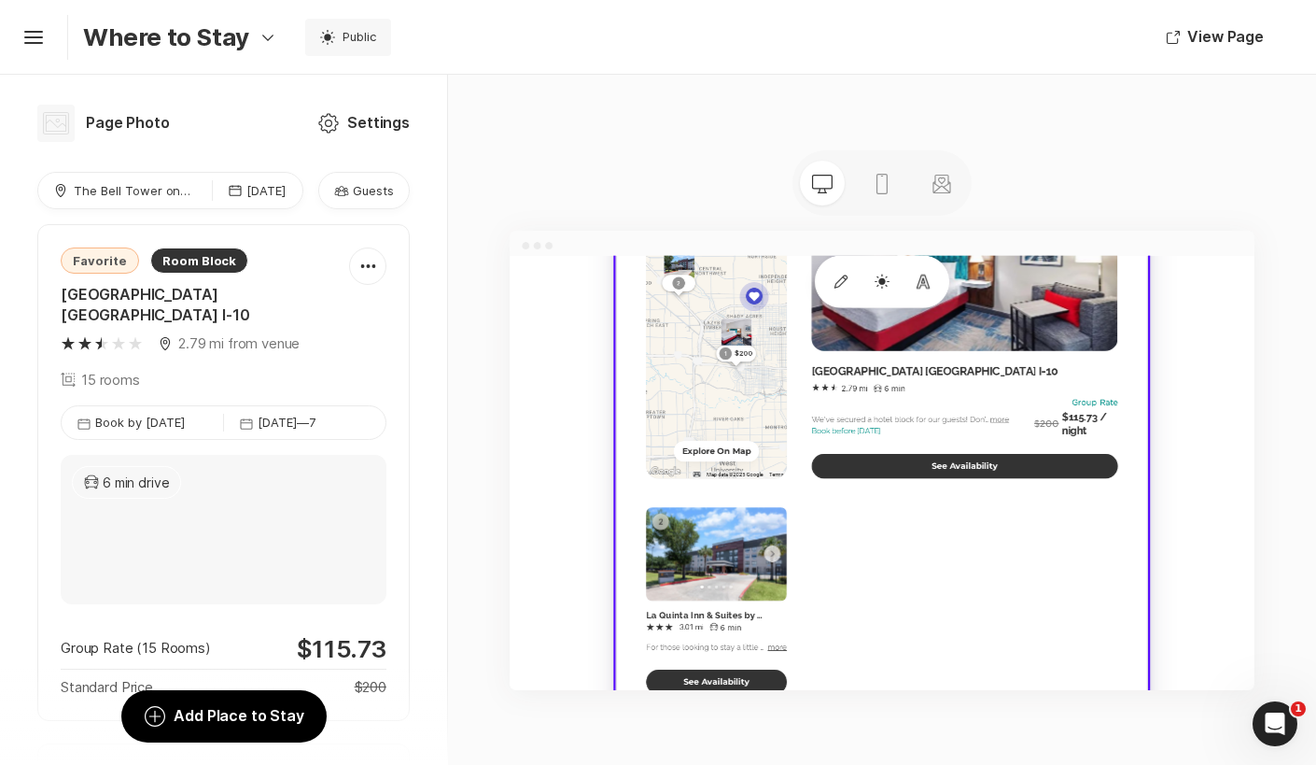
scroll to position [1029, 0]
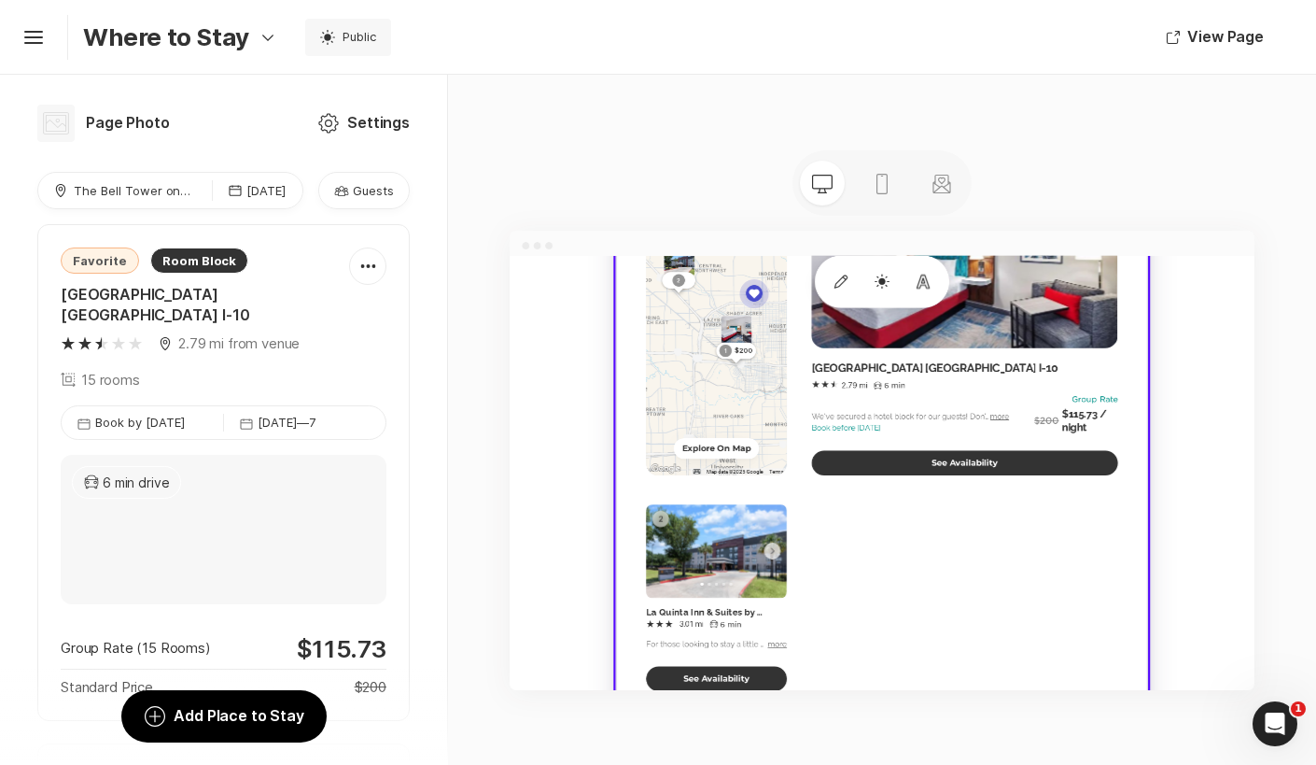
click at [868, 661] on use at bounding box center [1181, 529] width 965 height 1476
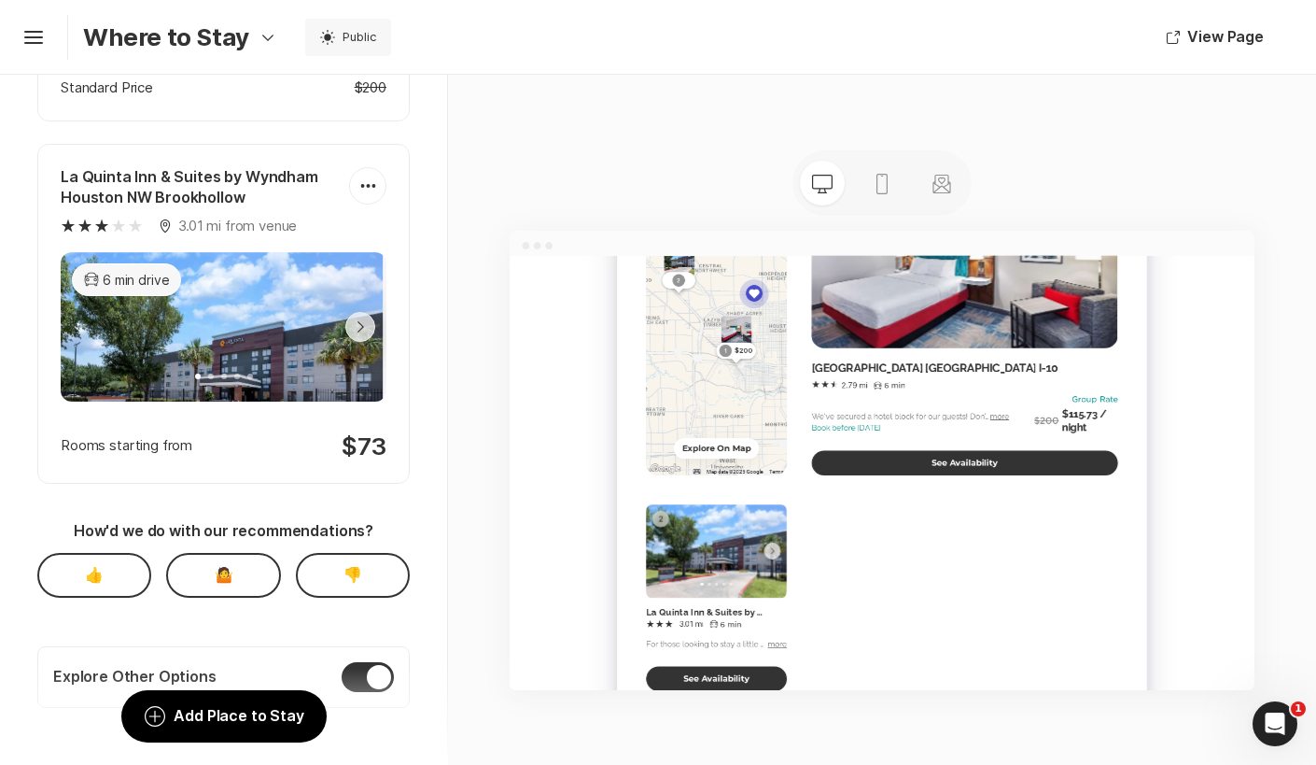
scroll to position [609, 0]
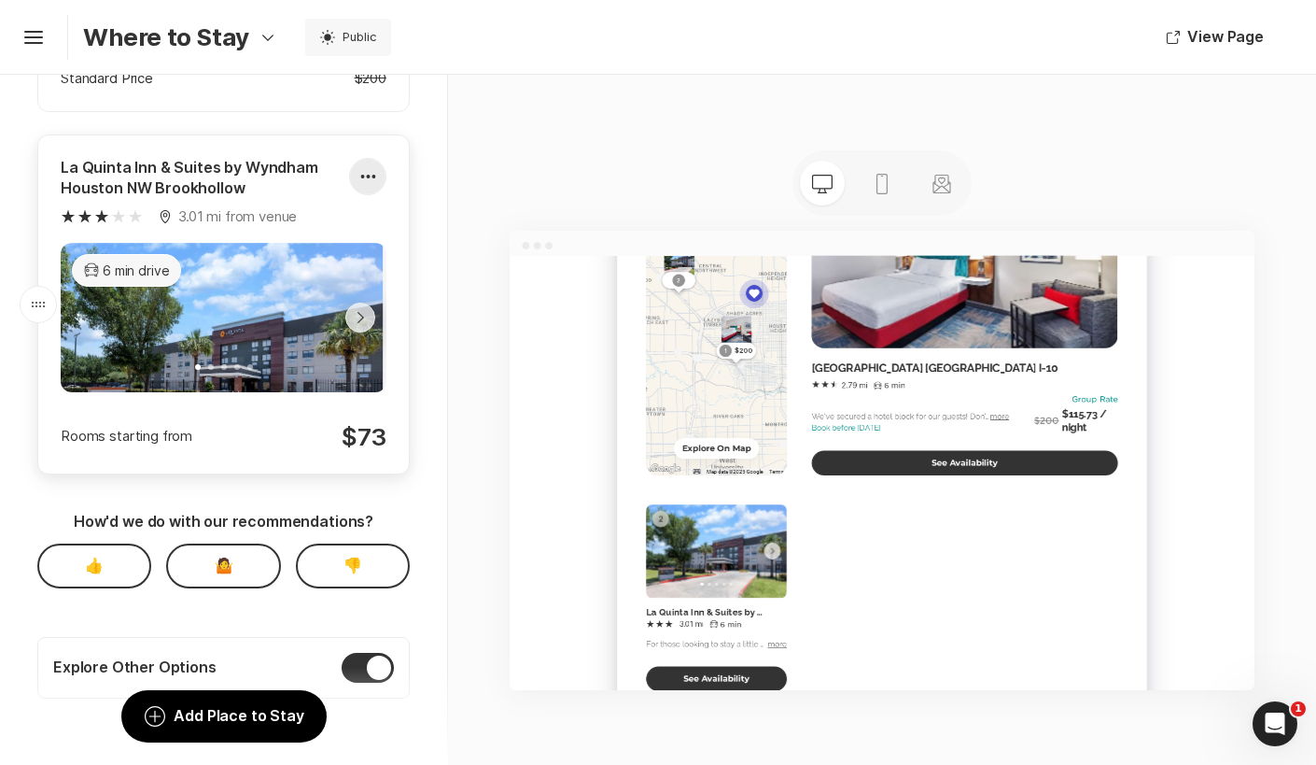
click at [361, 175] on icon at bounding box center [367, 177] width 15 height 5
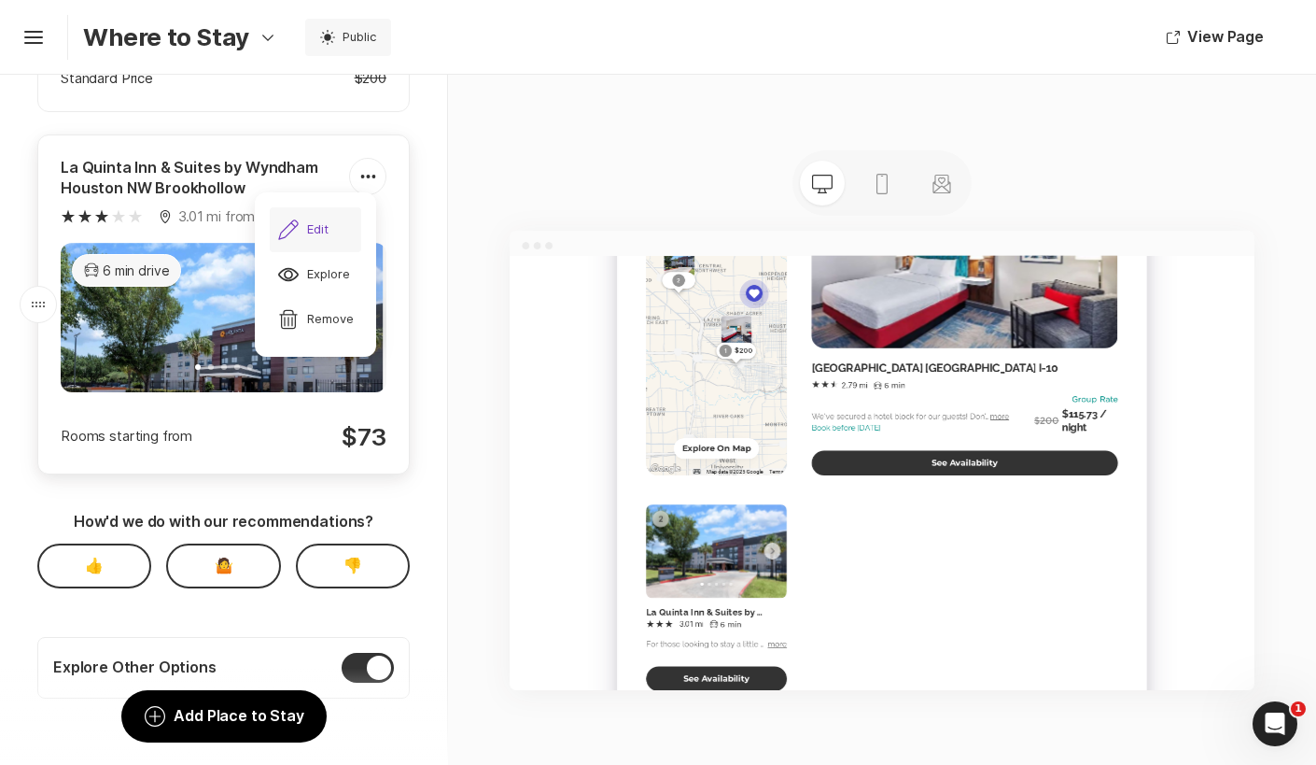
click at [320, 226] on div "Pencil Edit" at bounding box center [302, 229] width 51 height 22
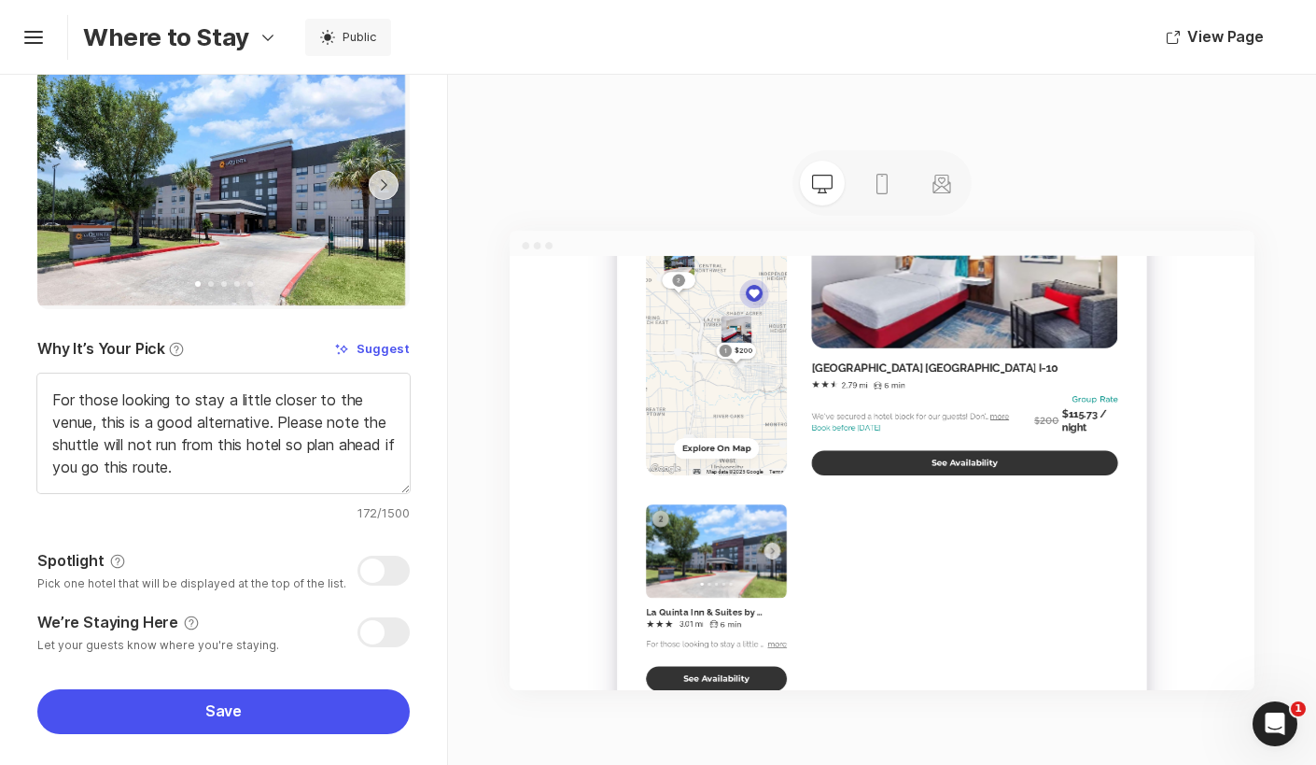
scroll to position [348, 0]
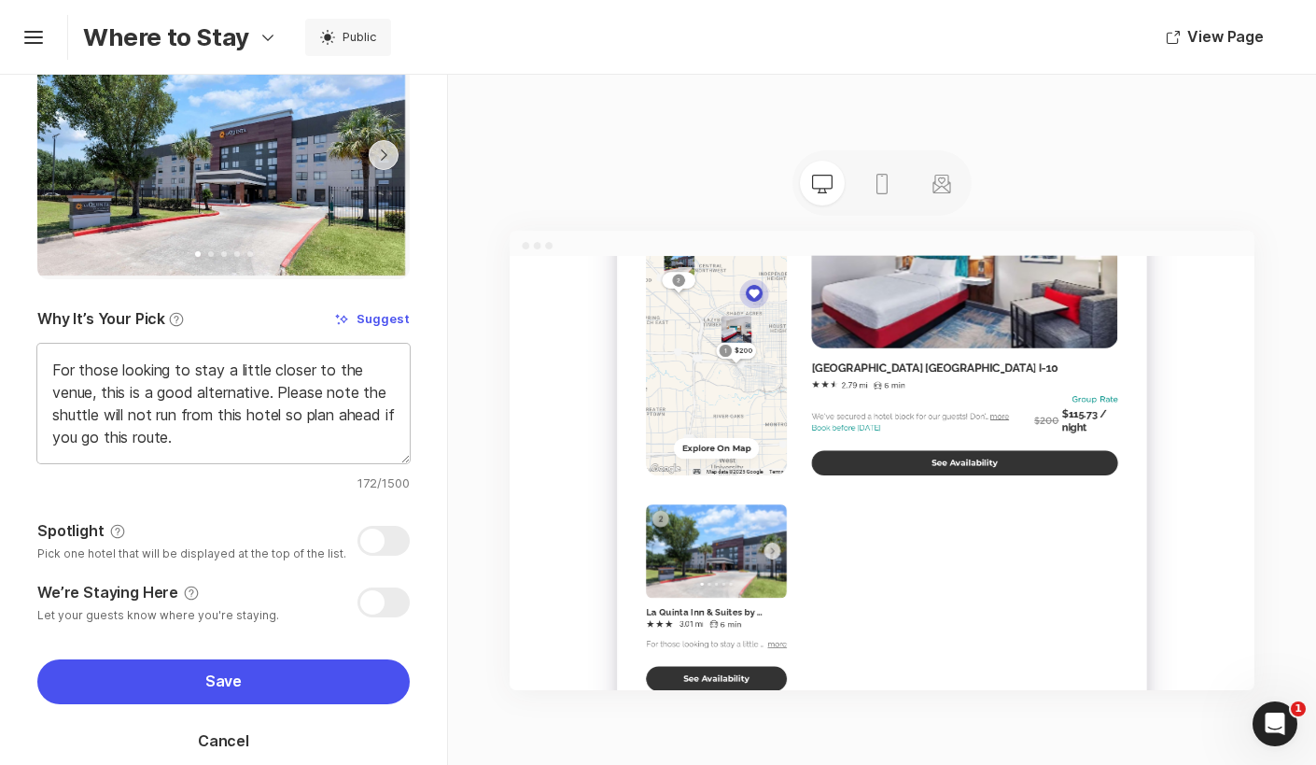
drag, startPoint x: 105, startPoint y: 387, endPoint x: 42, endPoint y: 353, distance: 71.4
click at [42, 353] on textarea "For those looking to stay a little closer to the venue, this is a good alternat…" at bounding box center [223, 403] width 372 height 119
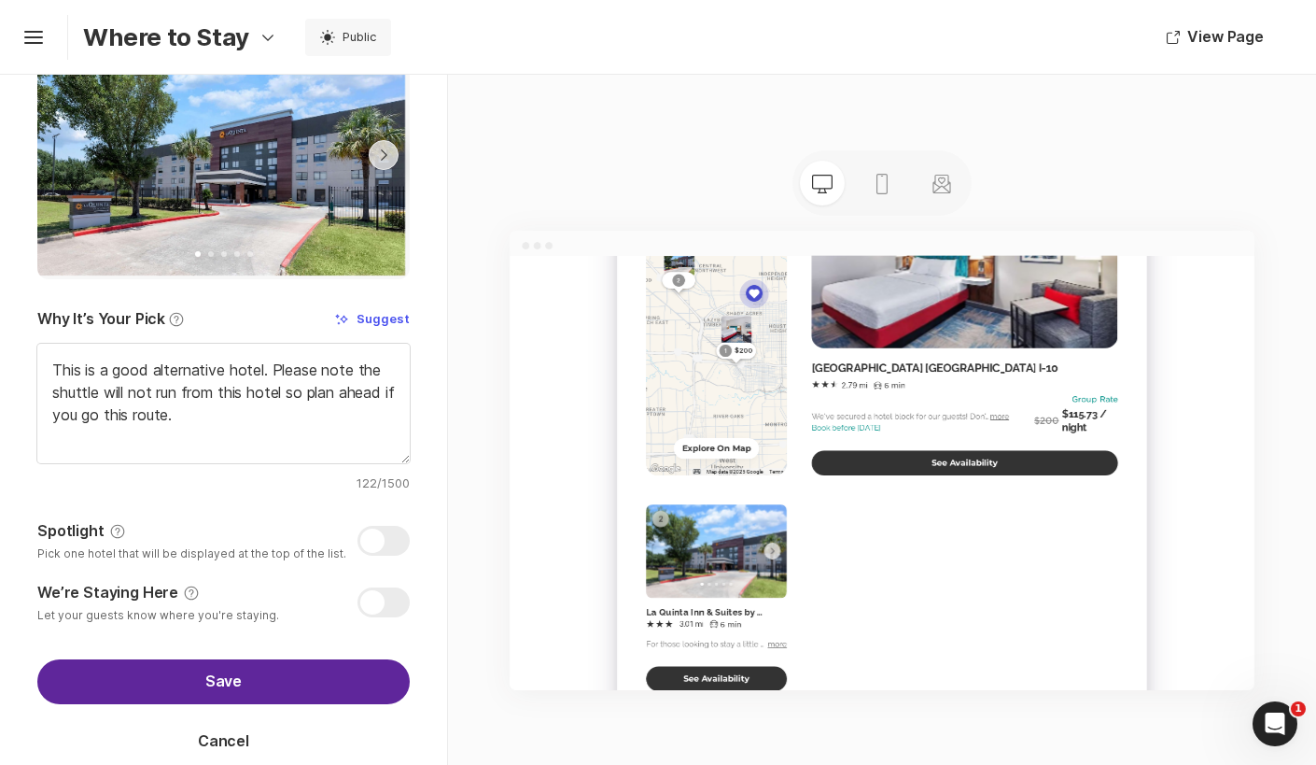
click at [242, 678] on button "Save" at bounding box center [223, 681] width 372 height 45
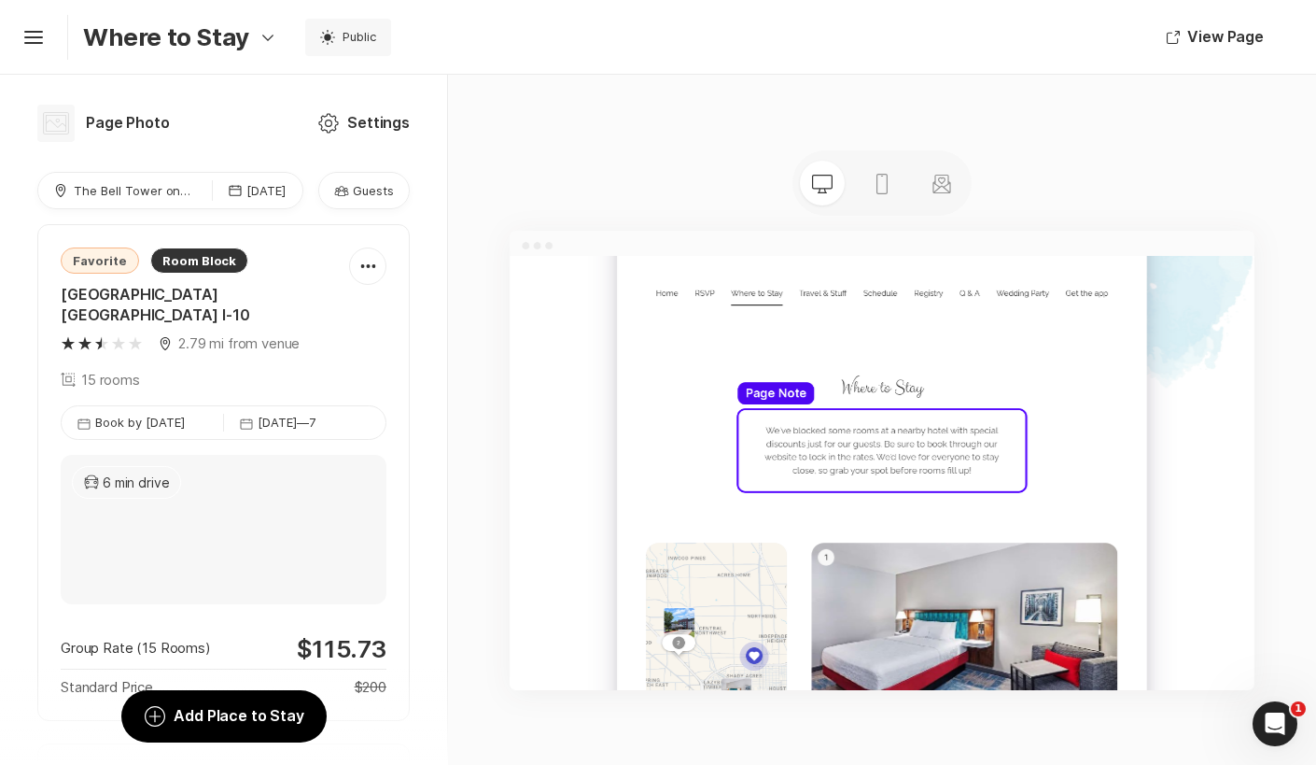
scroll to position [0, 0]
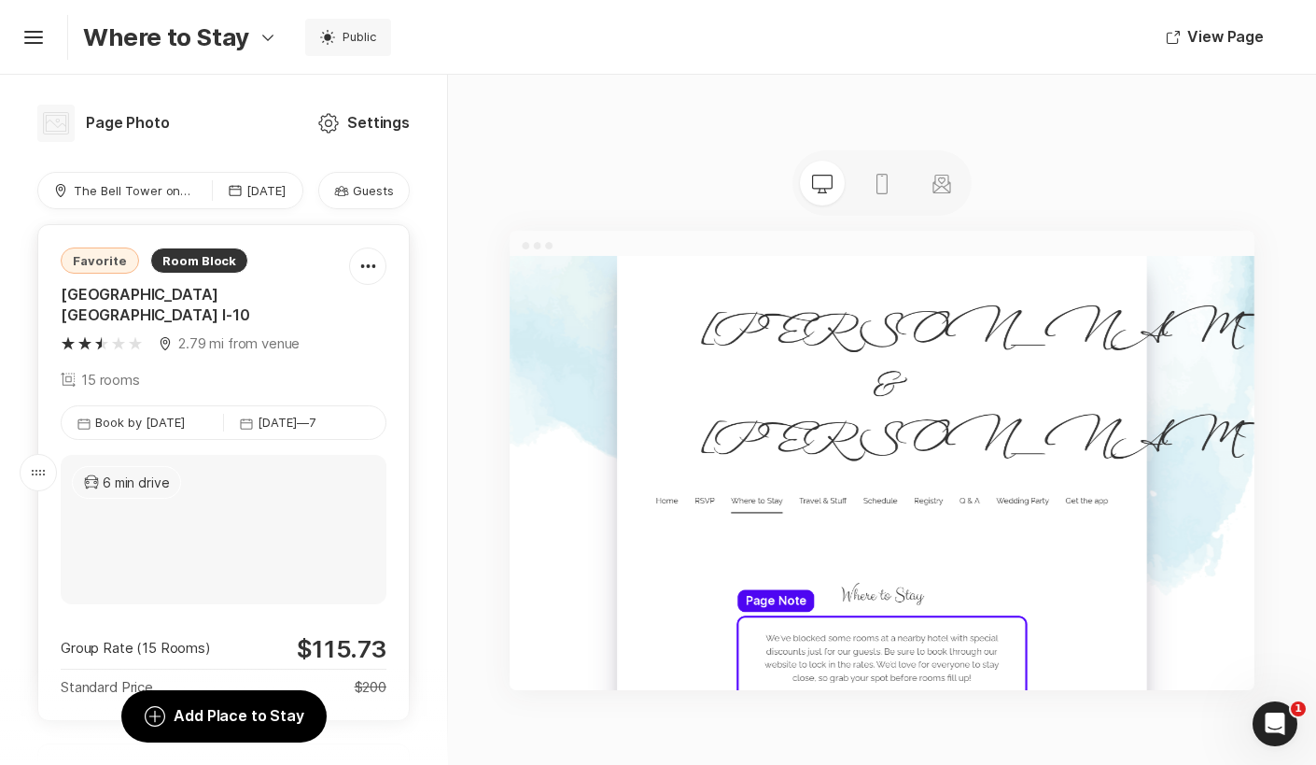
click at [282, 523] on div at bounding box center [224, 529] width 326 height 149
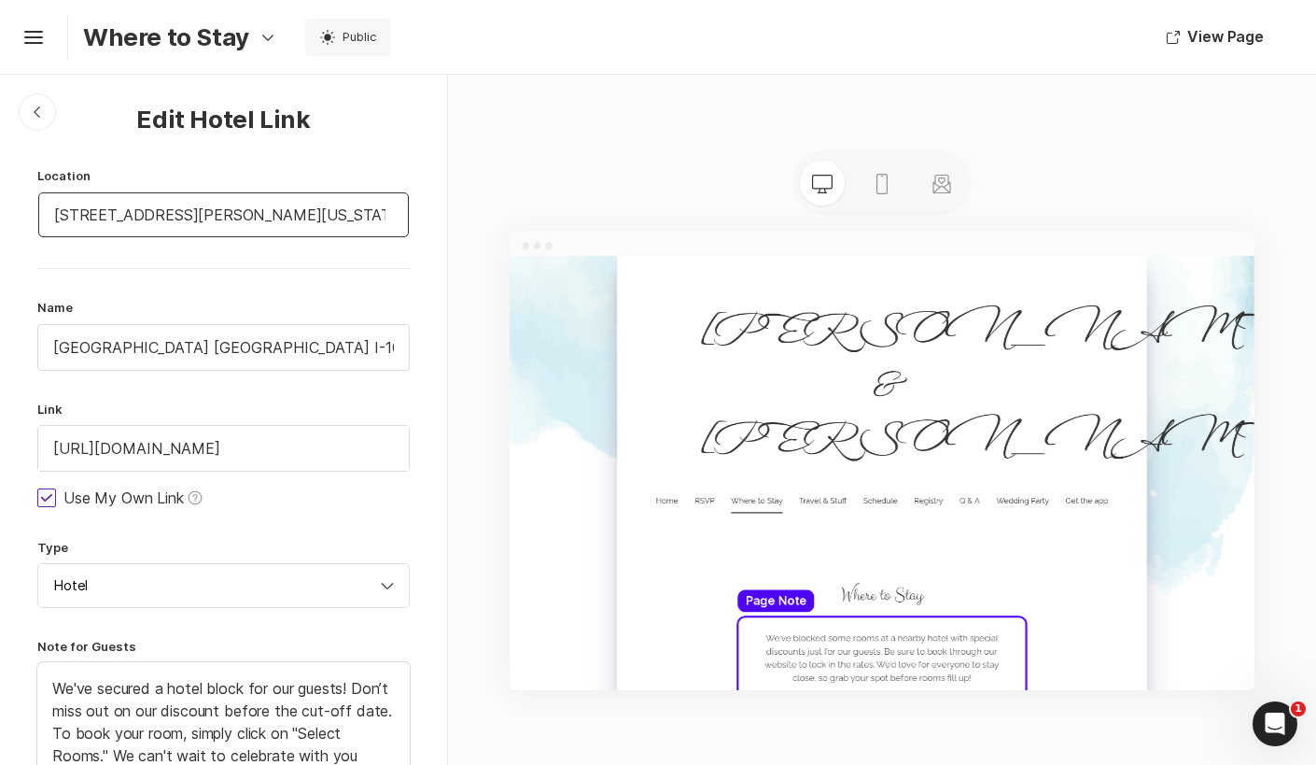
click at [257, 203] on input "[STREET_ADDRESS][PERSON_NAME][US_STATE]" at bounding box center [223, 214] width 371 height 45
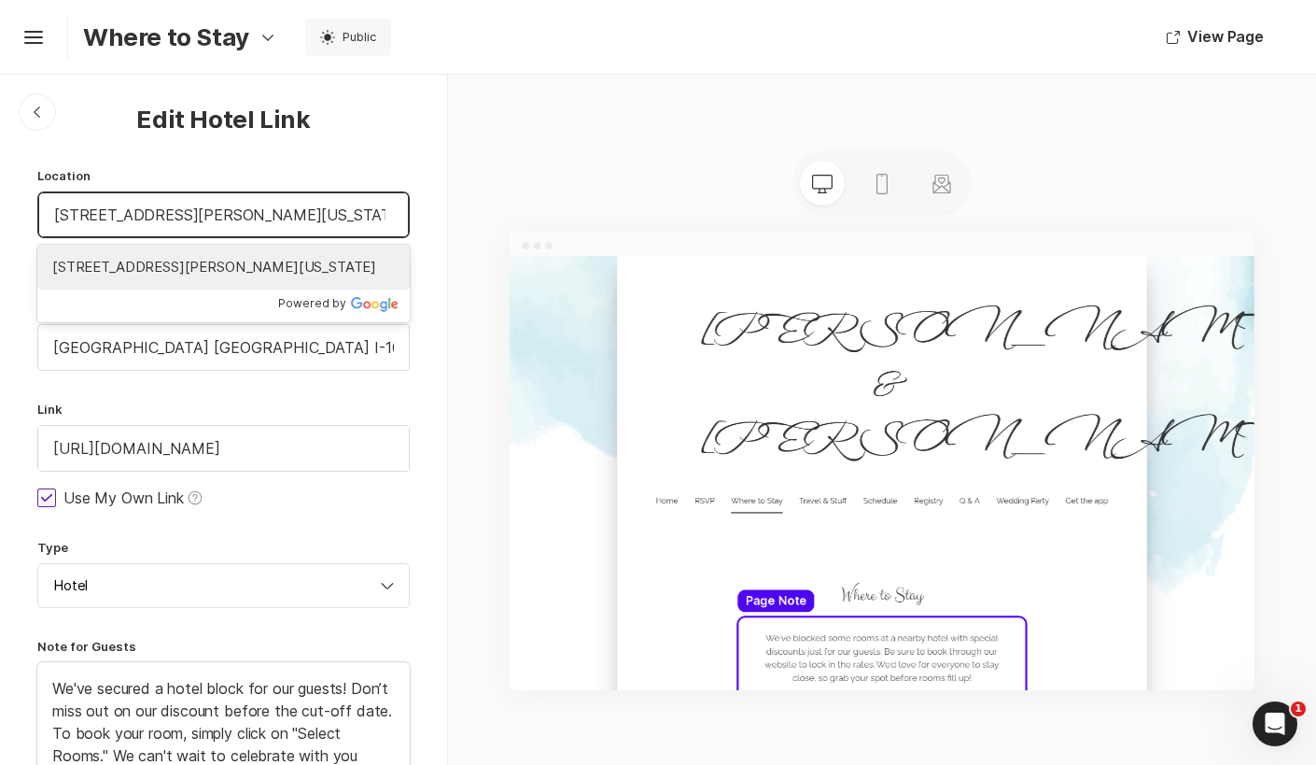
click at [168, 267] on span "[STREET_ADDRESS][PERSON_NAME][US_STATE]" at bounding box center [223, 267] width 343 height 21
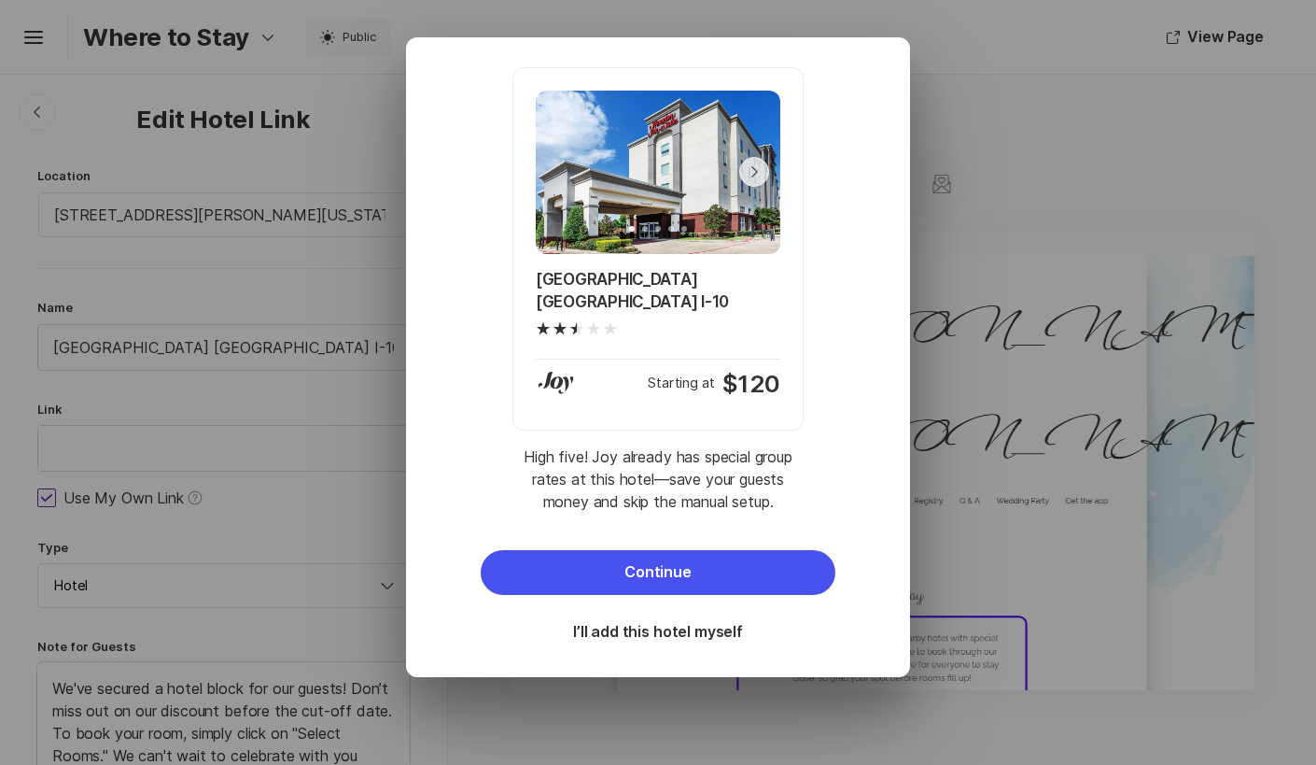
click at [392, 754] on div "Previous Next Chevron Right Square [GEOGRAPHIC_DATA] [GEOGRAPHIC_DATA] I-10 Sta…" at bounding box center [658, 382] width 1316 height 765
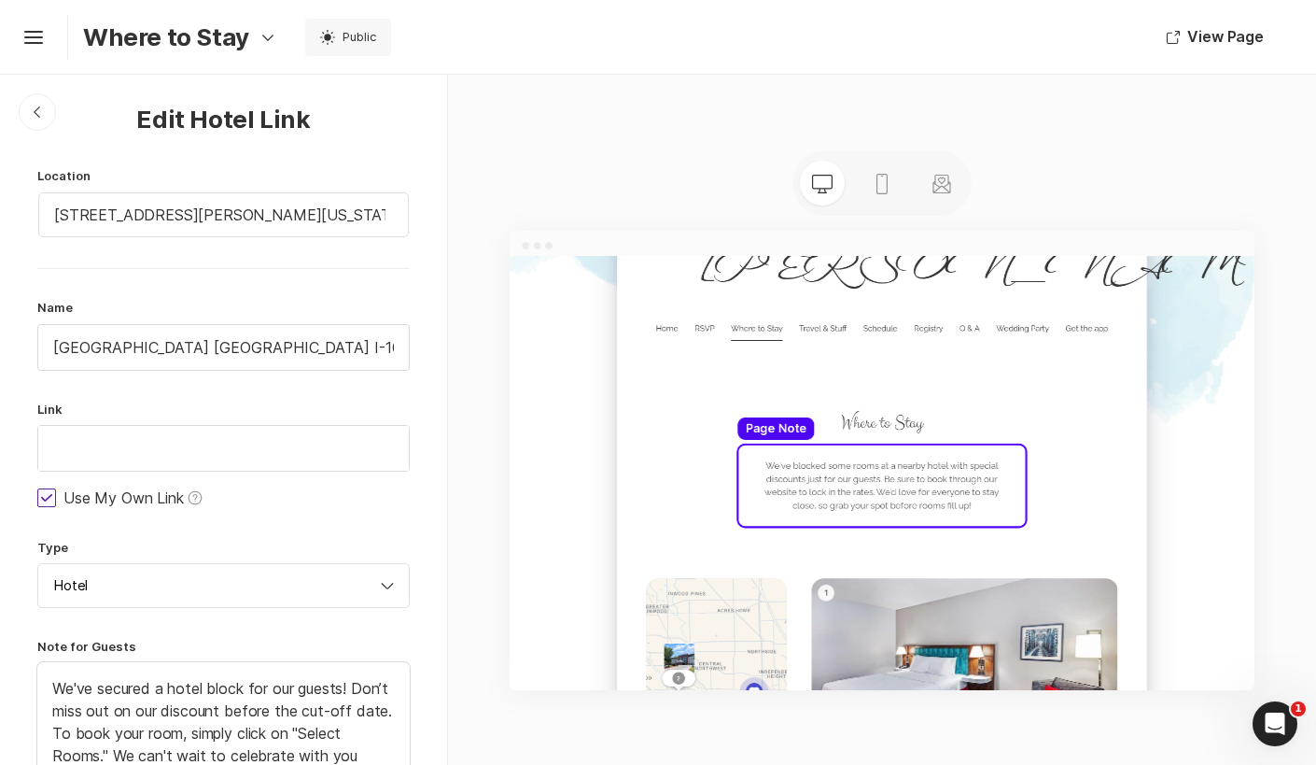
scroll to position [316, 0]
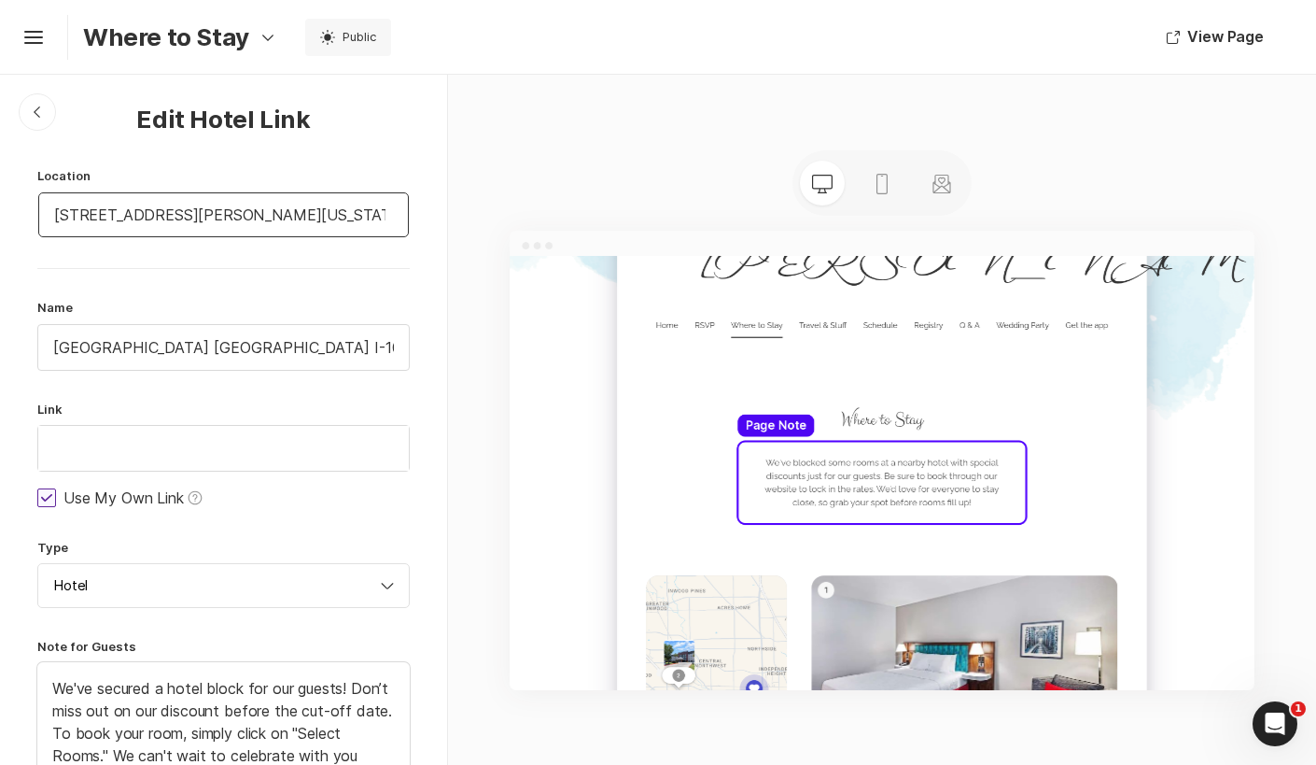
click at [219, 216] on input "[STREET_ADDRESS][PERSON_NAME][US_STATE]" at bounding box center [223, 214] width 371 height 45
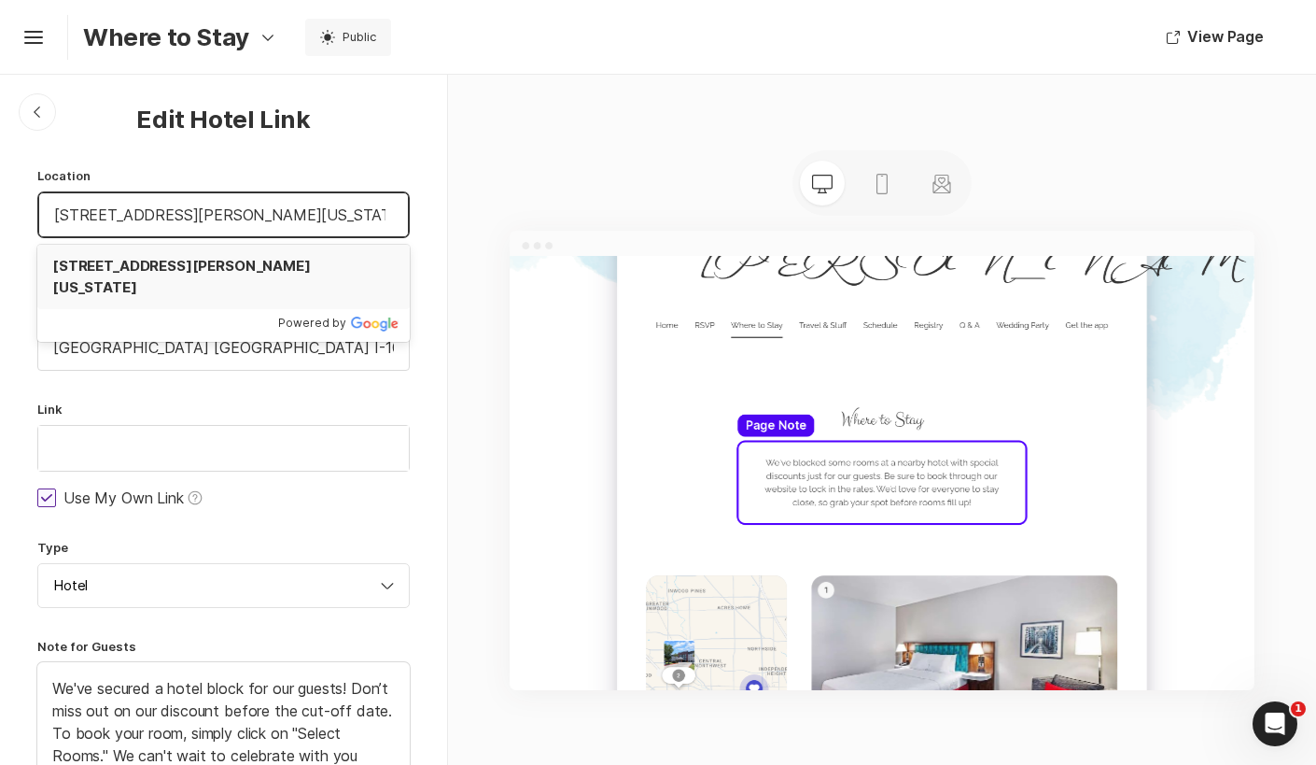
click at [214, 264] on span "[STREET_ADDRESS][PERSON_NAME][US_STATE]" at bounding box center [223, 277] width 343 height 42
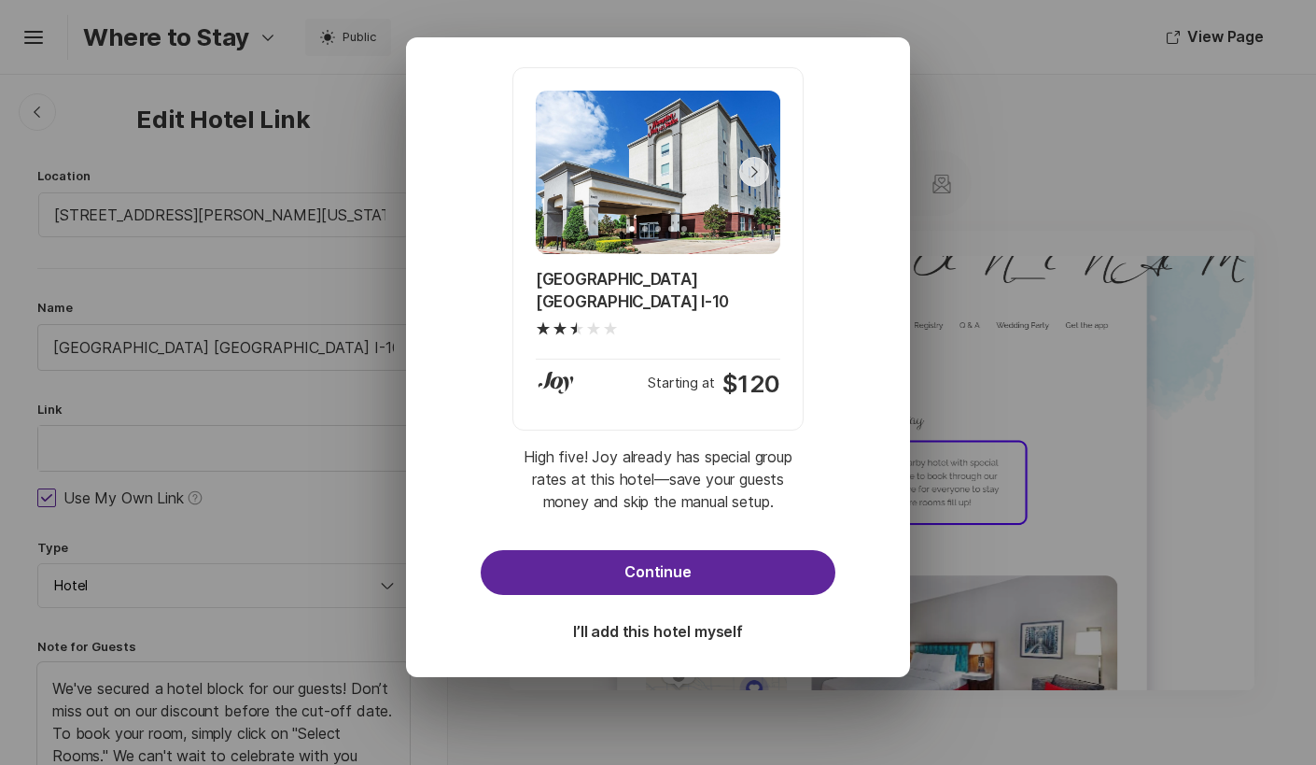
click at [668, 572] on button "Continue" at bounding box center [658, 572] width 355 height 45
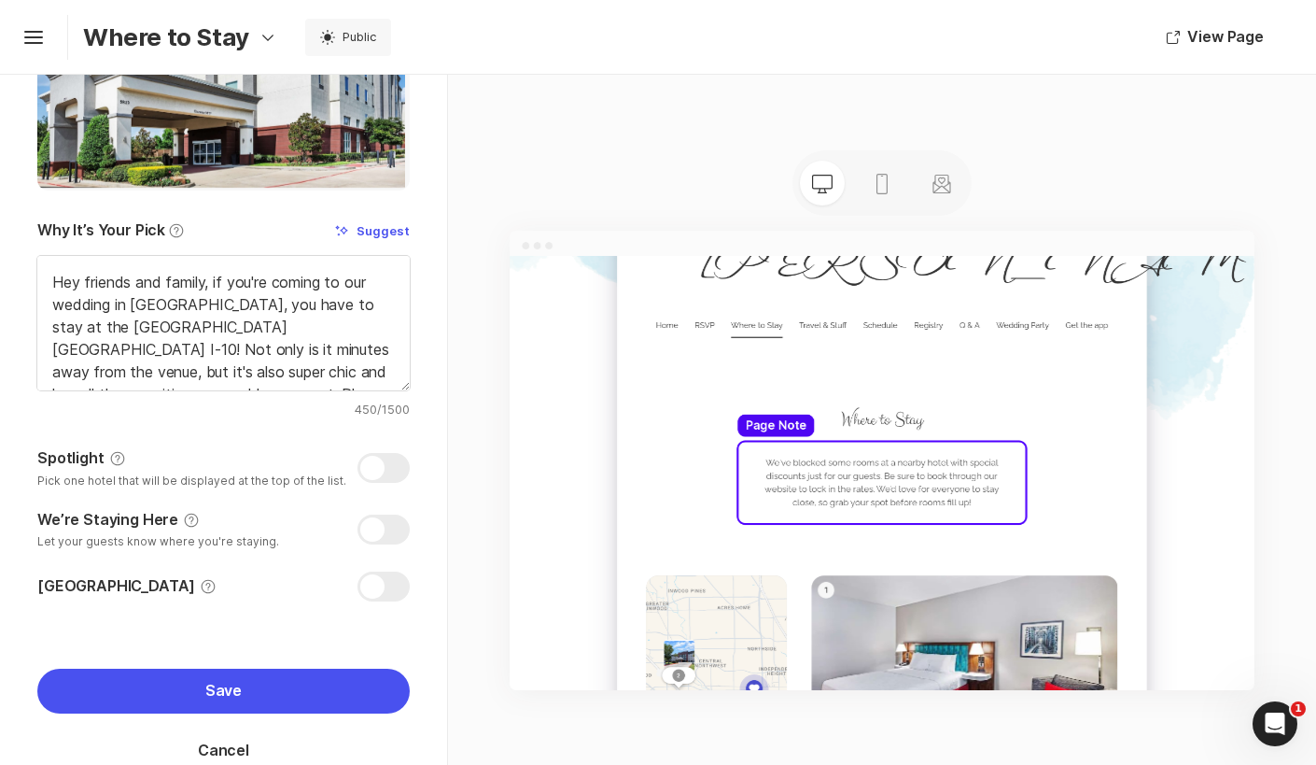
scroll to position [439, 0]
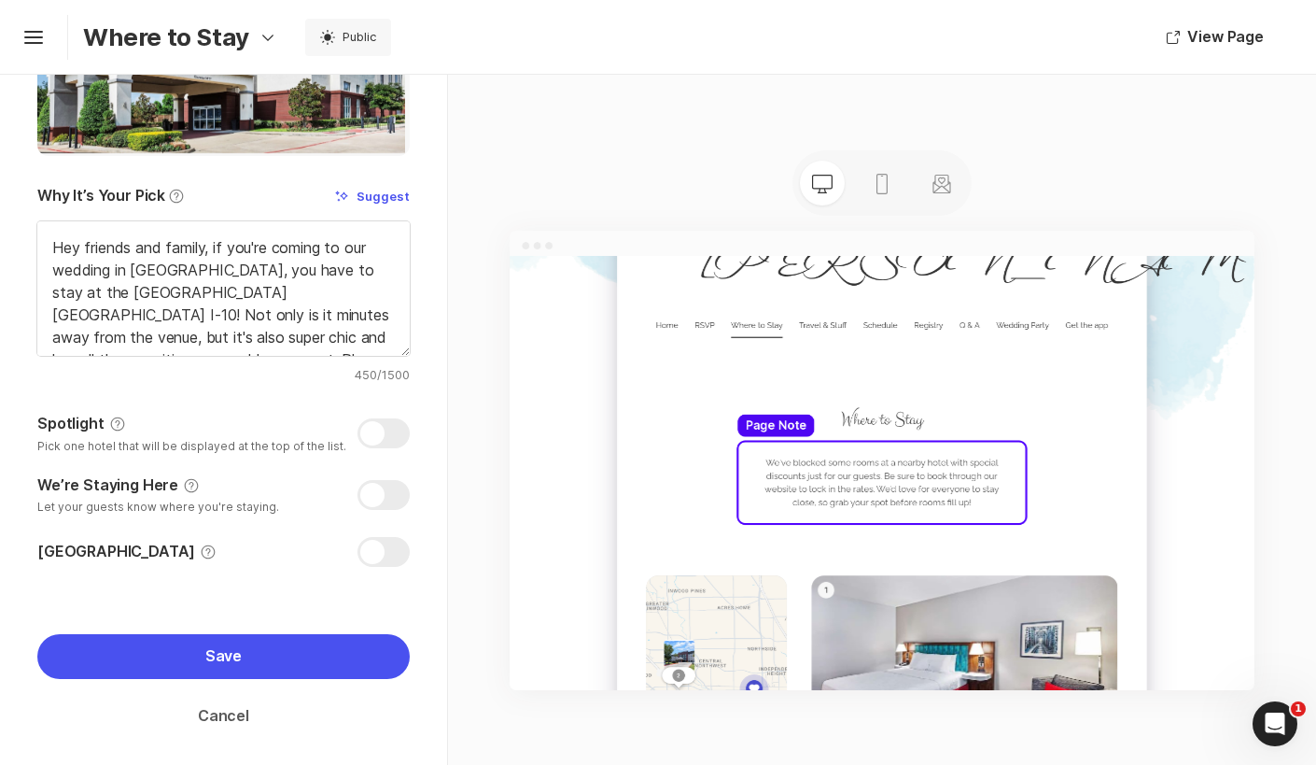
click at [220, 716] on button "Cancel" at bounding box center [223, 716] width 372 height 45
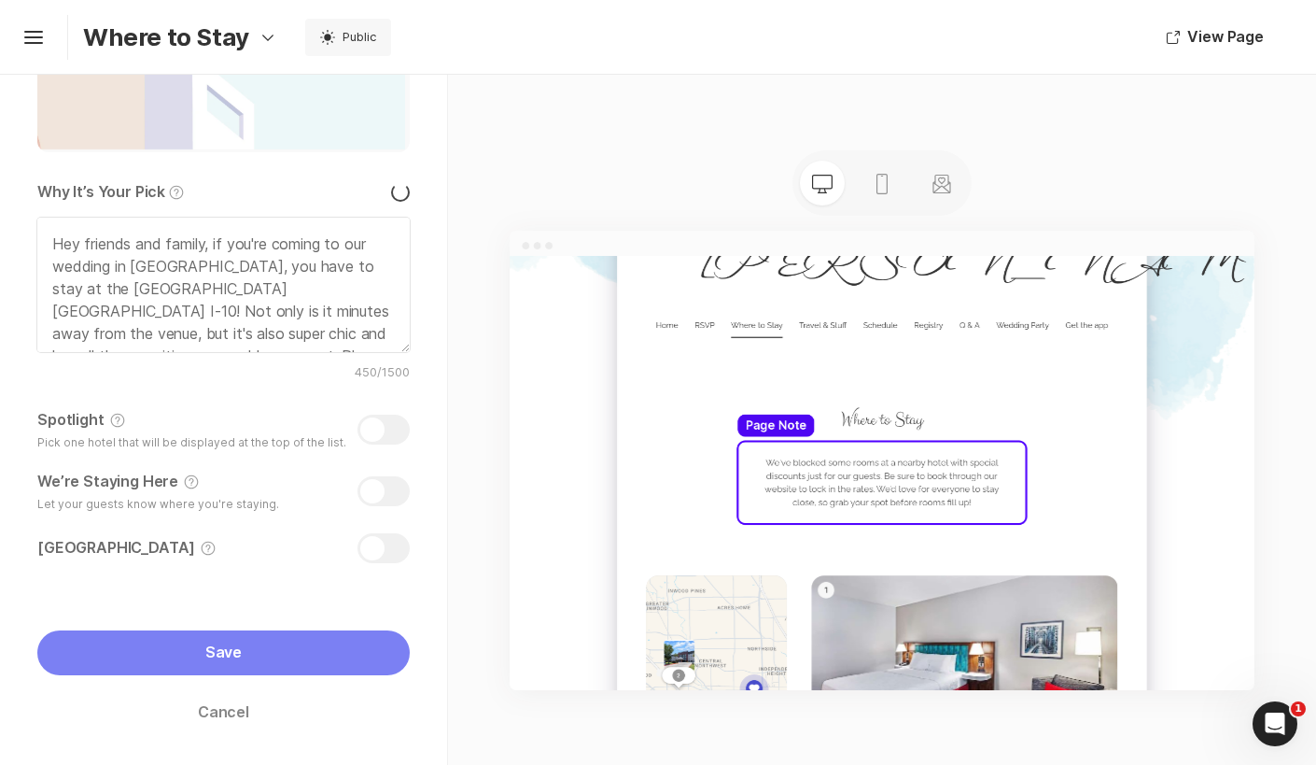
scroll to position [372, 0]
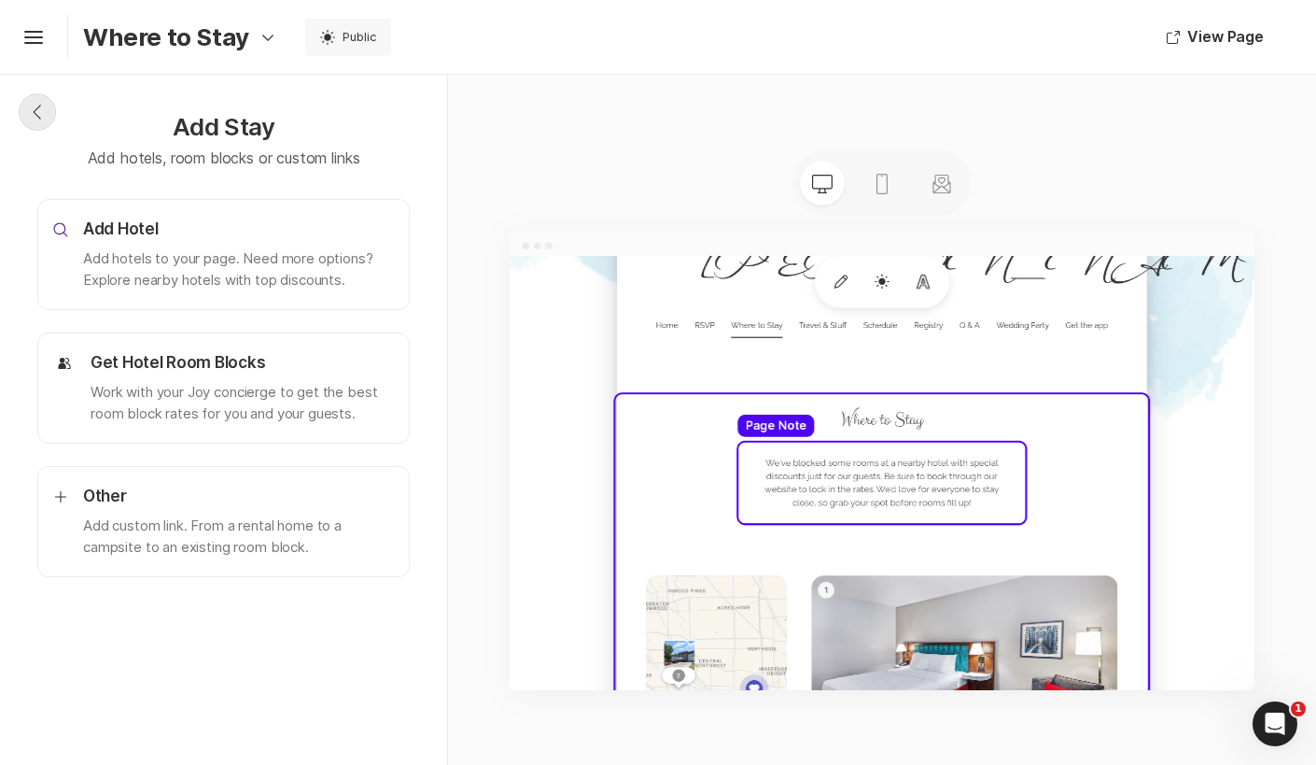
click at [41, 115] on icon "Chevron Back" at bounding box center [37, 112] width 15 height 15
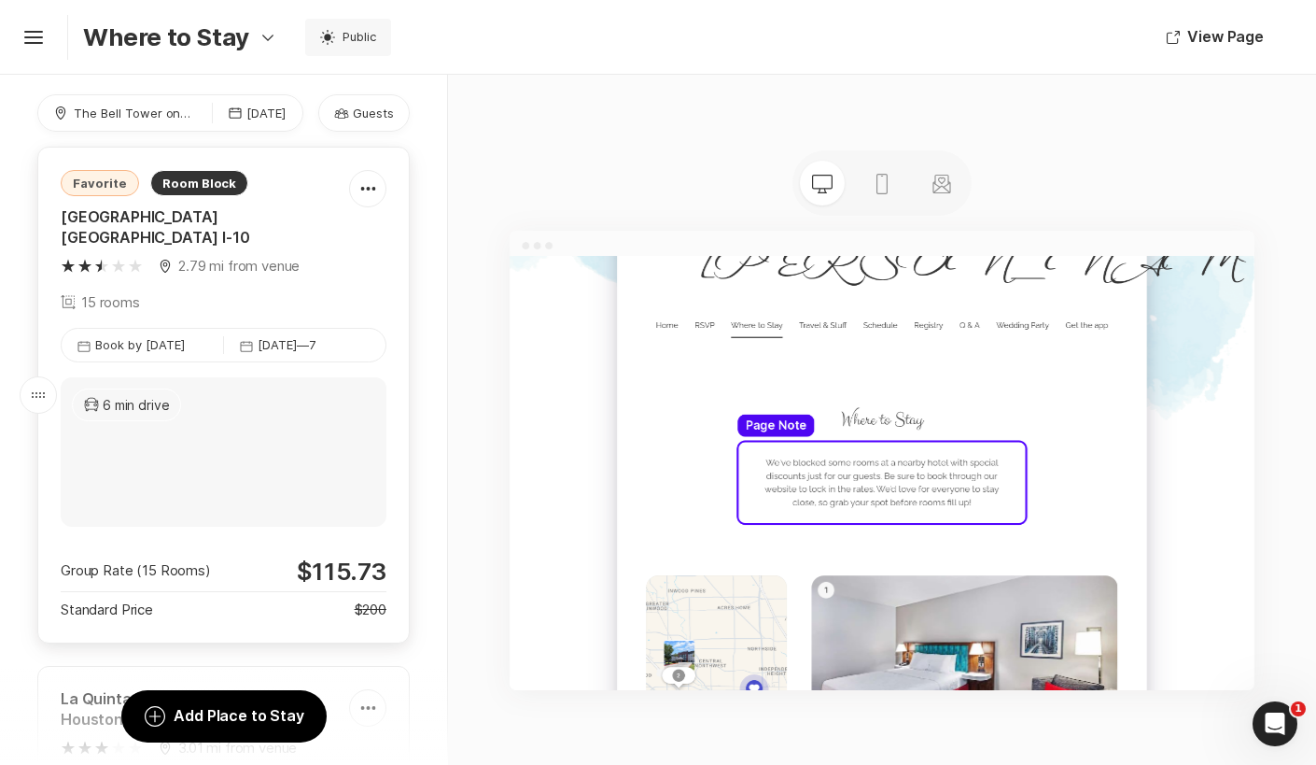
scroll to position [76, 0]
click at [367, 193] on div at bounding box center [367, 190] width 35 height 37
click at [337, 169] on div "Pencil Edit" at bounding box center [348, 170] width 156 height 45
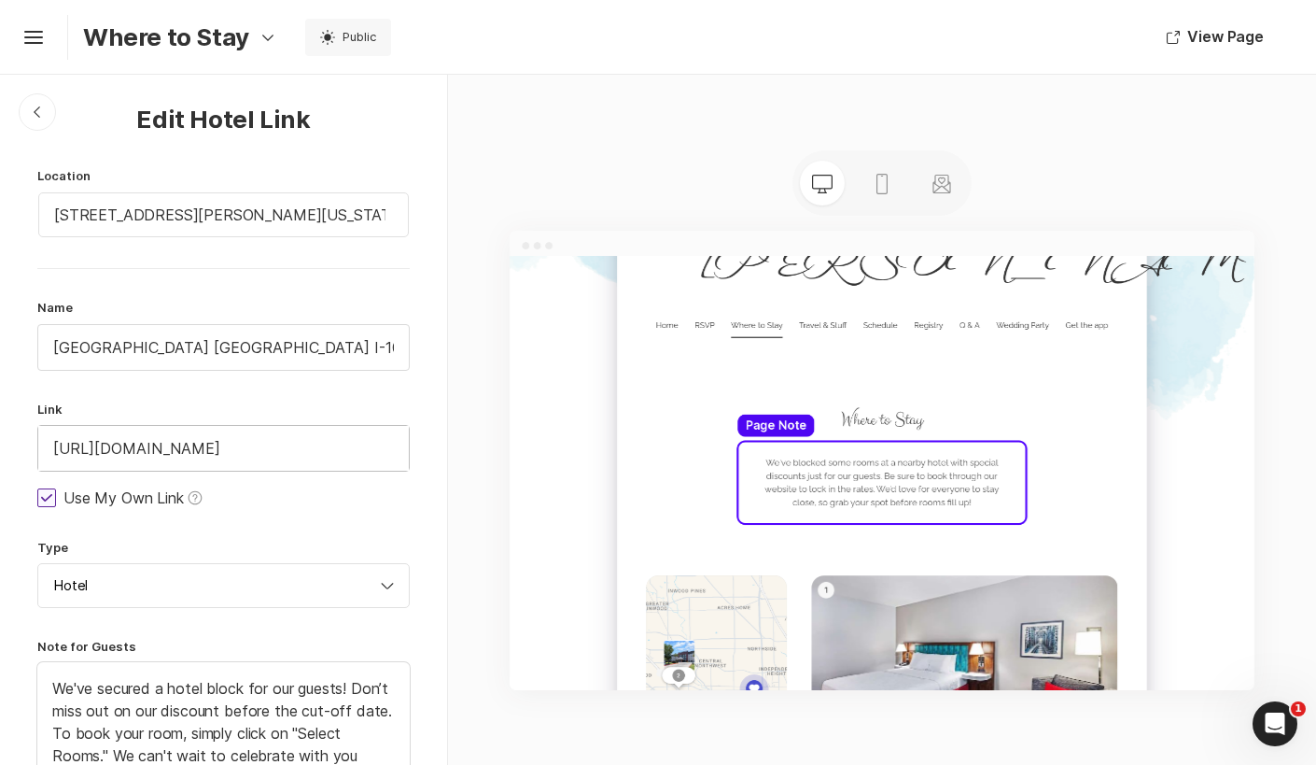
click at [214, 447] on input "[URL][DOMAIN_NAME]" at bounding box center [223, 448] width 371 height 45
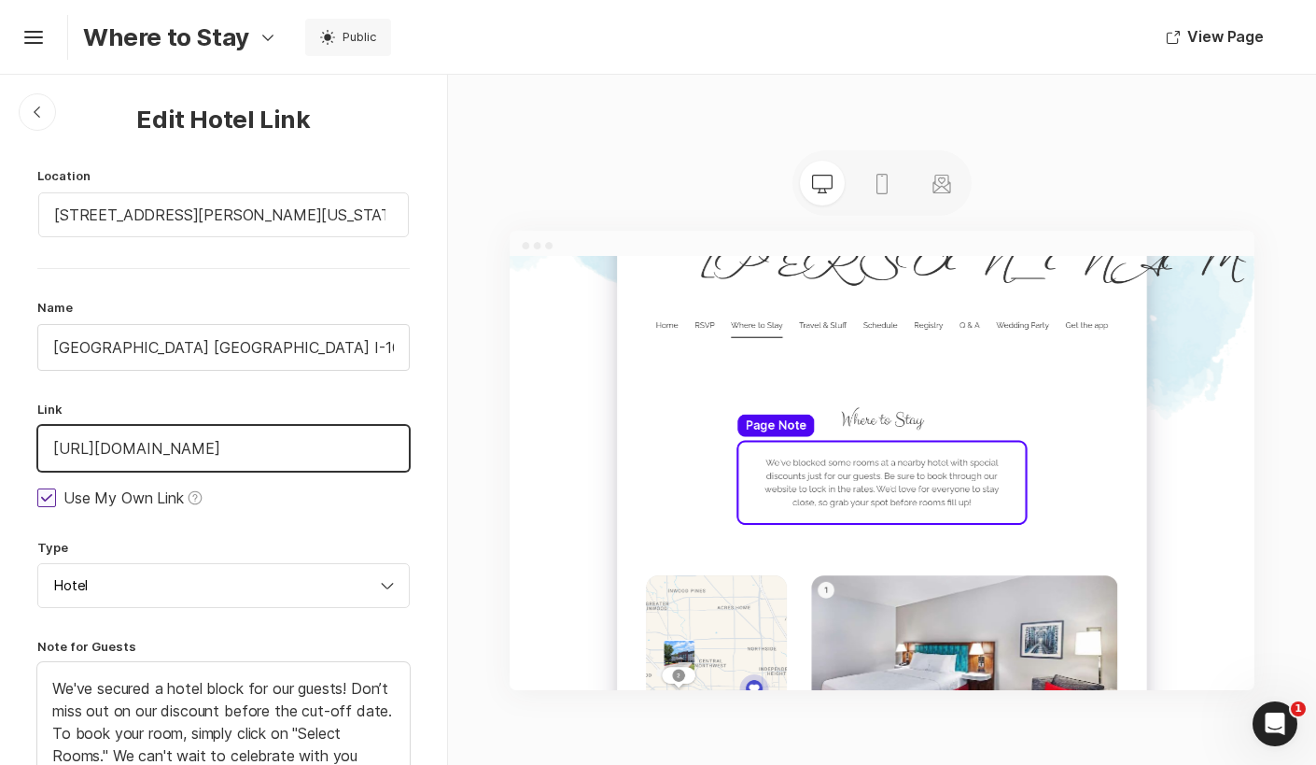
click at [214, 447] on input "[URL][DOMAIN_NAME]" at bounding box center [223, 448] width 371 height 45
click at [271, 218] on input "[STREET_ADDRESS][PERSON_NAME][US_STATE]" at bounding box center [223, 214] width 371 height 45
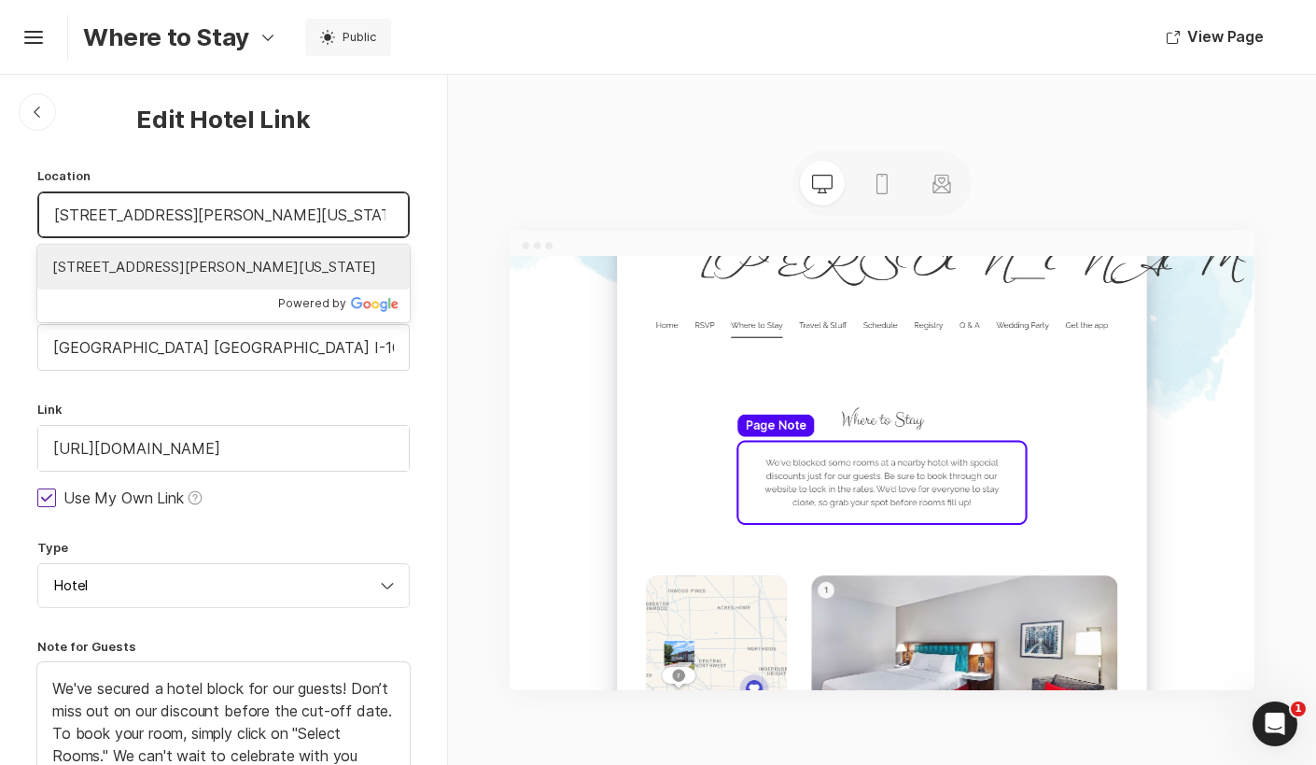
click at [217, 271] on span "[STREET_ADDRESS][PERSON_NAME][US_STATE]" at bounding box center [223, 267] width 343 height 21
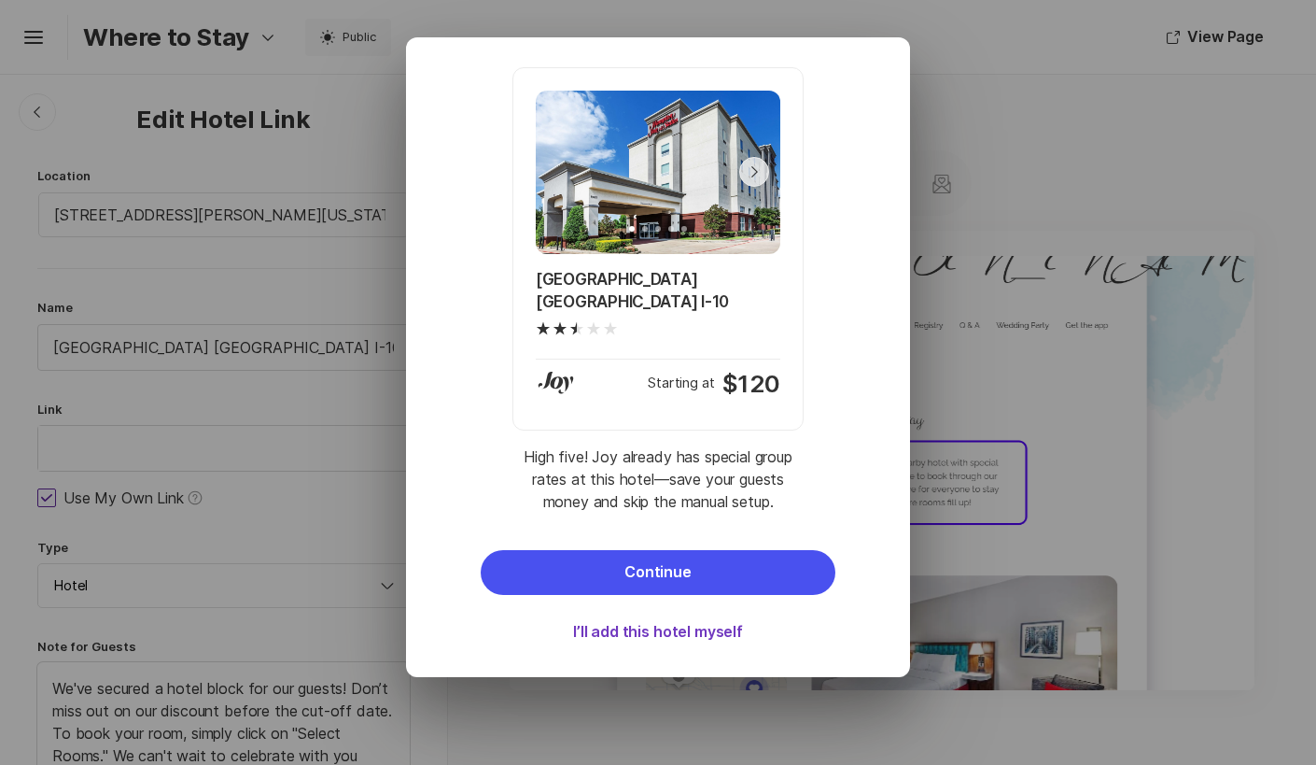
click at [629, 627] on button "I’ll add this hotel myself" at bounding box center [658, 632] width 355 height 45
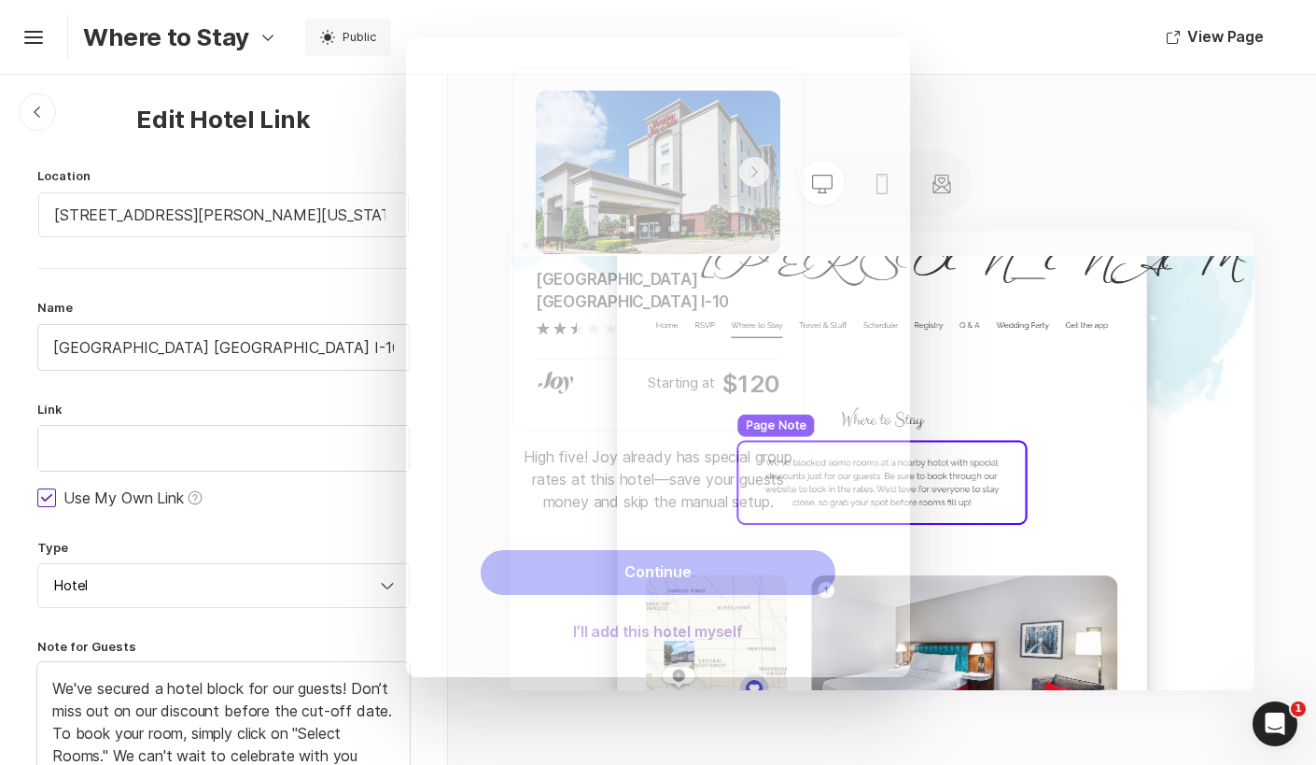
scroll to position [0, 0]
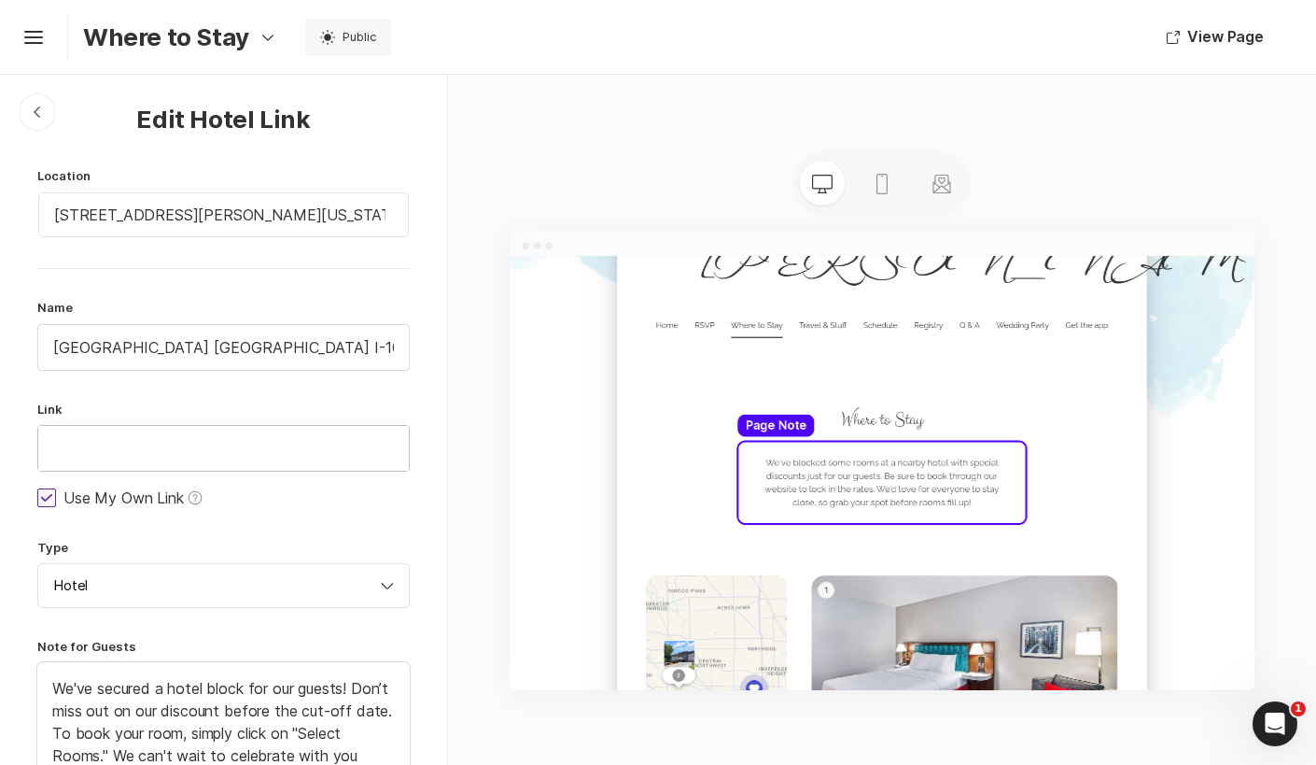
click at [184, 443] on input "text" at bounding box center [223, 448] width 371 height 45
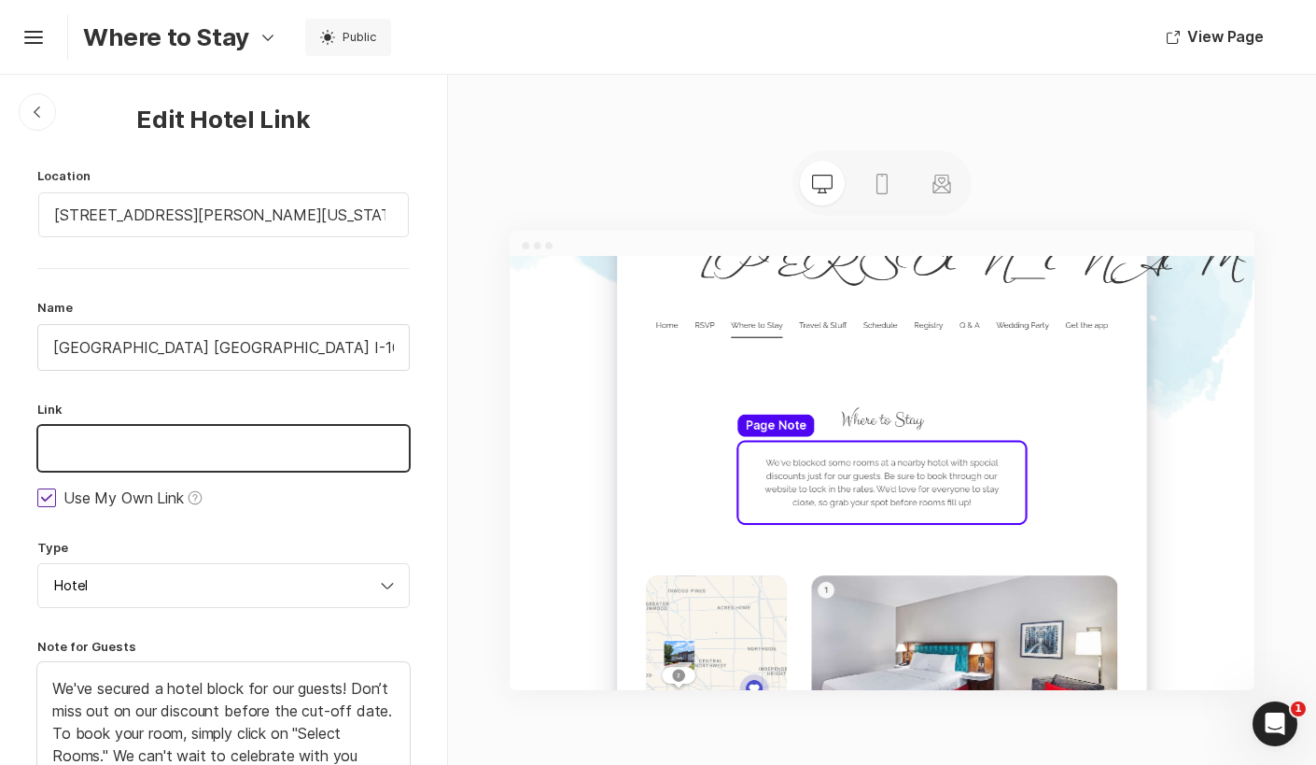
paste input "[URL][DOMAIN_NAME]"
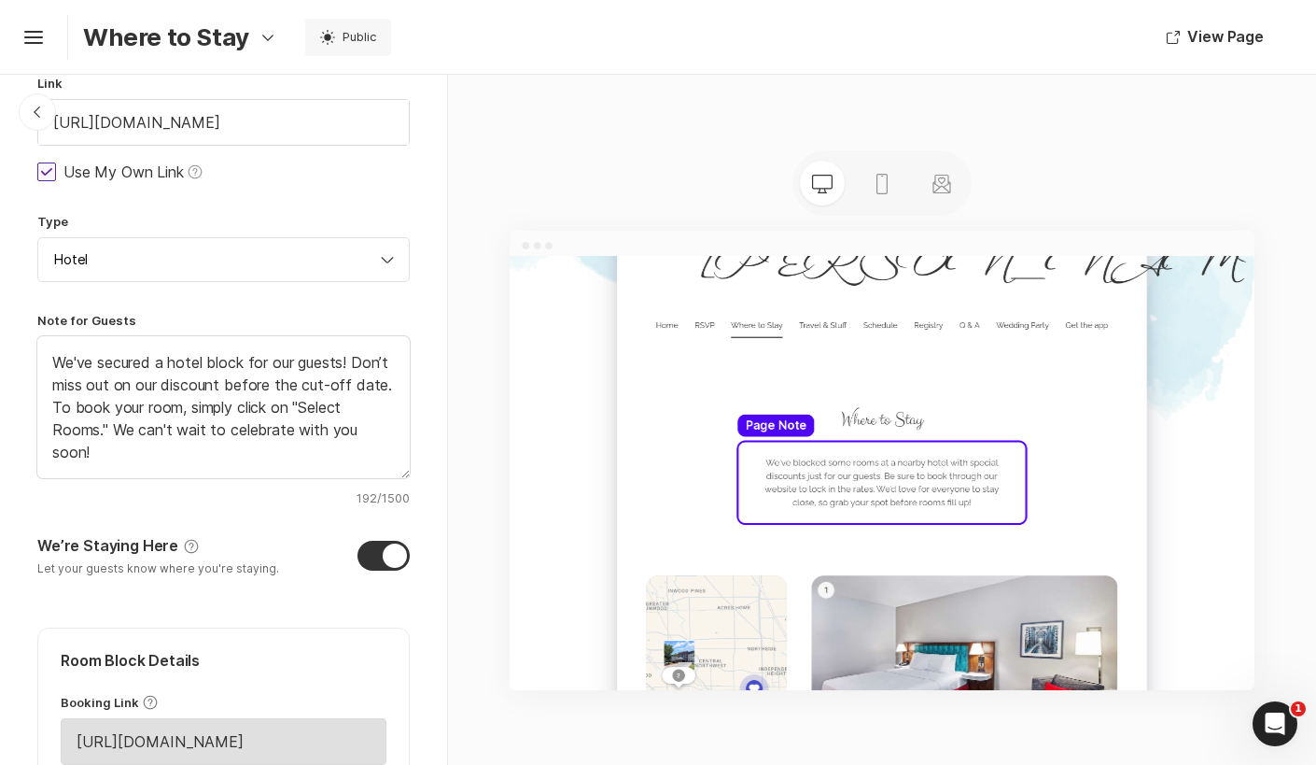
scroll to position [327, 0]
click at [382, 554] on div at bounding box center [384, 555] width 52 height 30
click at [38, 536] on input "We’re Staying Here Help Let your guests know where you're staying." at bounding box center [37, 535] width 1 height 1
click at [382, 554] on div at bounding box center [384, 555] width 52 height 30
click at [38, 536] on input "We’re Staying Here Help Let your guests know where you're staying." at bounding box center [37, 535] width 1 height 1
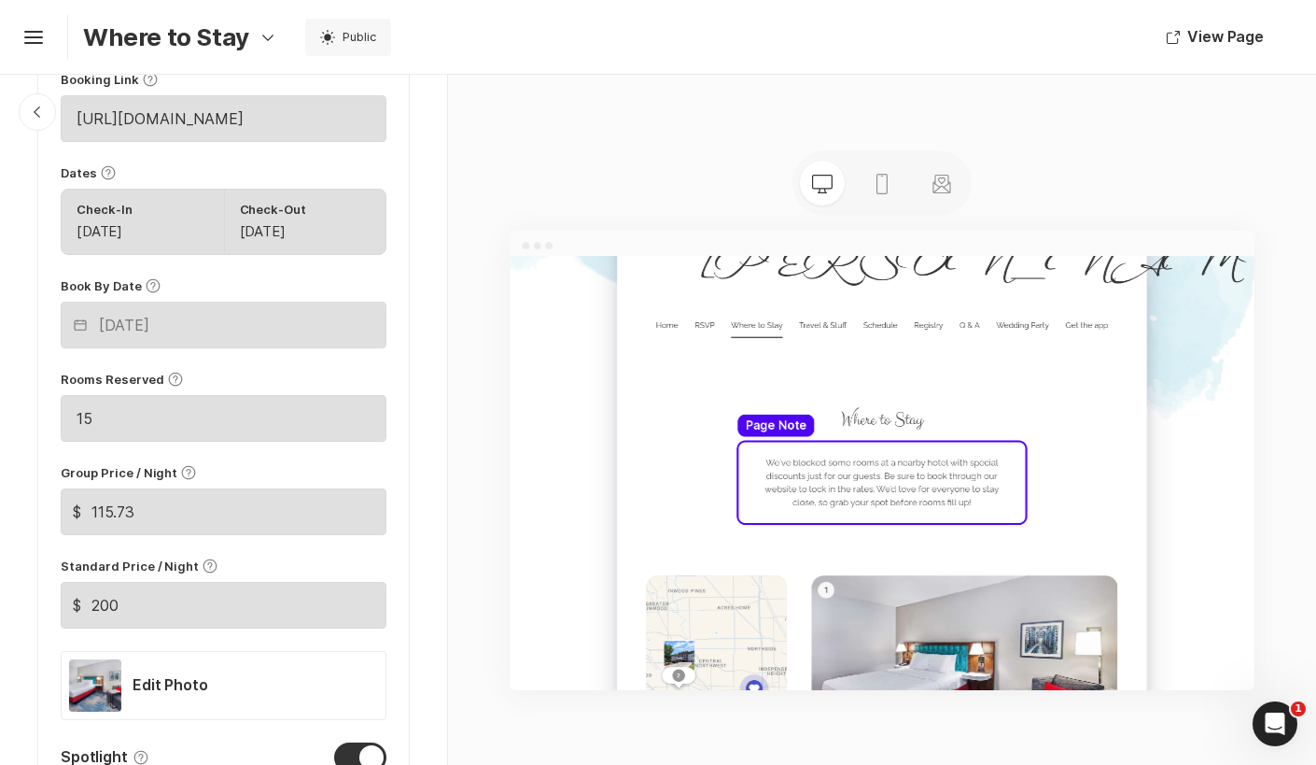
scroll to position [1188, 0]
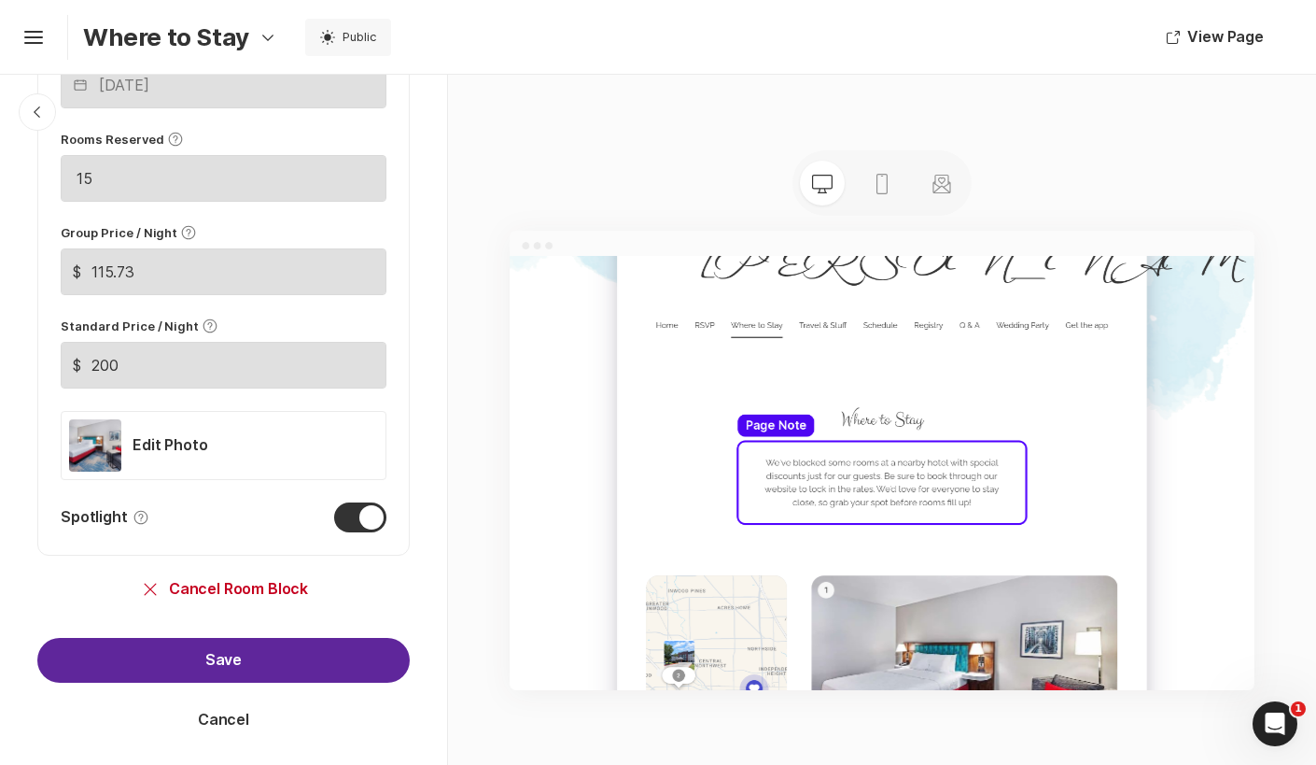
click at [285, 645] on button "Save" at bounding box center [223, 660] width 372 height 45
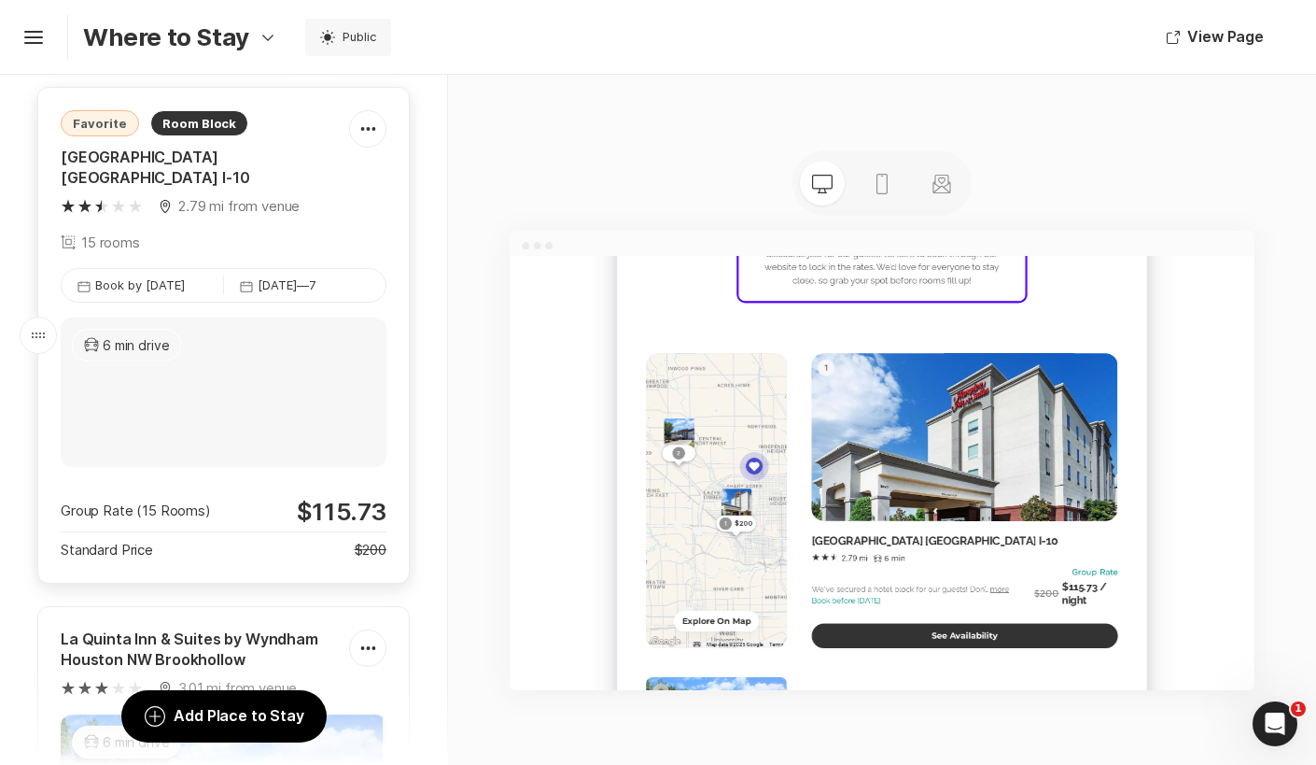
scroll to position [0, 0]
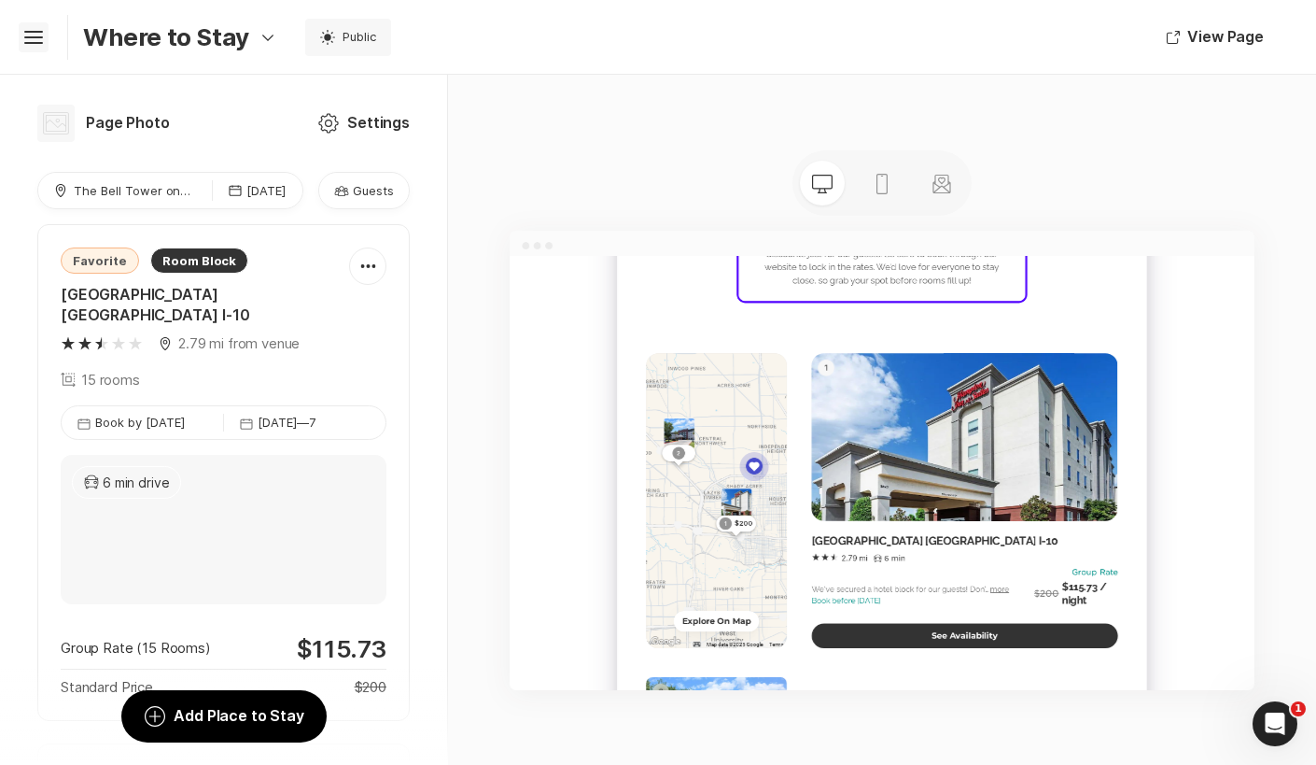
click at [36, 24] on icon "Hamburger" at bounding box center [34, 37] width 30 height 30
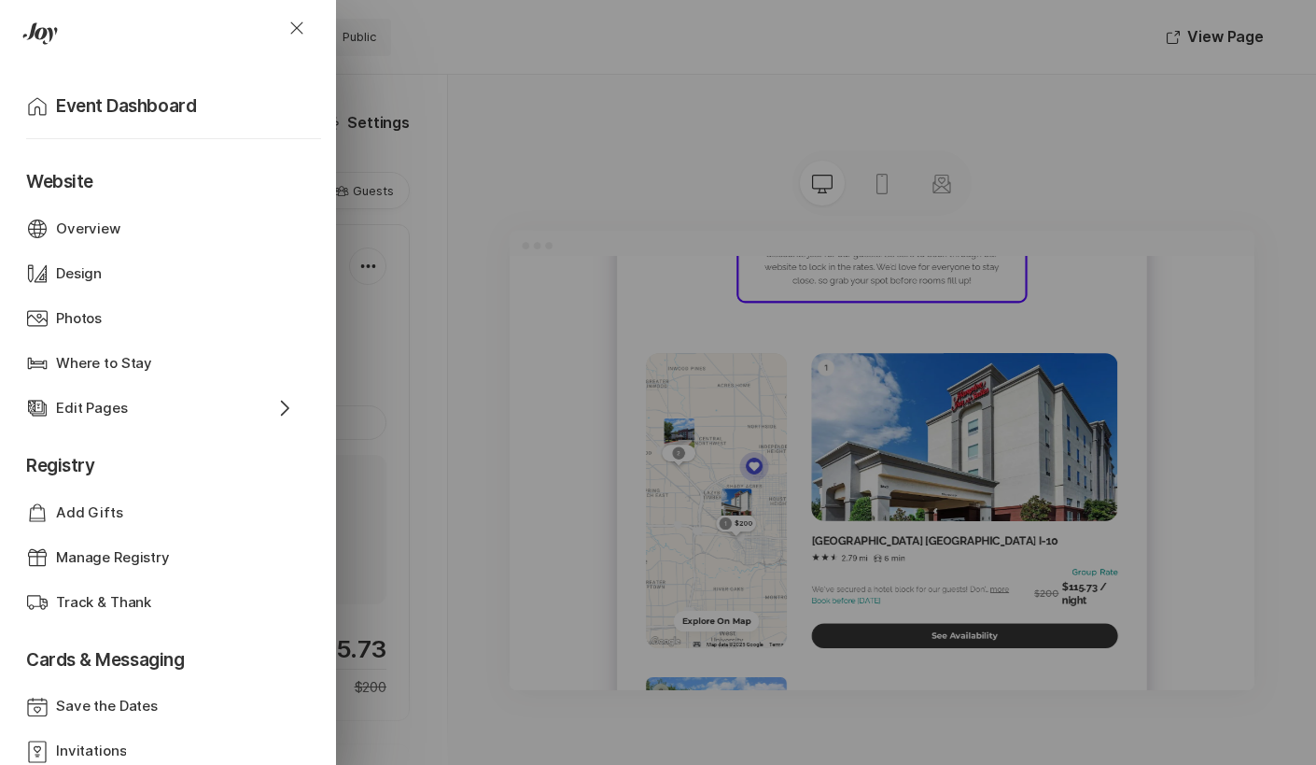
click at [43, 36] on icon "Drawer" at bounding box center [35, 30] width 24 height 17
click at [305, 27] on icon "Close" at bounding box center [297, 28] width 22 height 22
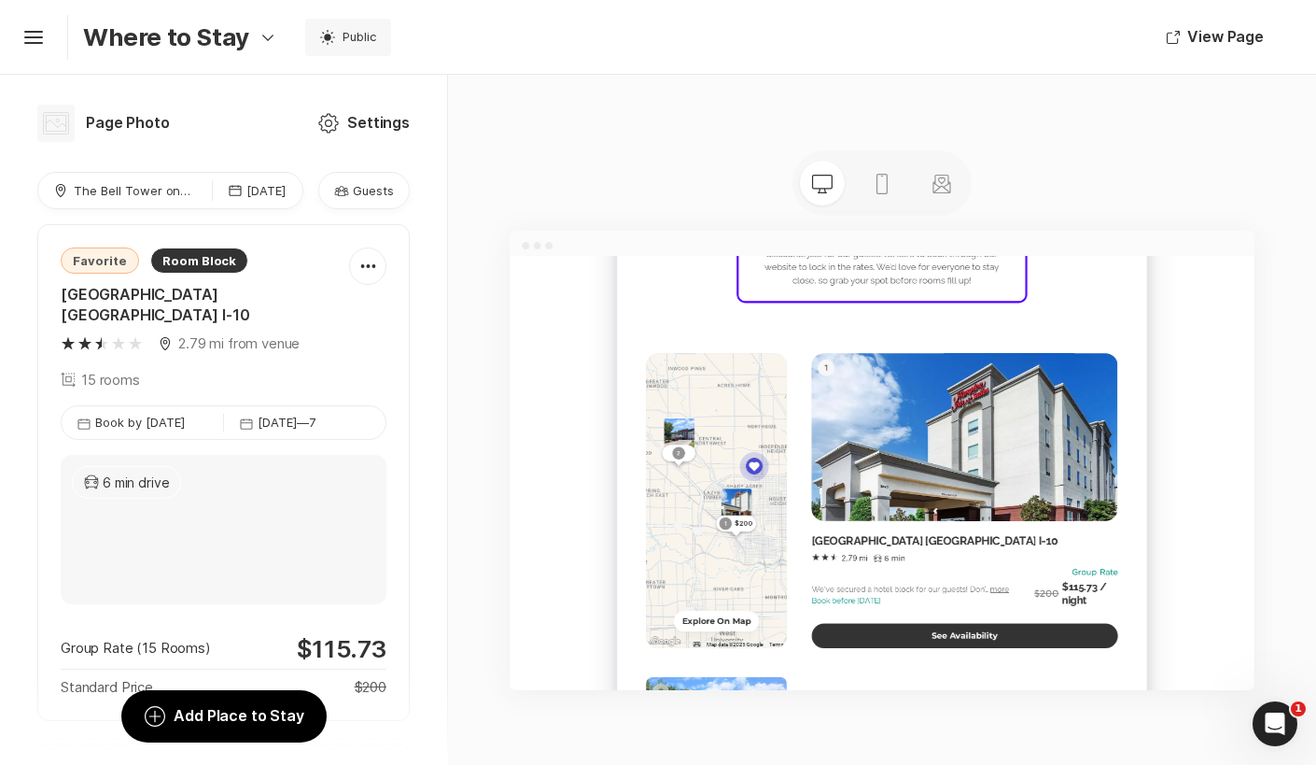
click at [280, 37] on div "Where to Stay Option Select Down Design Email Design Event Details u Event Sett…" at bounding box center [237, 37] width 308 height 37
click at [263, 36] on icon "Option Select Down" at bounding box center [268, 37] width 22 height 22
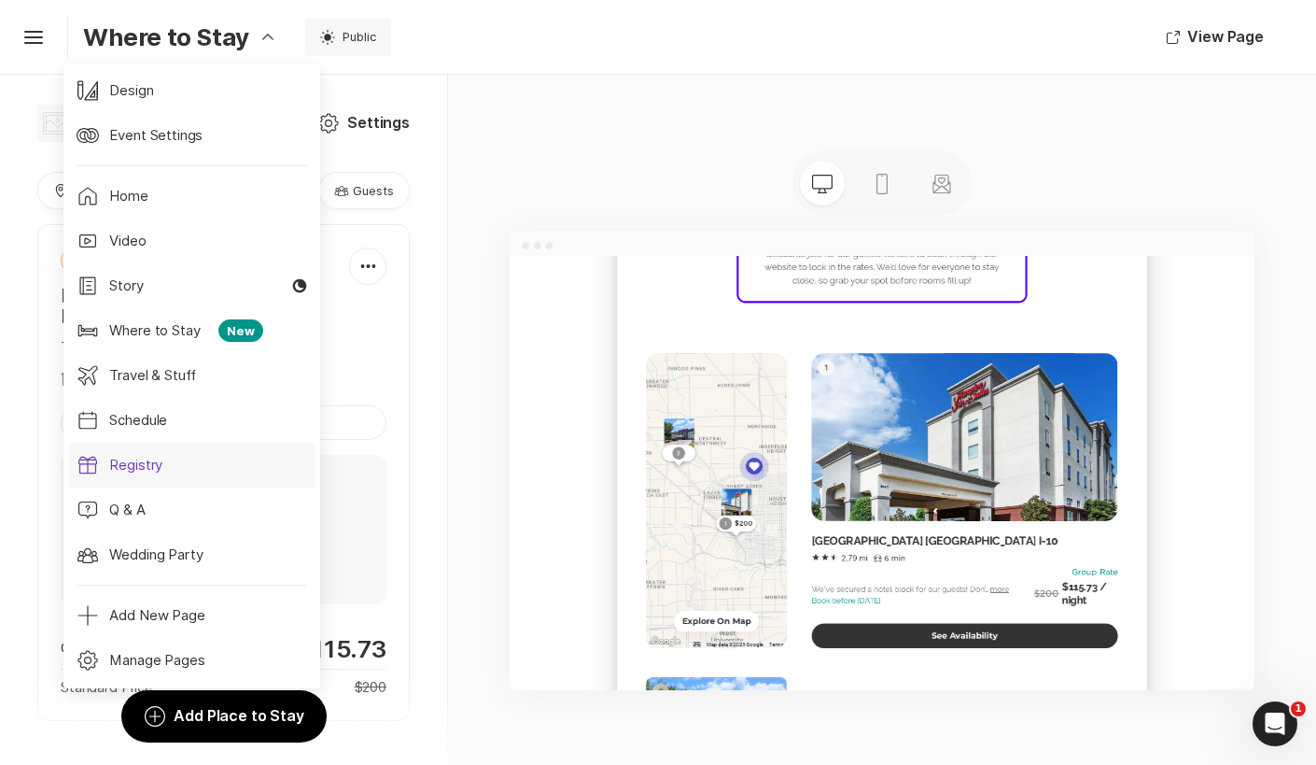
click at [144, 468] on p "Registry" at bounding box center [136, 465] width 61 height 21
